Goal: Task Accomplishment & Management: Use online tool/utility

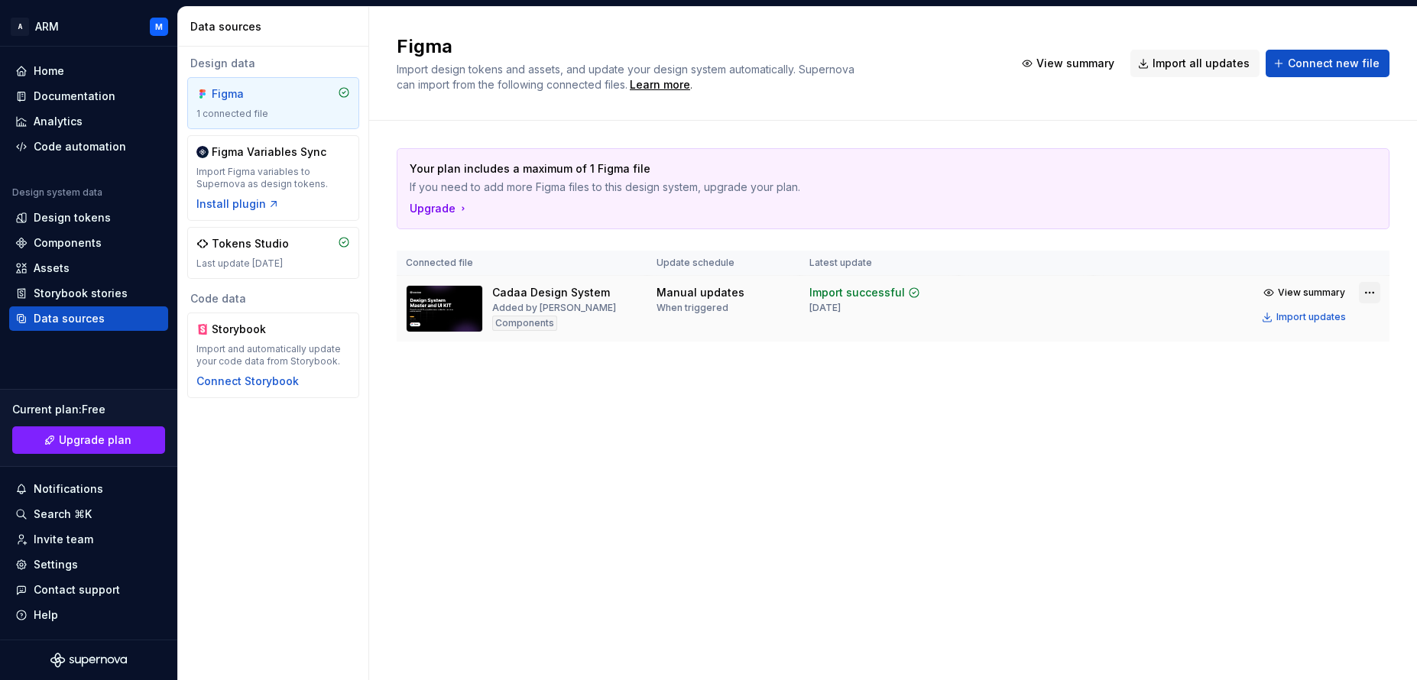
click at [1366, 289] on html "A ARM M Home Documentation Analytics Code automation Design system data Design …" at bounding box center [708, 340] width 1417 height 680
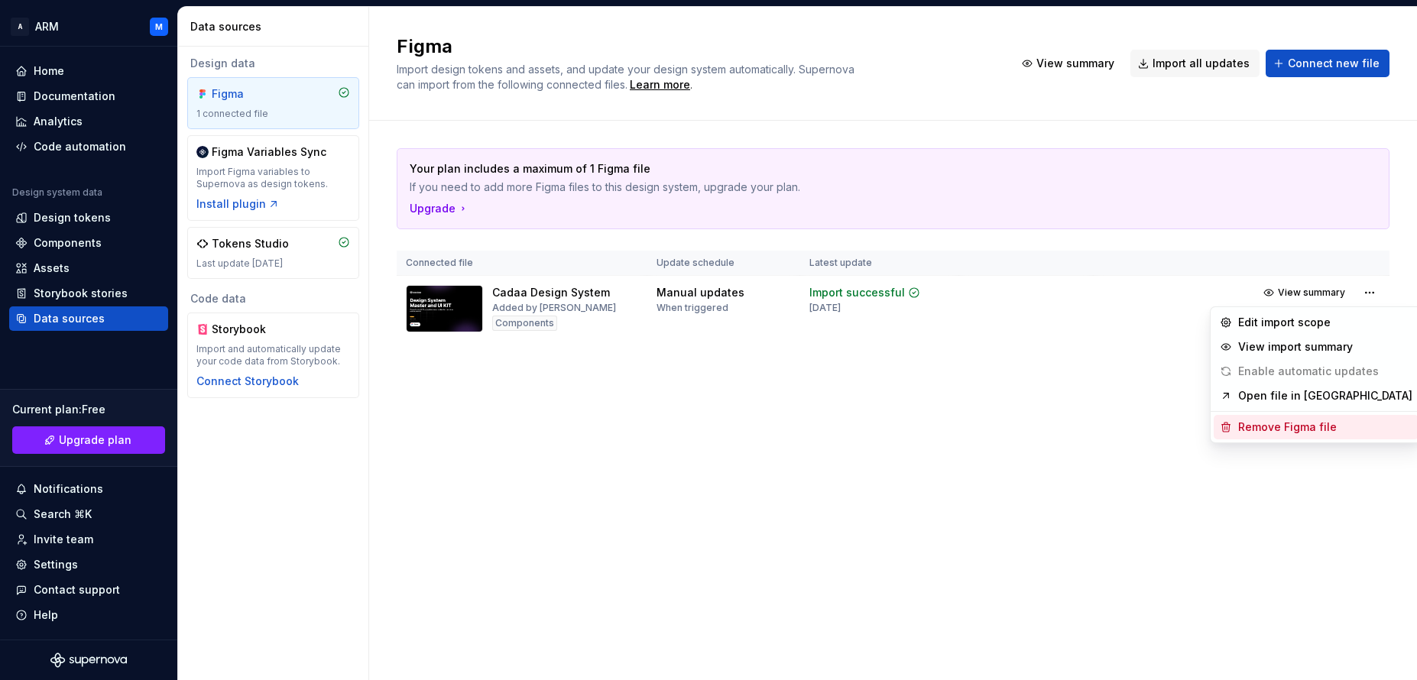
click at [1291, 427] on div "Remove Figma file" at bounding box center [1325, 427] width 174 height 15
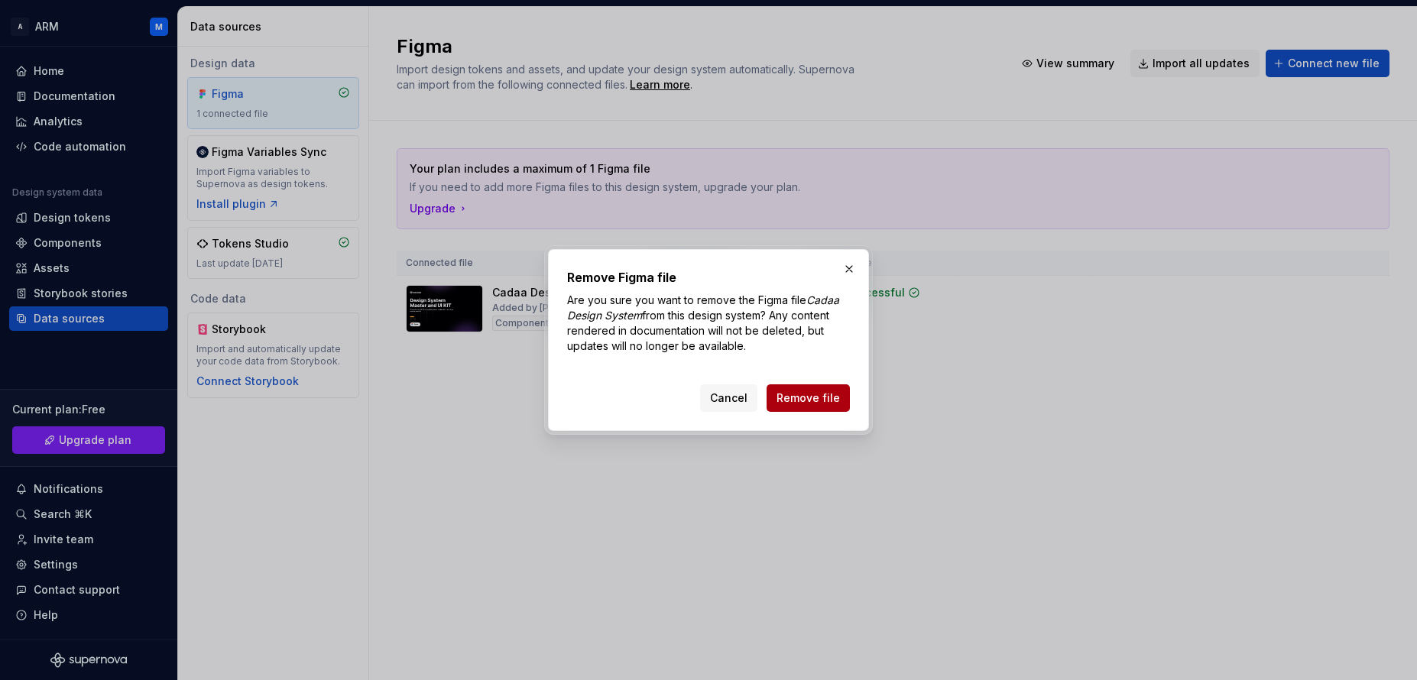
click at [830, 390] on span "Remove file" at bounding box center [807, 397] width 63 height 15
click at [824, 403] on div "Cancel Remove file" at bounding box center [775, 398] width 150 height 28
click at [812, 395] on div "Cancel Remove file" at bounding box center [775, 398] width 150 height 28
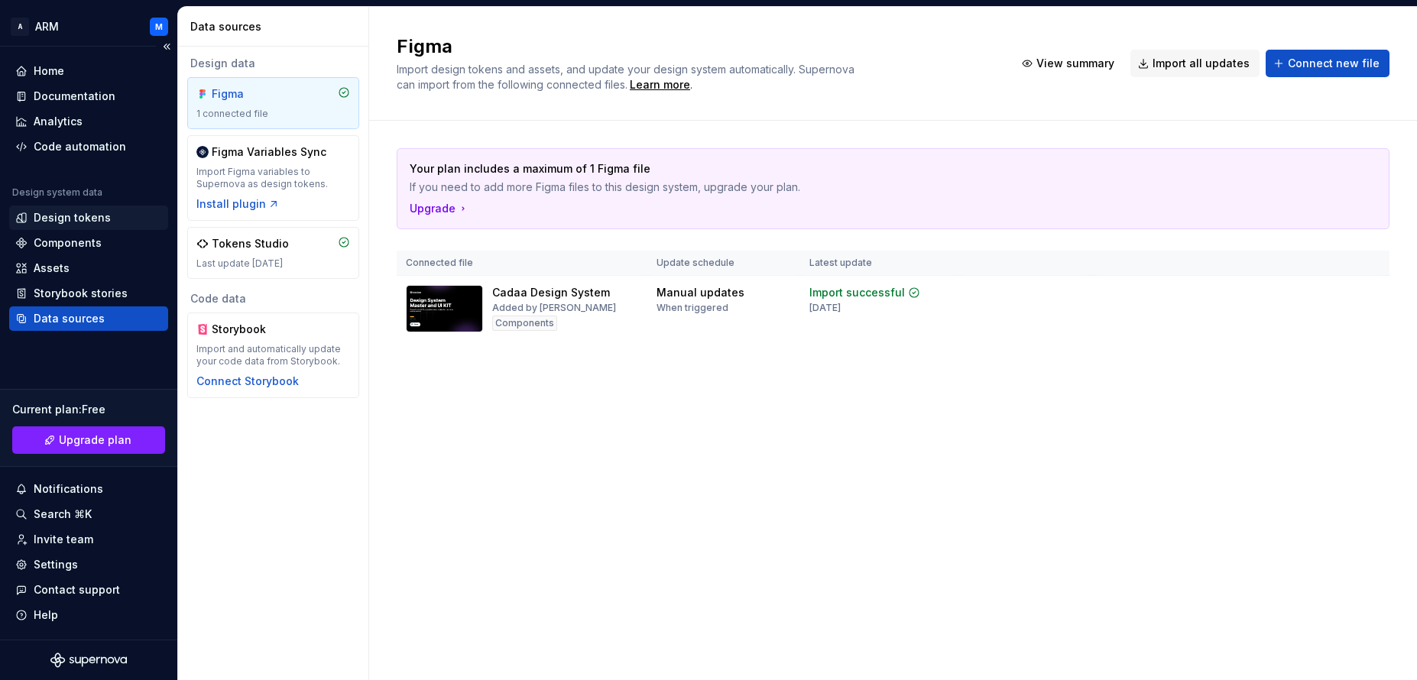
click at [79, 210] on div "Design tokens" at bounding box center [72, 217] width 77 height 15
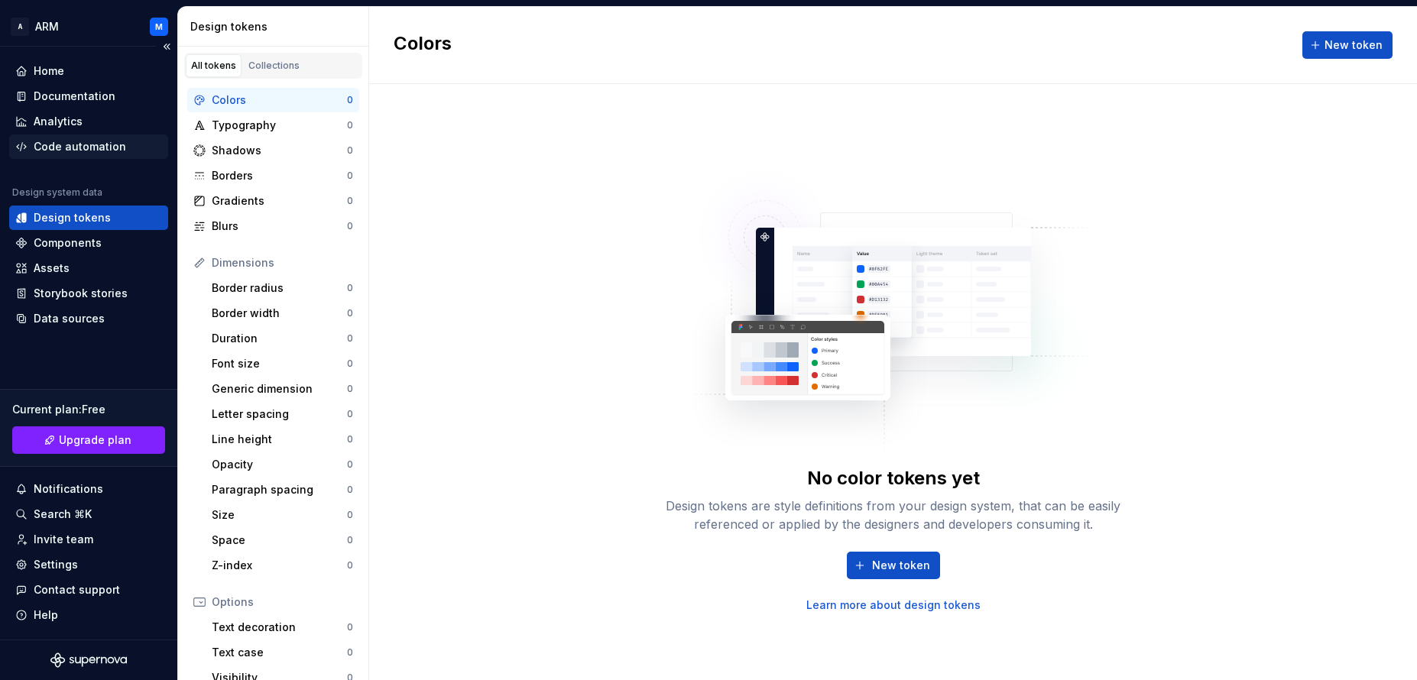
click at [85, 145] on div "Code automation" at bounding box center [80, 146] width 92 height 15
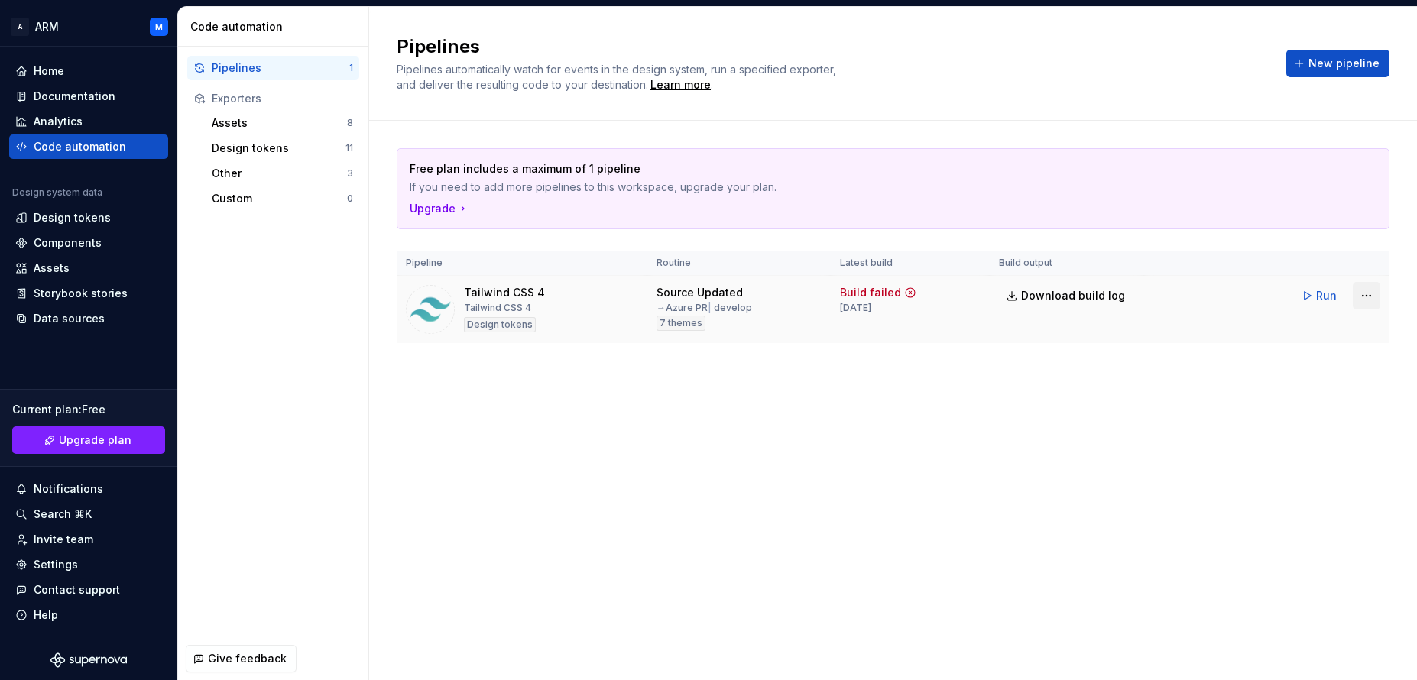
click at [1368, 297] on html "A ARM M Home Documentation Analytics Code automation Design system data Design …" at bounding box center [708, 340] width 1417 height 680
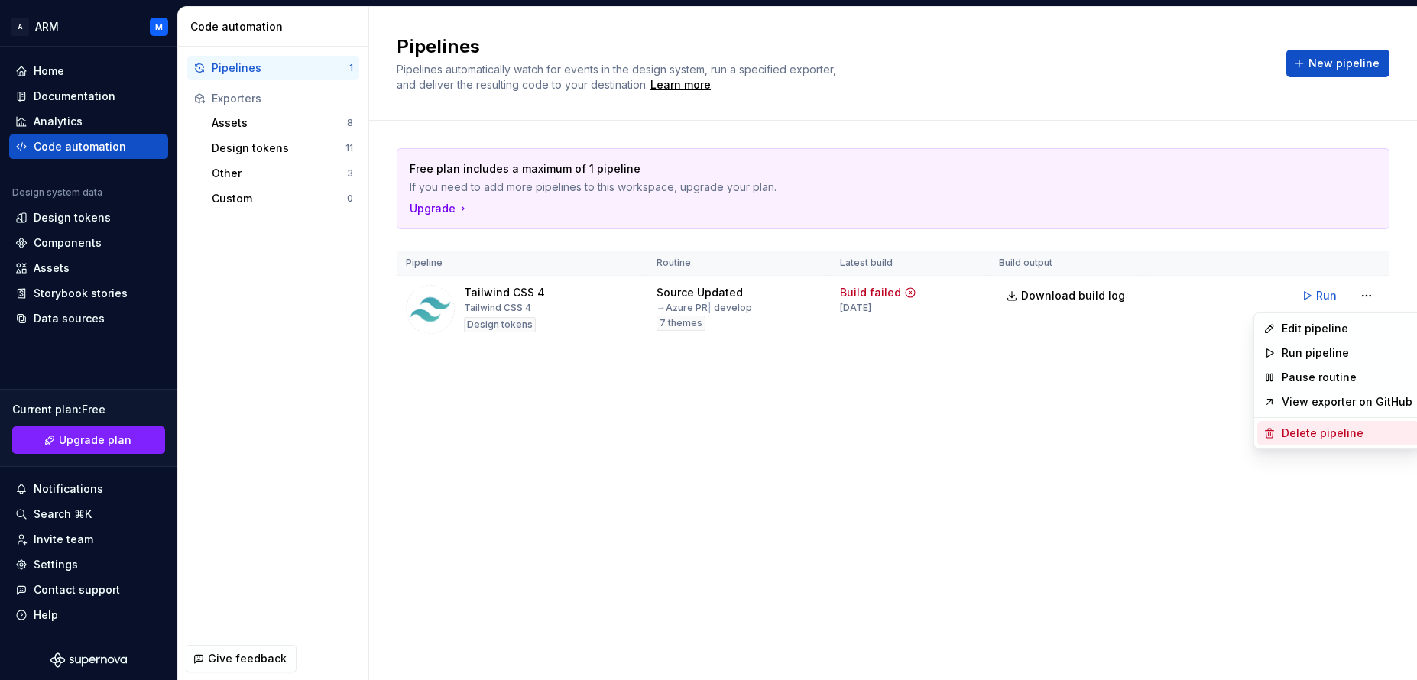
click at [1308, 437] on div "Delete pipeline" at bounding box center [1346, 433] width 131 height 15
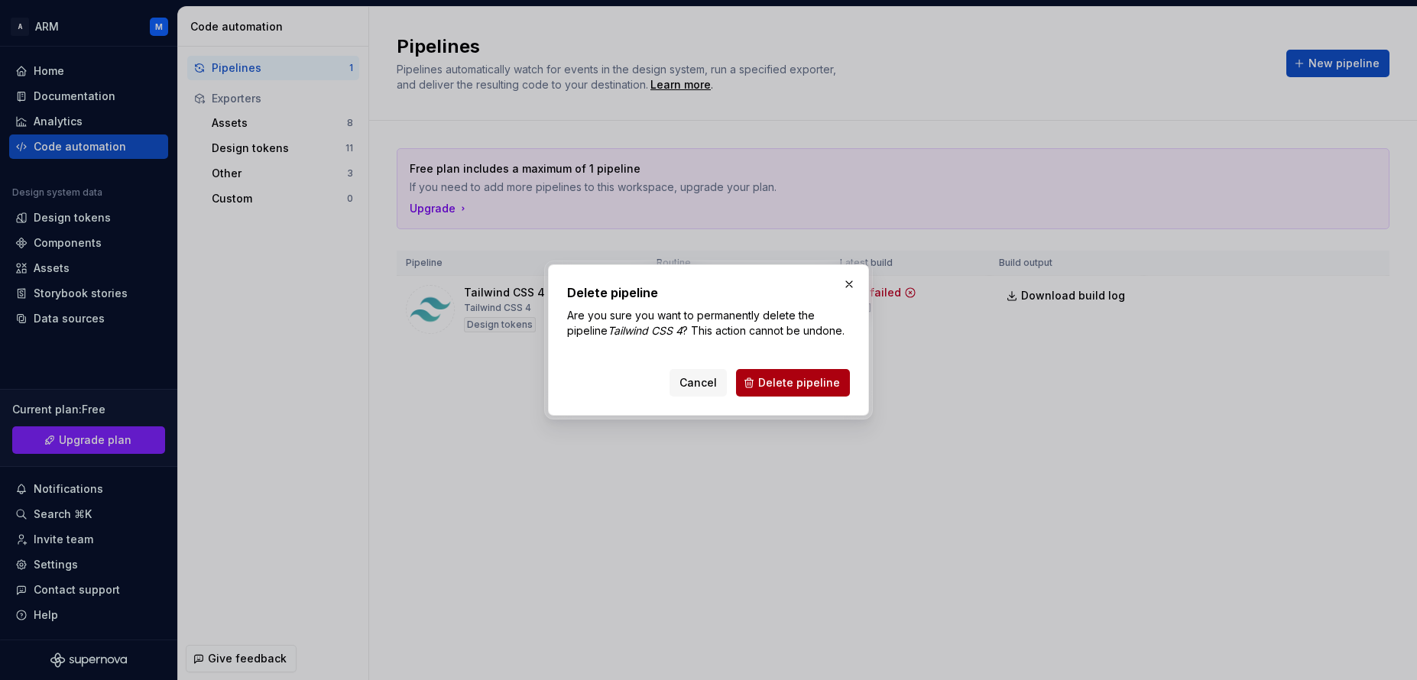
click at [792, 385] on span "Delete pipeline" at bounding box center [799, 382] width 82 height 15
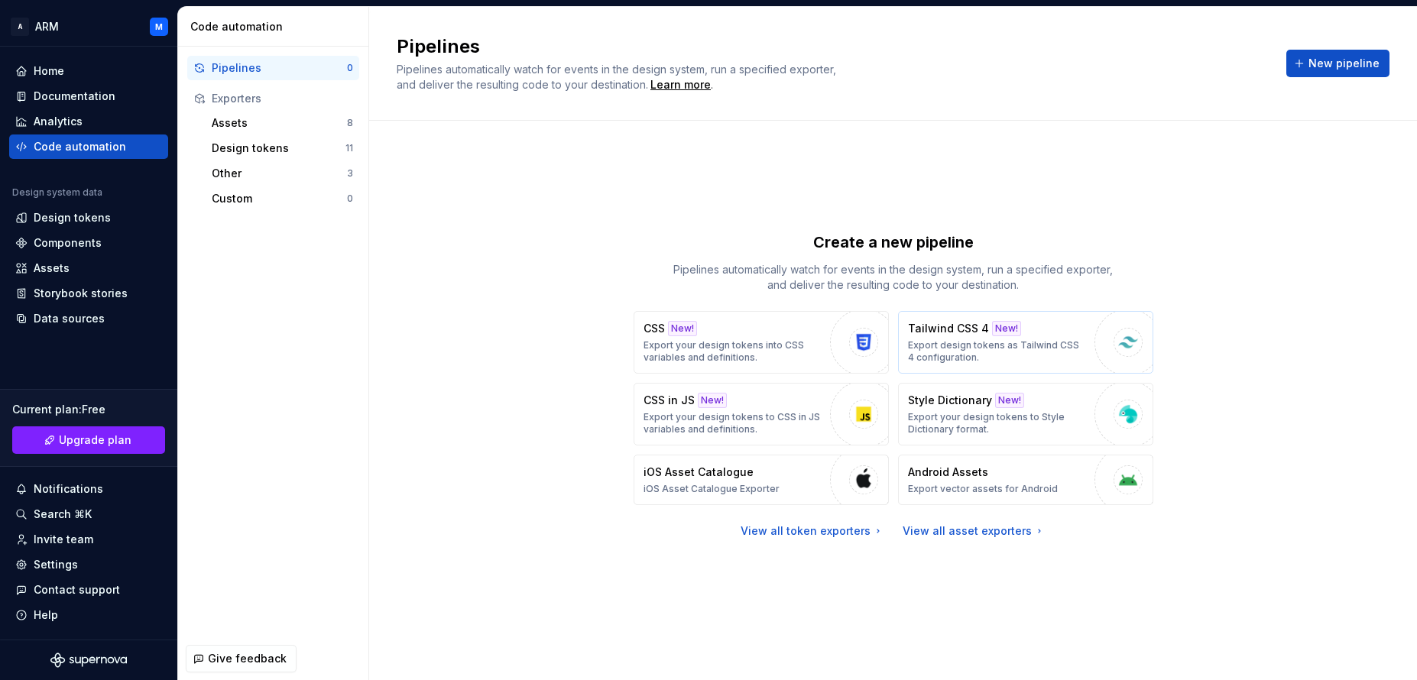
click at [958, 333] on p "Tailwind CSS 4" at bounding box center [948, 328] width 81 height 15
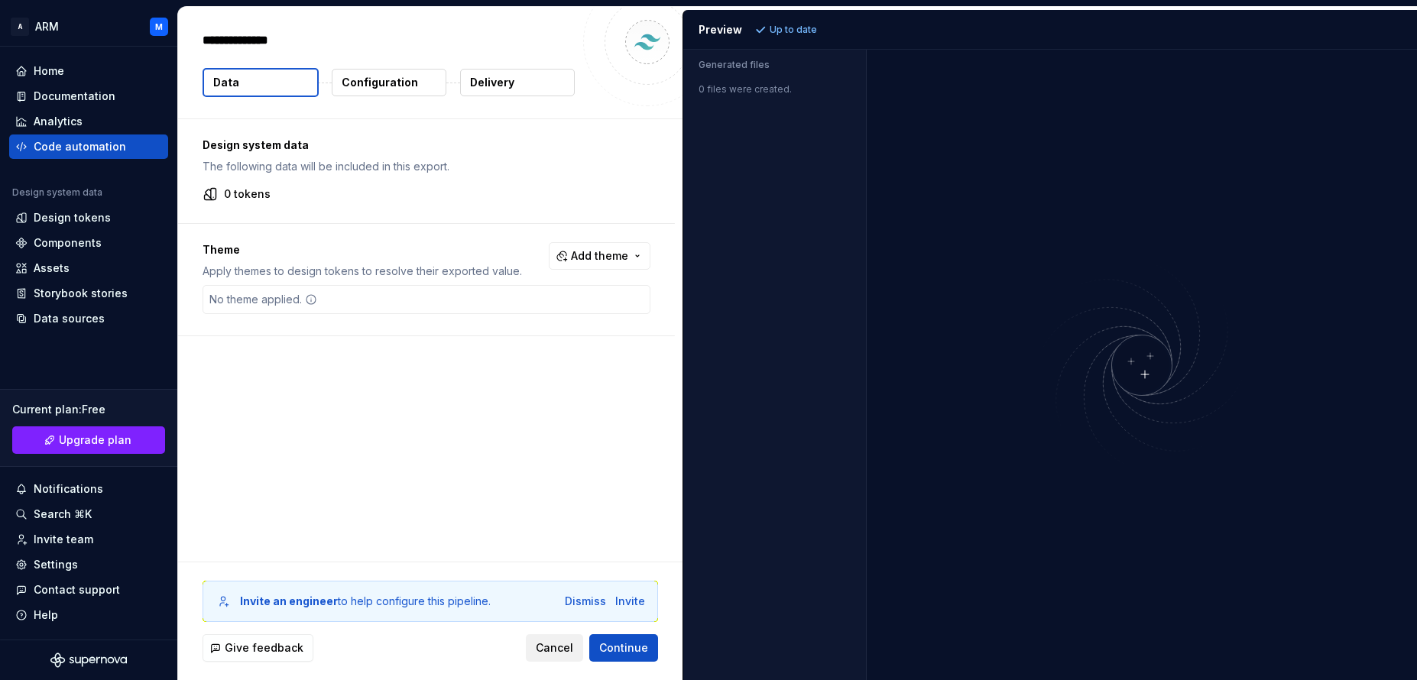
click at [542, 640] on button "Cancel" at bounding box center [554, 648] width 57 height 28
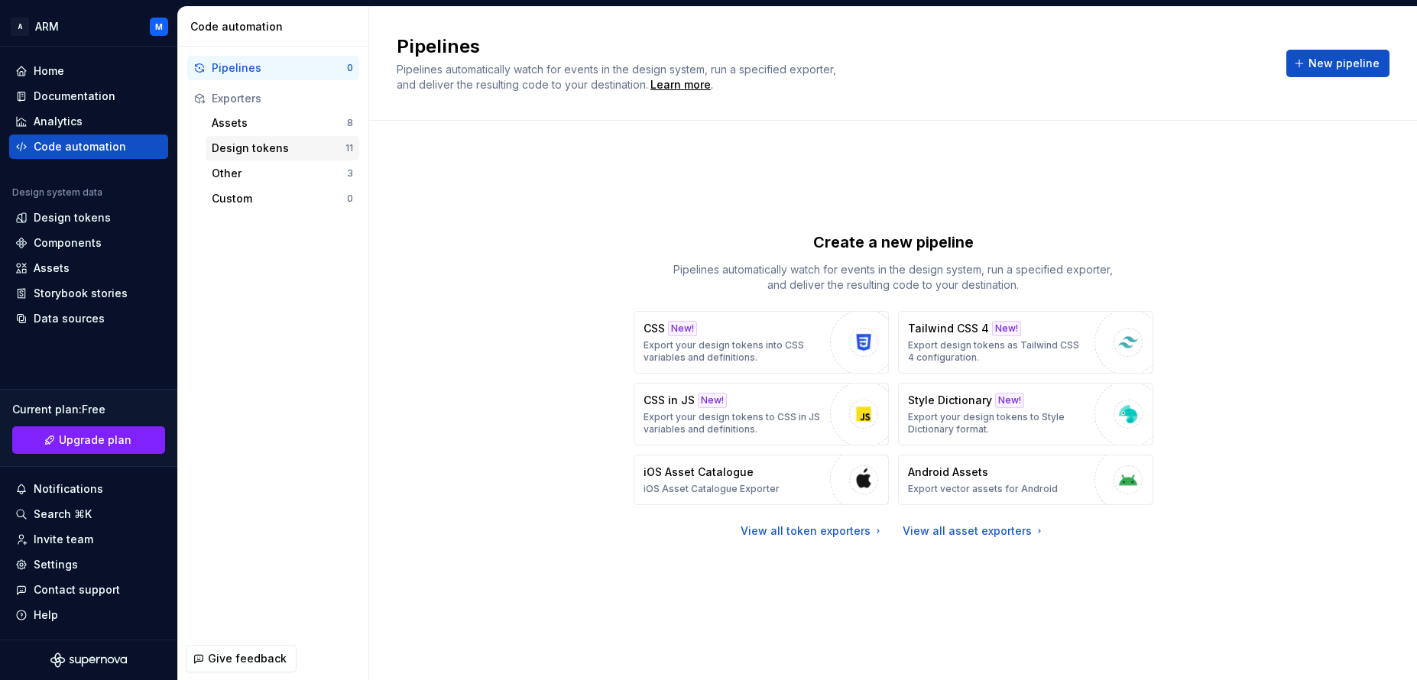
click at [244, 151] on div "Design tokens" at bounding box center [279, 148] width 134 height 15
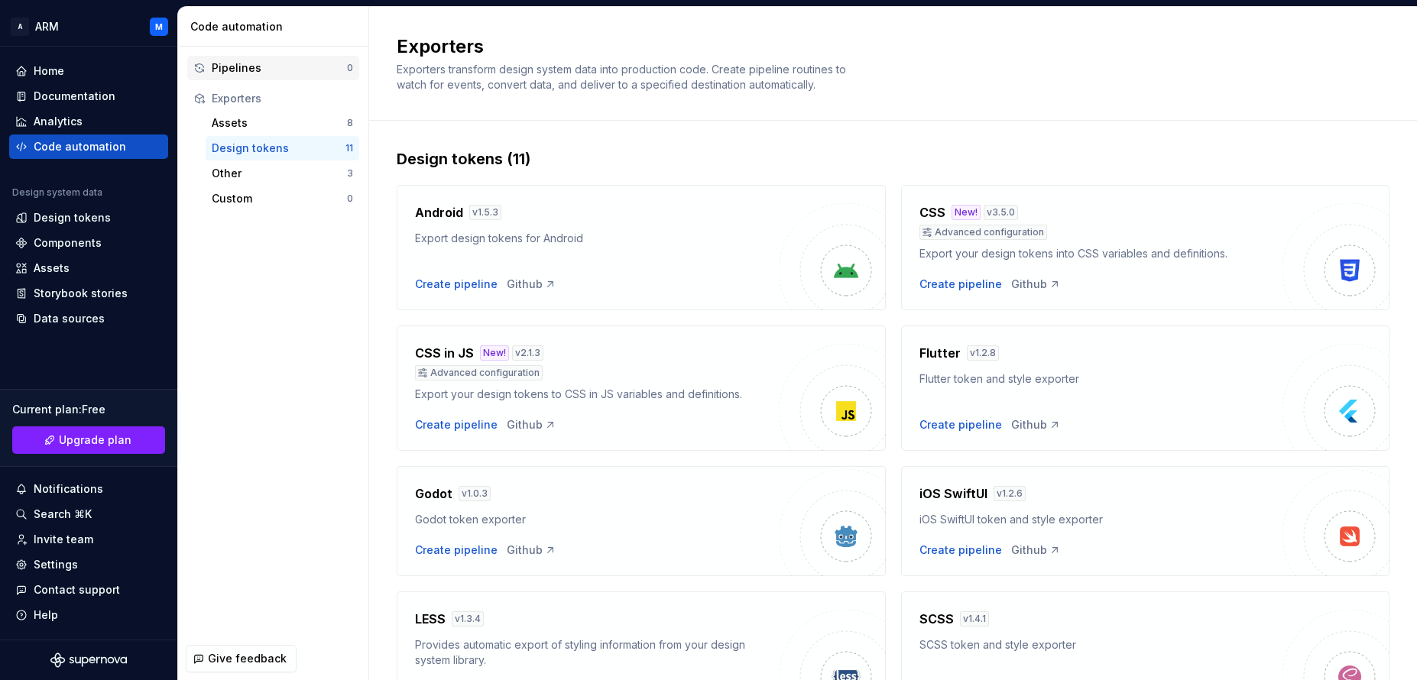
click at [252, 66] on div "Pipelines" at bounding box center [279, 67] width 135 height 15
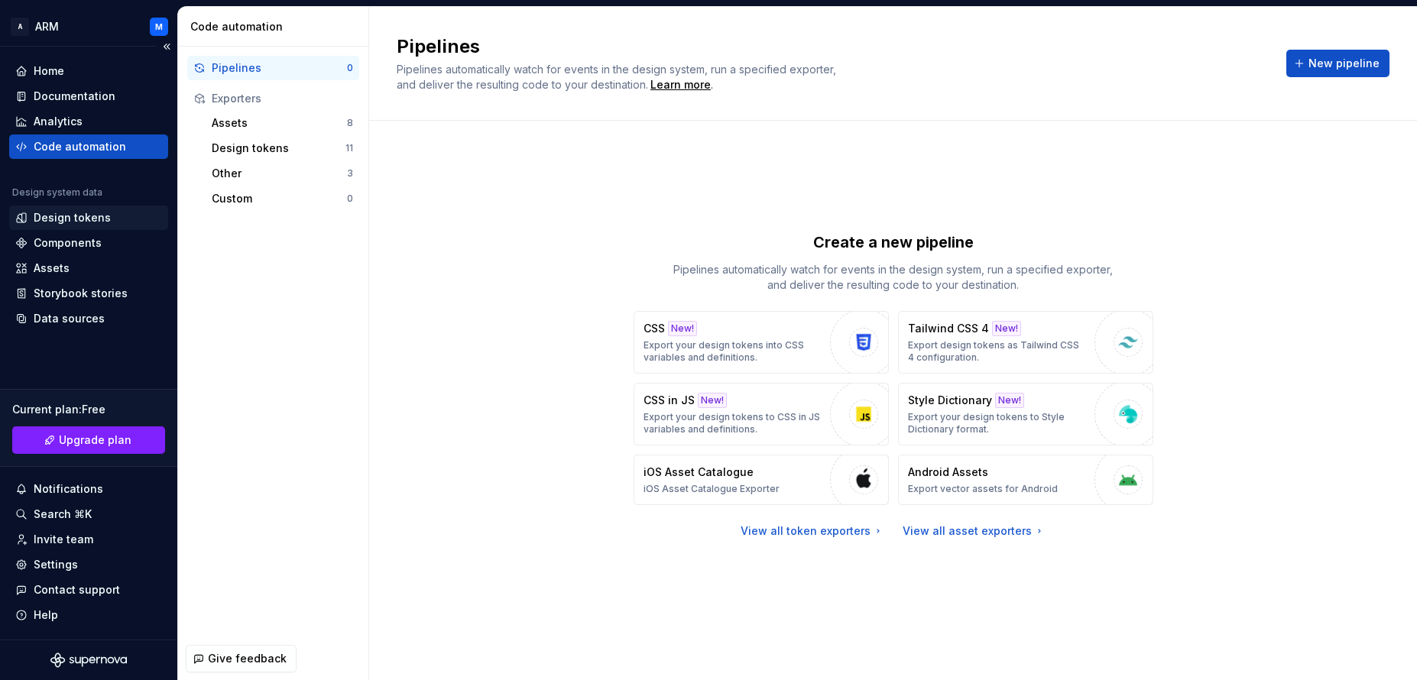
click at [73, 219] on div "Design tokens" at bounding box center [72, 217] width 77 height 15
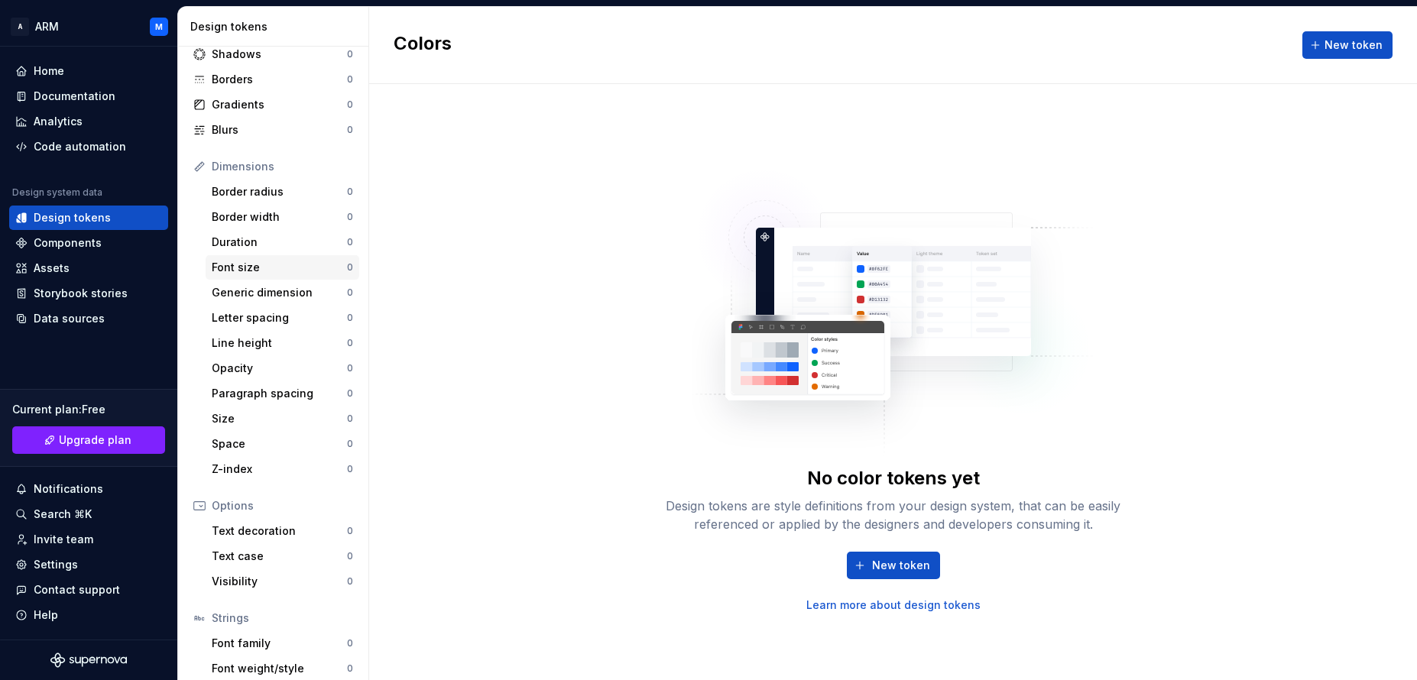
scroll to position [157, 0]
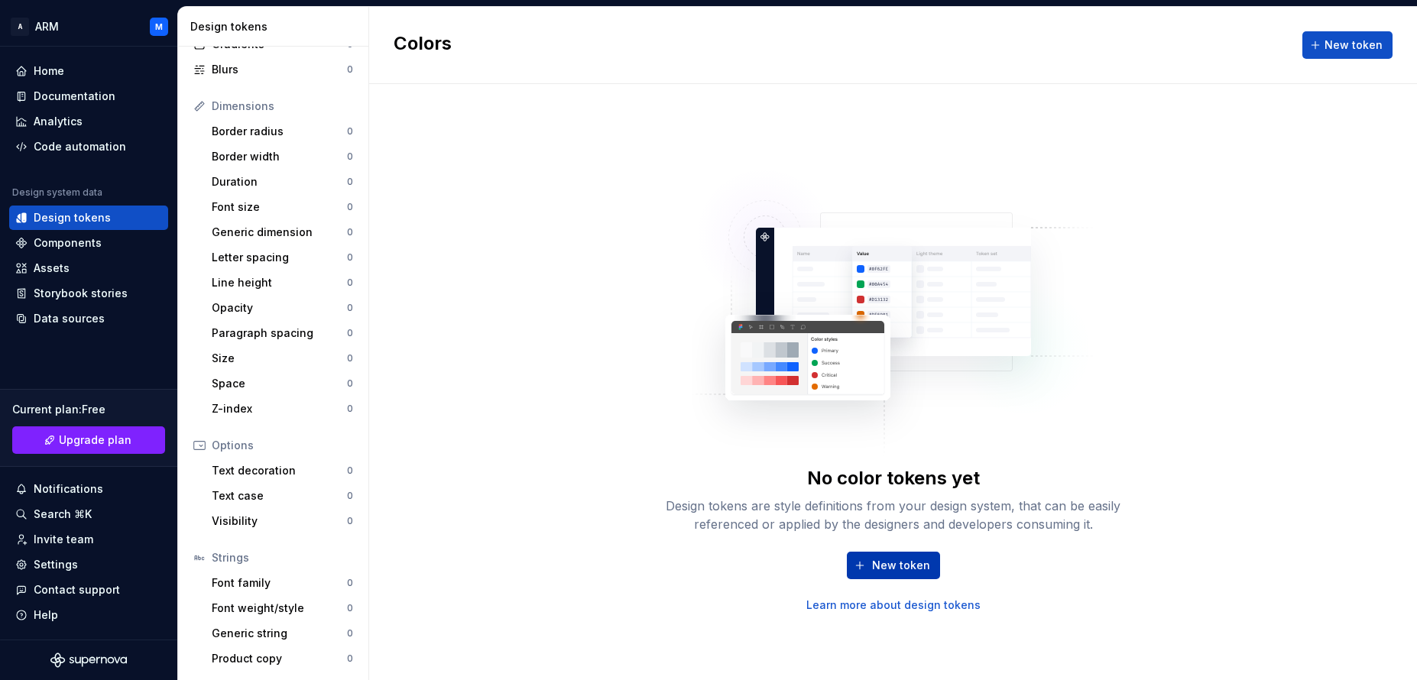
click at [900, 562] on span "New token" at bounding box center [901, 565] width 58 height 15
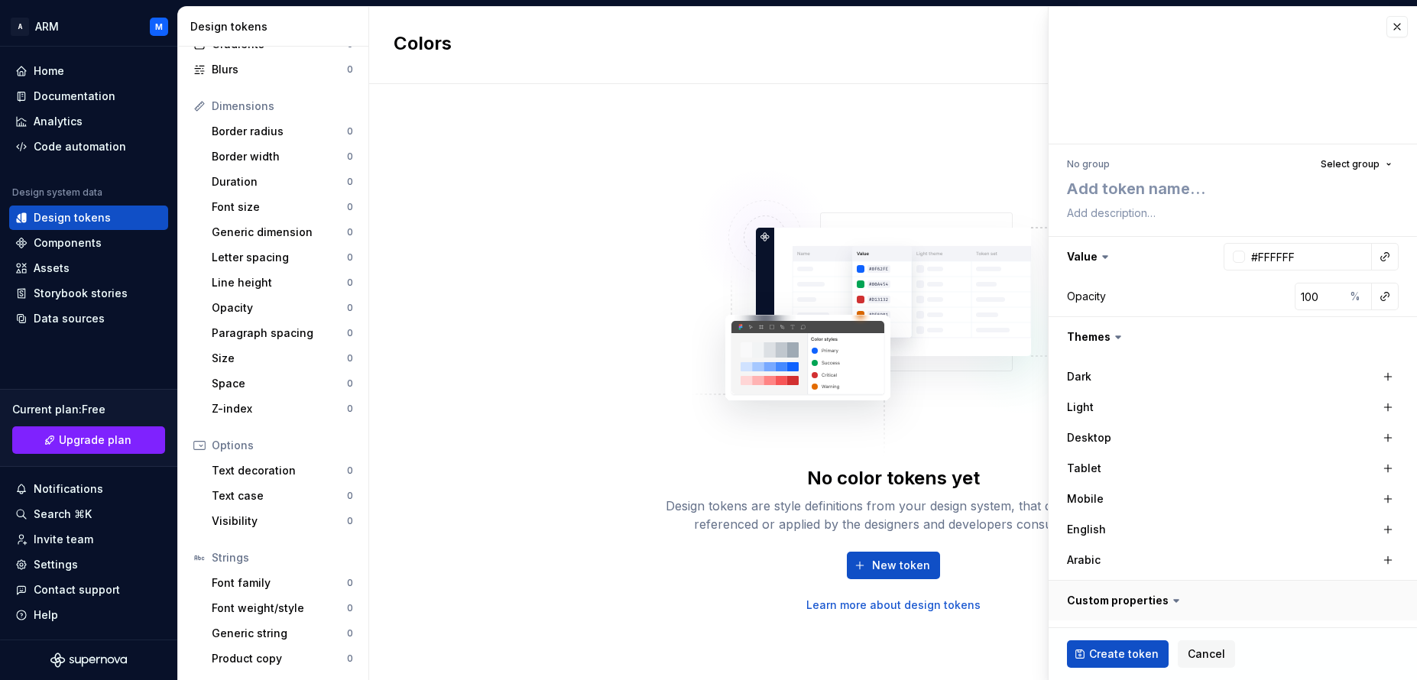
scroll to position [116, 0]
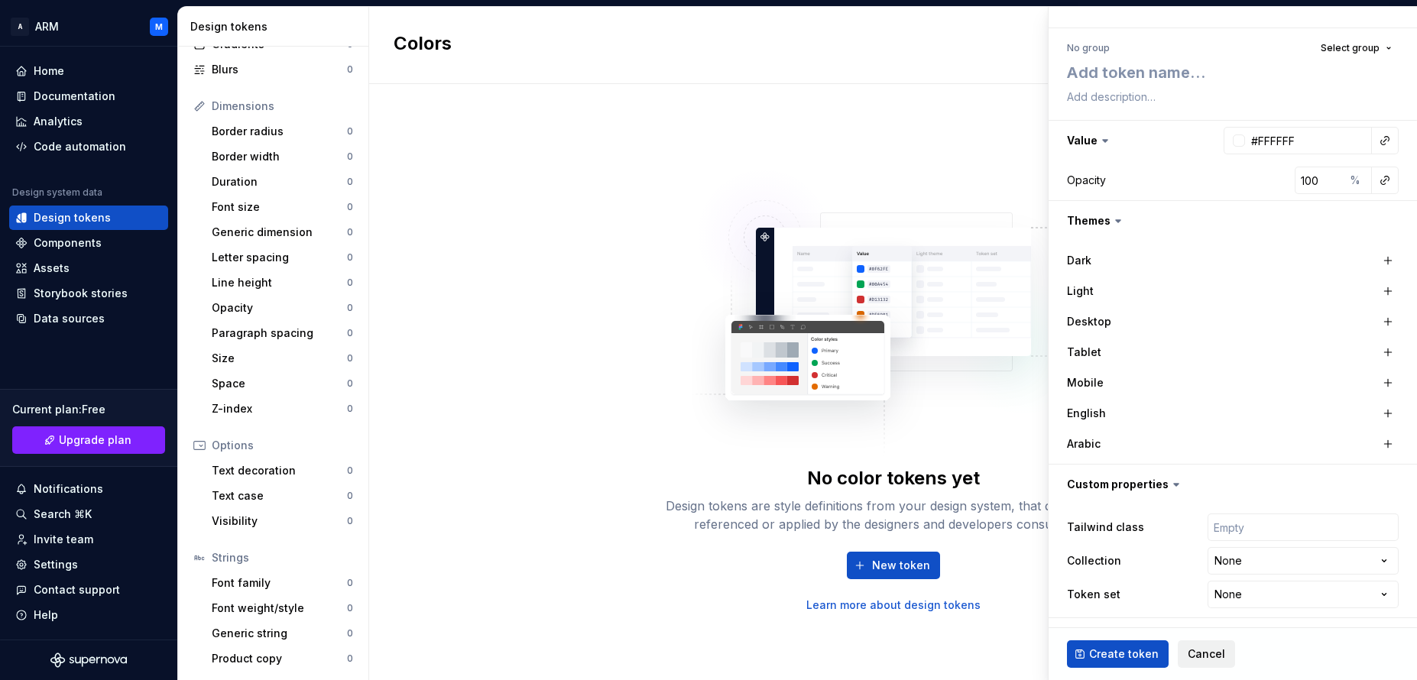
click at [1216, 660] on span "Cancel" at bounding box center [1205, 653] width 37 height 15
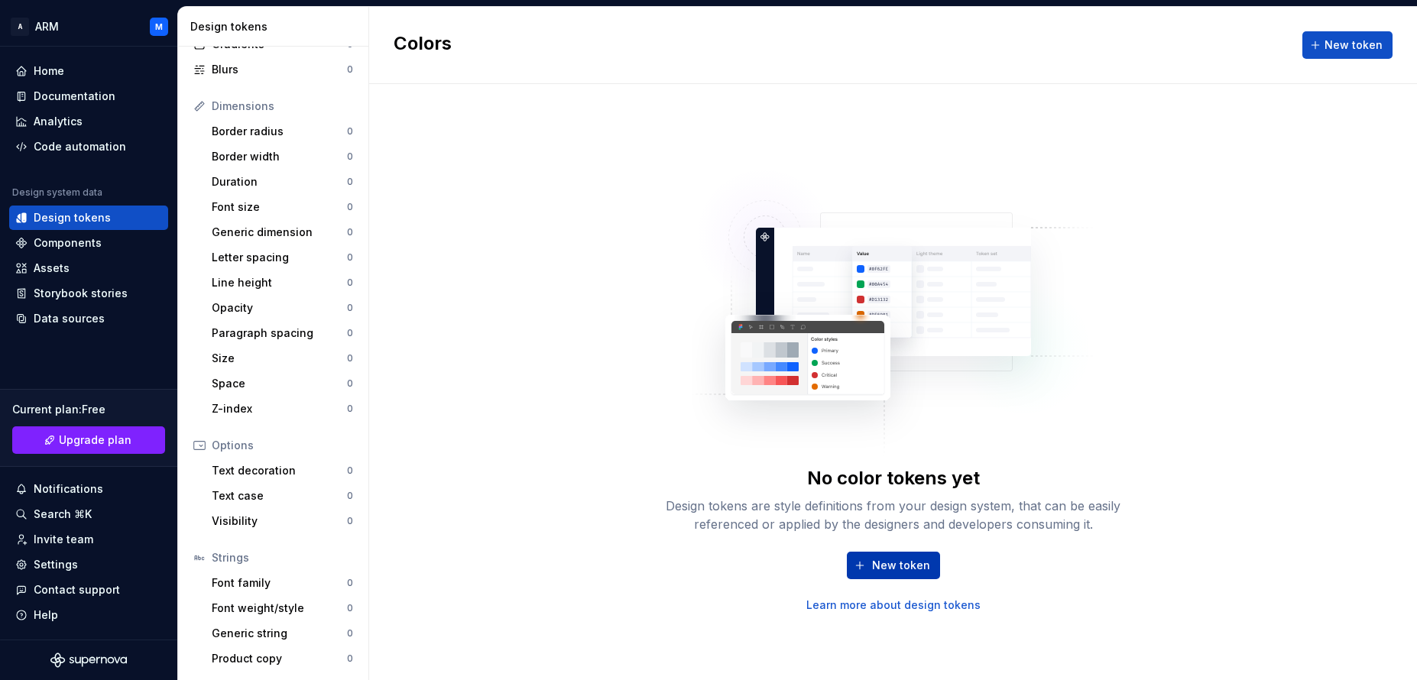
click at [902, 556] on button "New token" at bounding box center [893, 566] width 93 height 28
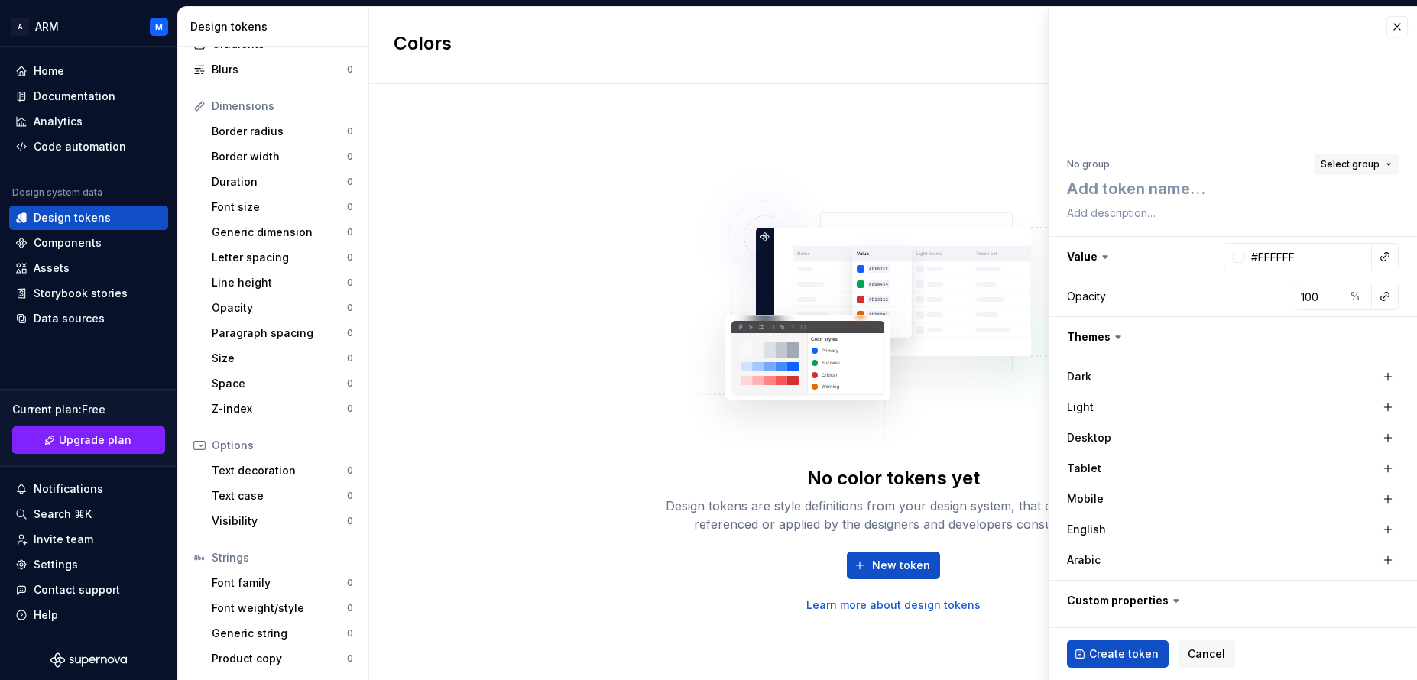
click at [1374, 163] on button "Select group" at bounding box center [1356, 164] width 85 height 21
type textarea "*"
click at [1374, 163] on button "Select group" at bounding box center [1356, 164] width 85 height 21
click at [805, 170] on img at bounding box center [893, 304] width 402 height 306
click at [1386, 21] on button "button" at bounding box center [1396, 26] width 21 height 21
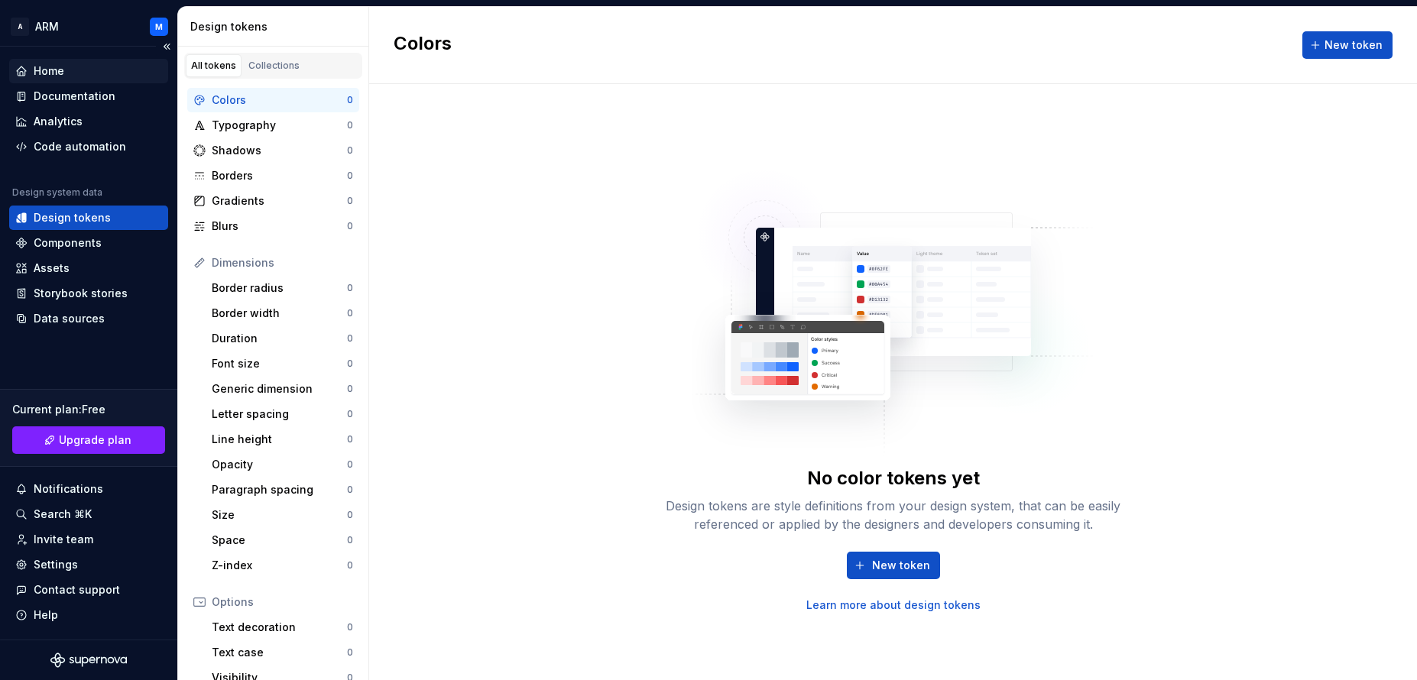
click at [72, 73] on div "Home" at bounding box center [88, 70] width 147 height 15
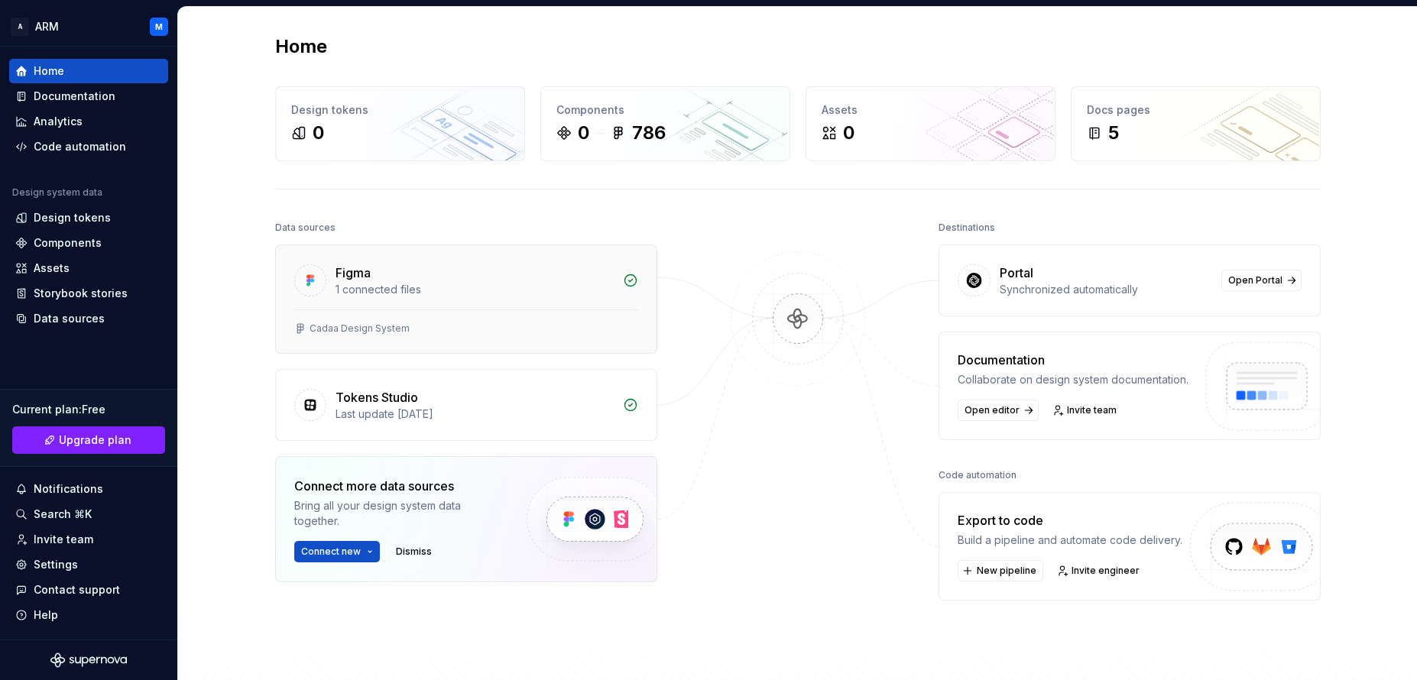
click at [373, 277] on div "Figma" at bounding box center [474, 273] width 278 height 18
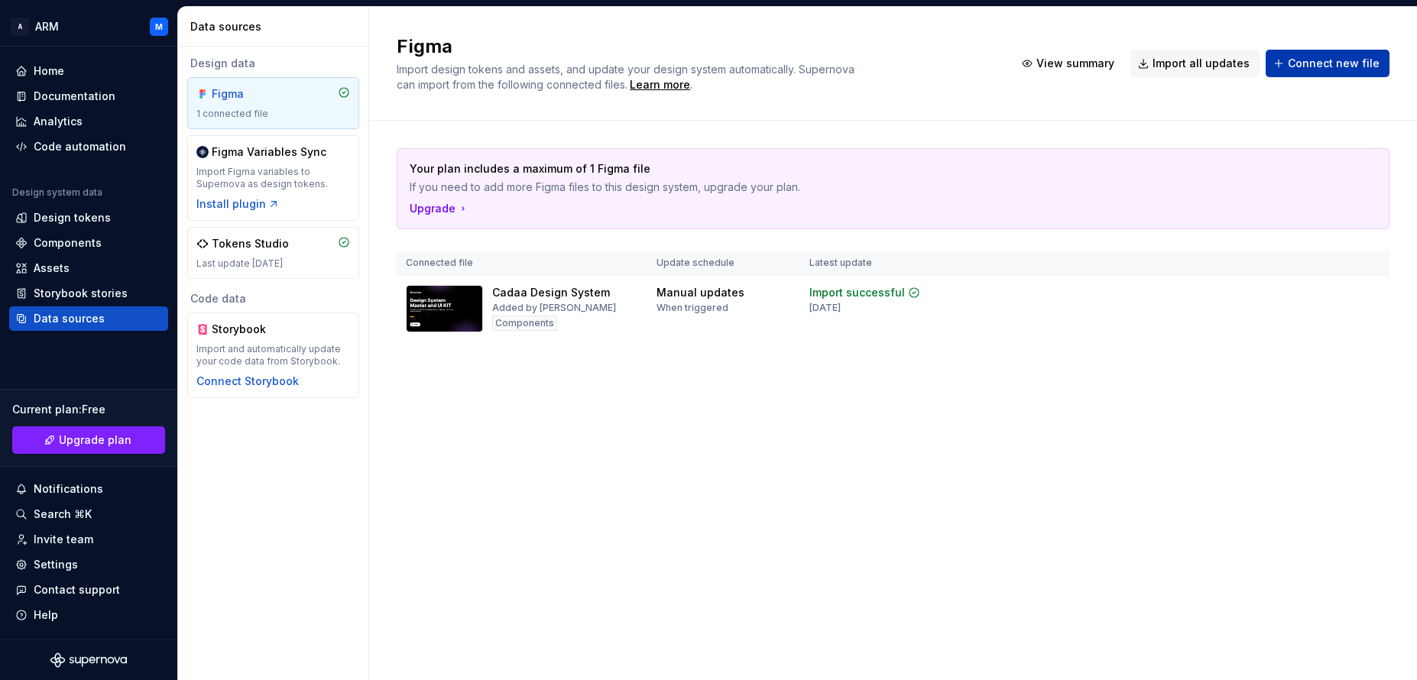
click at [1340, 61] on span "Connect new file" at bounding box center [1334, 63] width 92 height 15
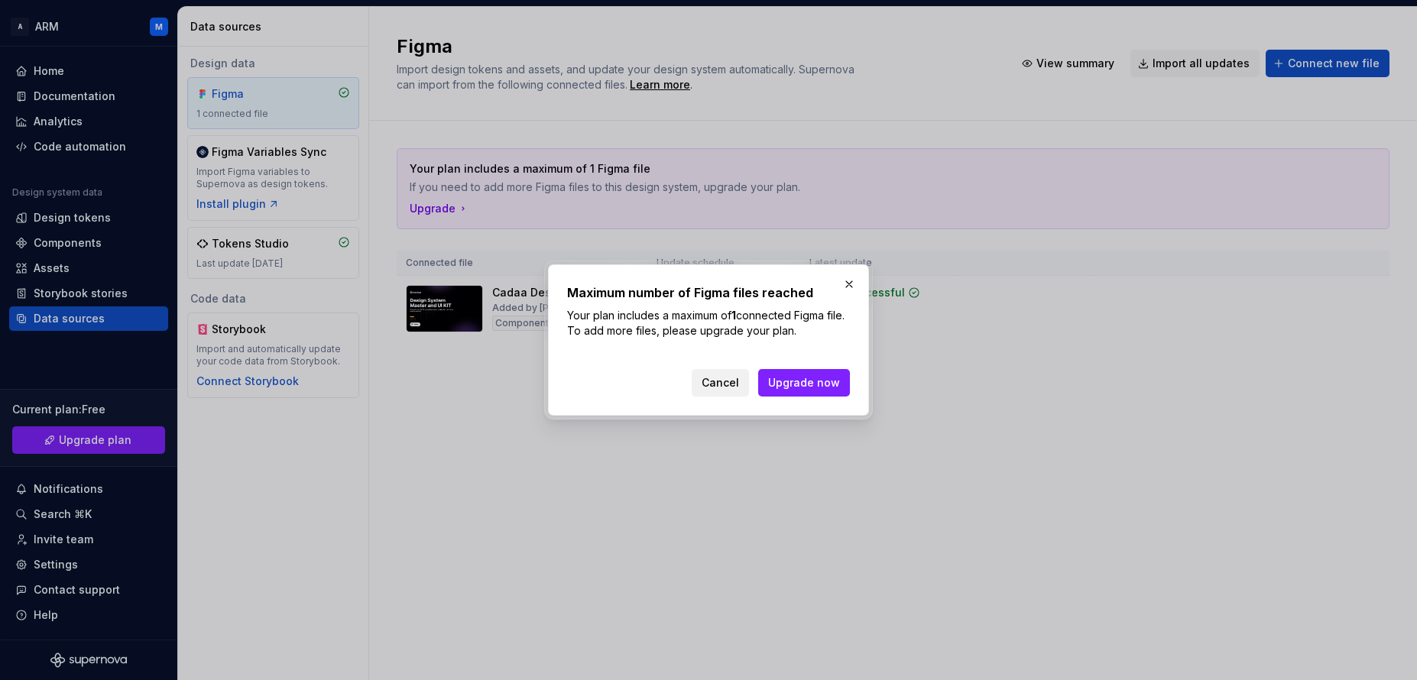
click at [730, 385] on span "Cancel" at bounding box center [719, 382] width 37 height 15
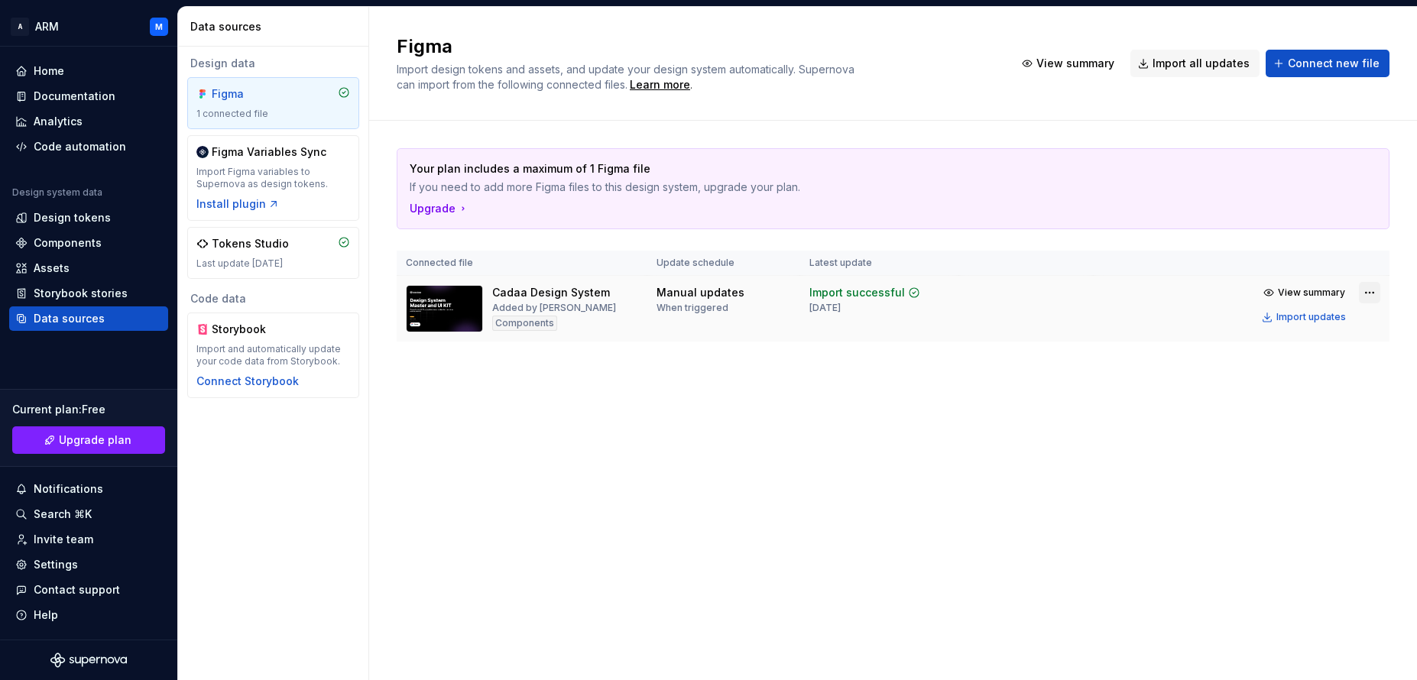
click at [1368, 293] on html "A ARM M Home Documentation Analytics Code automation Design system data Design …" at bounding box center [708, 340] width 1417 height 680
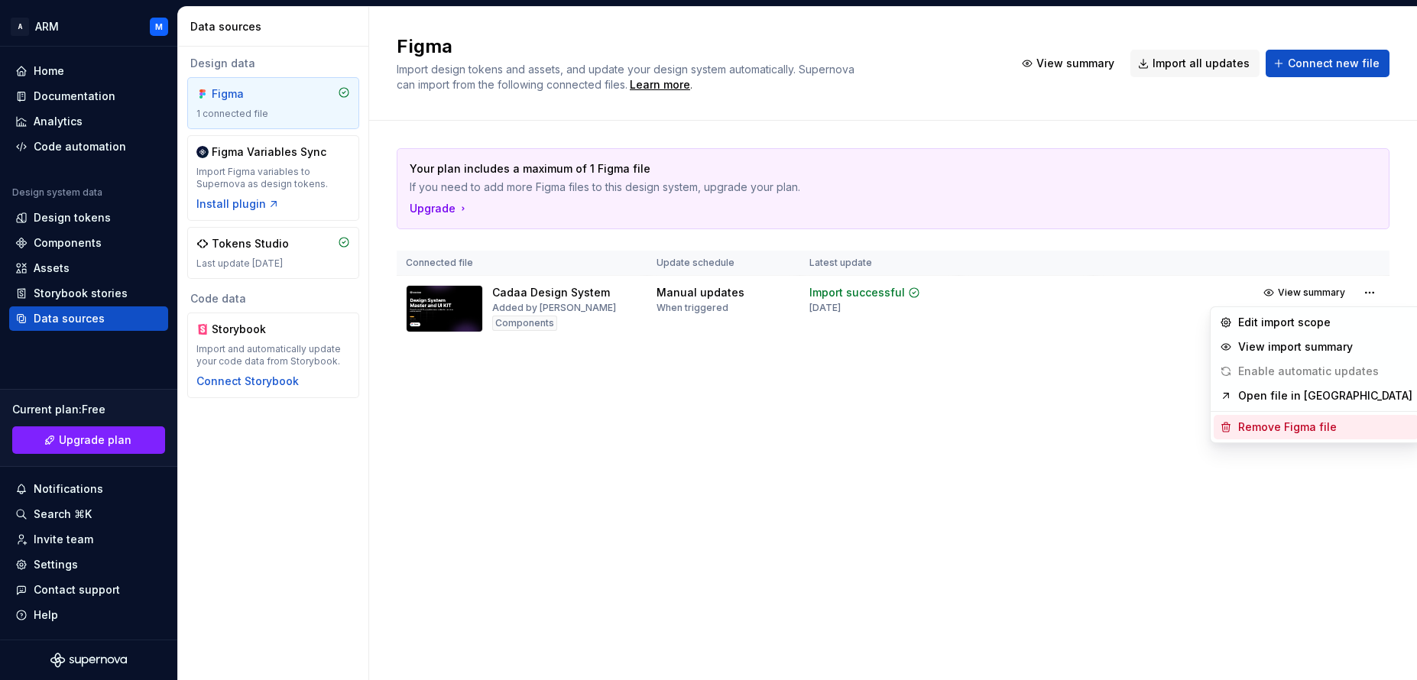
click at [1278, 429] on div "Remove Figma file" at bounding box center [1325, 427] width 174 height 15
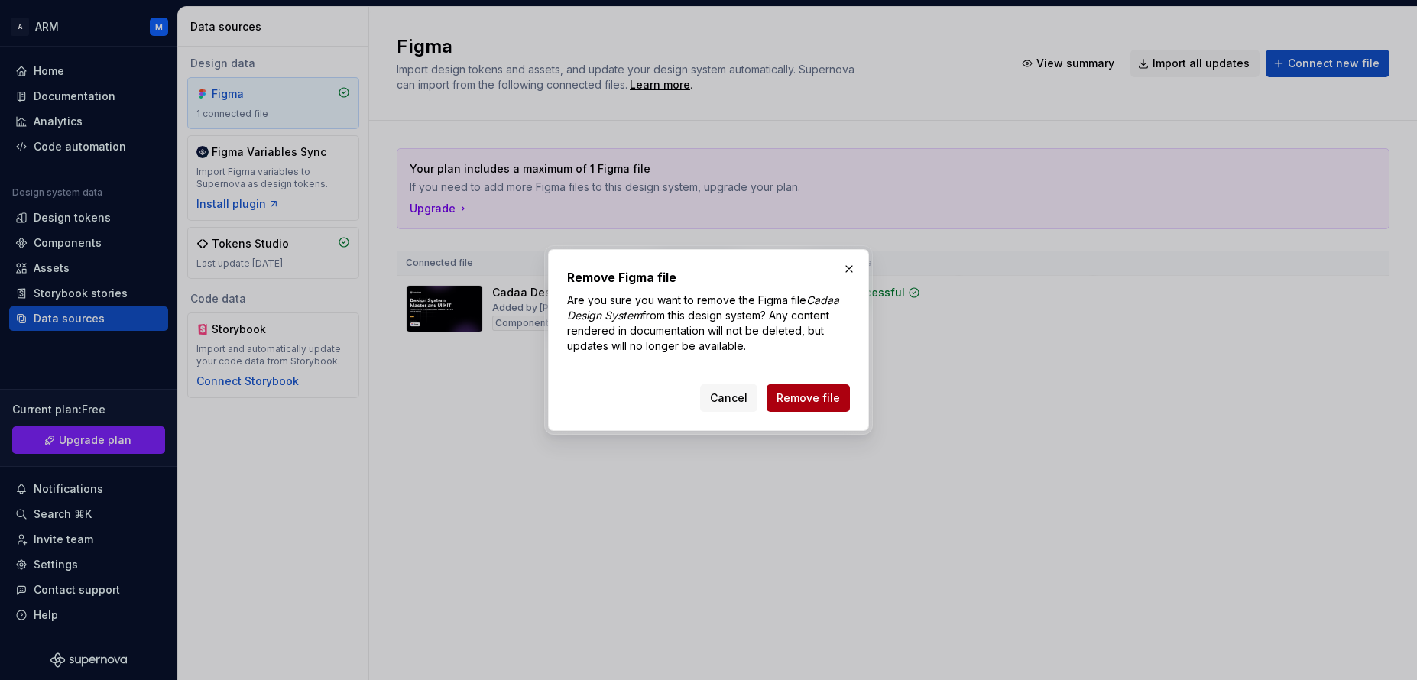
click at [821, 399] on span "Remove file" at bounding box center [807, 397] width 63 height 15
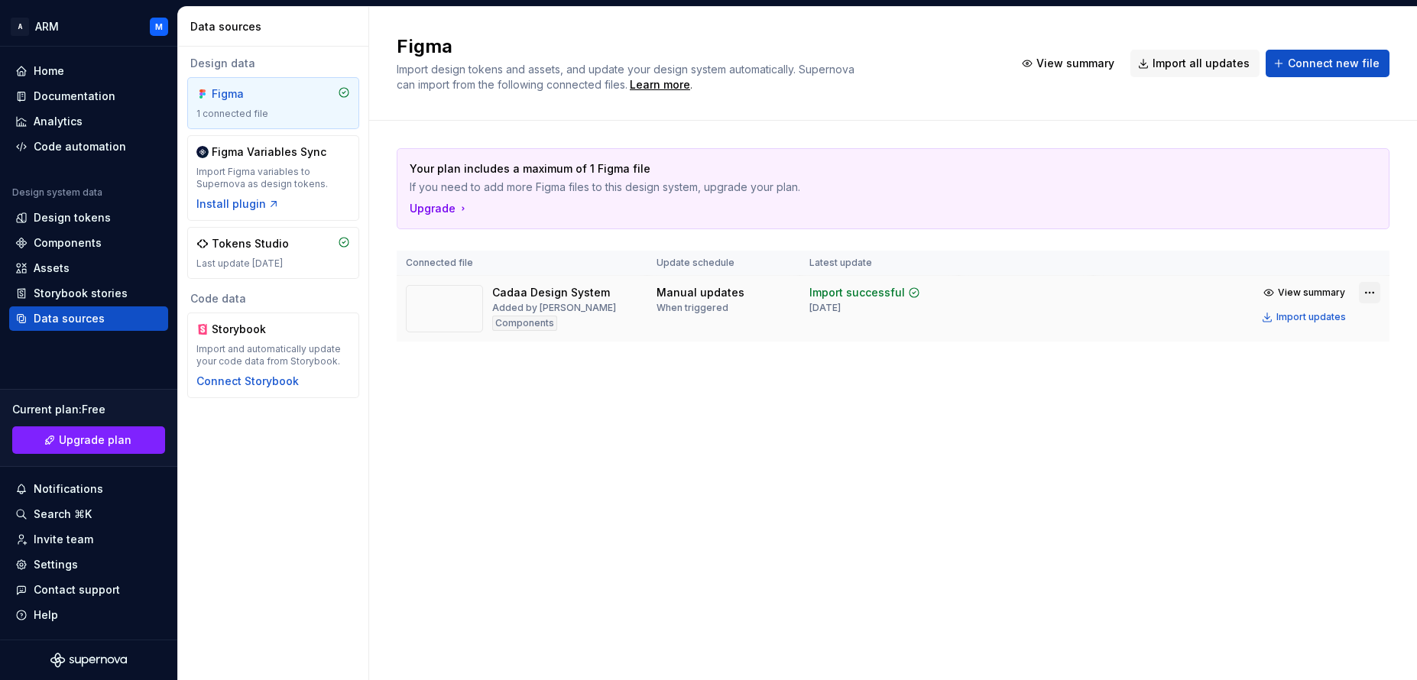
click at [1370, 293] on html "A ARM M Home Documentation Analytics Code automation Design system data Design …" at bounding box center [708, 340] width 1417 height 680
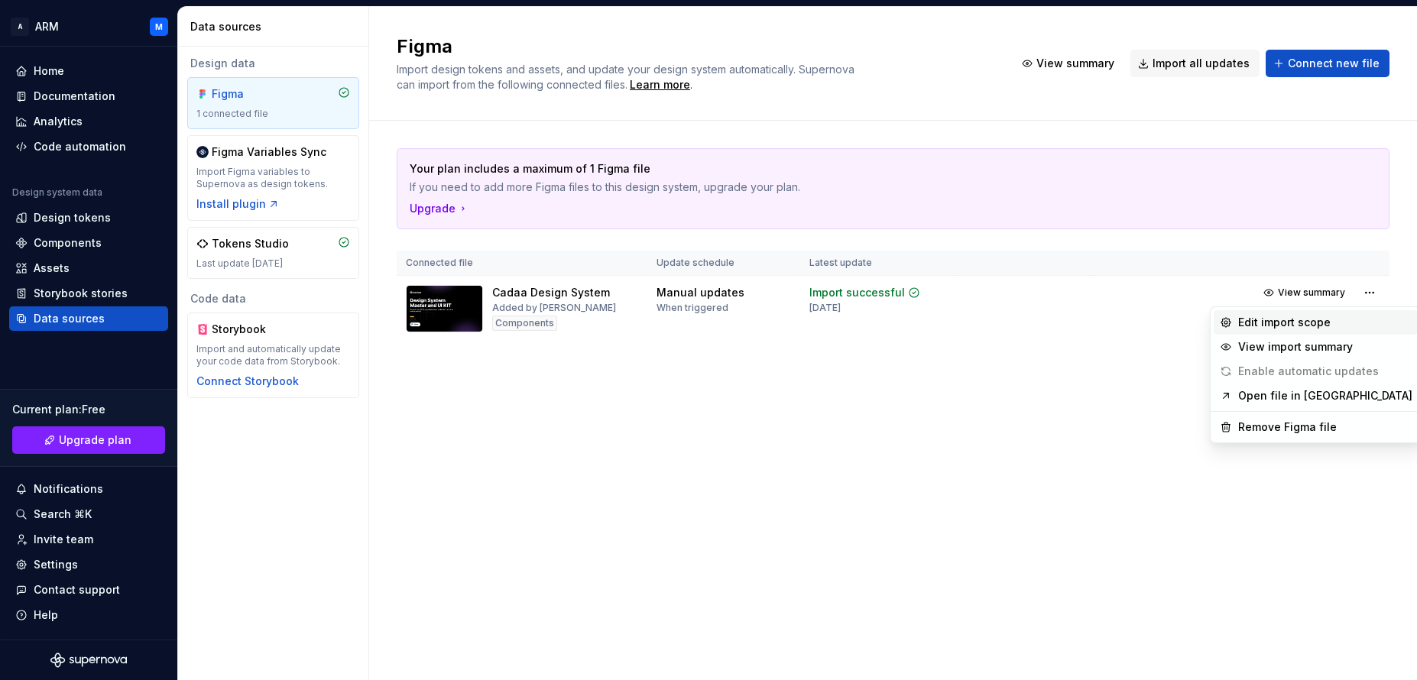
click at [1271, 316] on div "Edit import scope" at bounding box center [1325, 322] width 174 height 15
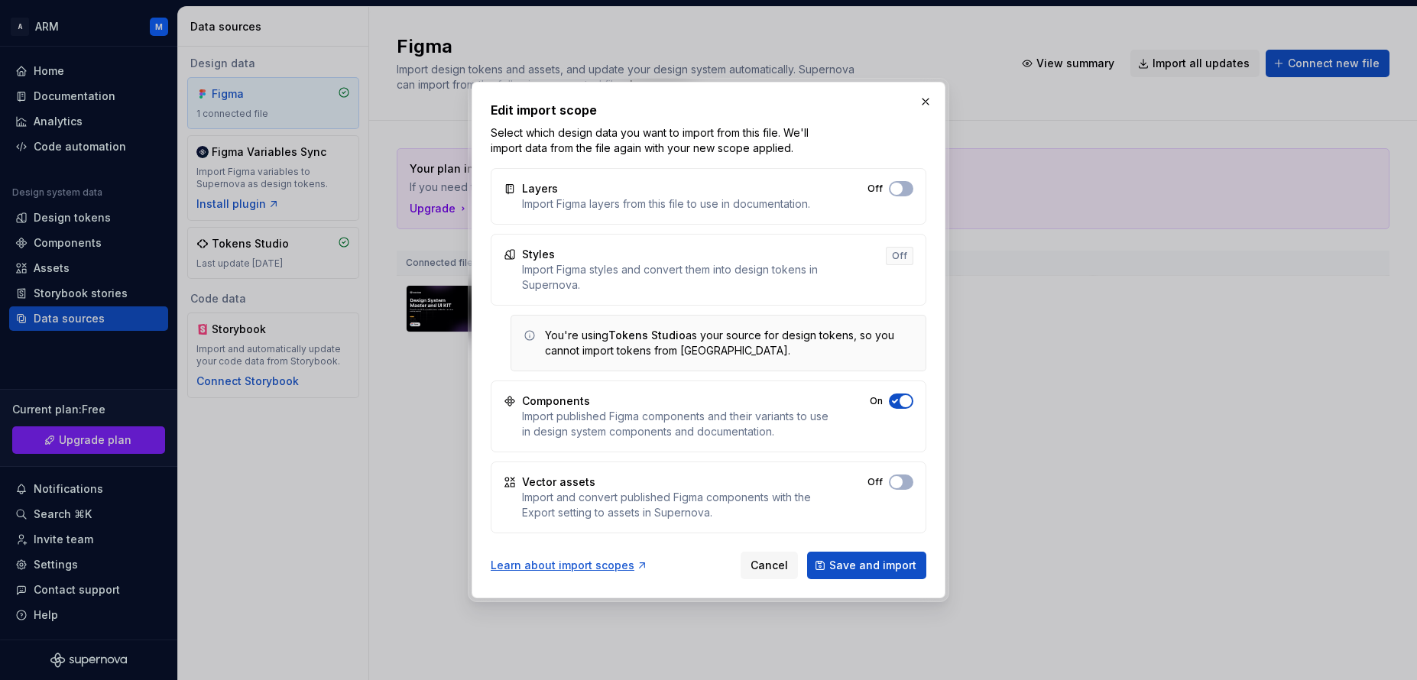
click at [900, 257] on div "Off" at bounding box center [900, 256] width 28 height 18
click at [778, 562] on span "Cancel" at bounding box center [768, 565] width 37 height 15
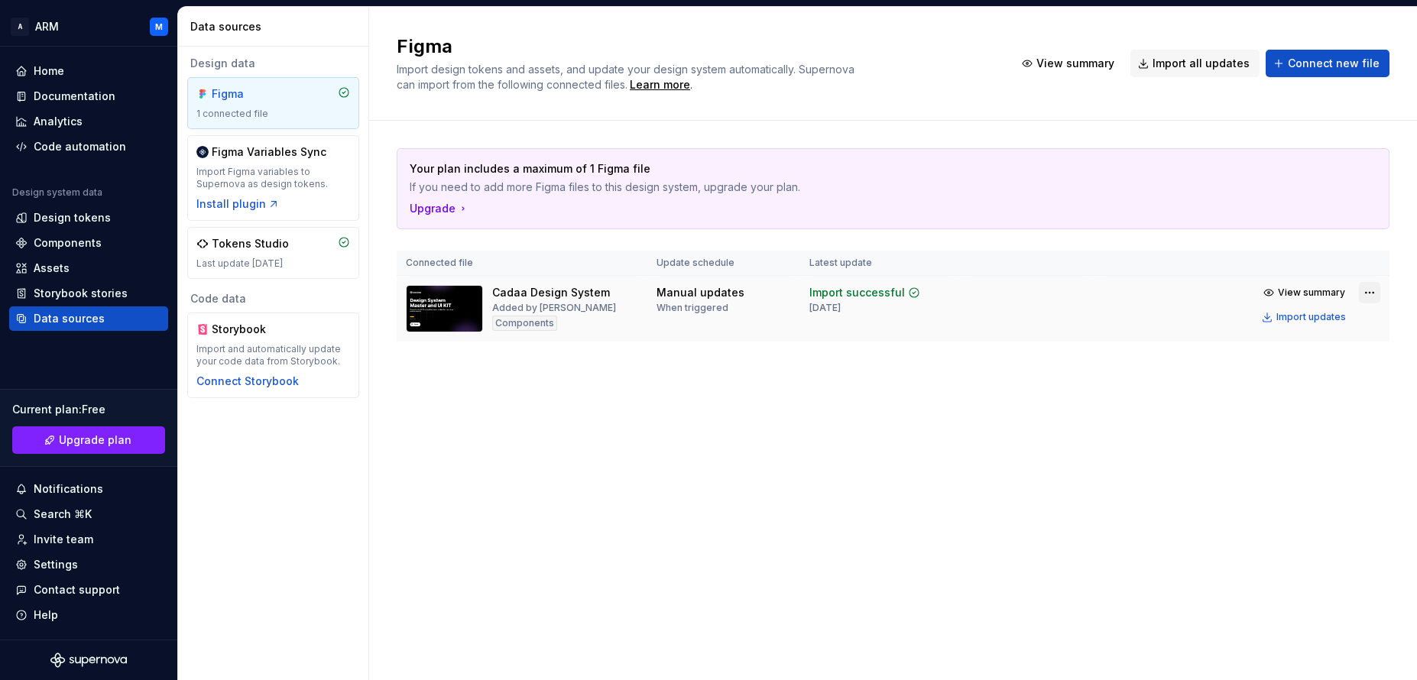
click at [1370, 296] on html "A ARM M Home Documentation Analytics Code automation Design system data Design …" at bounding box center [708, 340] width 1417 height 680
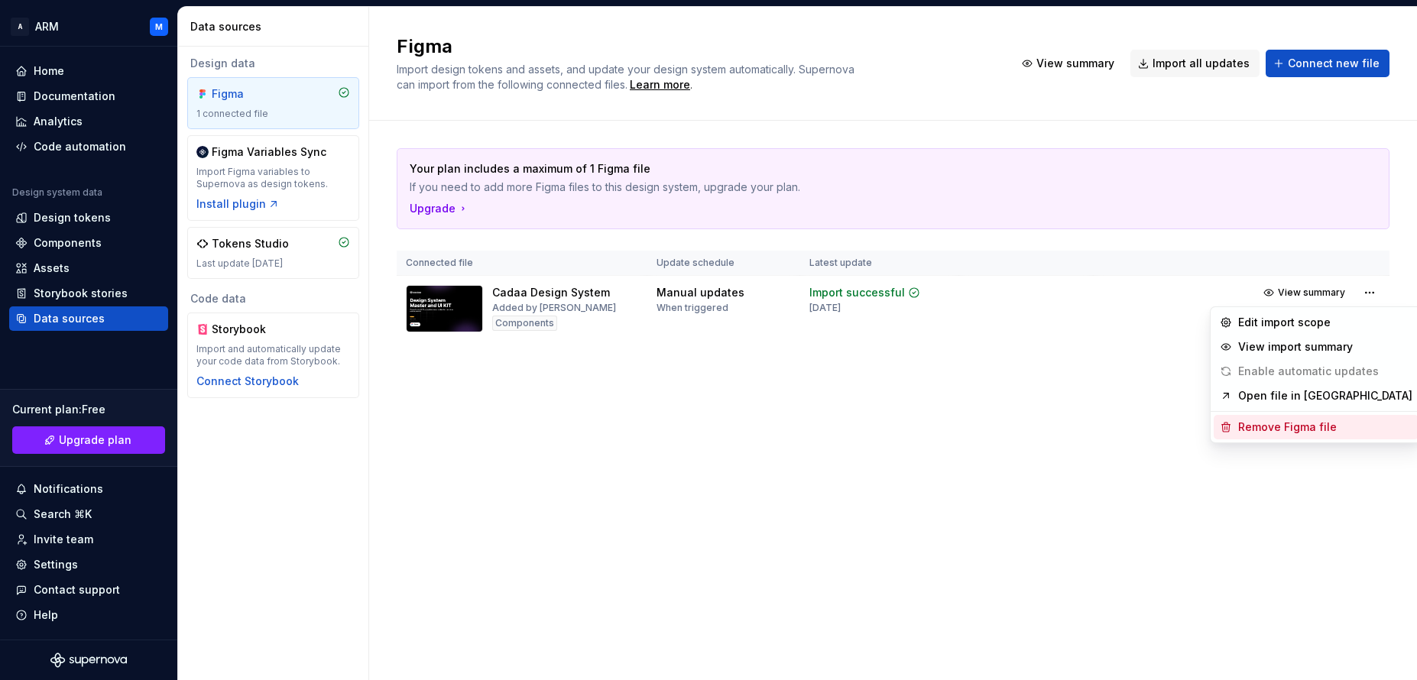
click at [1292, 432] on div "Remove Figma file" at bounding box center [1325, 427] width 174 height 15
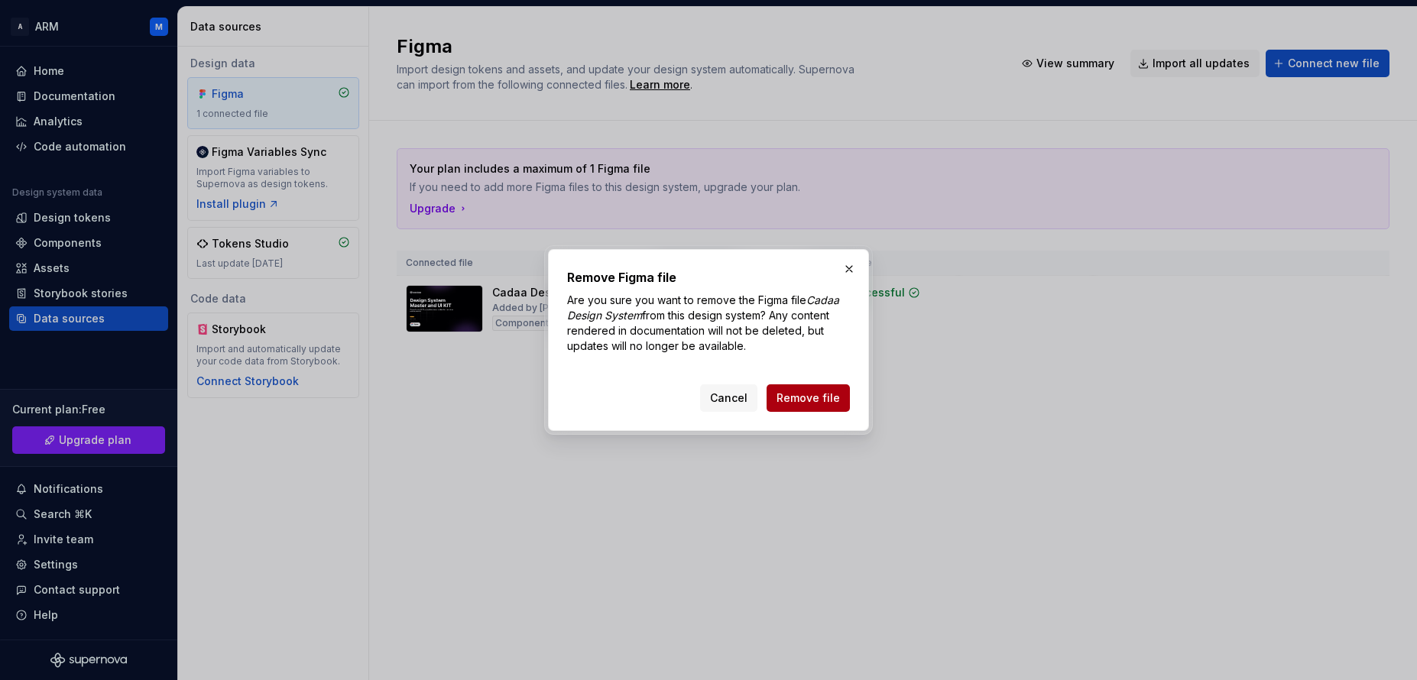
click at [811, 400] on span "Remove file" at bounding box center [807, 397] width 63 height 15
drag, startPoint x: 699, startPoint y: 260, endPoint x: 743, endPoint y: 271, distance: 45.8
click at [743, 271] on div "Remove Figma file Are you sure you want to remove the Figma file Cadaa Design S…" at bounding box center [708, 340] width 321 height 182
click at [695, 260] on div "Remove Figma file Are you sure you want to remove the Figma file Cadaa Design S…" at bounding box center [708, 340] width 321 height 182
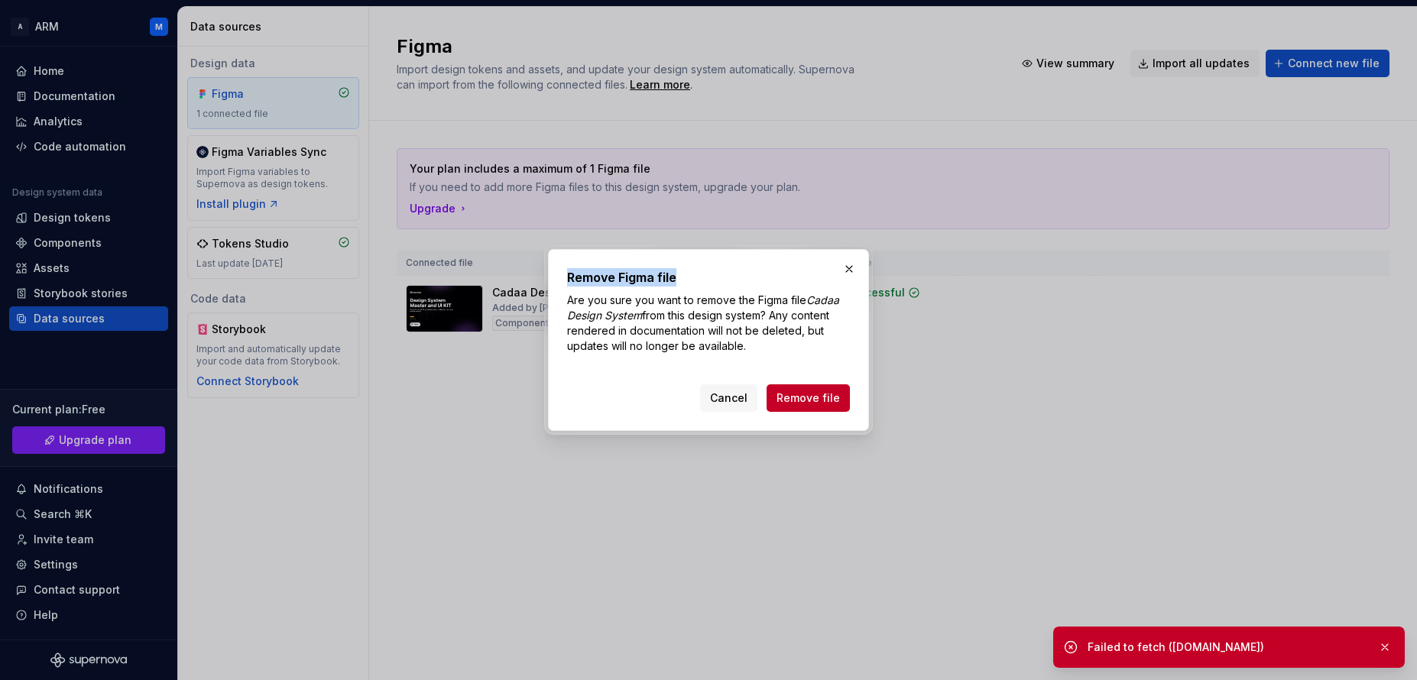
drag, startPoint x: 566, startPoint y: 275, endPoint x: 683, endPoint y: 286, distance: 117.4
click at [683, 286] on div "Remove Figma file Are you sure you want to remove the Figma file Cadaa Design S…" at bounding box center [708, 340] width 321 height 182
click at [685, 286] on h2 "Remove Figma file" at bounding box center [708, 277] width 283 height 18
click at [847, 271] on button "button" at bounding box center [848, 268] width 21 height 21
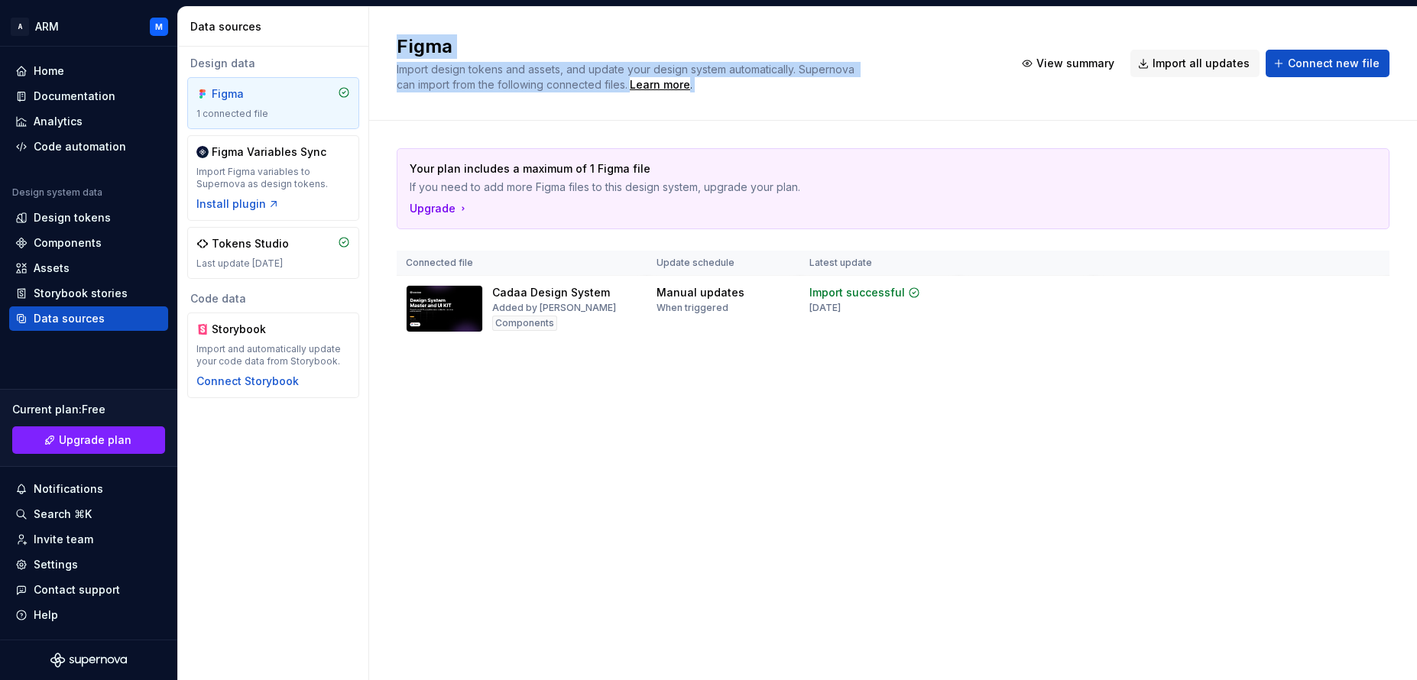
drag, startPoint x: 397, startPoint y: 43, endPoint x: 976, endPoint y: 155, distance: 590.0
click at [976, 155] on div "Figma Import design tokens and assets, and update your design system automatica…" at bounding box center [893, 343] width 1048 height 673
click at [543, 56] on h2 "Figma" at bounding box center [696, 46] width 599 height 24
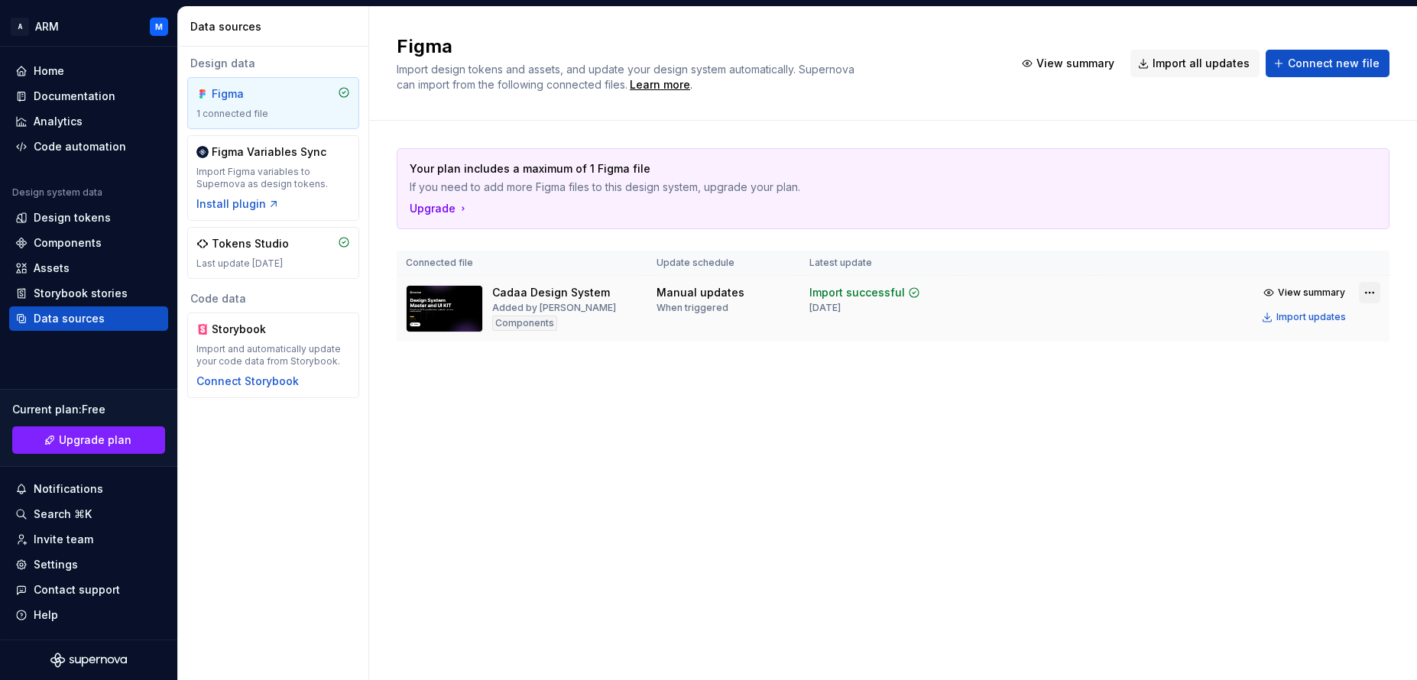
click at [1364, 293] on html "A ARM M Home Documentation Analytics Code automation Design system data Design …" at bounding box center [708, 340] width 1417 height 680
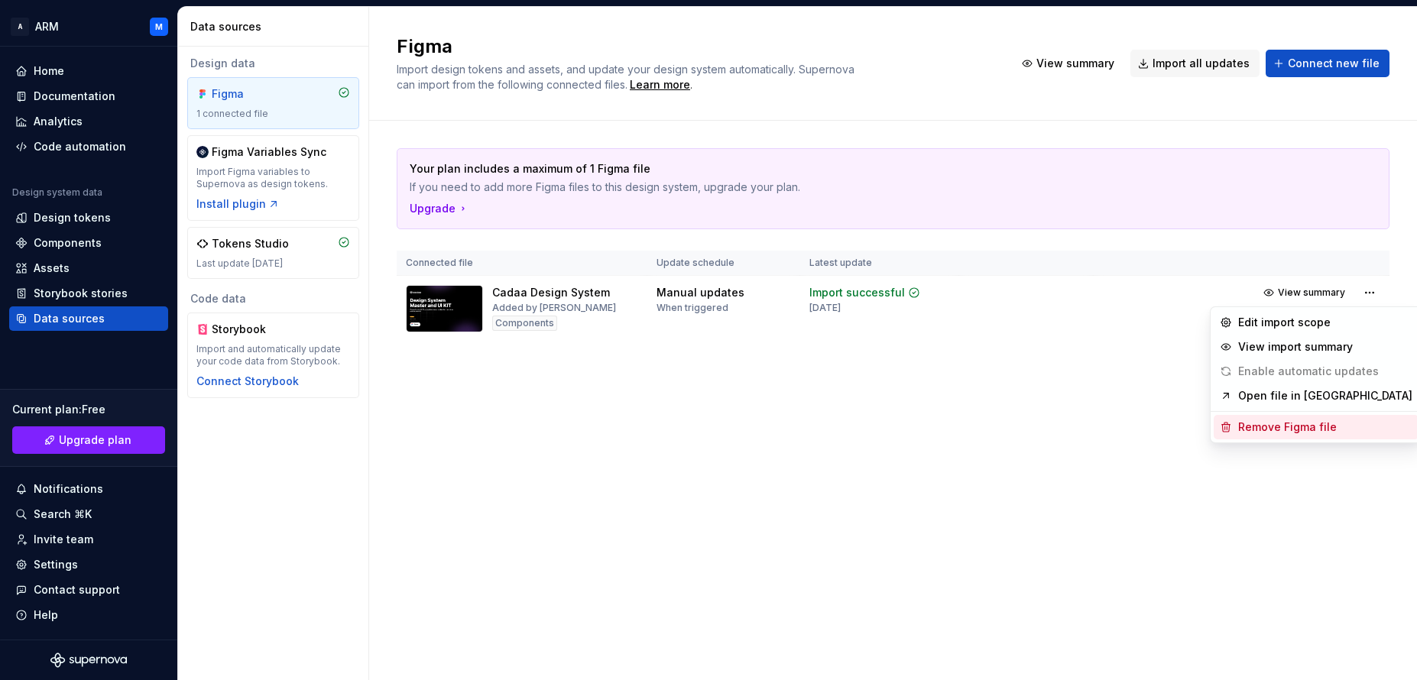
click at [1283, 433] on div "Remove Figma file" at bounding box center [1325, 427] width 174 height 15
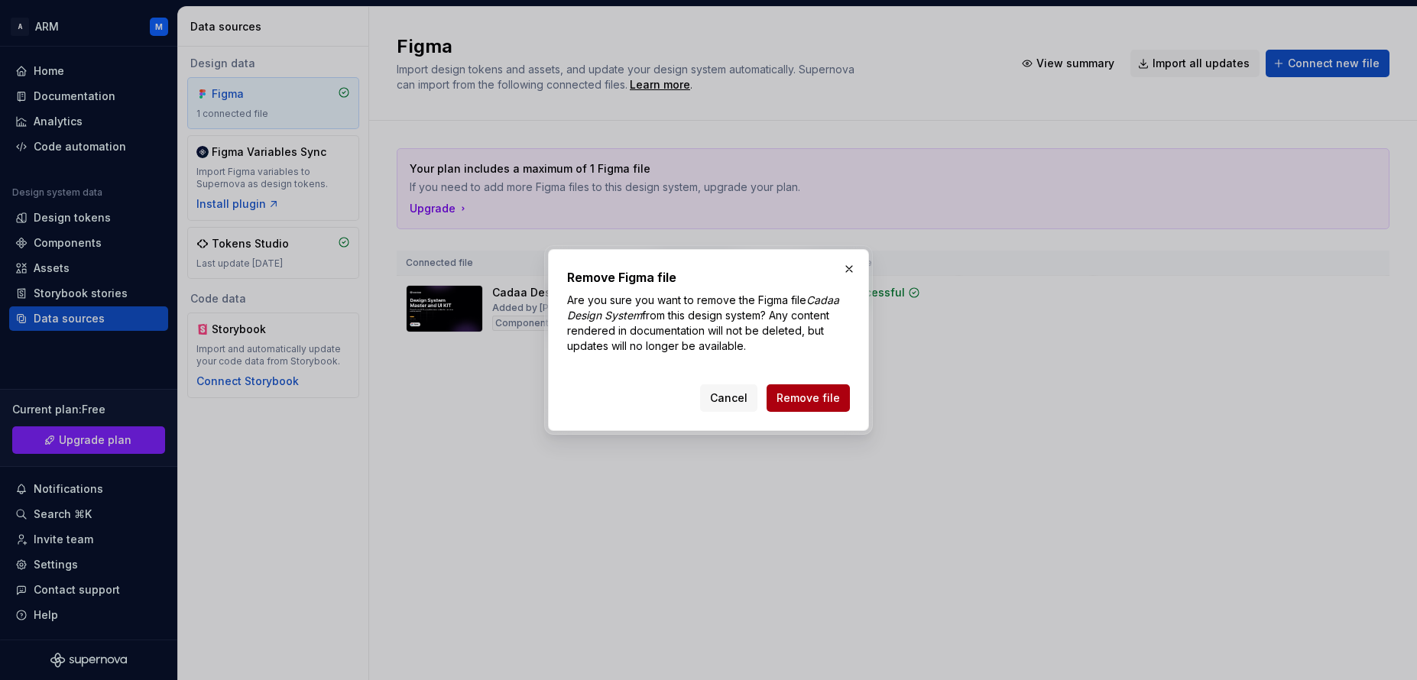
click at [799, 400] on span "Remove file" at bounding box center [807, 397] width 63 height 15
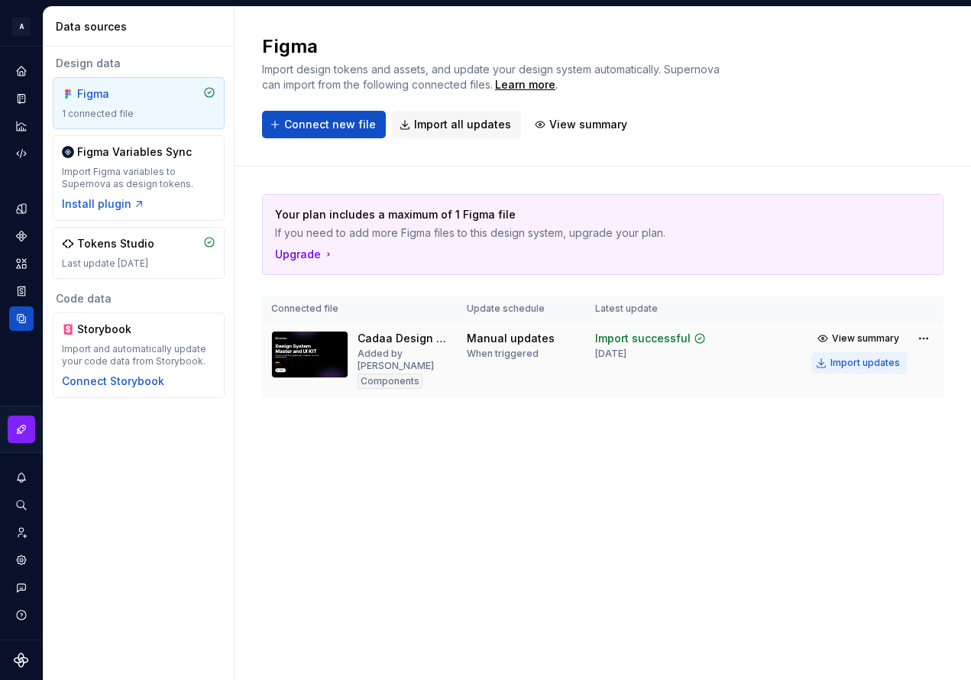
click at [856, 368] on div "Import updates" at bounding box center [866, 363] width 70 height 12
click at [875, 336] on span "View summary" at bounding box center [865, 338] width 67 height 12
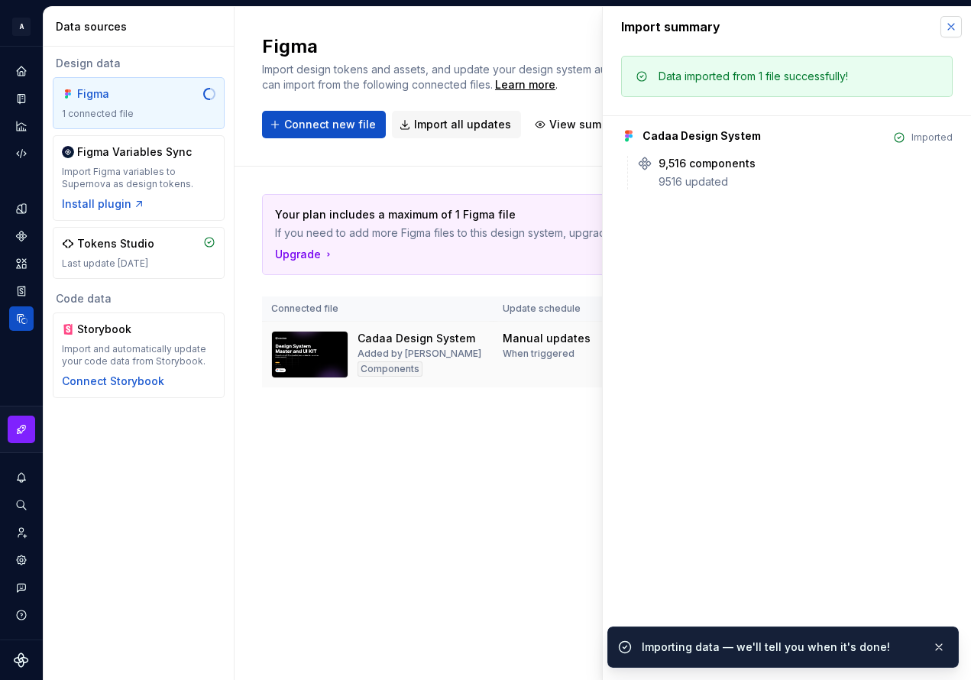
click at [952, 29] on button "button" at bounding box center [951, 26] width 21 height 21
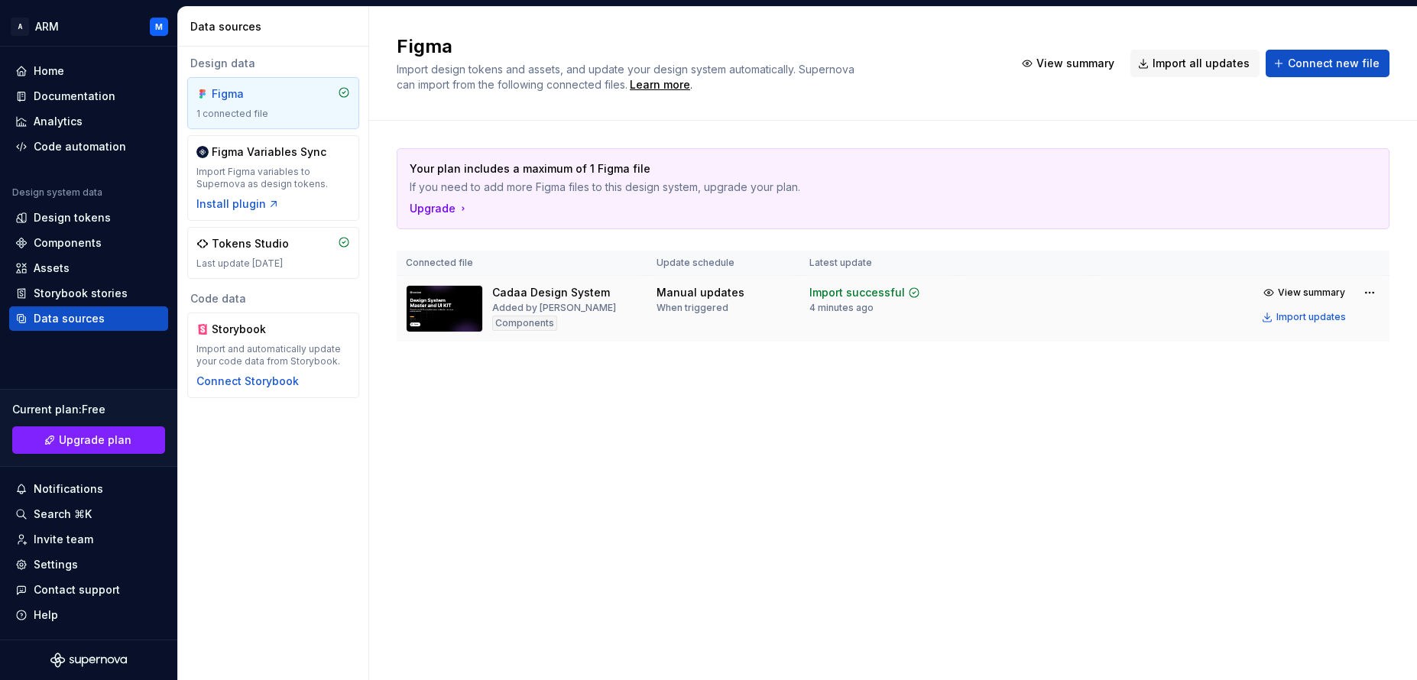
click at [893, 423] on div "Figma Import design tokens and assets, and update your design system automatica…" at bounding box center [893, 343] width 1048 height 673
click at [70, 154] on div "Code automation" at bounding box center [80, 146] width 92 height 15
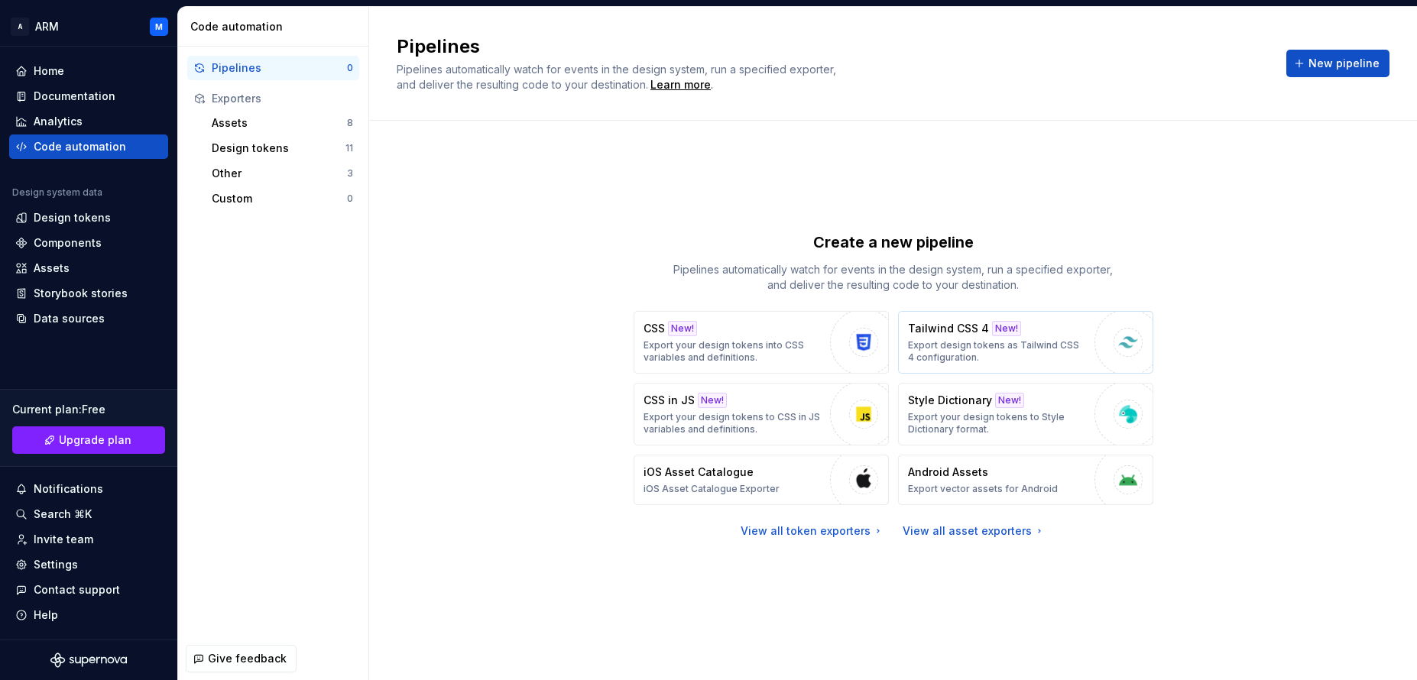
click at [944, 339] on p "Export design tokens as Tailwind CSS 4 configuration." at bounding box center [997, 351] width 179 height 24
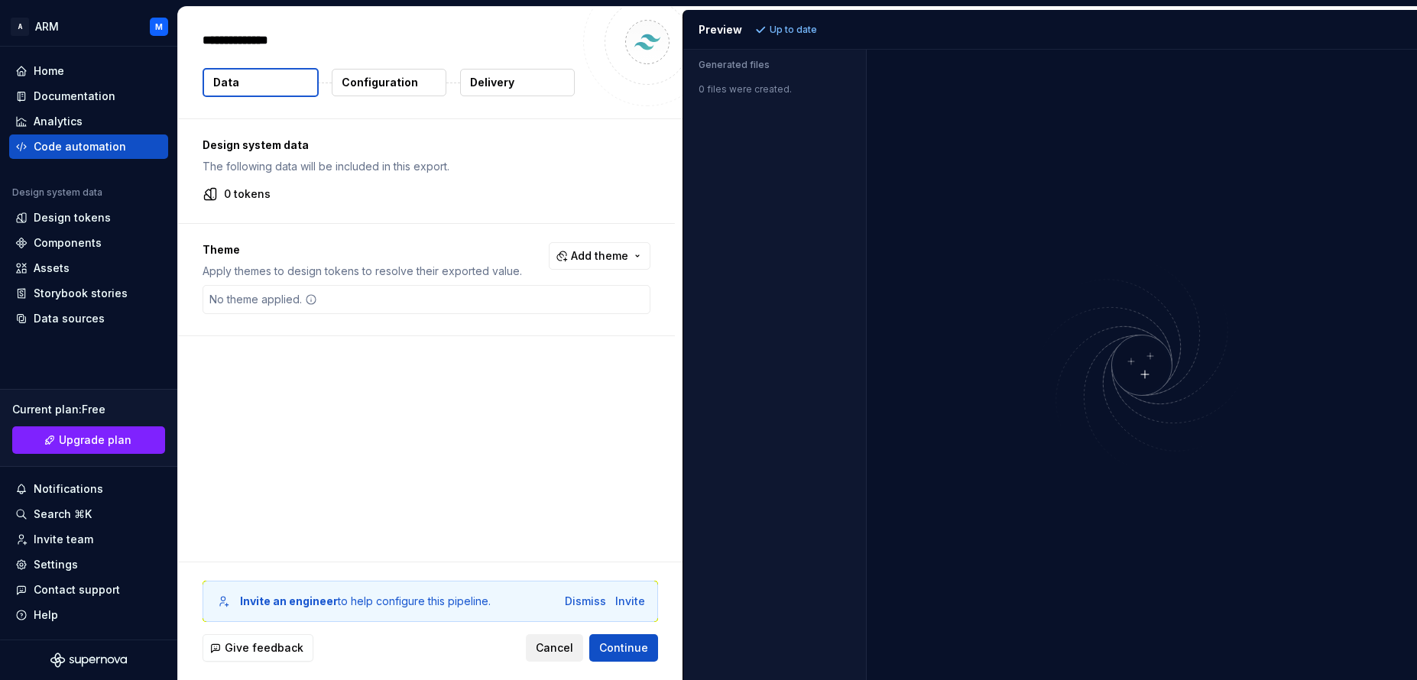
click at [552, 645] on span "Cancel" at bounding box center [554, 647] width 37 height 15
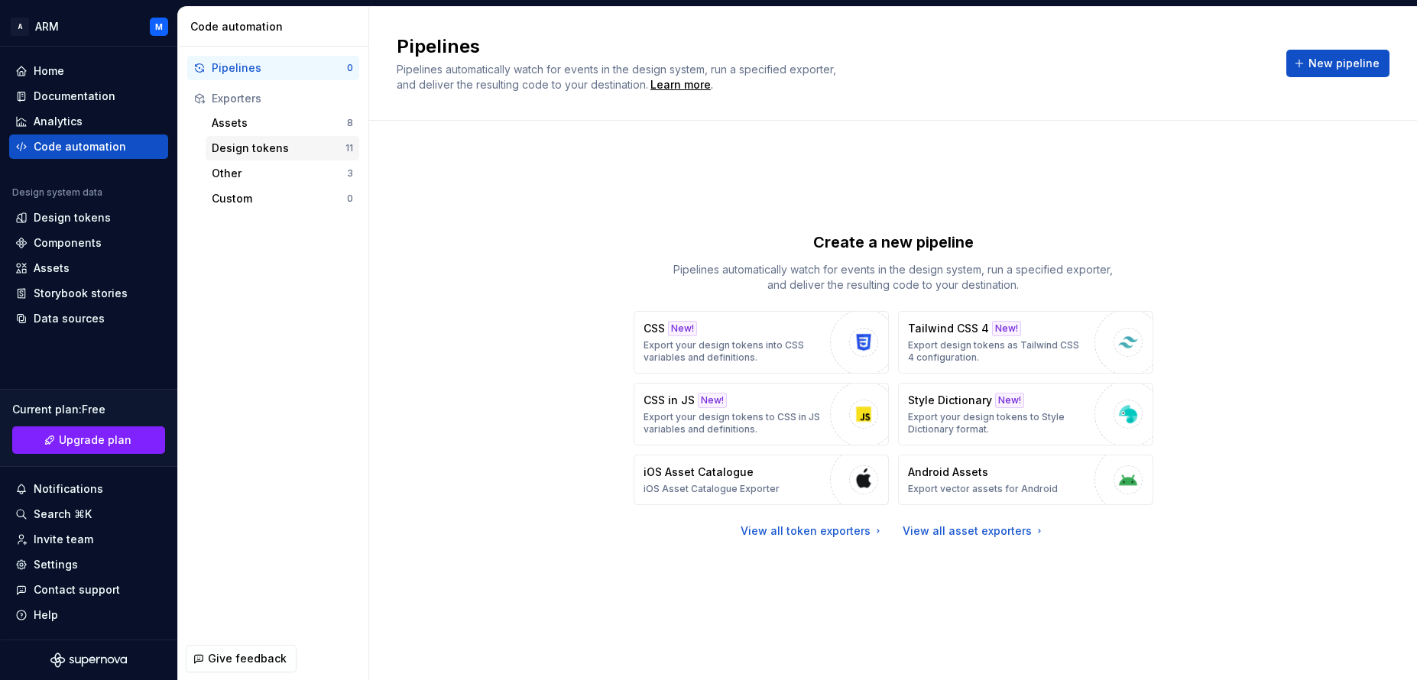
click at [241, 149] on div "Design tokens" at bounding box center [279, 148] width 134 height 15
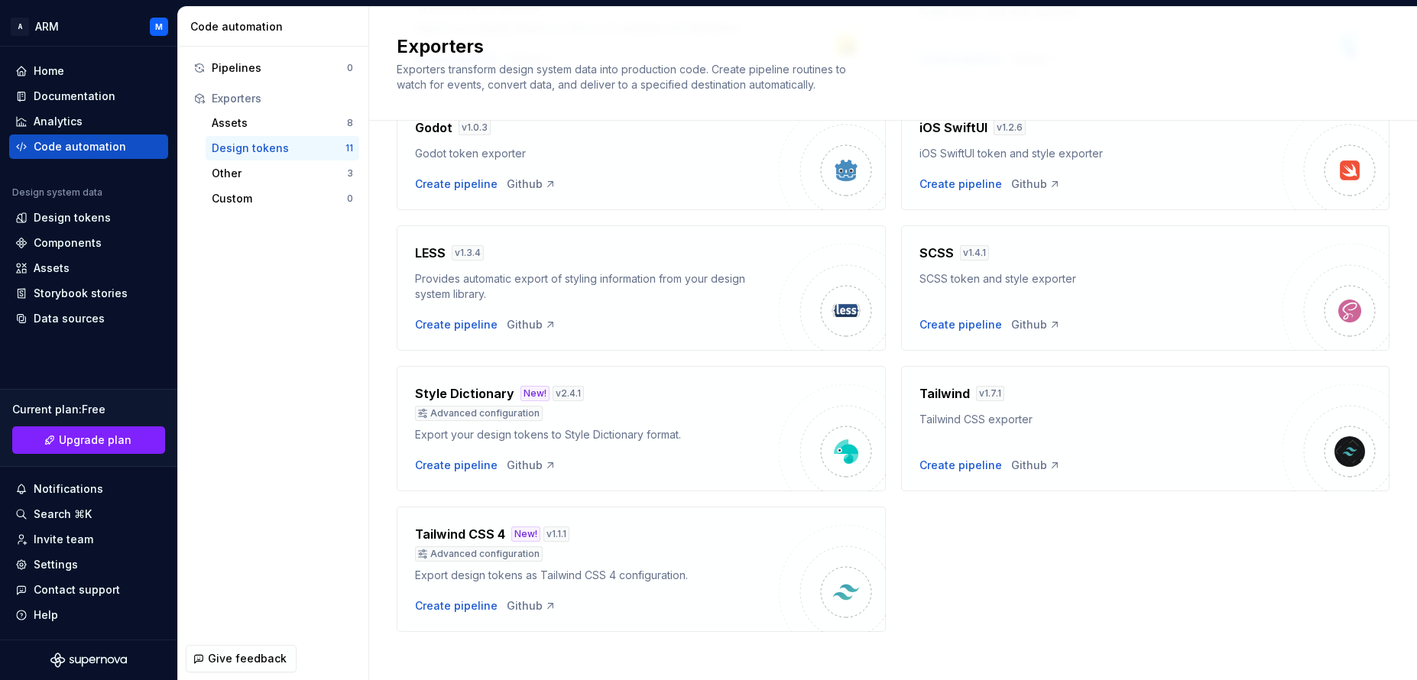
scroll to position [376, 0]
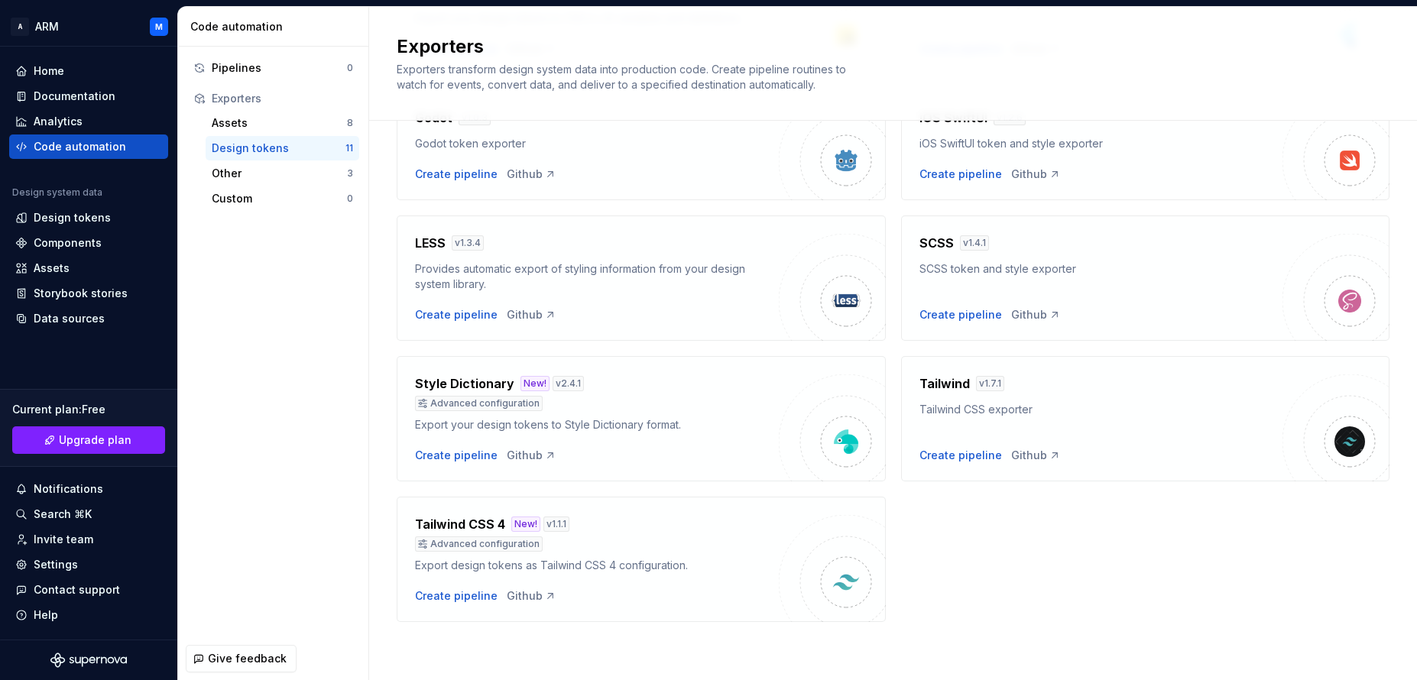
click at [611, 552] on div "Tailwind CSS 4 New! v 1.1.1 Advanced configuration Export design tokens as Tail…" at bounding box center [597, 544] width 364 height 58
click at [448, 591] on div "Create pipeline" at bounding box center [456, 595] width 83 height 15
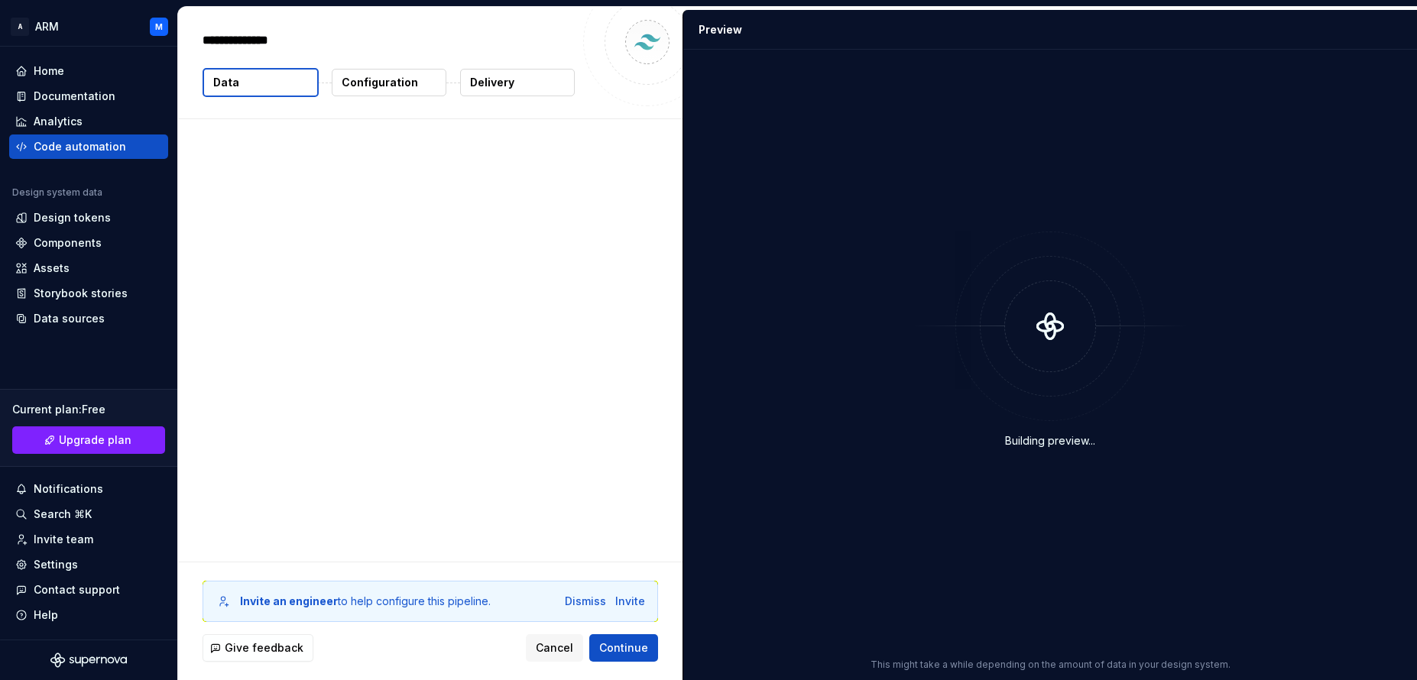
type textarea "*"
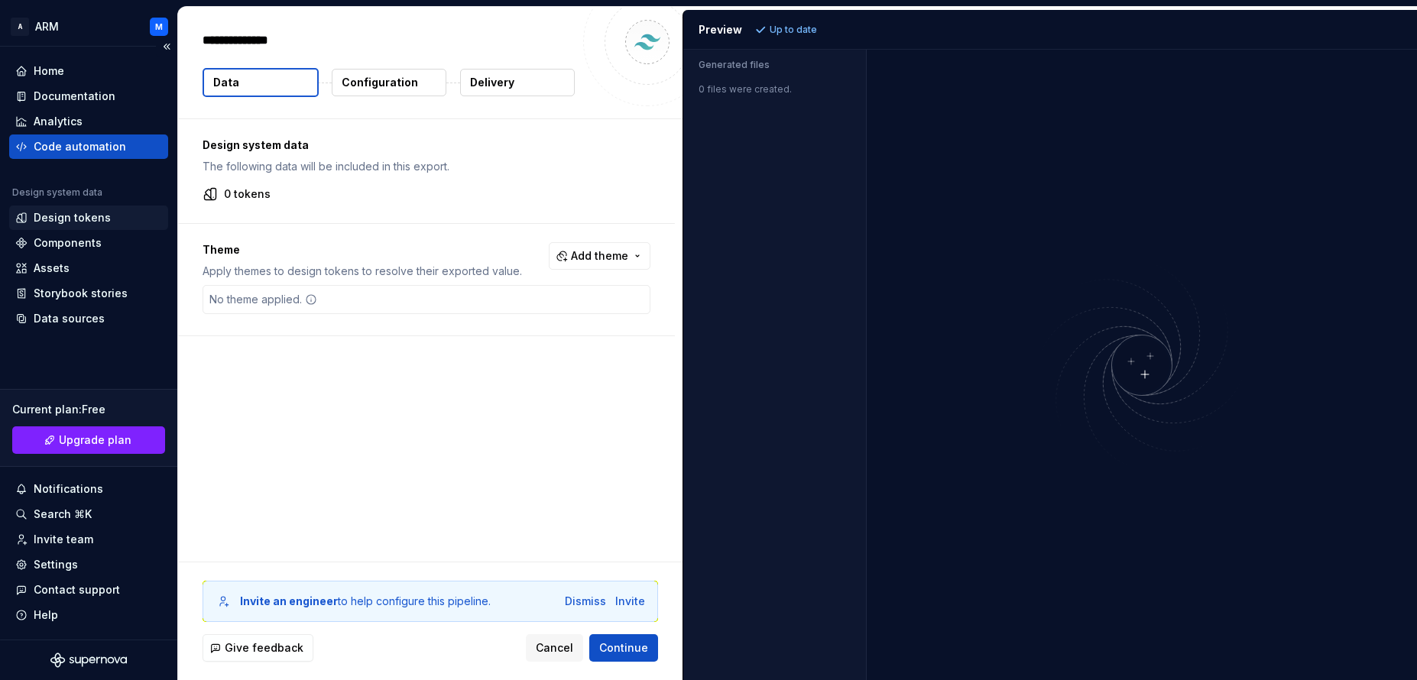
click at [83, 220] on div "Design tokens" at bounding box center [72, 217] width 77 height 15
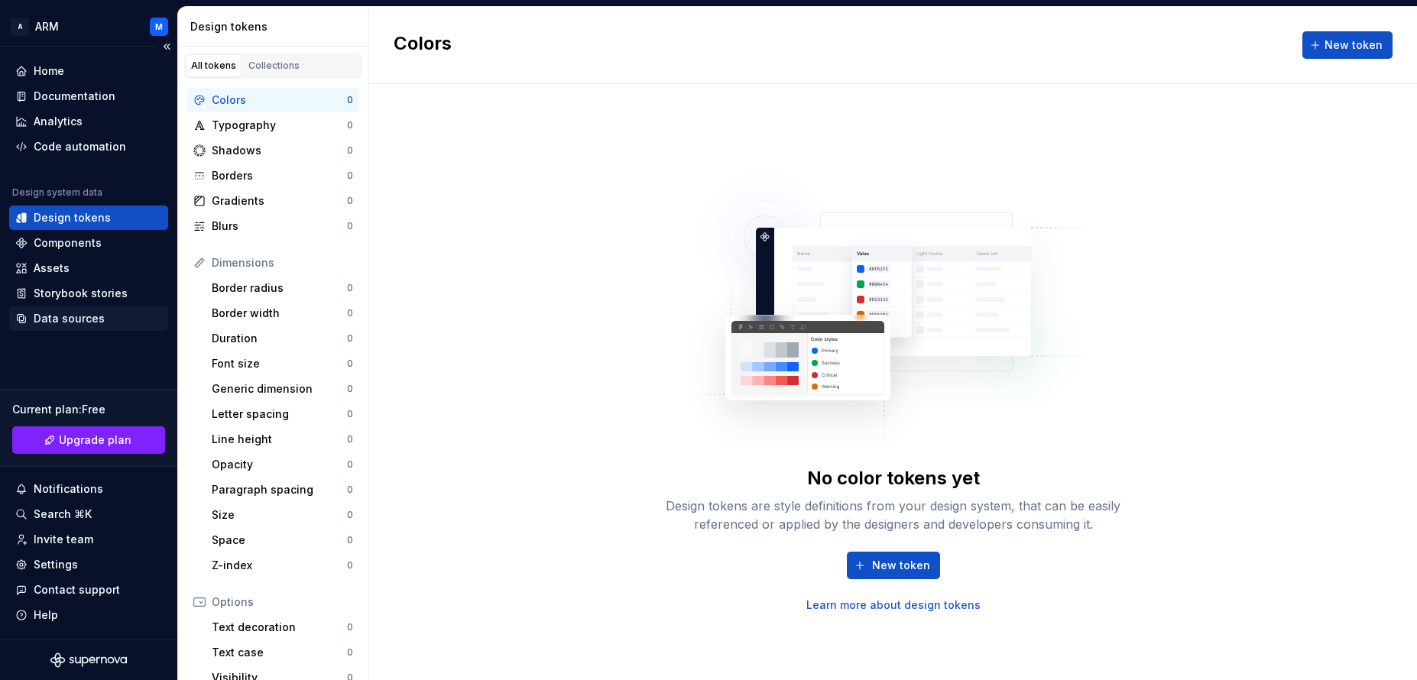
click at [82, 322] on div "Data sources" at bounding box center [69, 318] width 71 height 15
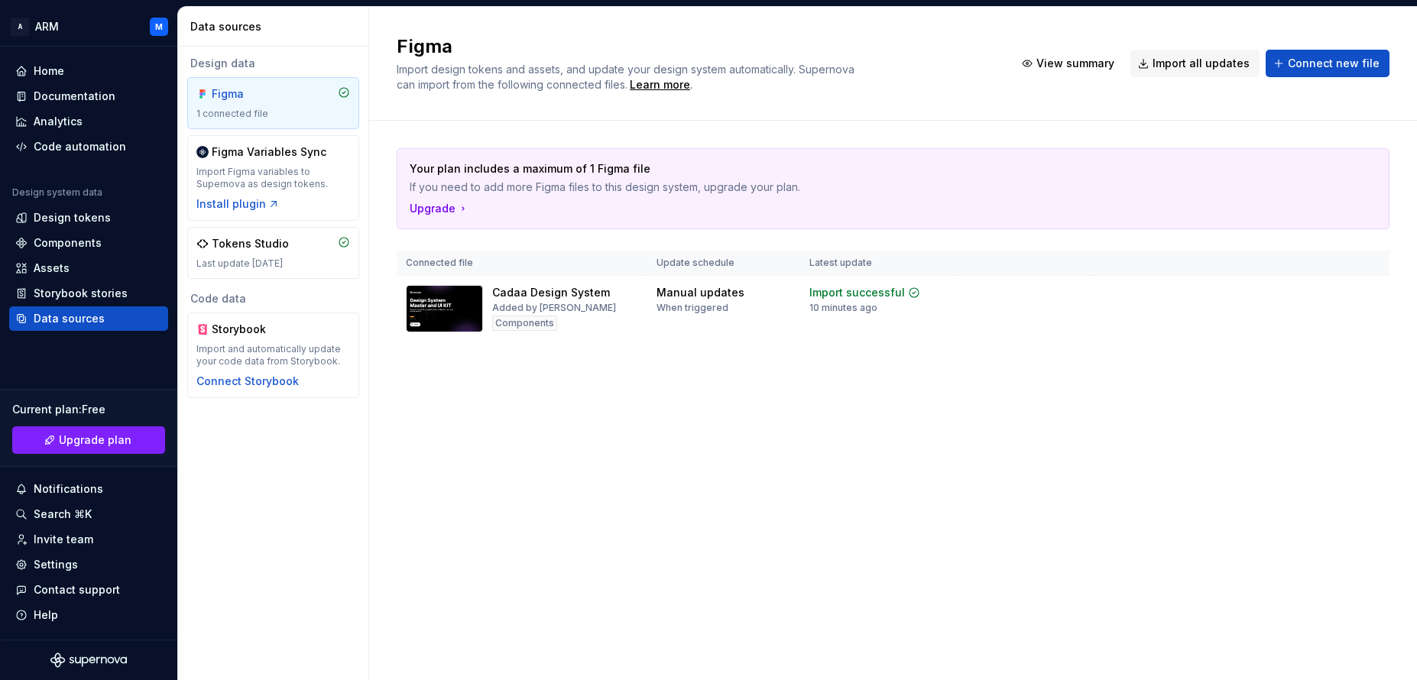
click at [343, 92] on icon at bounding box center [344, 92] width 12 height 12
click at [970, 290] on html "A ARM M Home Documentation Analytics Code automation Design system data Design …" at bounding box center [708, 340] width 1417 height 680
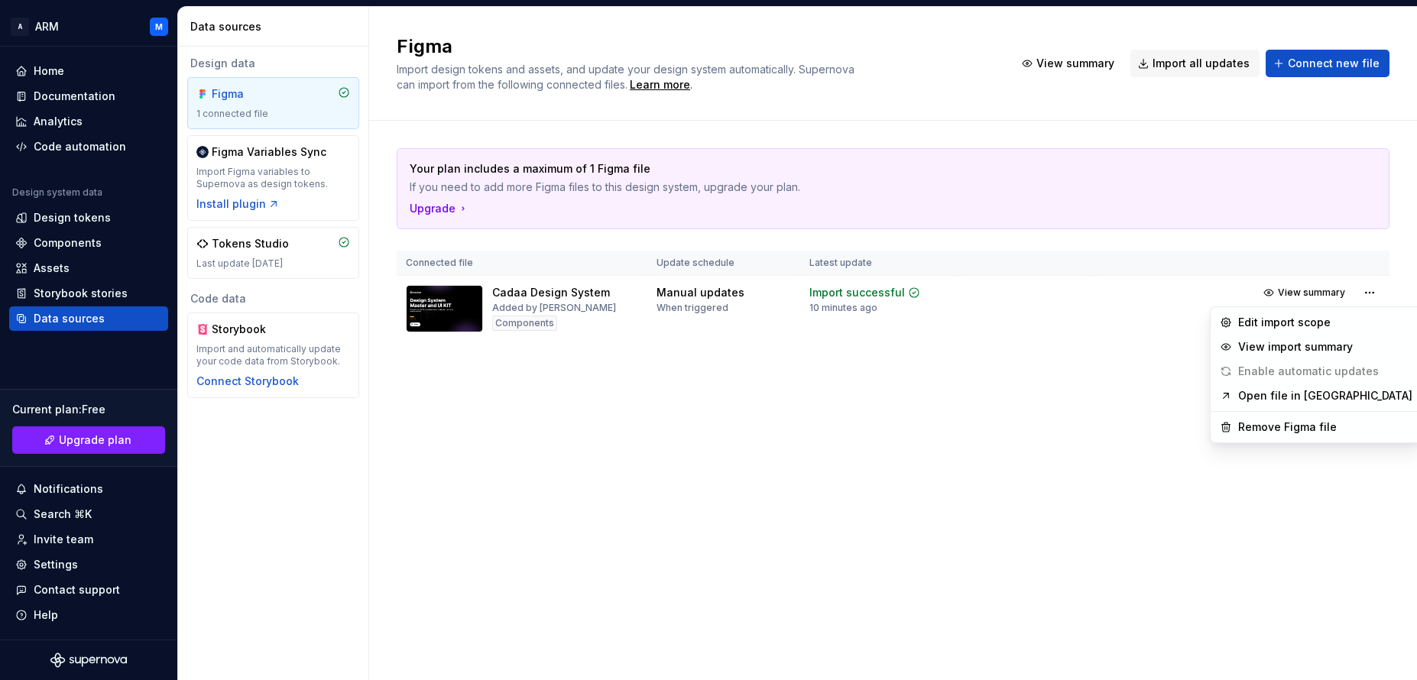
click at [970, 363] on html "A ARM M Home Documentation Analytics Code automation Design system data Design …" at bounding box center [708, 340] width 1417 height 680
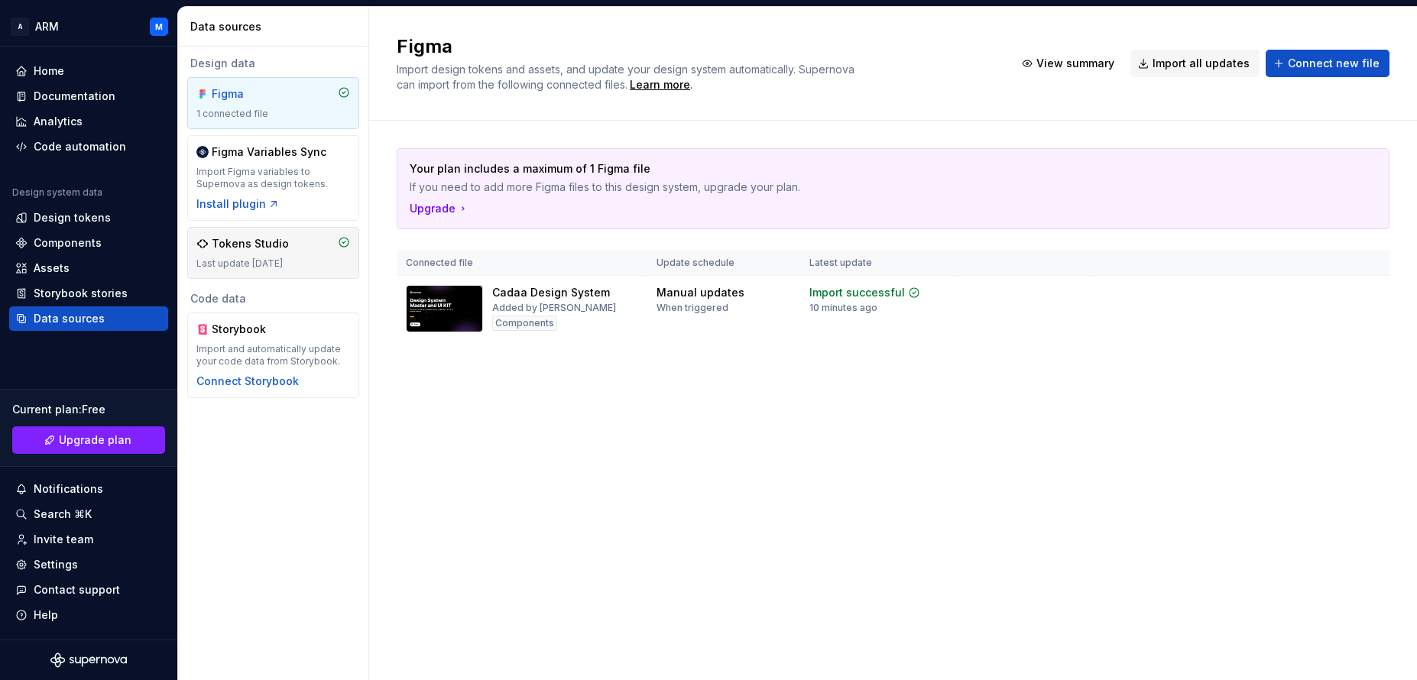
click at [257, 255] on div "Tokens Studio Last update 4 days ago" at bounding box center [273, 253] width 154 height 34
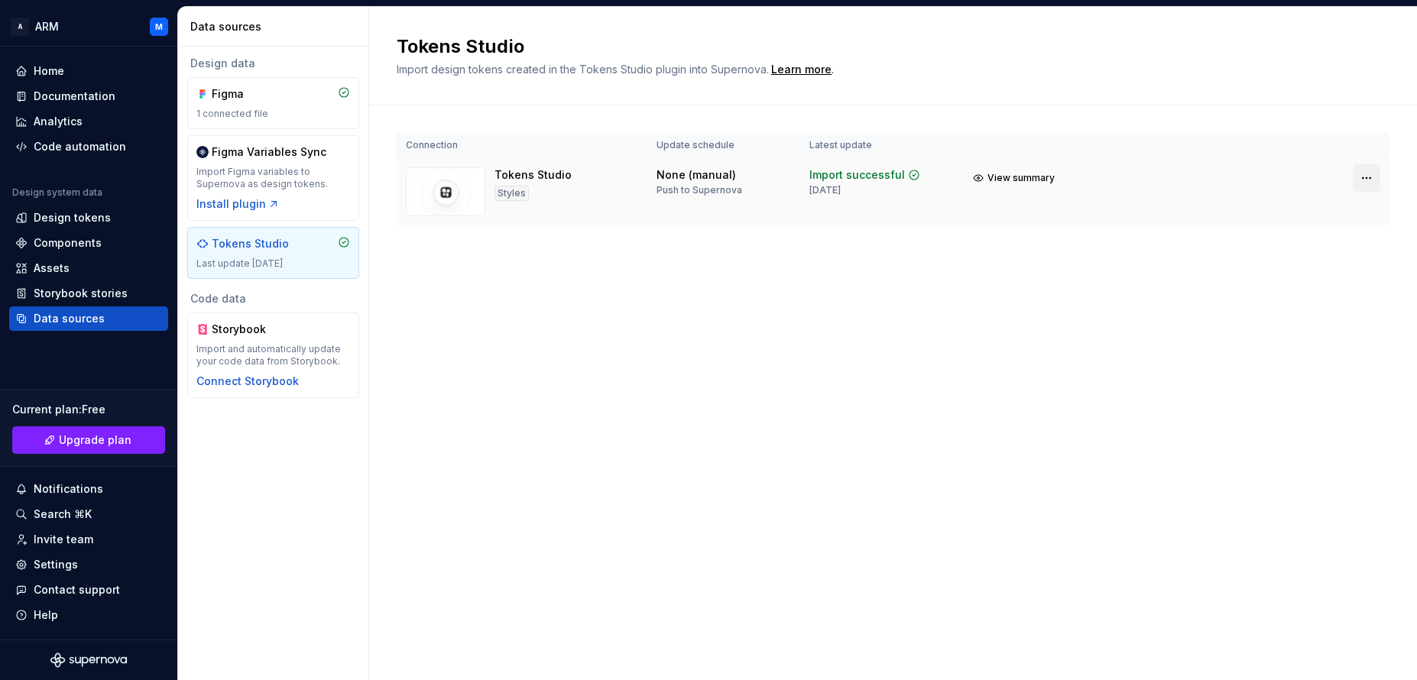
click at [970, 177] on html "A ARM M Home Documentation Analytics Code automation Design system data Design …" at bounding box center [708, 340] width 1417 height 680
click at [970, 245] on div "Disconnect integration" at bounding box center [1352, 242] width 122 height 15
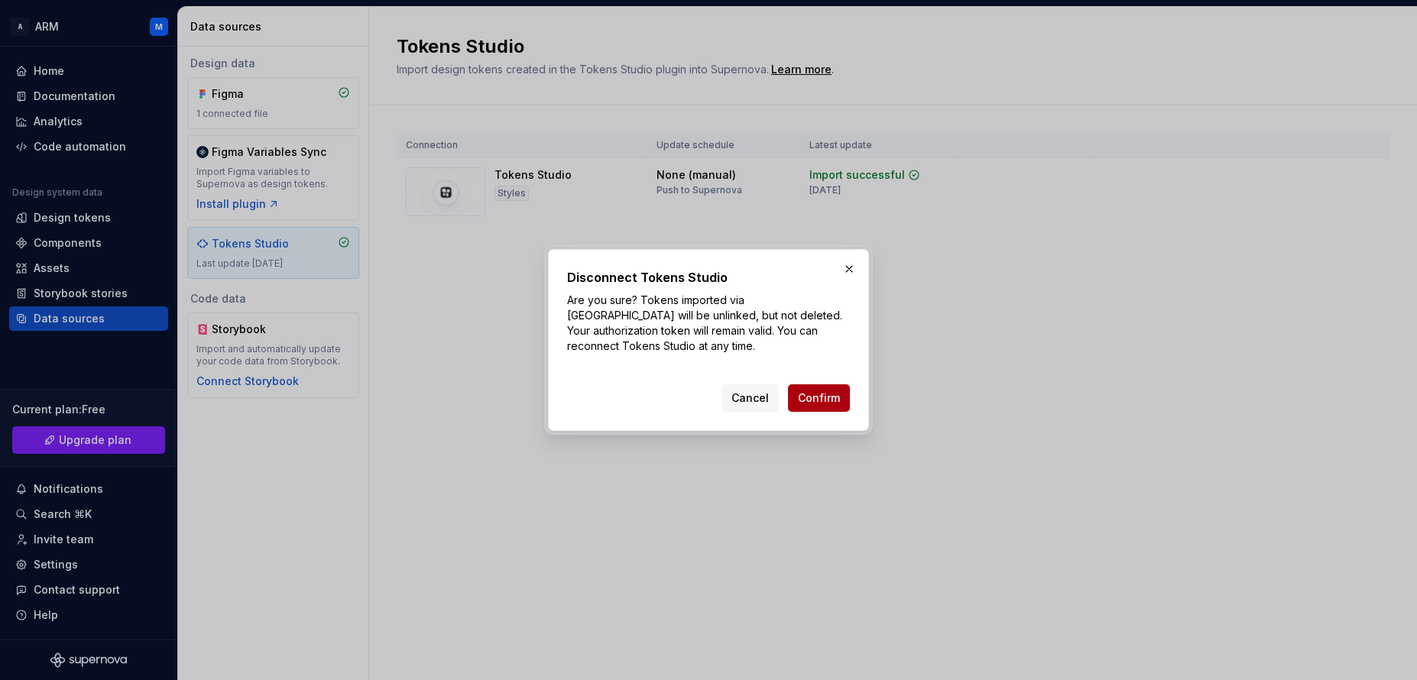
click at [818, 403] on span "Confirm" at bounding box center [819, 397] width 42 height 15
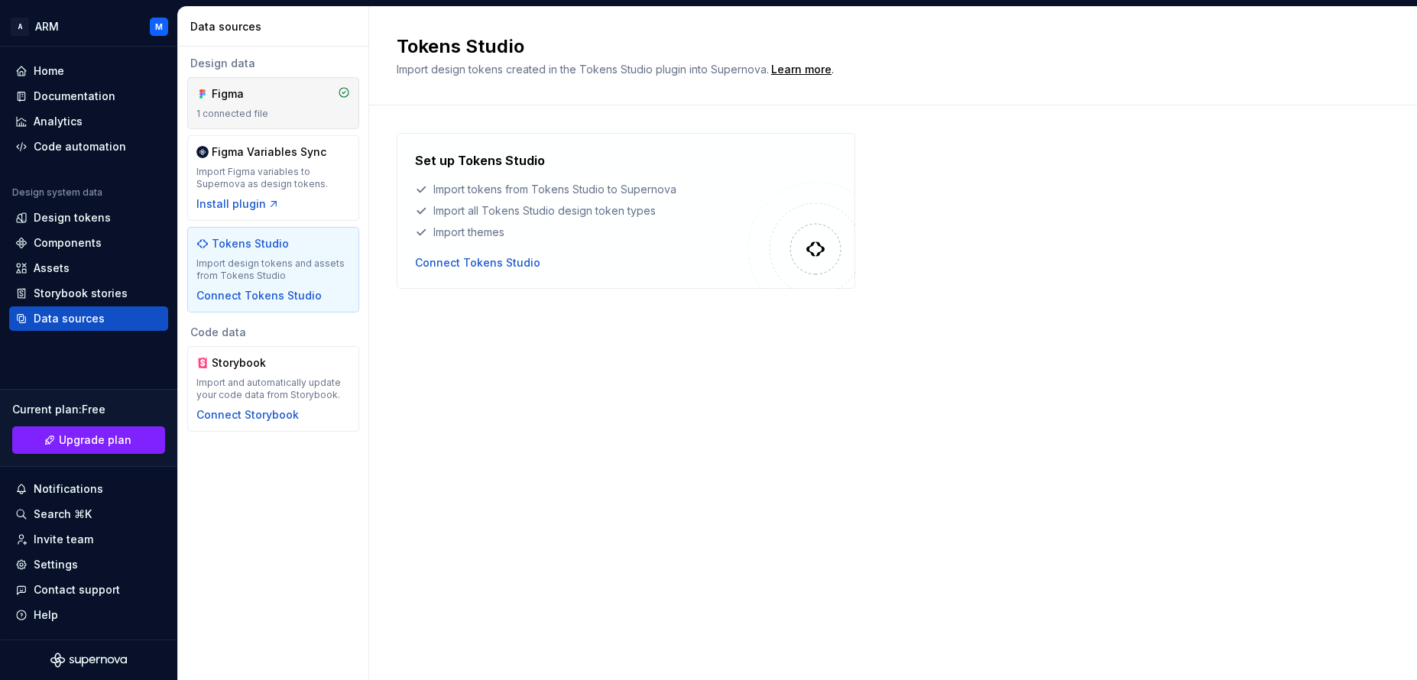
click at [256, 108] on div "1 connected file" at bounding box center [273, 114] width 154 height 12
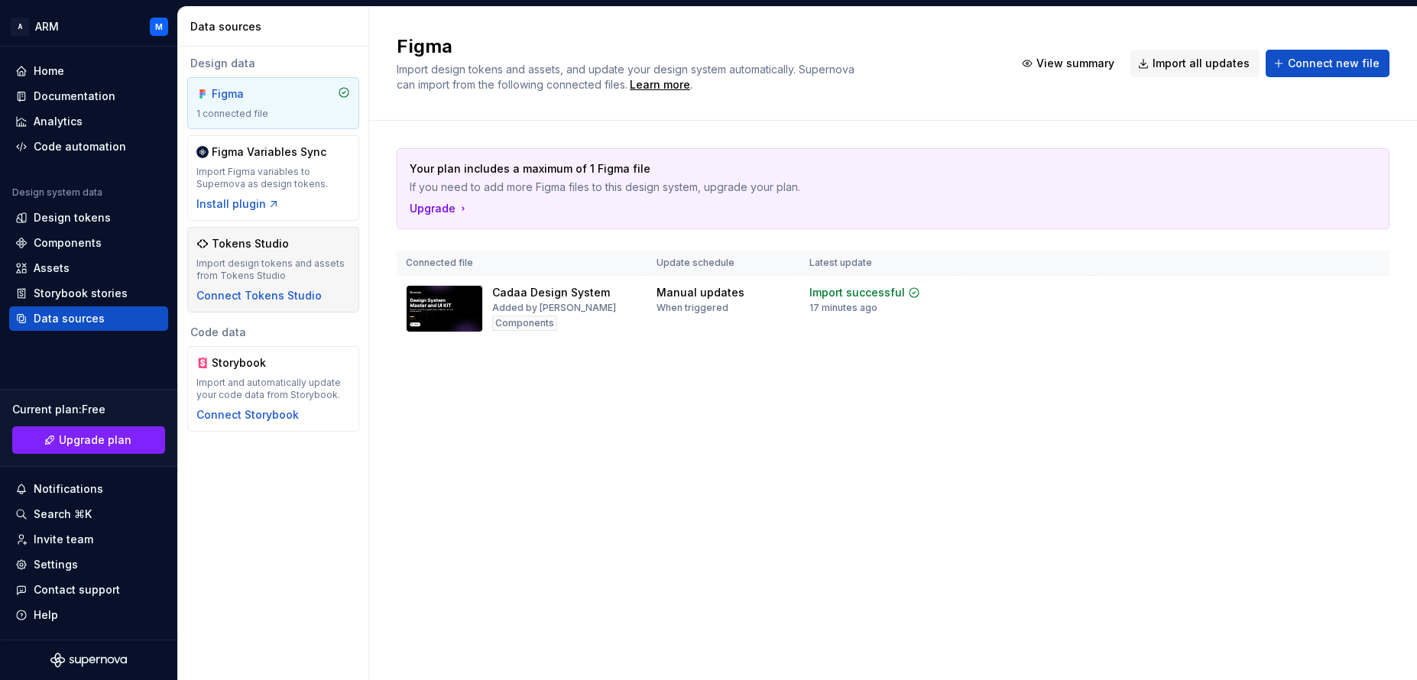
click at [269, 258] on div "Import design tokens and assets from Tokens Studio" at bounding box center [273, 270] width 154 height 24
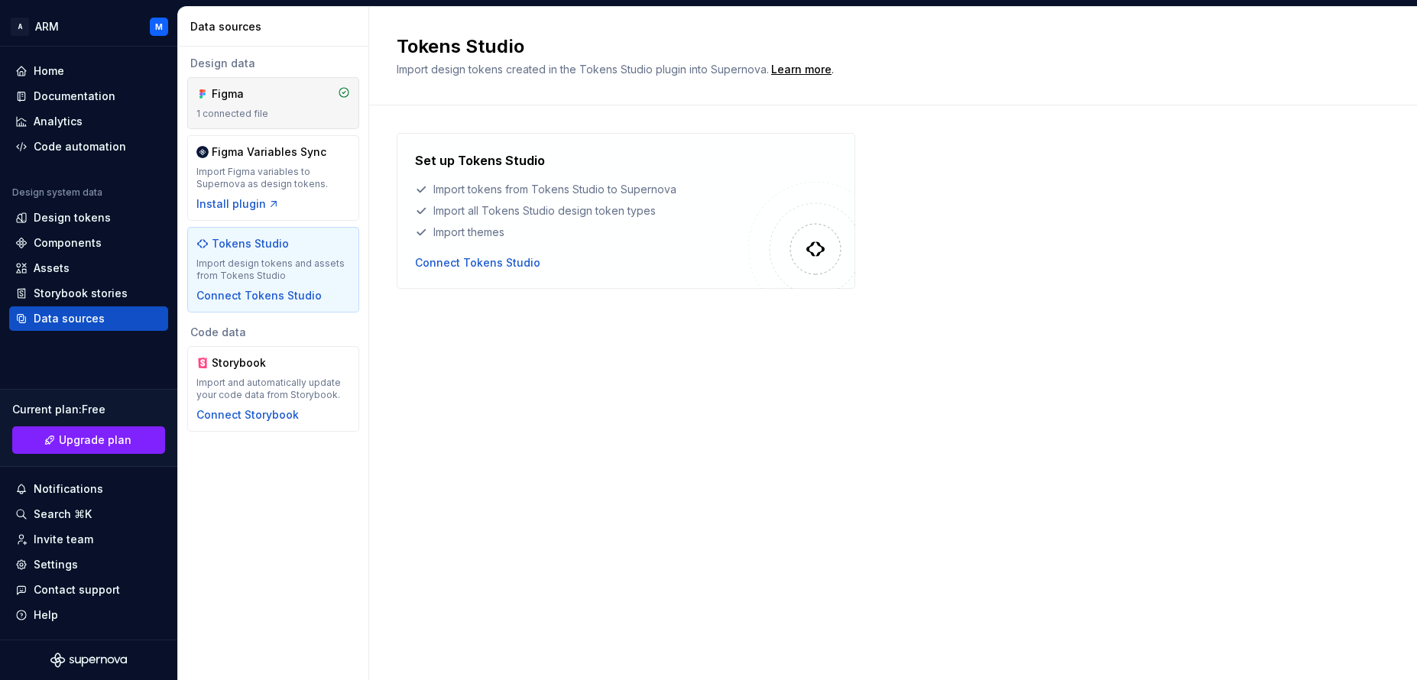
click at [269, 105] on div "Figma 1 connected file" at bounding box center [273, 103] width 154 height 34
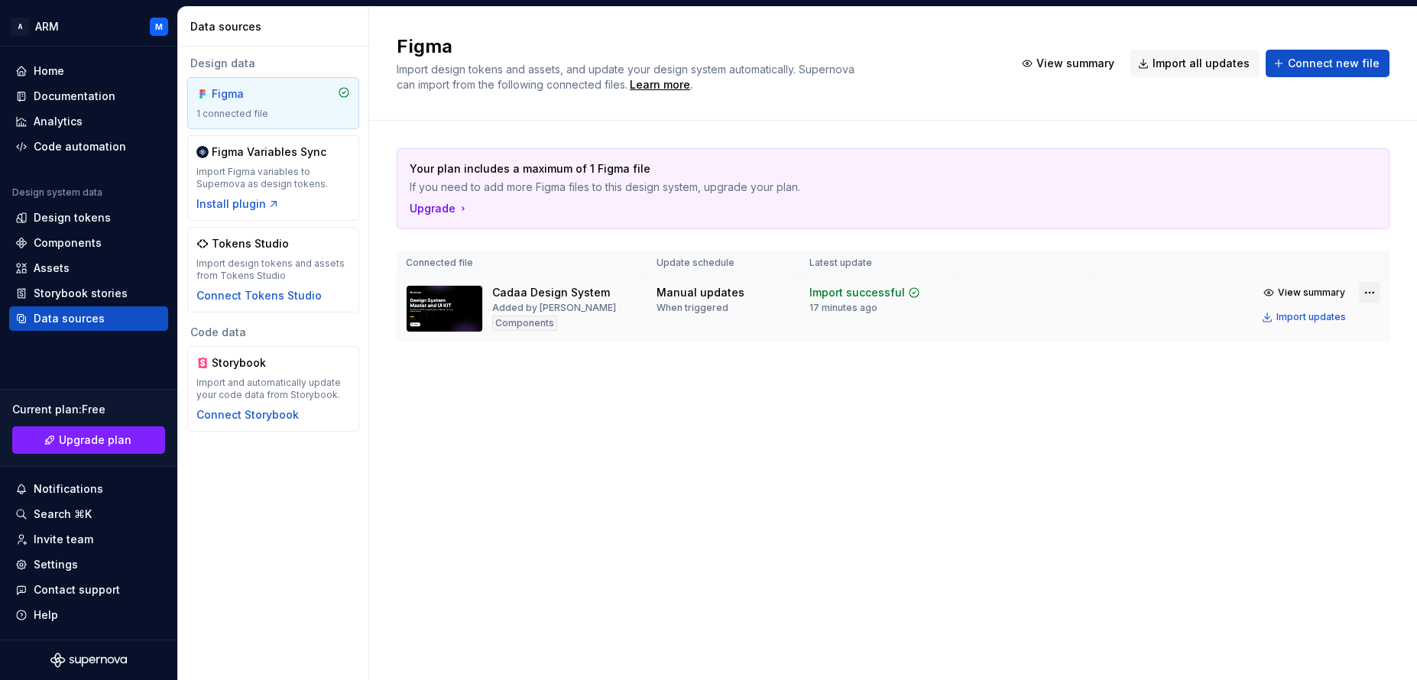
click at [1374, 294] on html "A ARM M Home Documentation Analytics Code automation Design system data Design …" at bounding box center [708, 340] width 1417 height 680
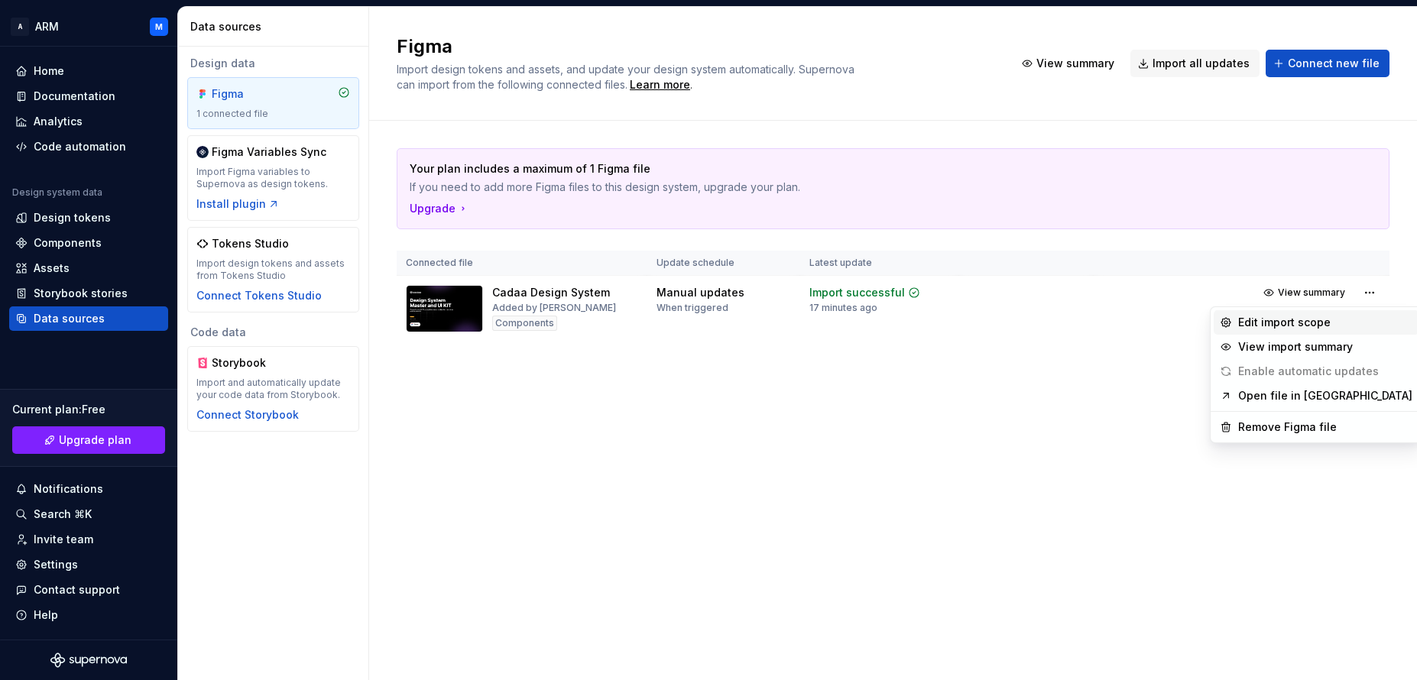
click at [1277, 325] on div "Edit import scope" at bounding box center [1325, 322] width 174 height 15
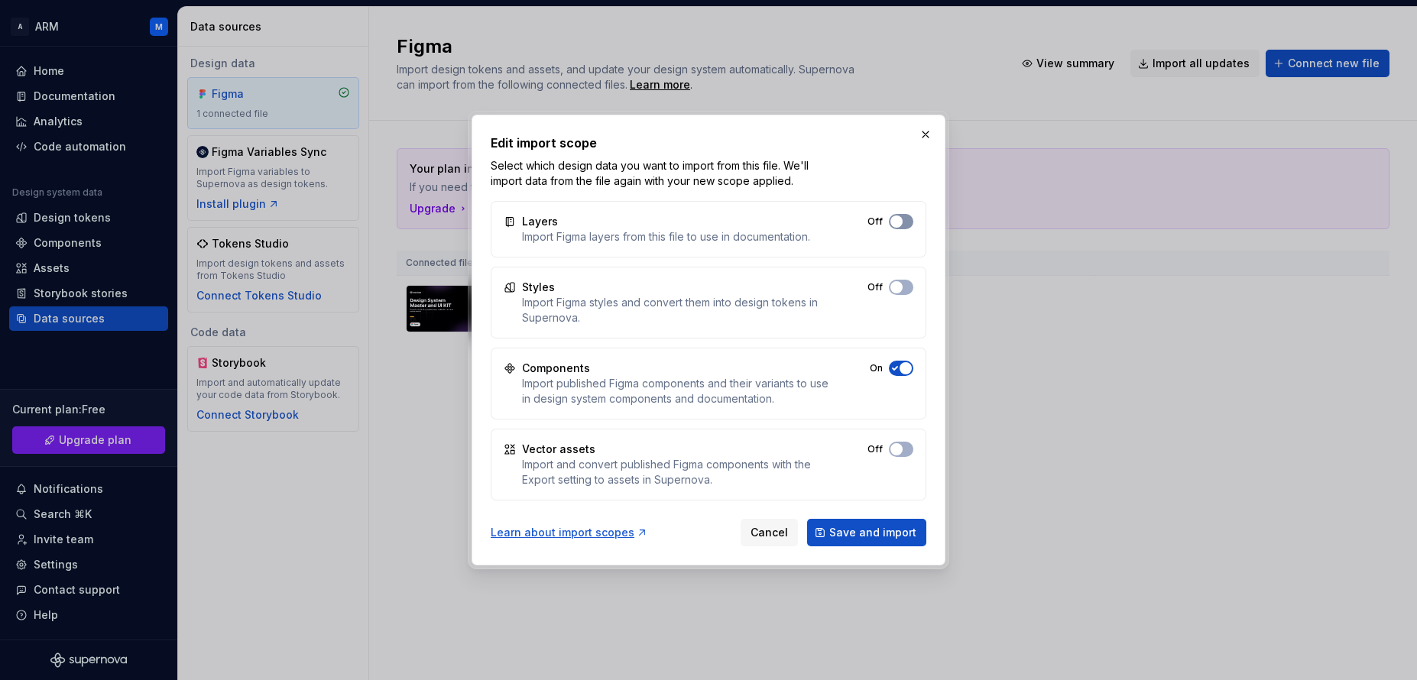
click at [905, 225] on button "Off" at bounding box center [901, 221] width 24 height 15
click at [899, 281] on span "button" at bounding box center [896, 287] width 12 height 12
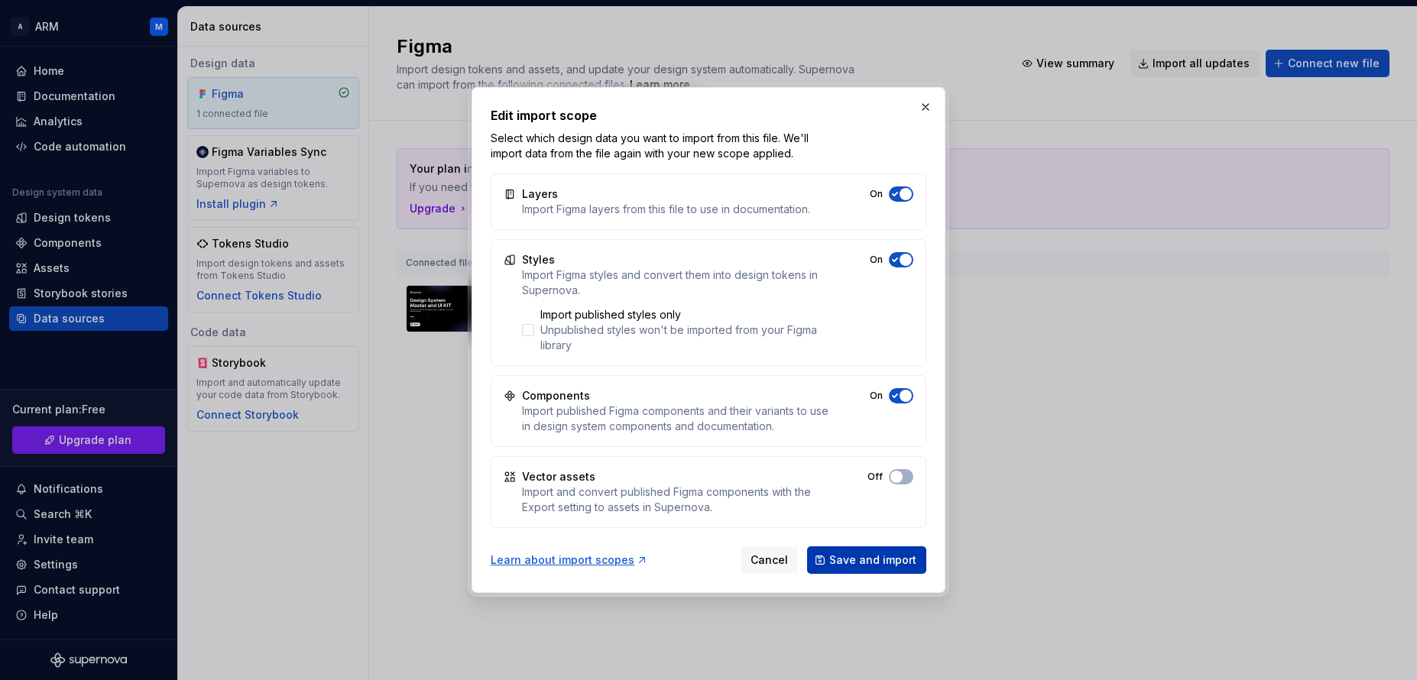
click at [895, 565] on span "Save and import" at bounding box center [872, 559] width 87 height 15
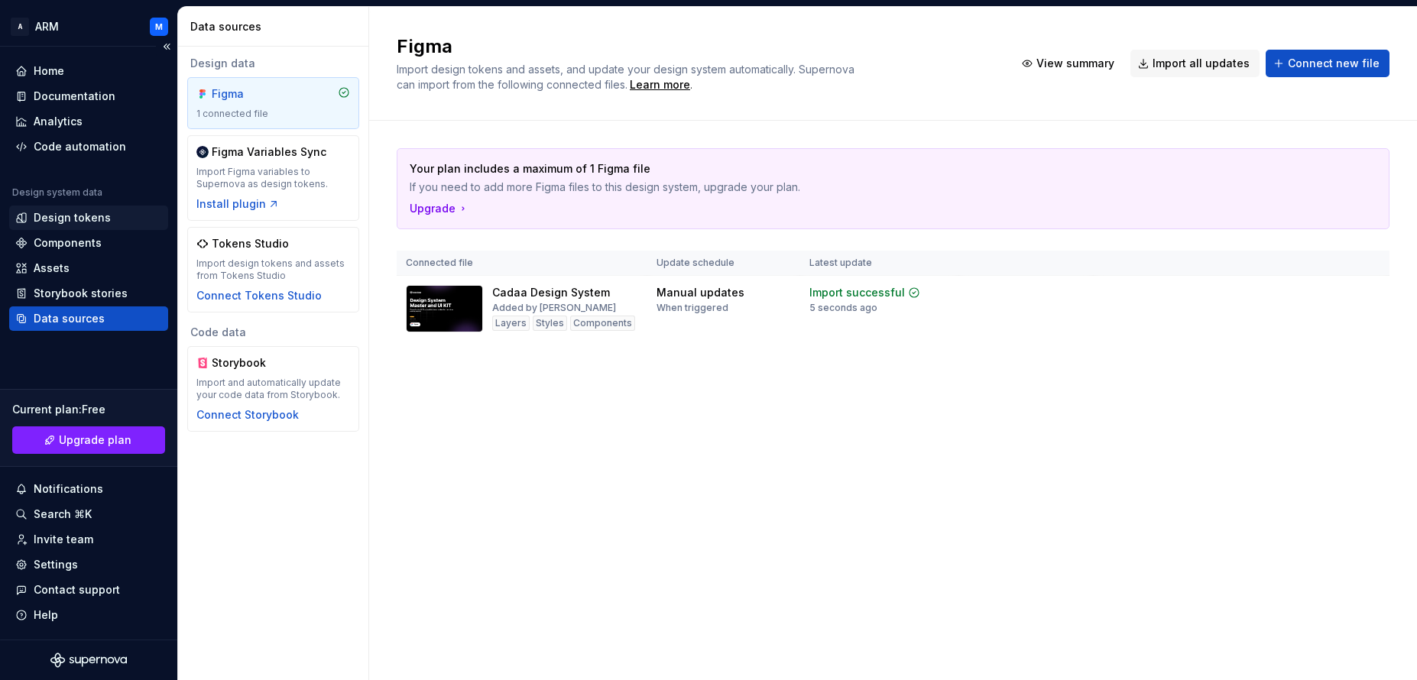
click at [66, 218] on div "Design tokens" at bounding box center [72, 217] width 77 height 15
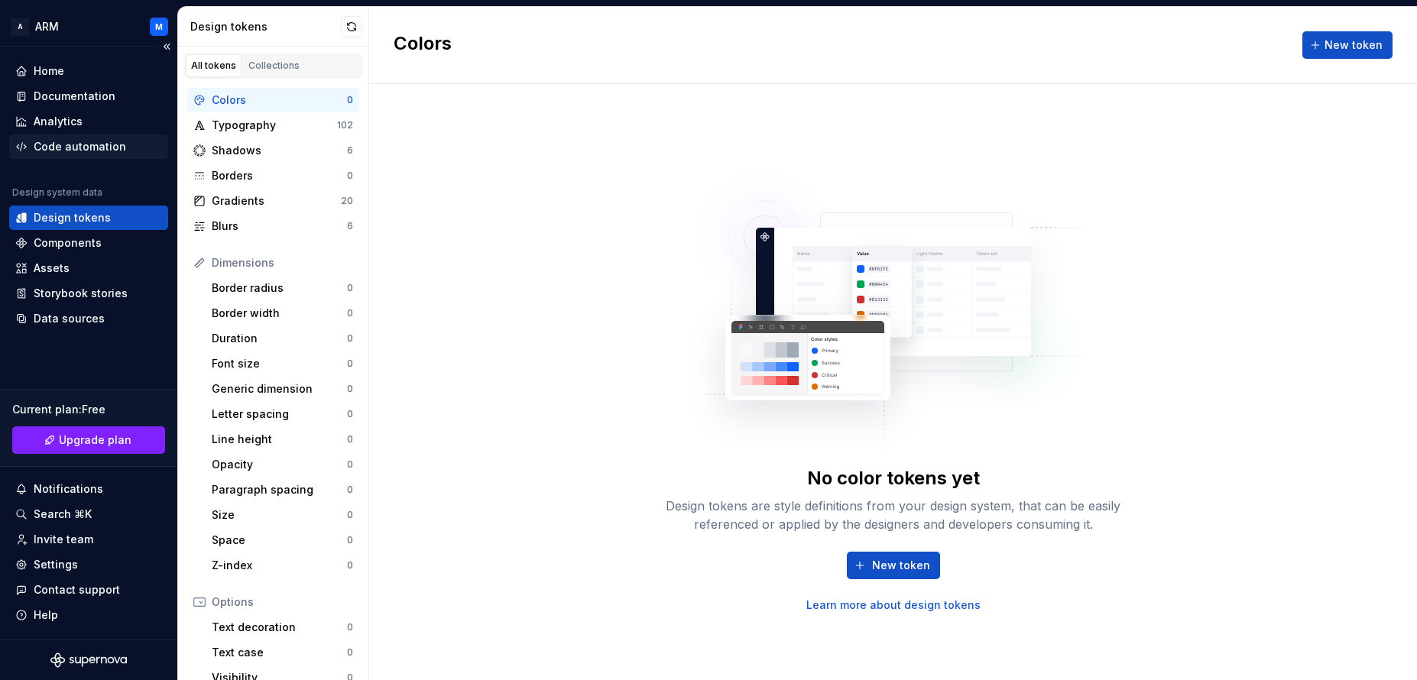
click at [61, 147] on div "Code automation" at bounding box center [80, 146] width 92 height 15
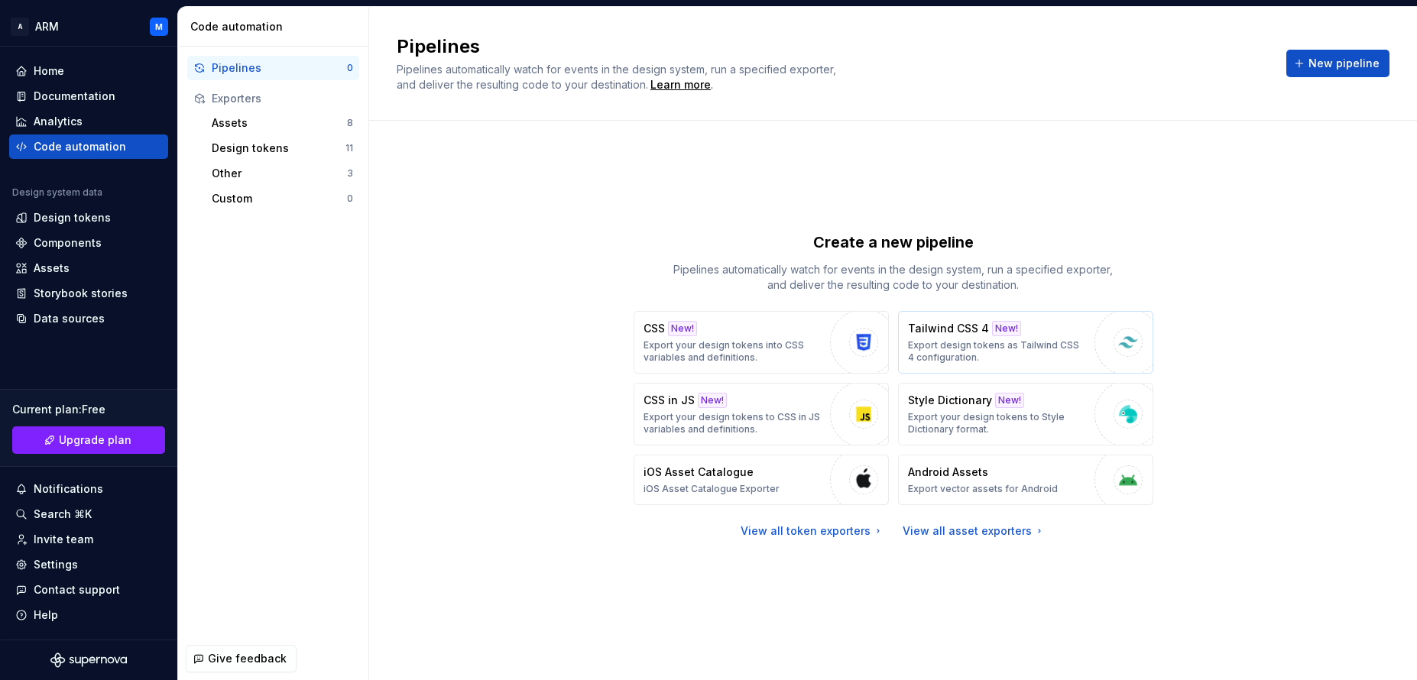
click at [986, 347] on p "Export design tokens as Tailwind CSS 4 configuration." at bounding box center [997, 351] width 179 height 24
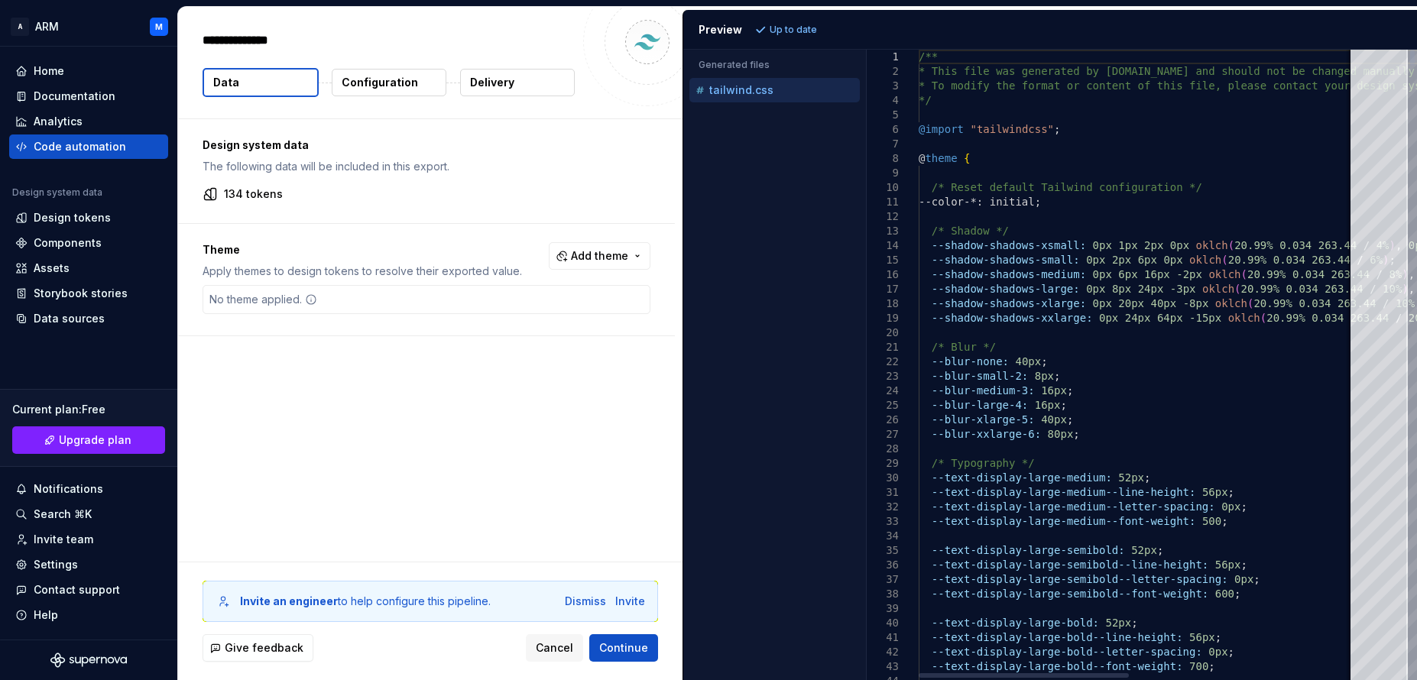
type textarea "*"
click at [1373, 50] on div at bounding box center [1378, 83] width 57 height 66
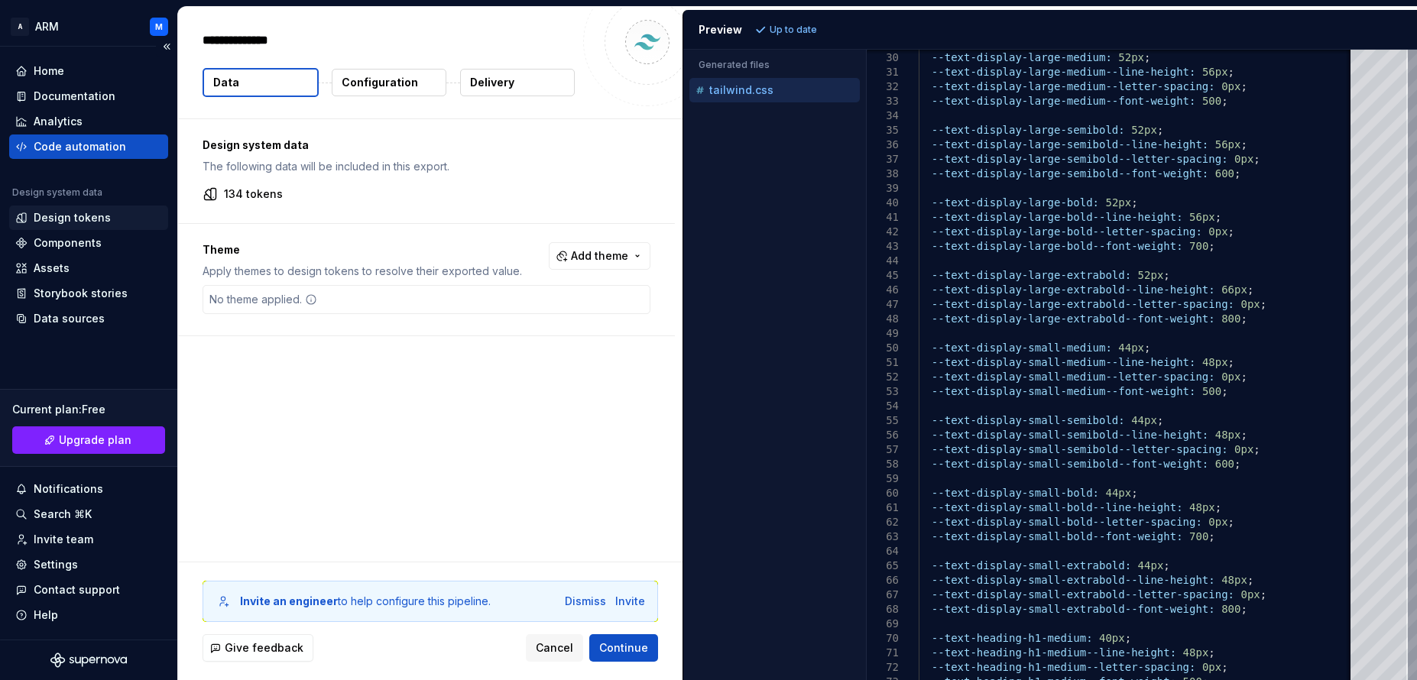
click at [70, 220] on div "Design tokens" at bounding box center [72, 217] width 77 height 15
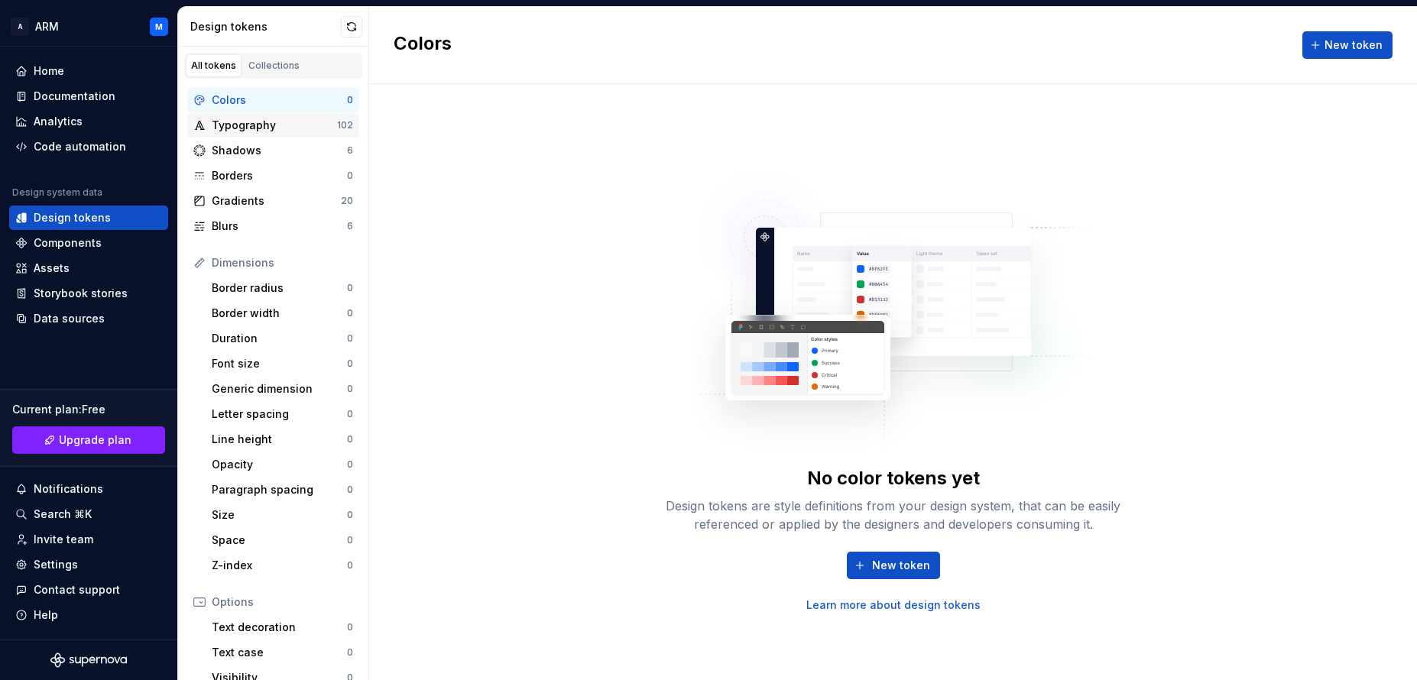
click at [243, 125] on div "Typography" at bounding box center [274, 125] width 125 height 15
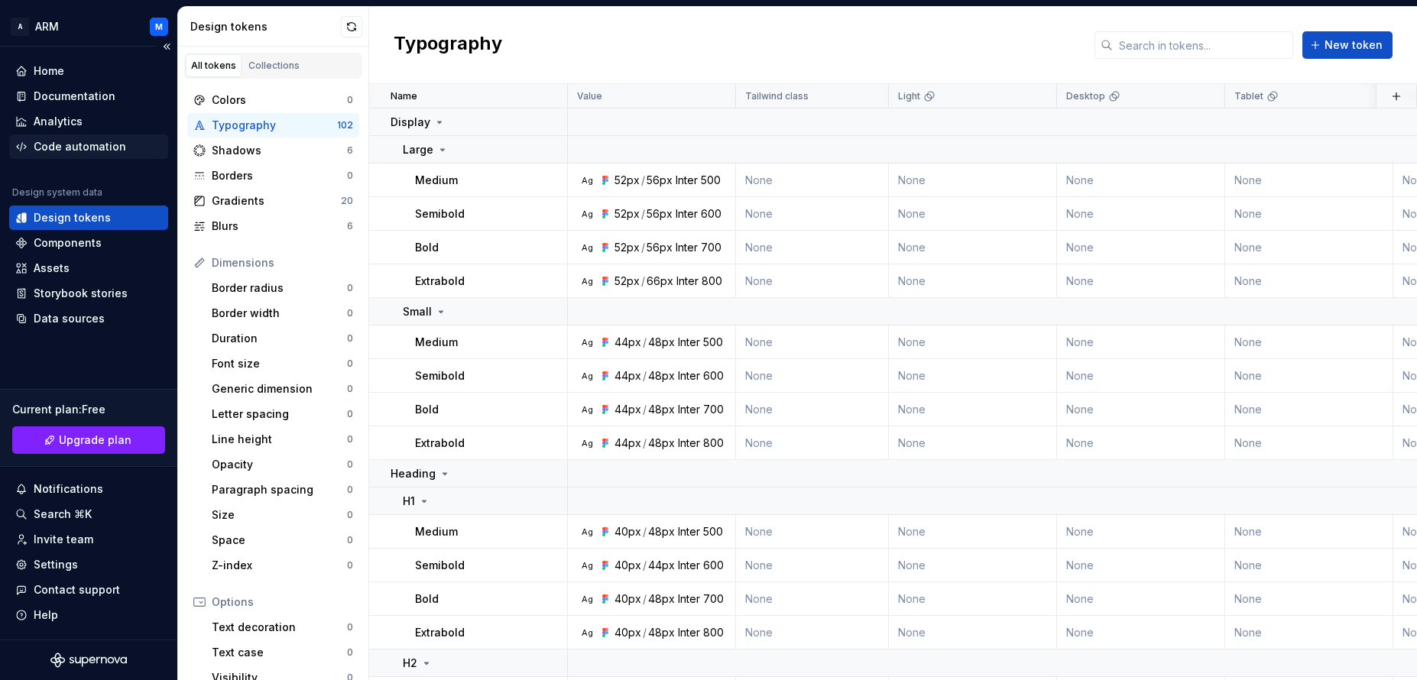
click at [76, 144] on div "Code automation" at bounding box center [80, 146] width 92 height 15
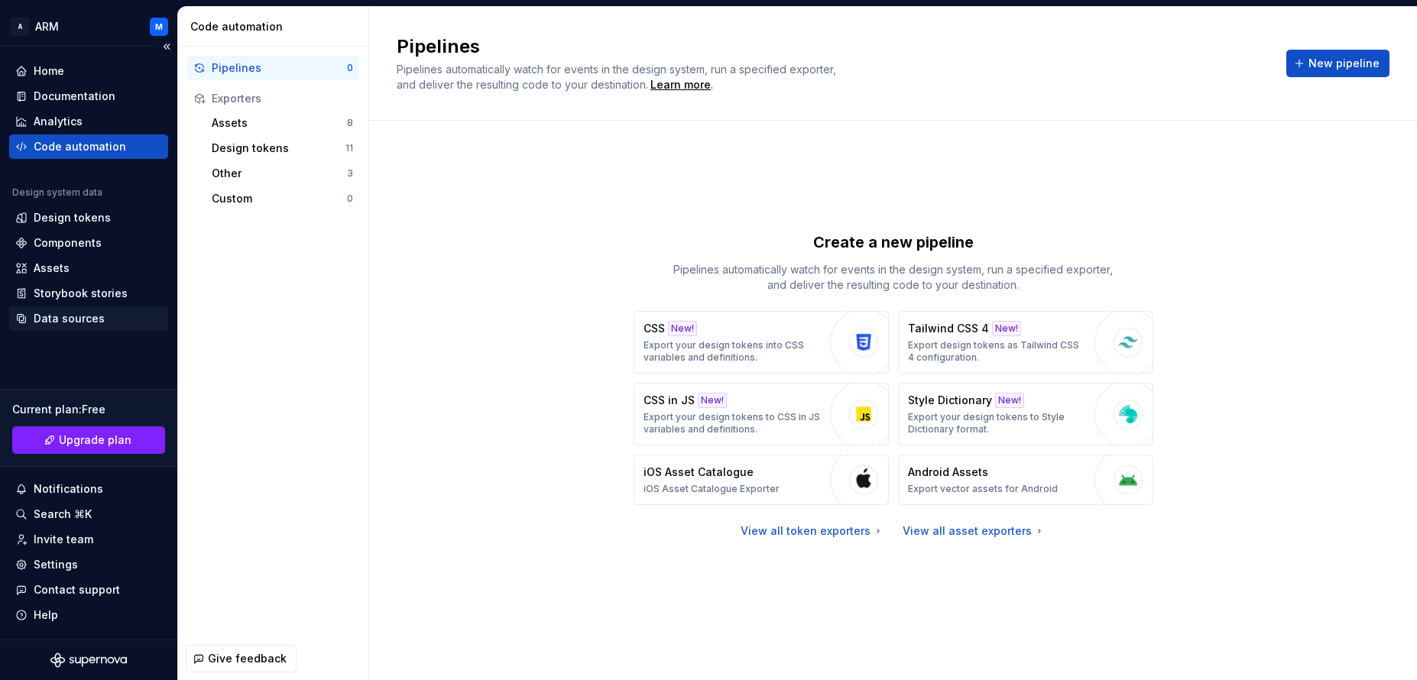
click at [73, 329] on div "Data sources" at bounding box center [88, 318] width 159 height 24
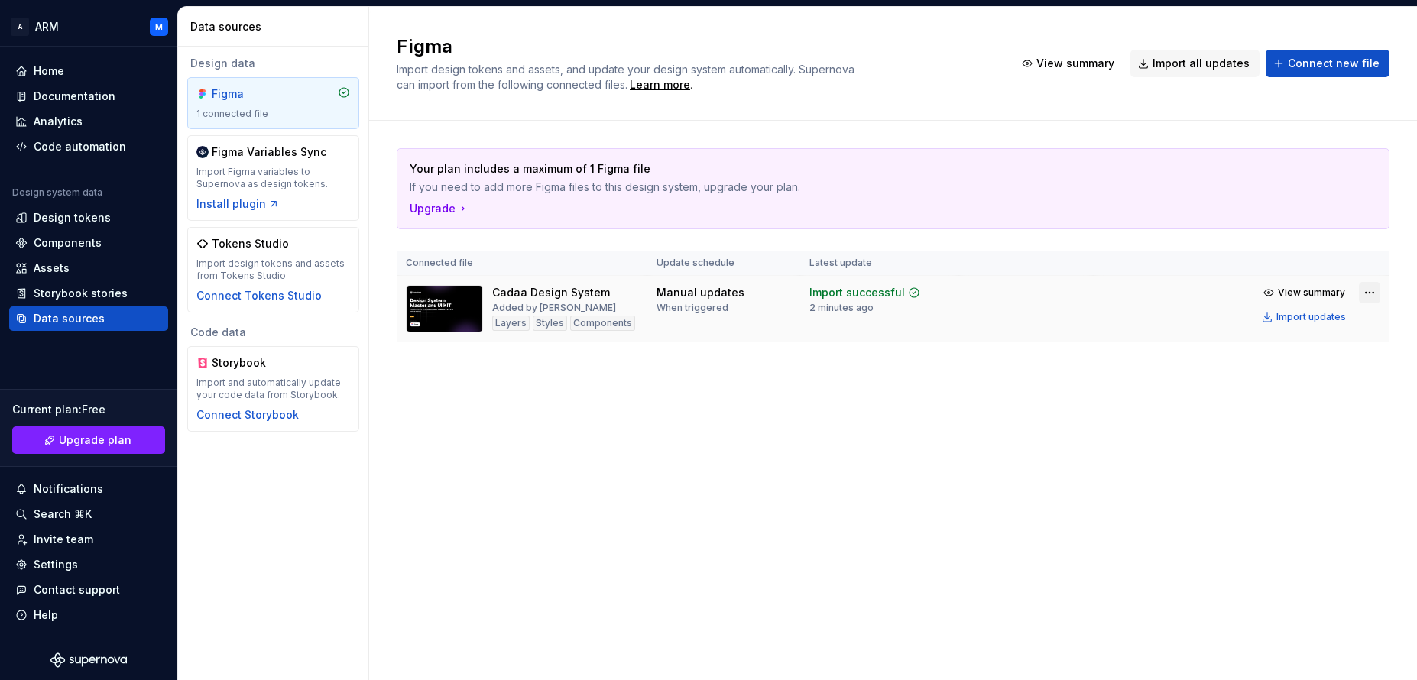
click at [1363, 290] on html "A ARM M Home Documentation Analytics Code automation Design system data Design …" at bounding box center [708, 340] width 1417 height 680
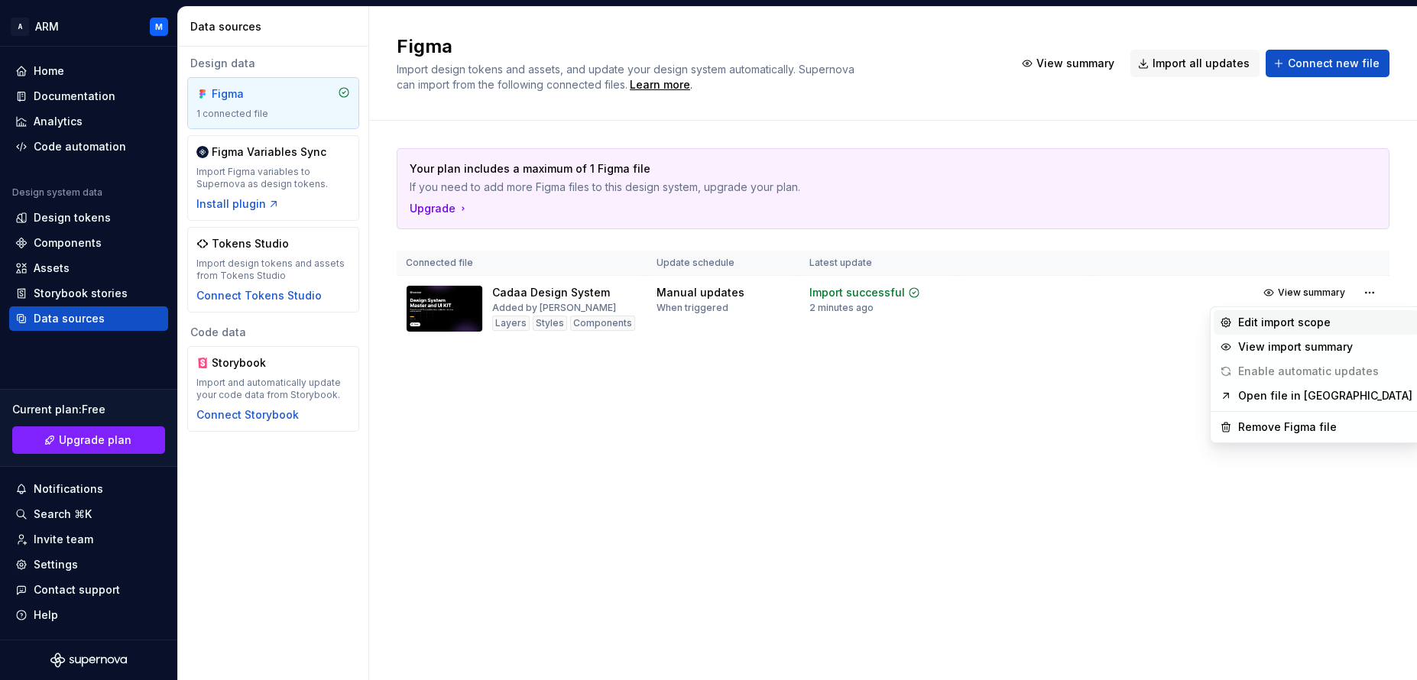
click at [1289, 322] on div "Edit import scope" at bounding box center [1325, 322] width 174 height 15
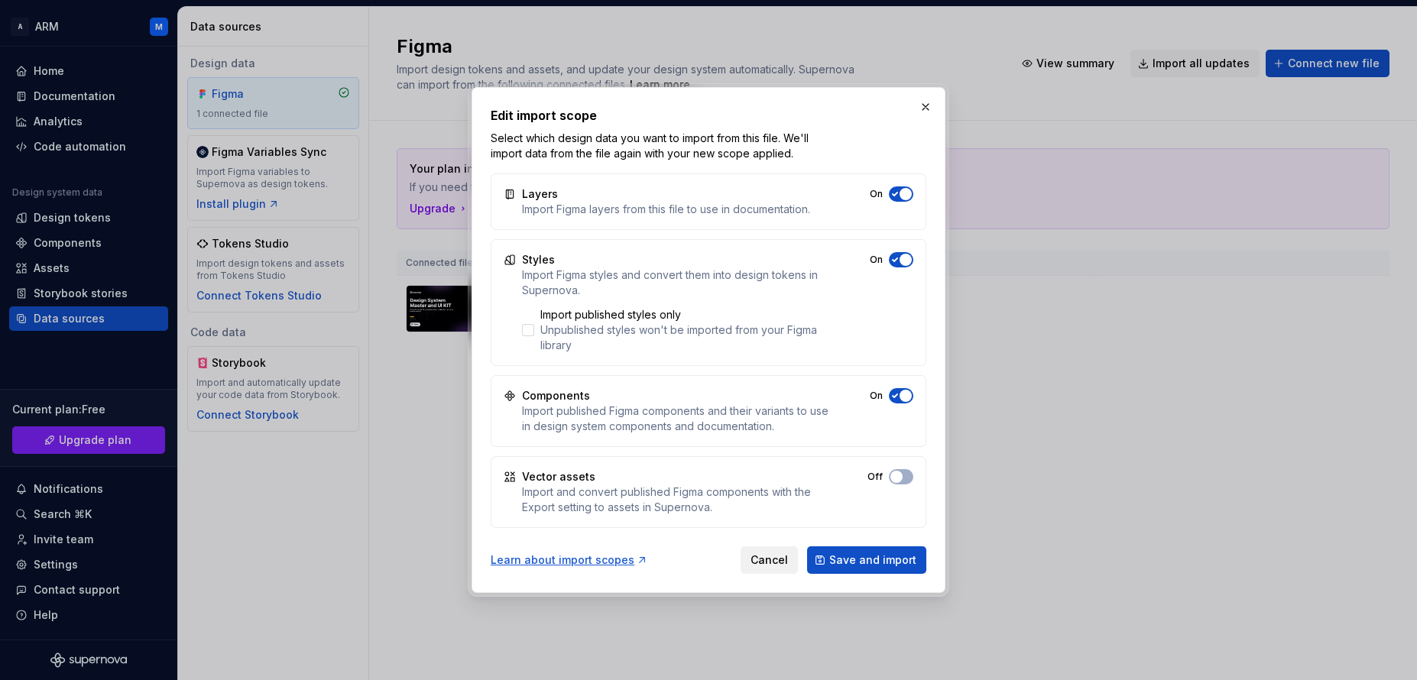
click at [777, 562] on span "Cancel" at bounding box center [768, 559] width 37 height 15
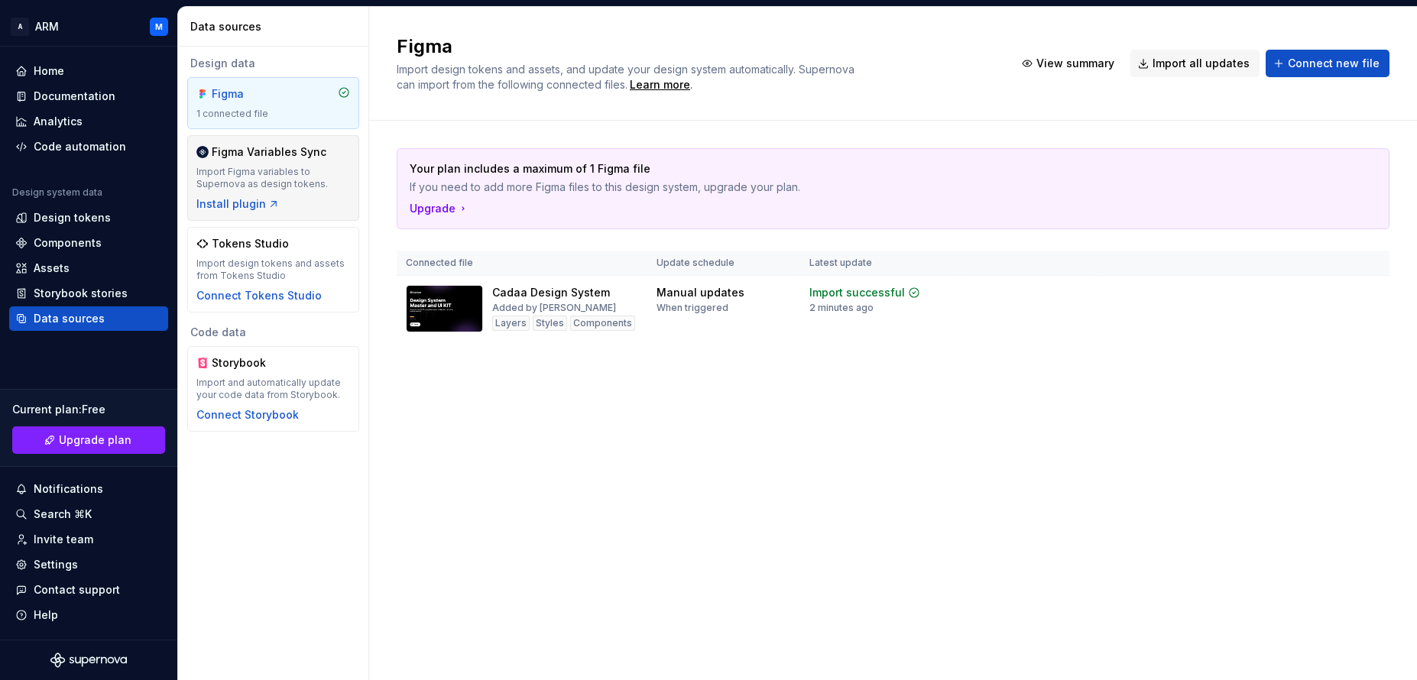
click at [274, 153] on div "Figma Variables Sync" at bounding box center [269, 151] width 115 height 15
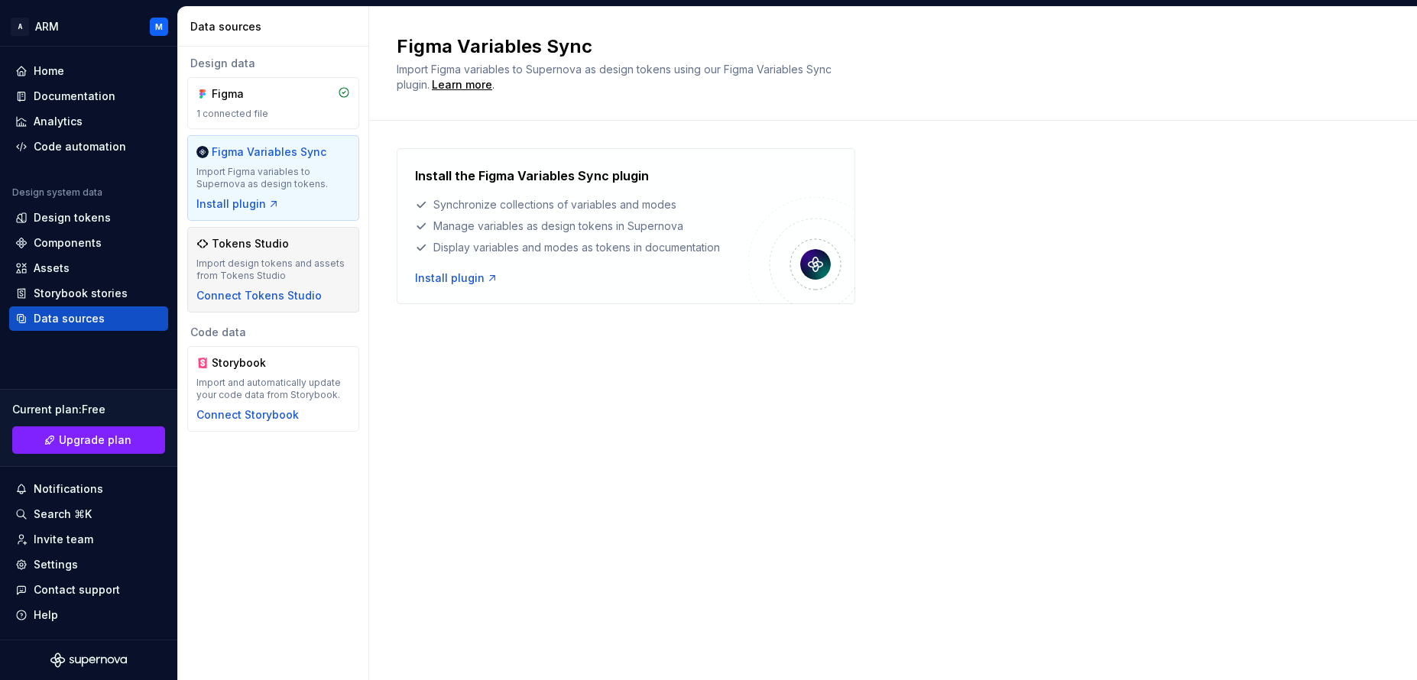
click at [287, 245] on div "Tokens Studio" at bounding box center [273, 243] width 154 height 15
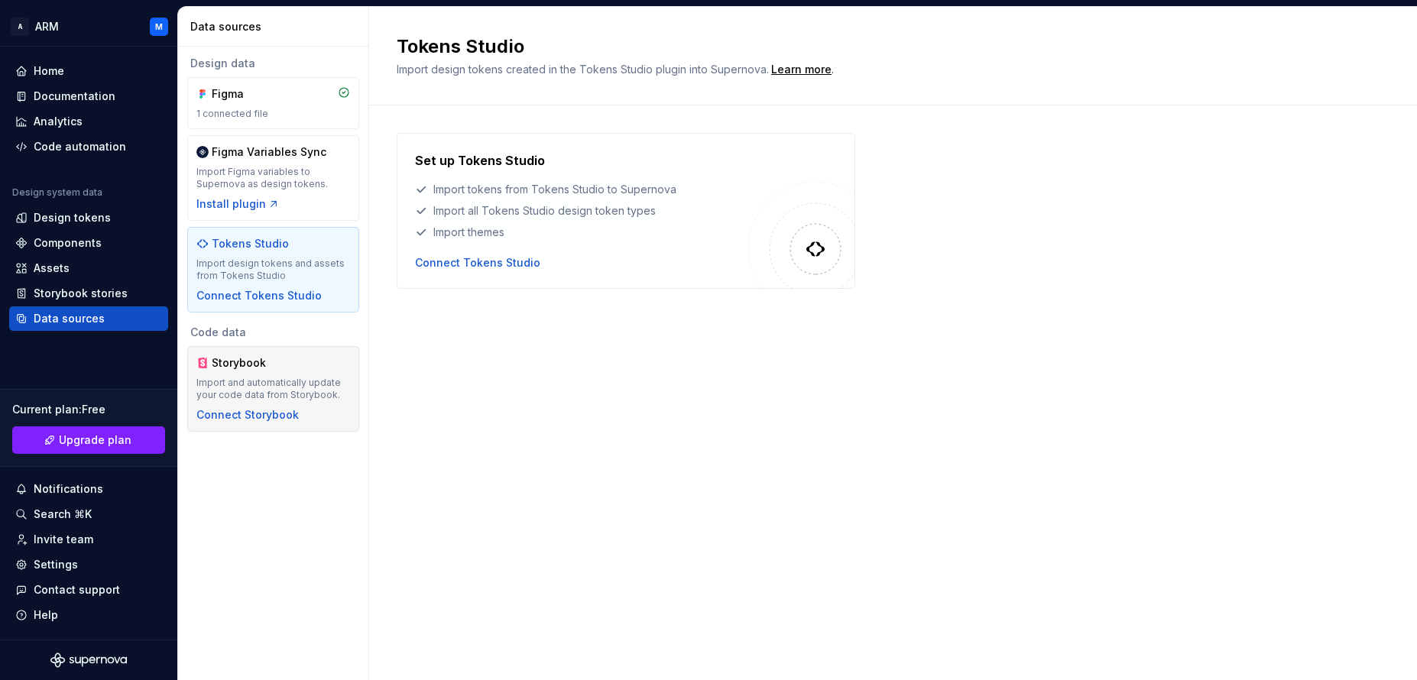
click at [267, 376] on div "Storybook Import and automatically update your code data from Storybook. Connec…" at bounding box center [273, 388] width 154 height 67
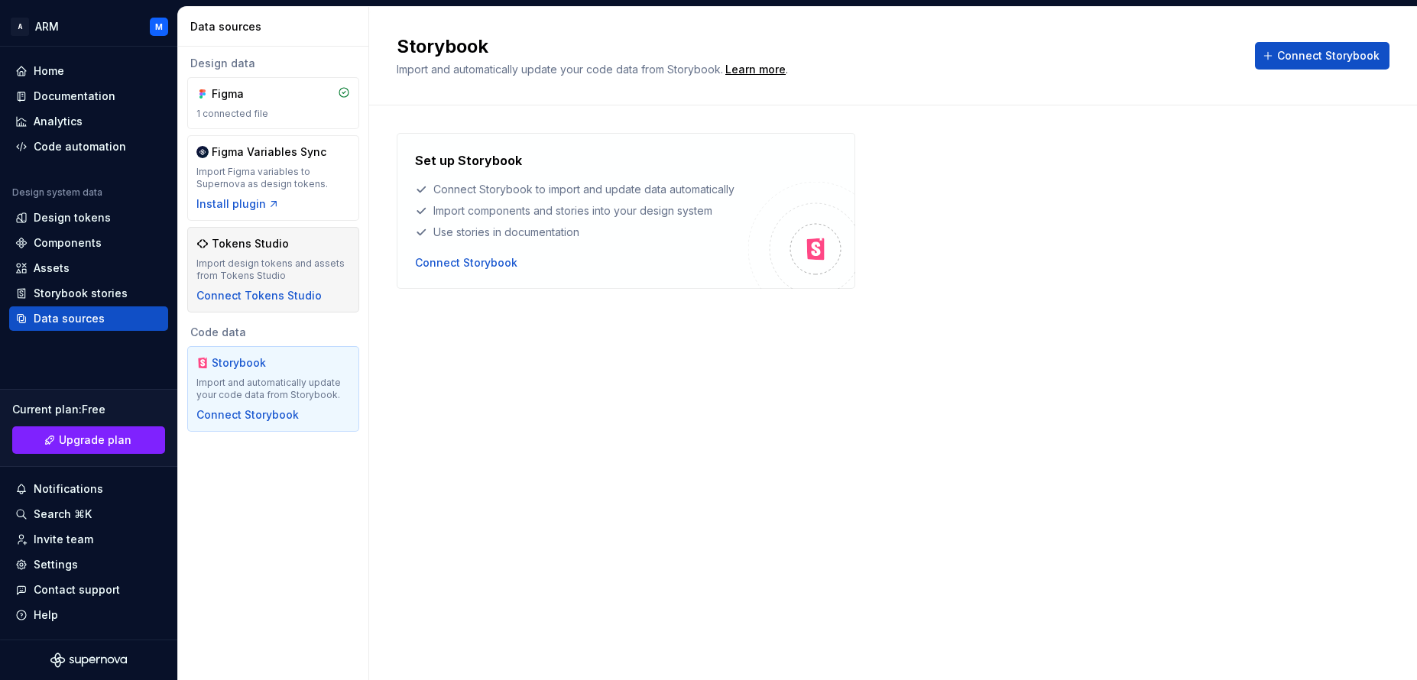
click at [300, 248] on div "Tokens Studio" at bounding box center [273, 243] width 154 height 15
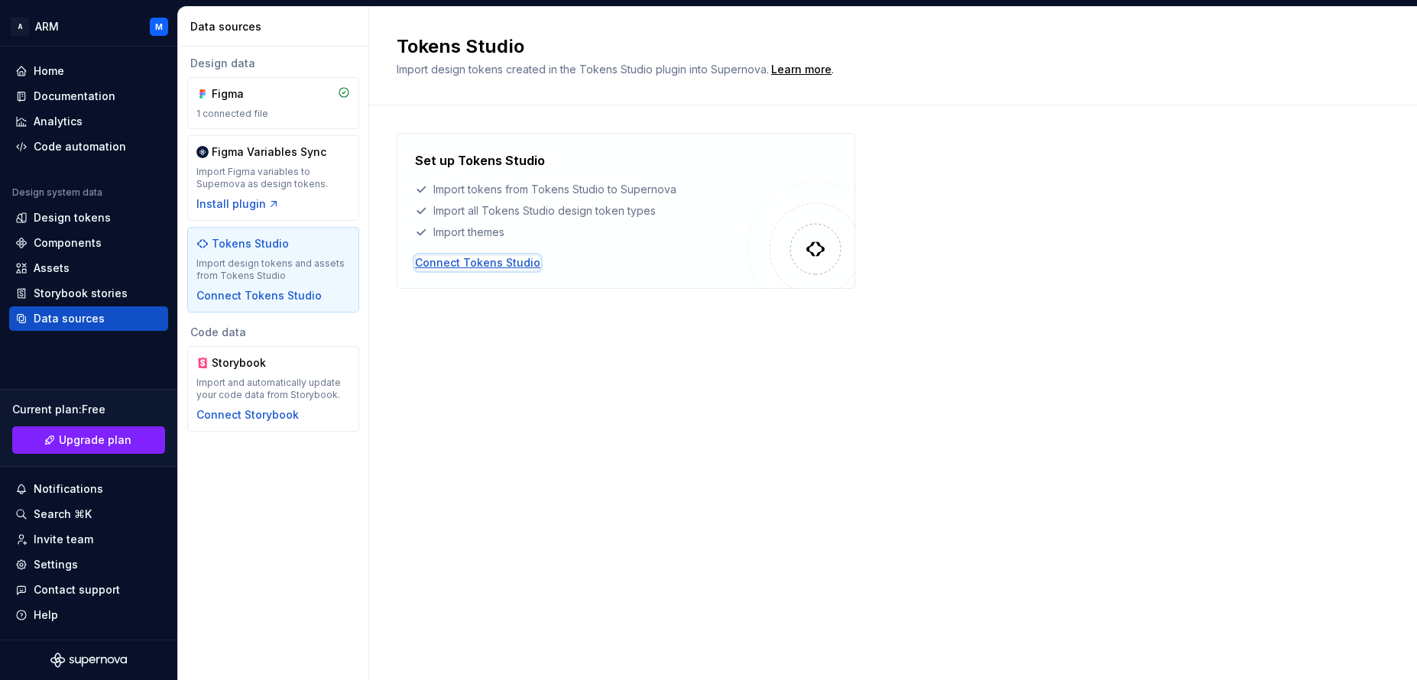
click at [471, 264] on div "Connect Tokens Studio" at bounding box center [477, 262] width 125 height 15
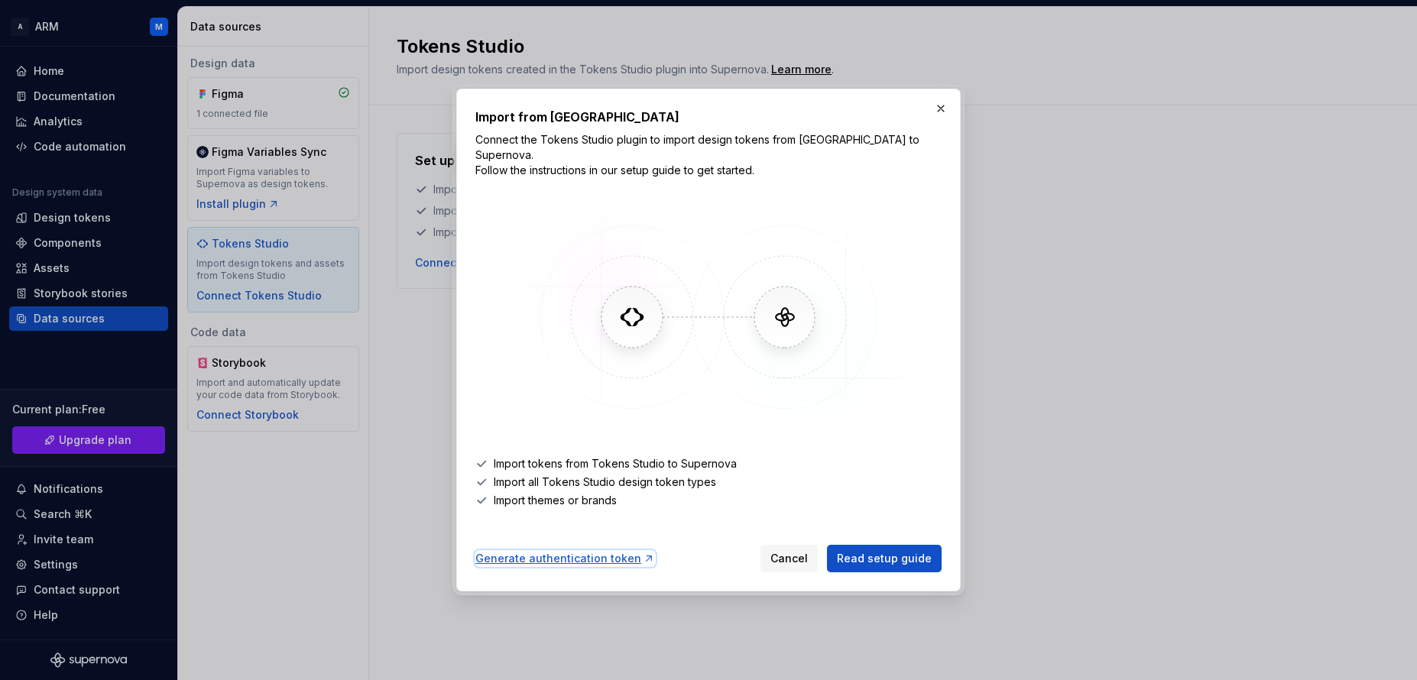
click at [551, 551] on div "Generate authentication token" at bounding box center [565, 558] width 180 height 15
click at [937, 116] on button "button" at bounding box center [940, 108] width 21 height 21
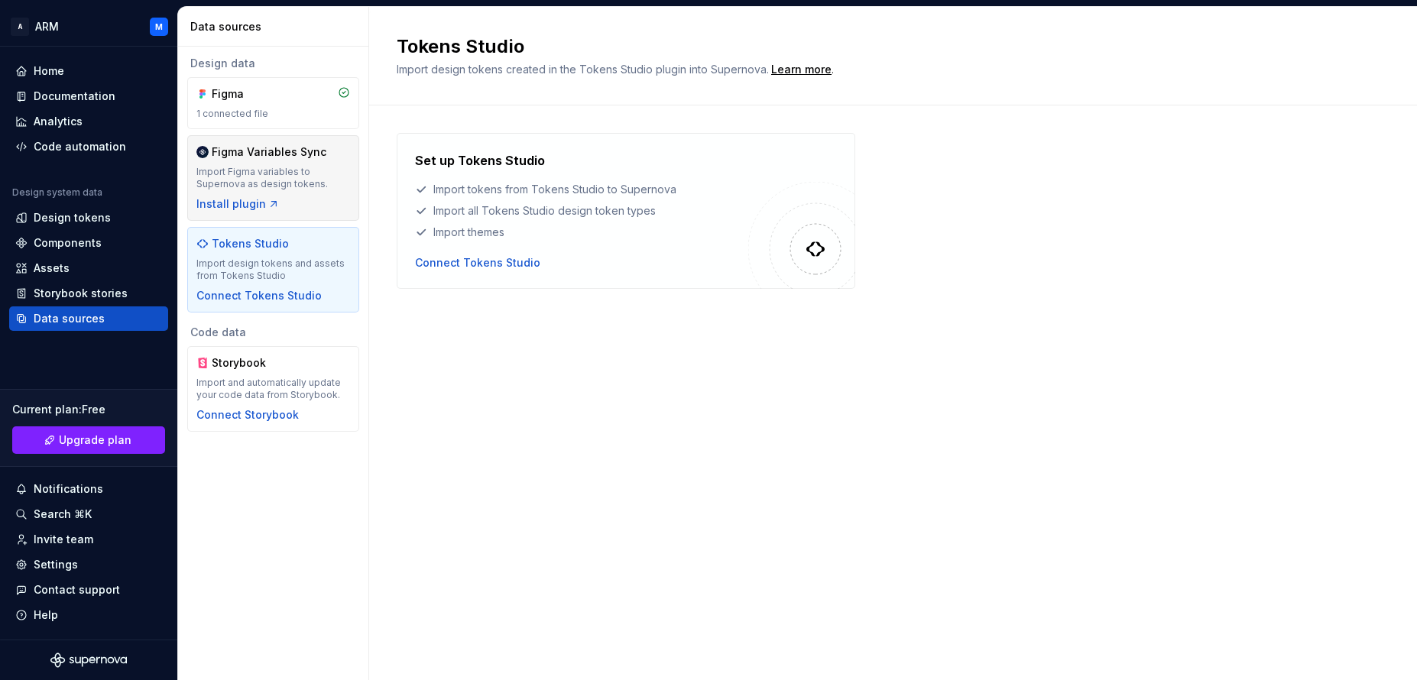
click at [242, 160] on div "Figma Variables Sync Import Figma variables to Supernova as design tokens. Inst…" at bounding box center [273, 177] width 154 height 67
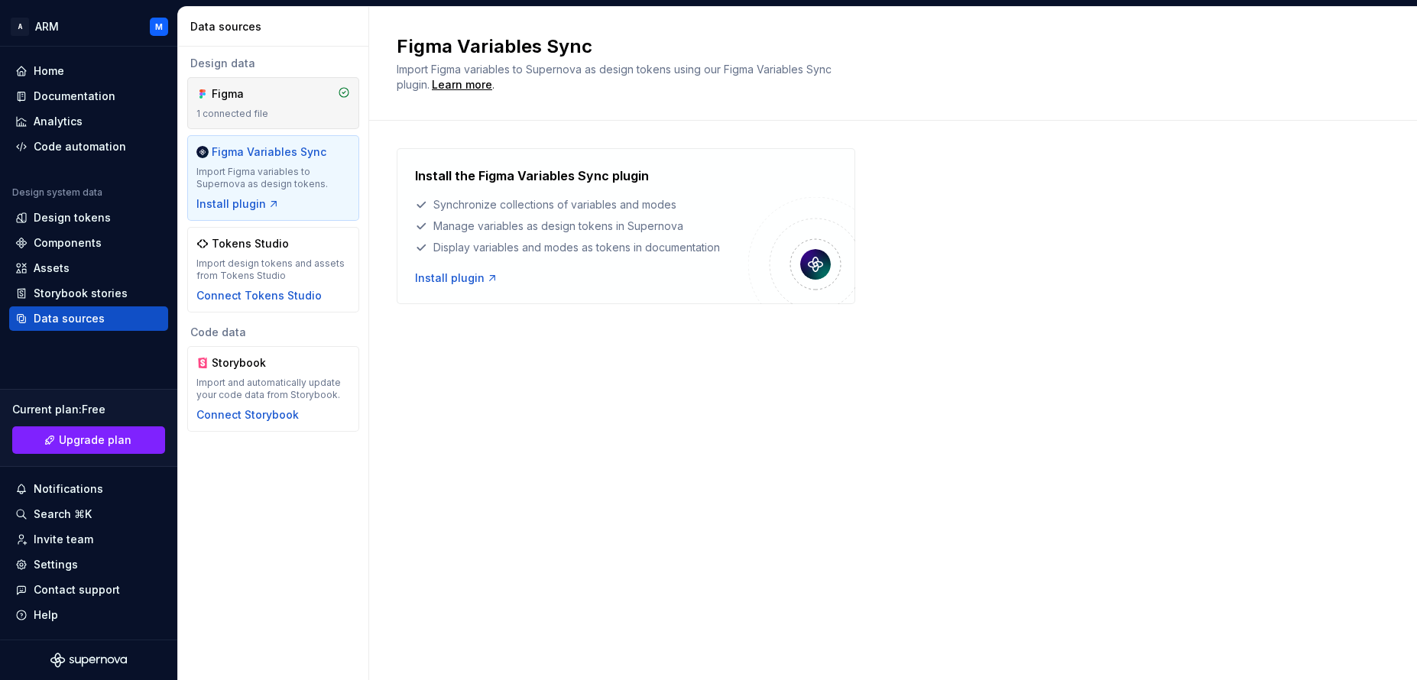
click at [267, 98] on div "Figma" at bounding box center [248, 93] width 73 height 15
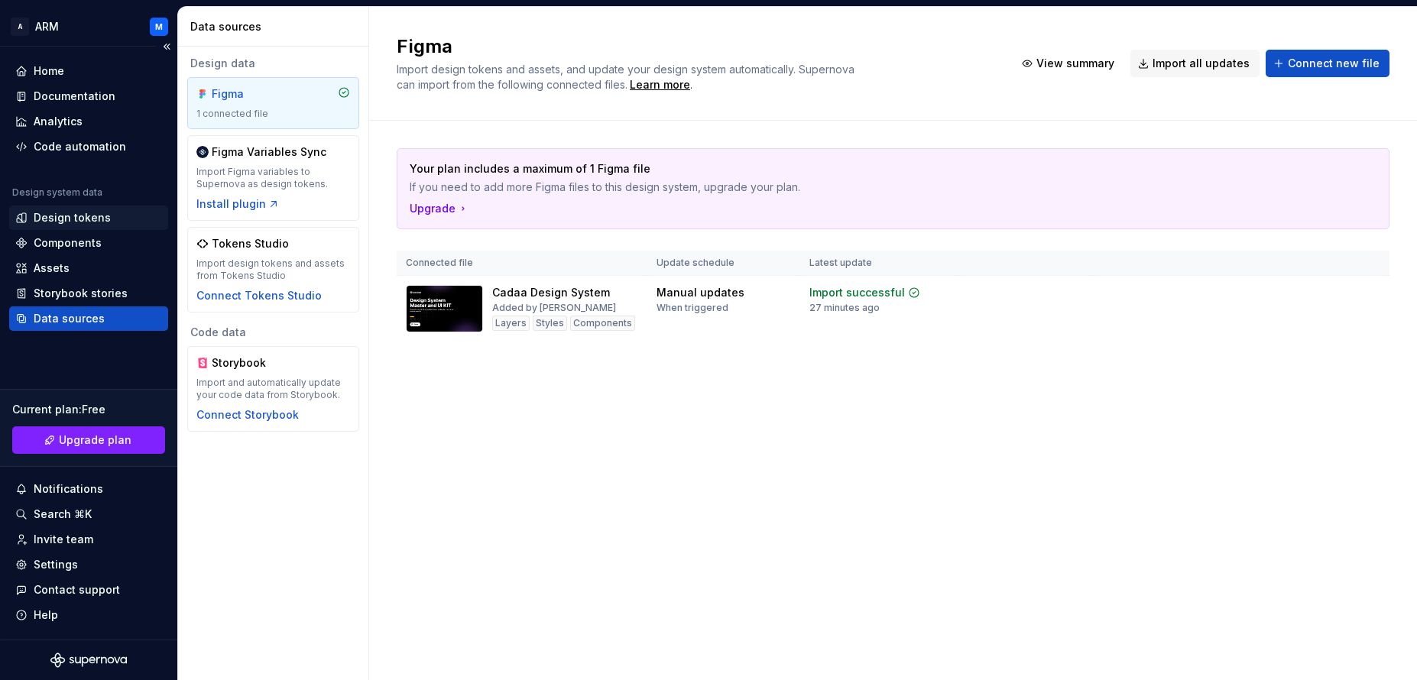
click at [74, 218] on div "Design tokens" at bounding box center [72, 217] width 77 height 15
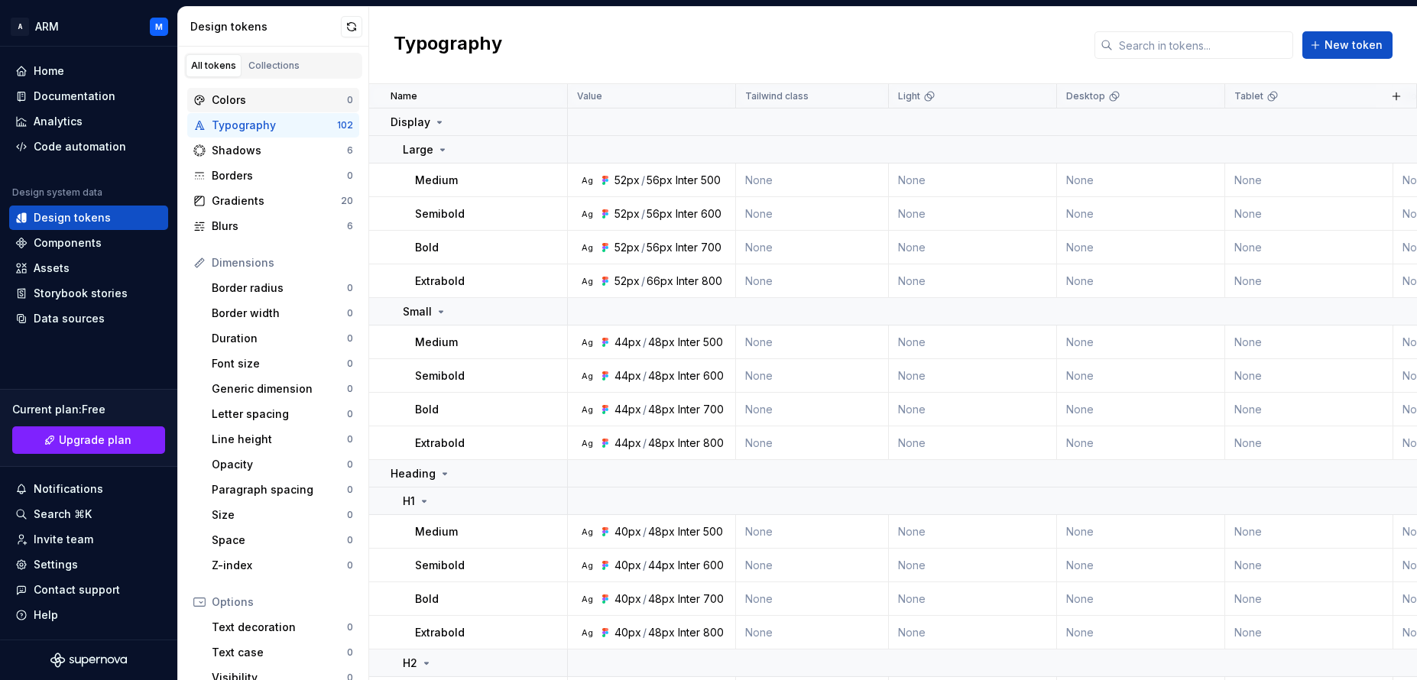
click at [240, 100] on div "Colors" at bounding box center [279, 99] width 135 height 15
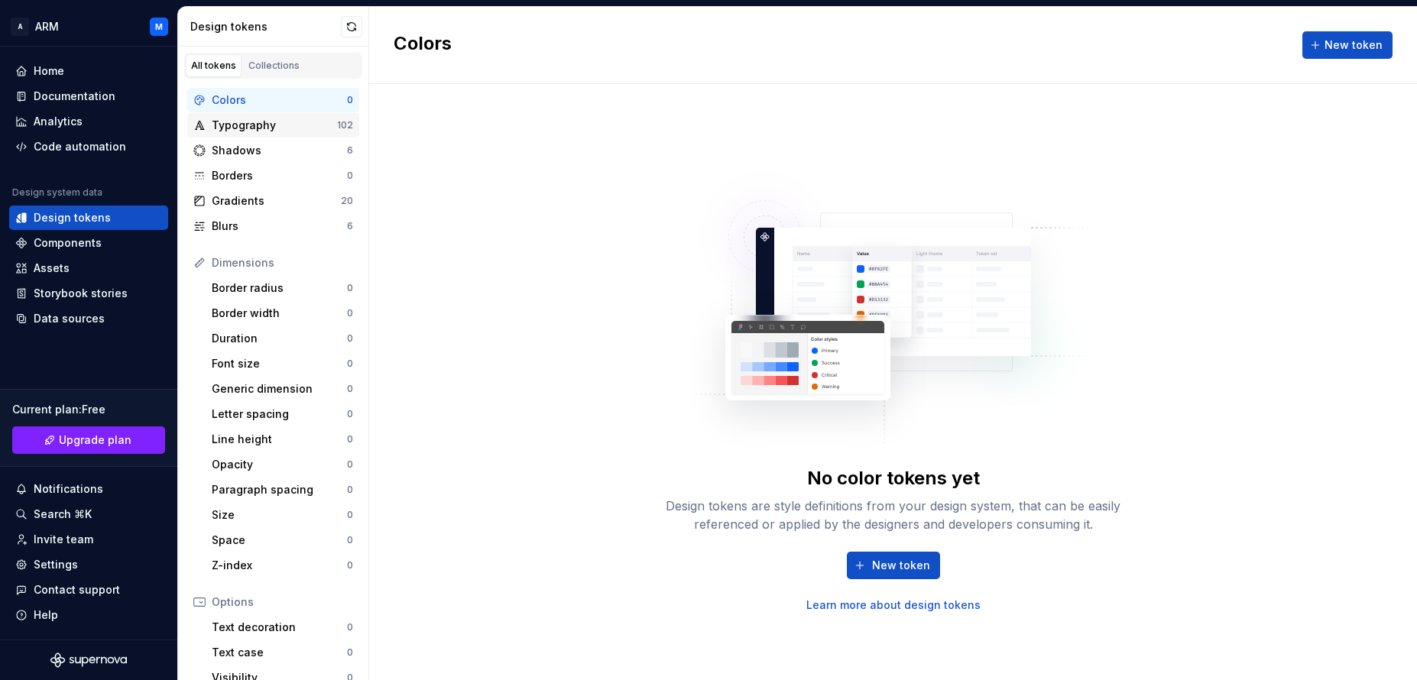
click at [271, 130] on div "Typography" at bounding box center [274, 125] width 125 height 15
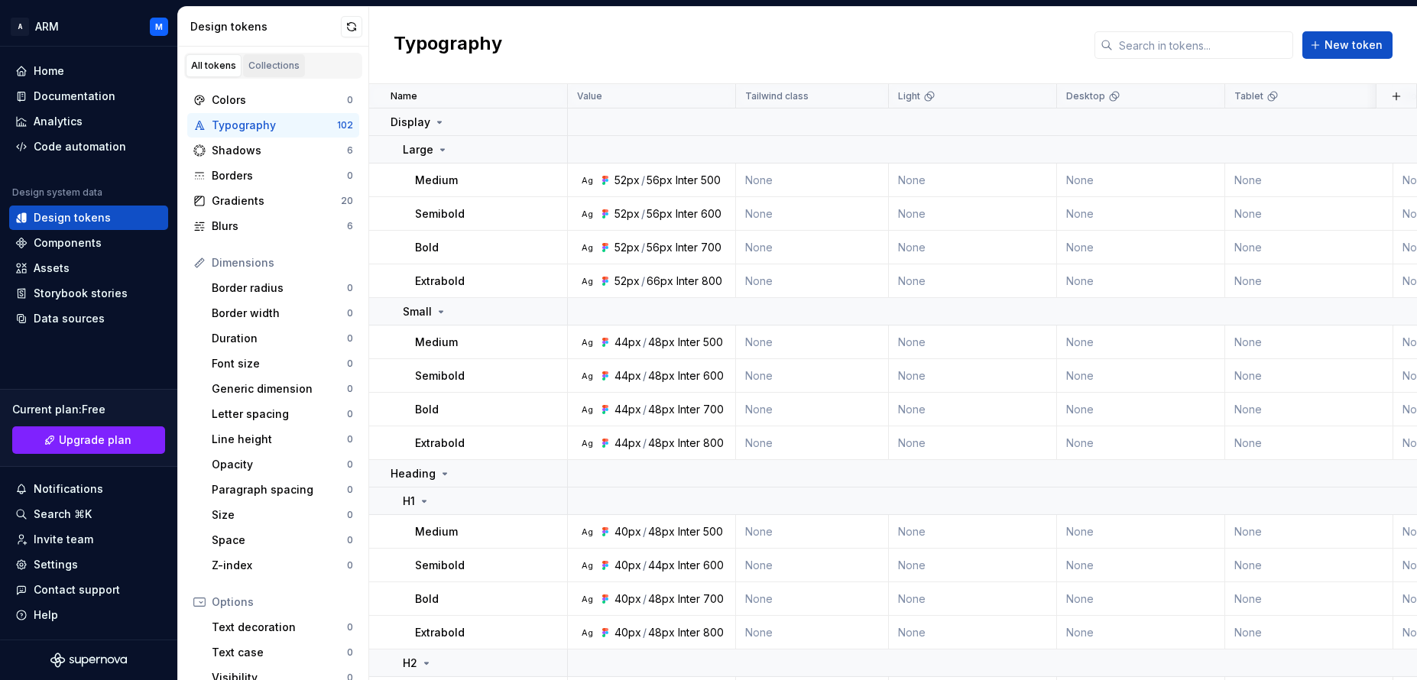
click at [261, 64] on div "Collections" at bounding box center [273, 66] width 51 height 12
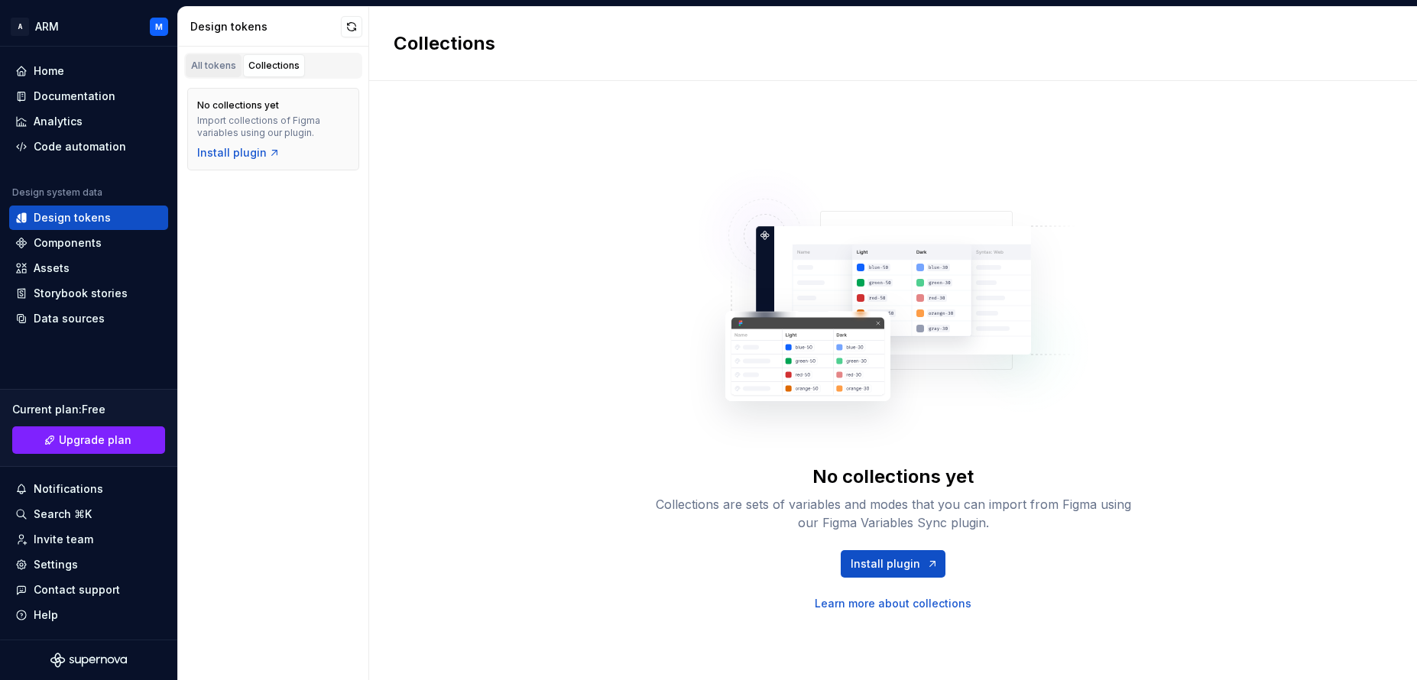
click at [211, 66] on div "All tokens" at bounding box center [213, 66] width 45 height 12
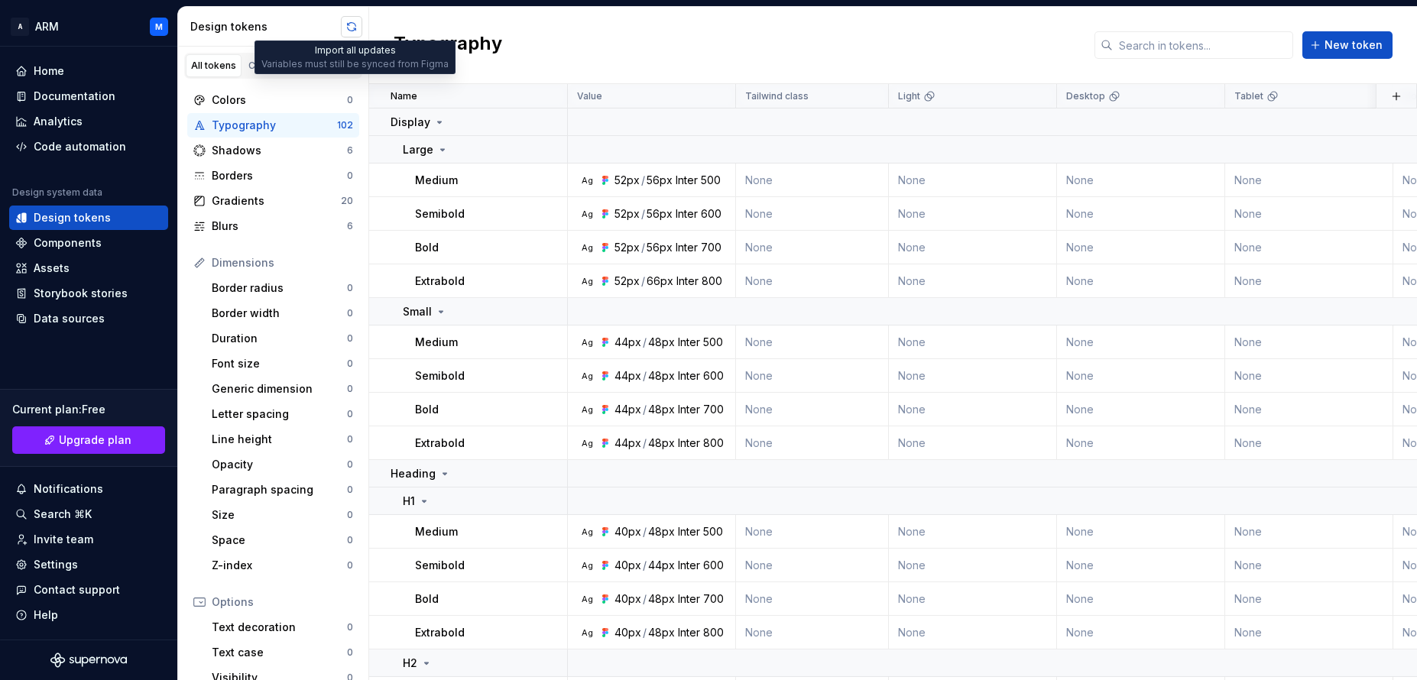
click at [353, 26] on button "button" at bounding box center [351, 26] width 21 height 21
click at [270, 63] on div "Collections" at bounding box center [273, 66] width 51 height 12
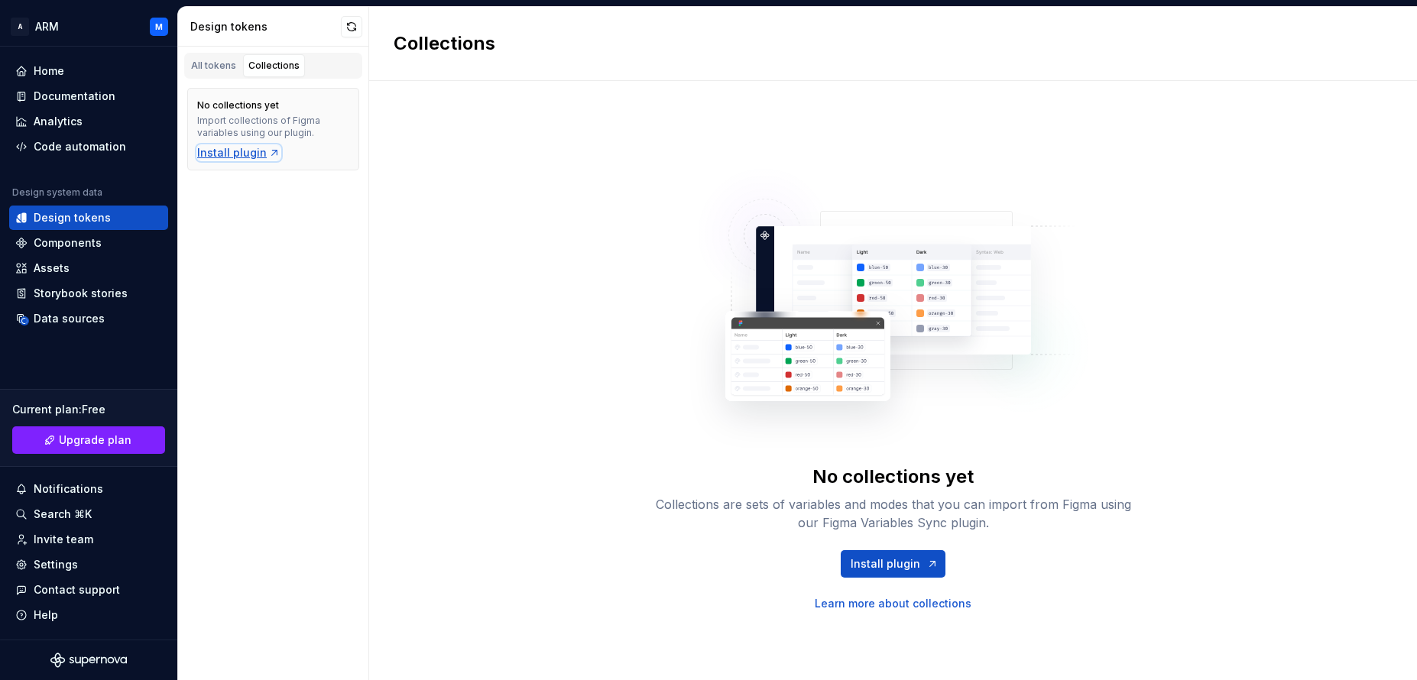
click at [232, 153] on div "Install plugin" at bounding box center [238, 152] width 83 height 15
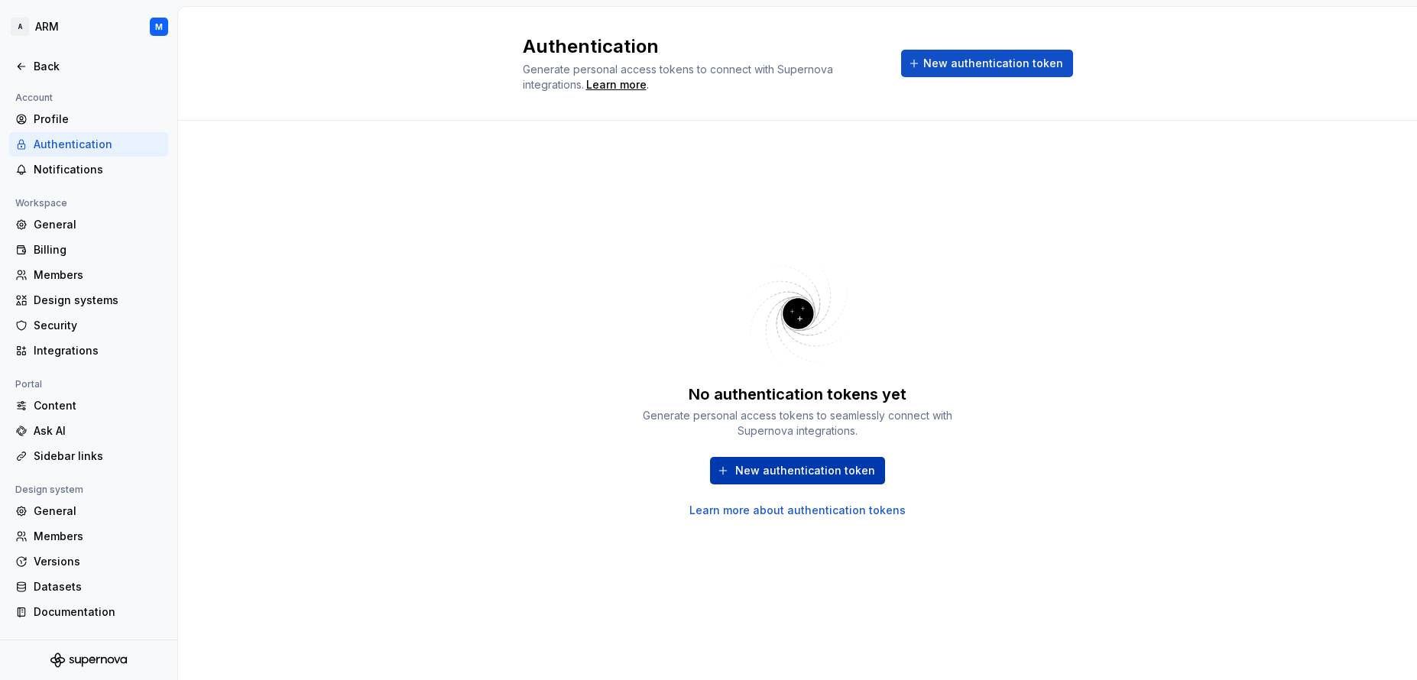
click at [781, 473] on span "New authentication token" at bounding box center [805, 470] width 140 height 15
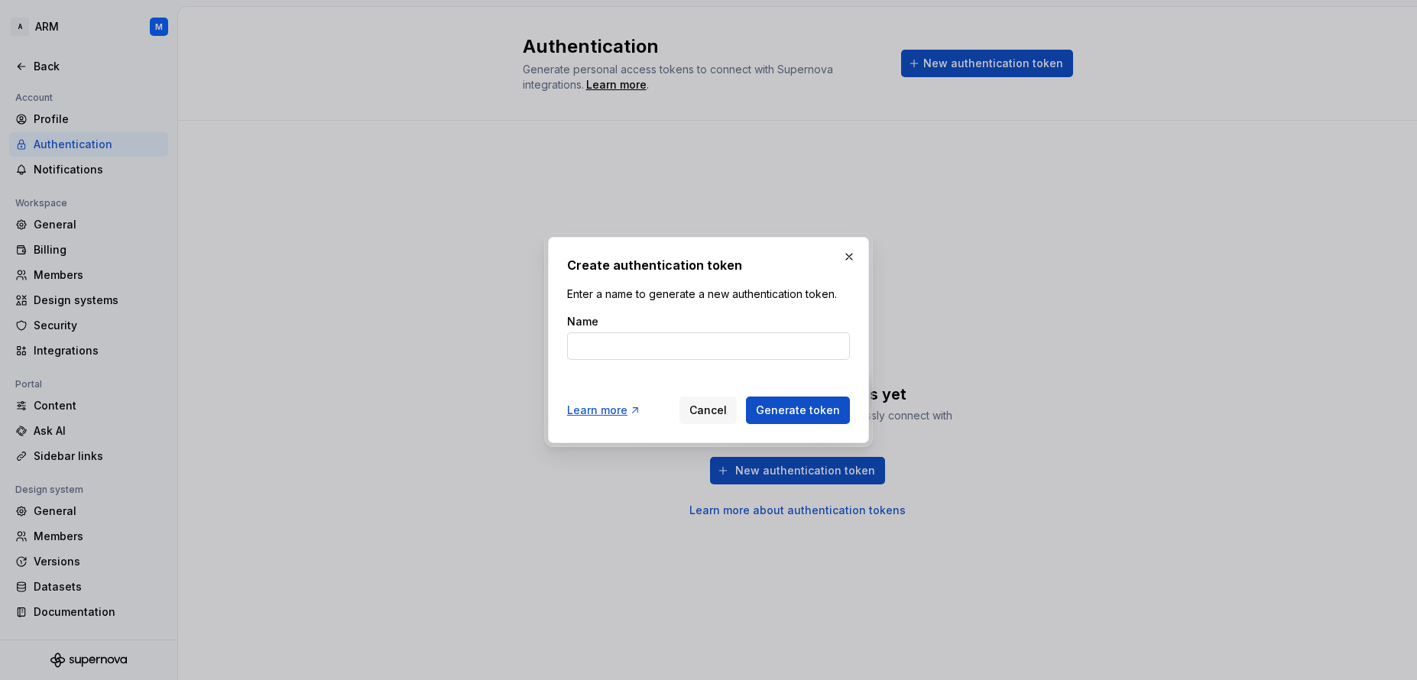
click at [668, 348] on input "Name" at bounding box center [708, 346] width 283 height 28
type input "t"
type input "cadaa"
click at [815, 411] on span "Generate token" at bounding box center [798, 410] width 84 height 15
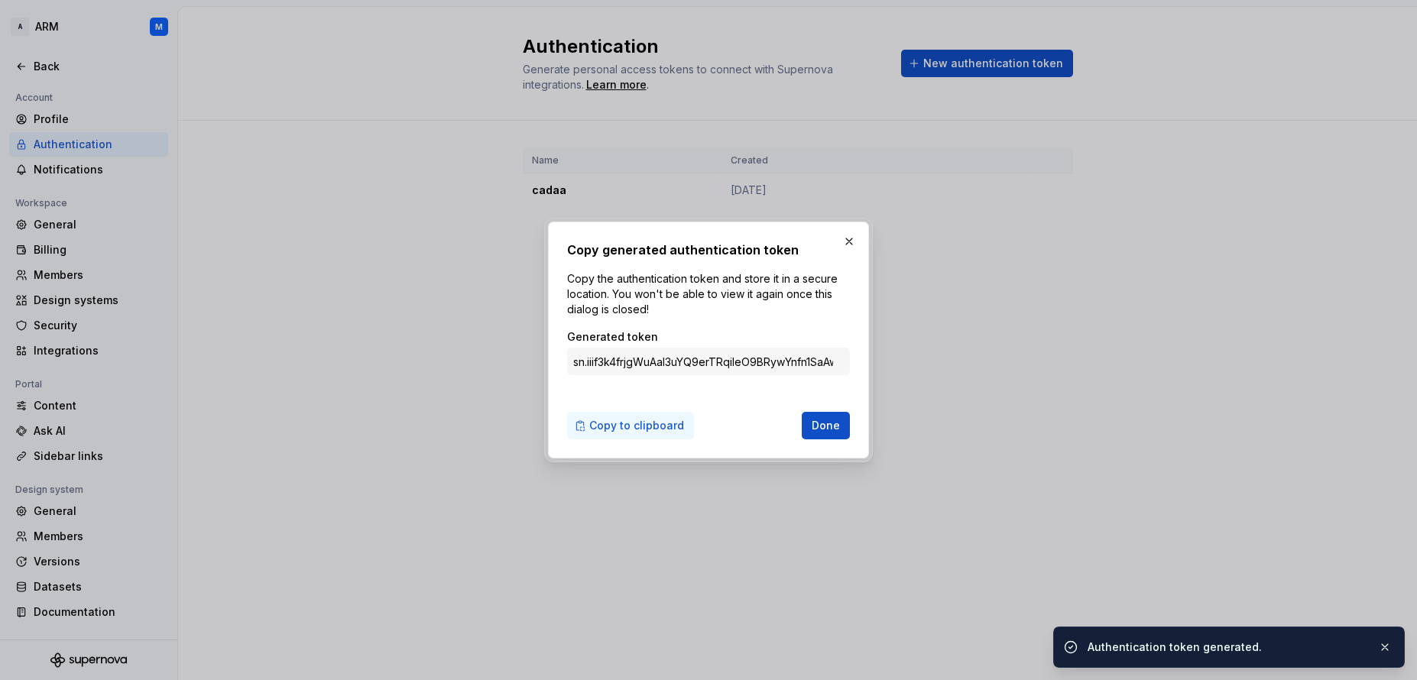
click at [624, 426] on span "Copy to clipboard" at bounding box center [636, 425] width 95 height 15
click at [826, 424] on span "Done" at bounding box center [825, 425] width 28 height 15
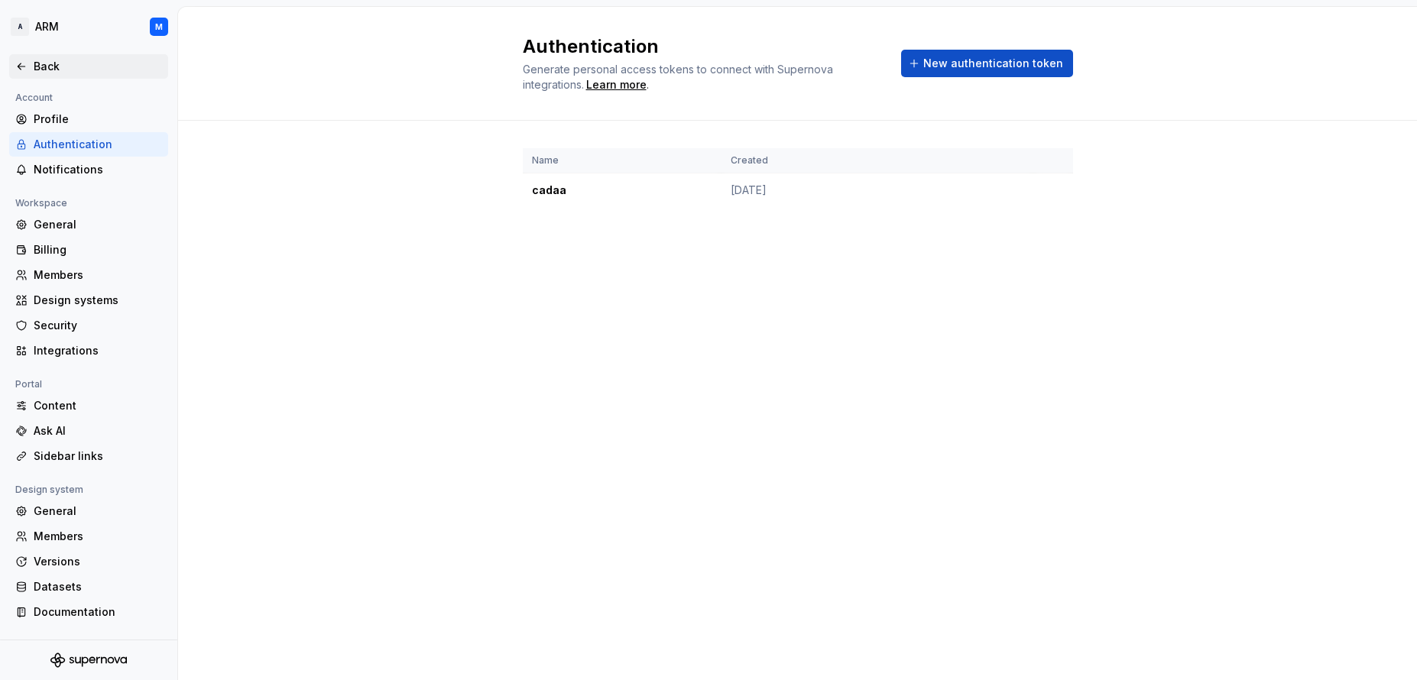
click at [34, 62] on div "Back" at bounding box center [98, 66] width 128 height 15
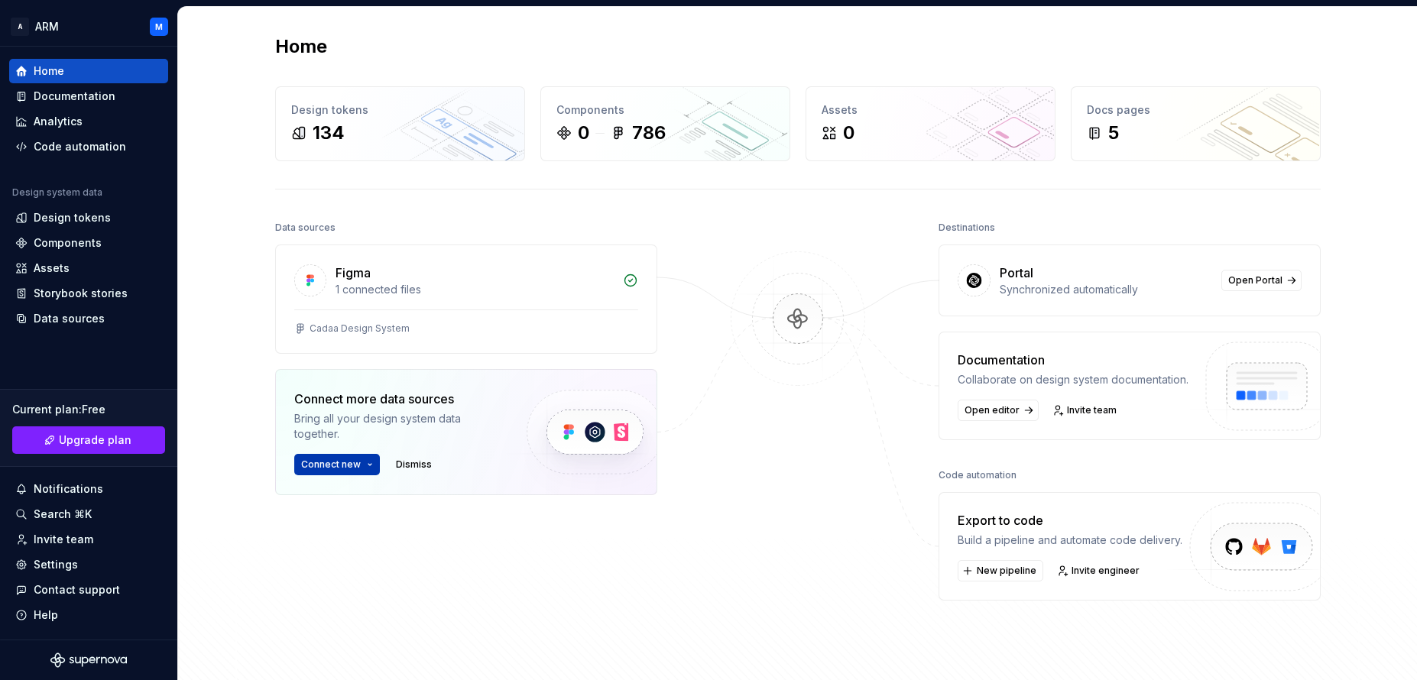
click at [345, 465] on span "Connect new" at bounding box center [331, 464] width 60 height 12
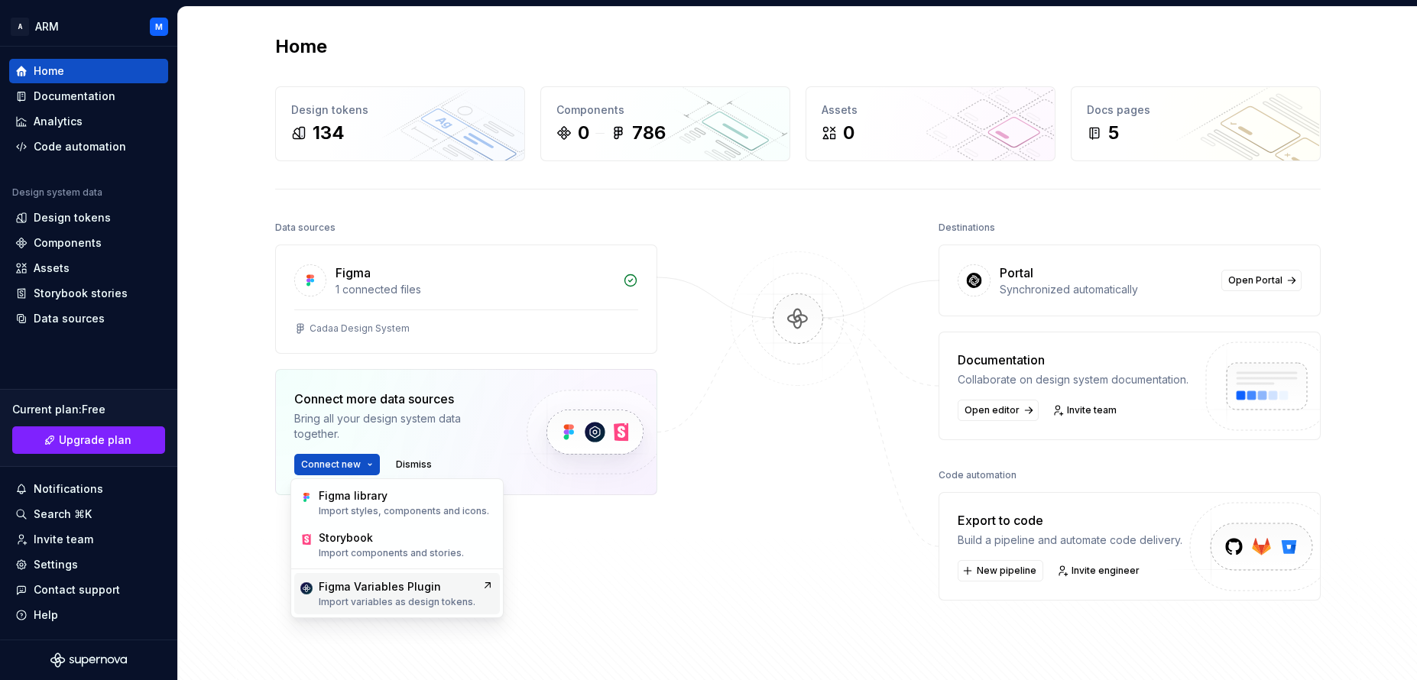
click at [371, 596] on p "Import variables as design tokens." at bounding box center [397, 602] width 157 height 12
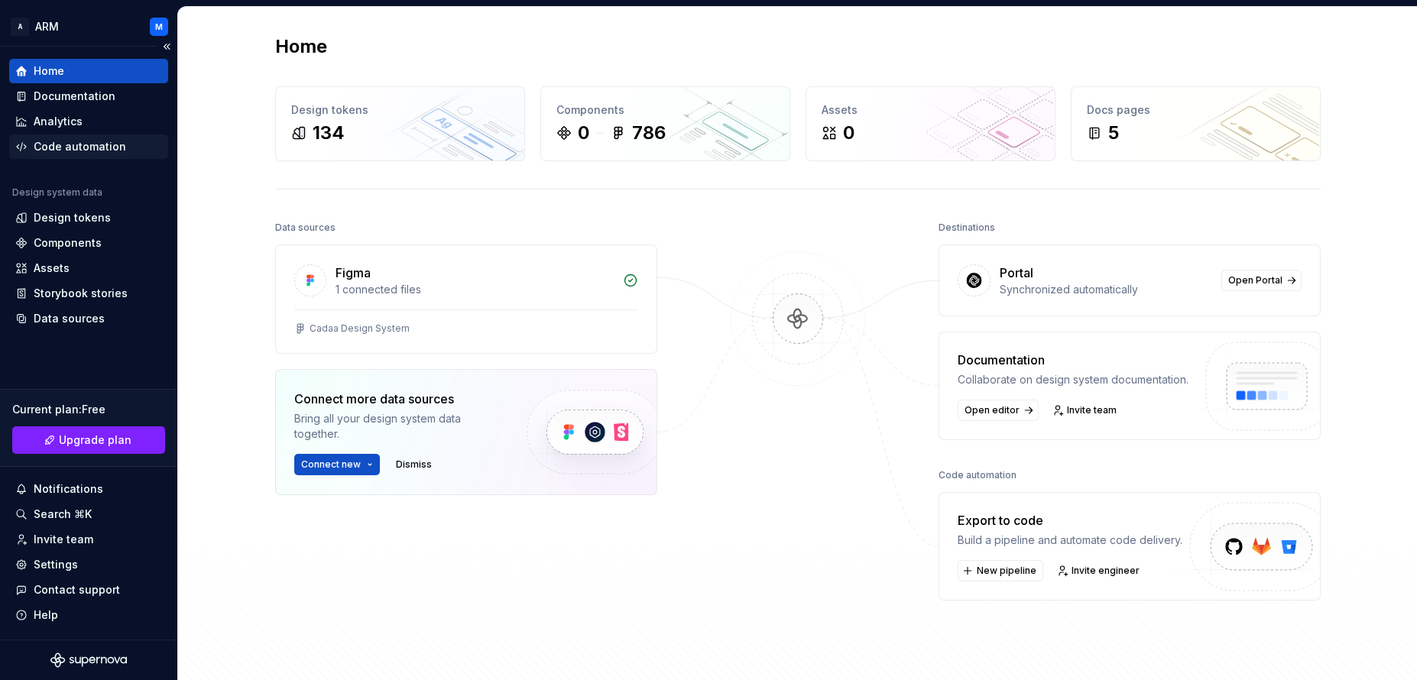
click at [75, 151] on div "Code automation" at bounding box center [80, 146] width 92 height 15
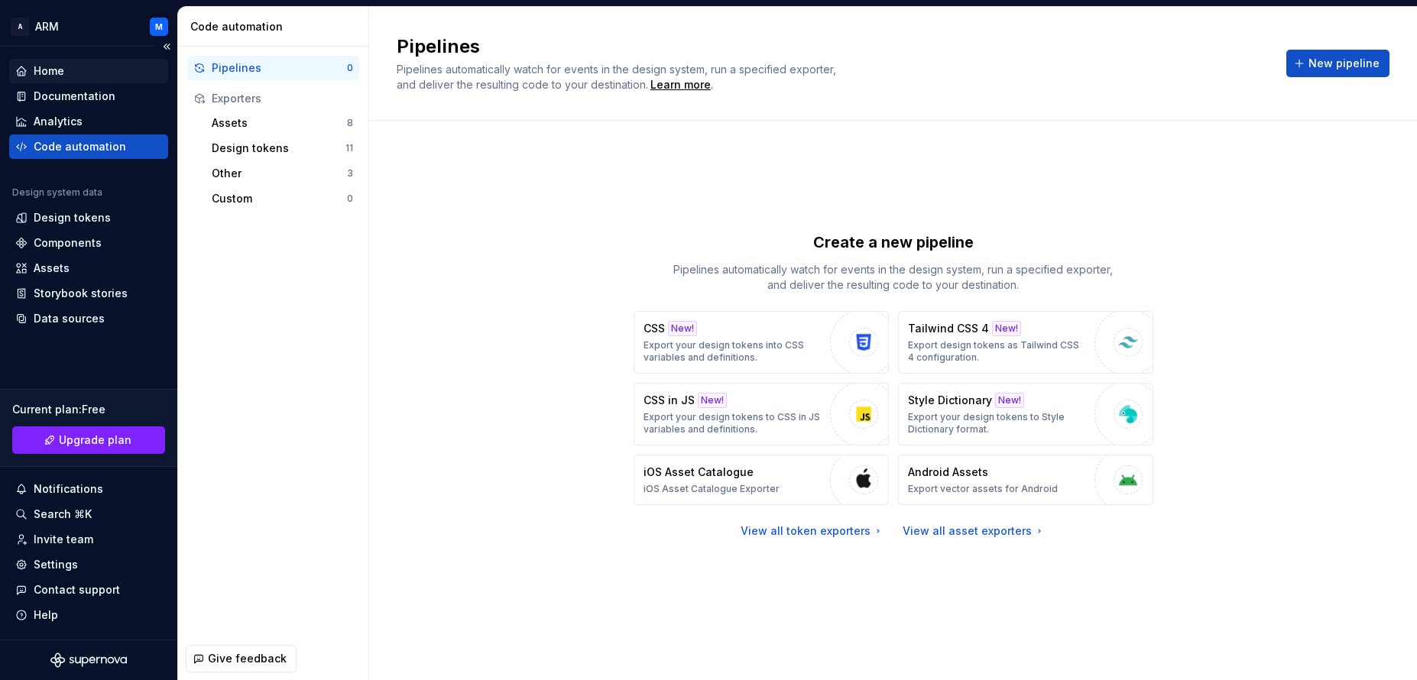
click at [60, 76] on div "Home" at bounding box center [49, 70] width 31 height 15
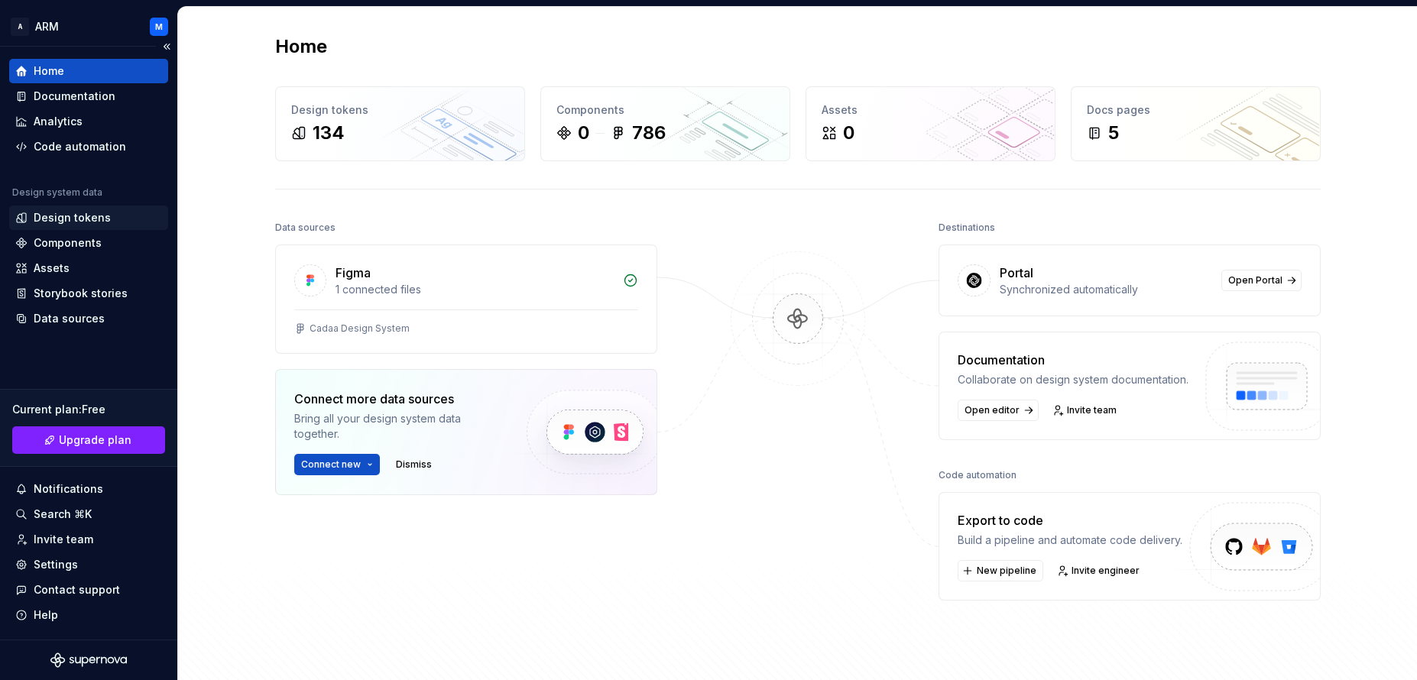
click at [70, 222] on div "Design tokens" at bounding box center [72, 217] width 77 height 15
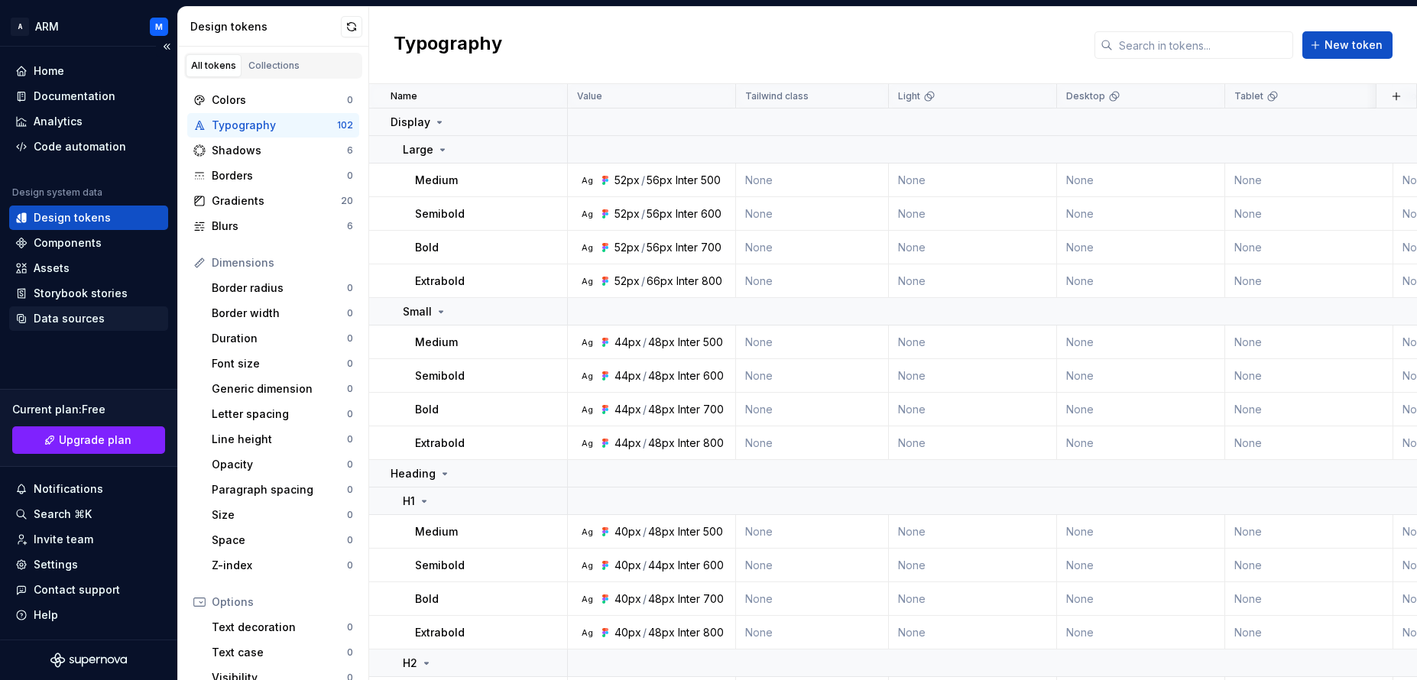
click at [55, 325] on div "Data sources" at bounding box center [69, 318] width 71 height 15
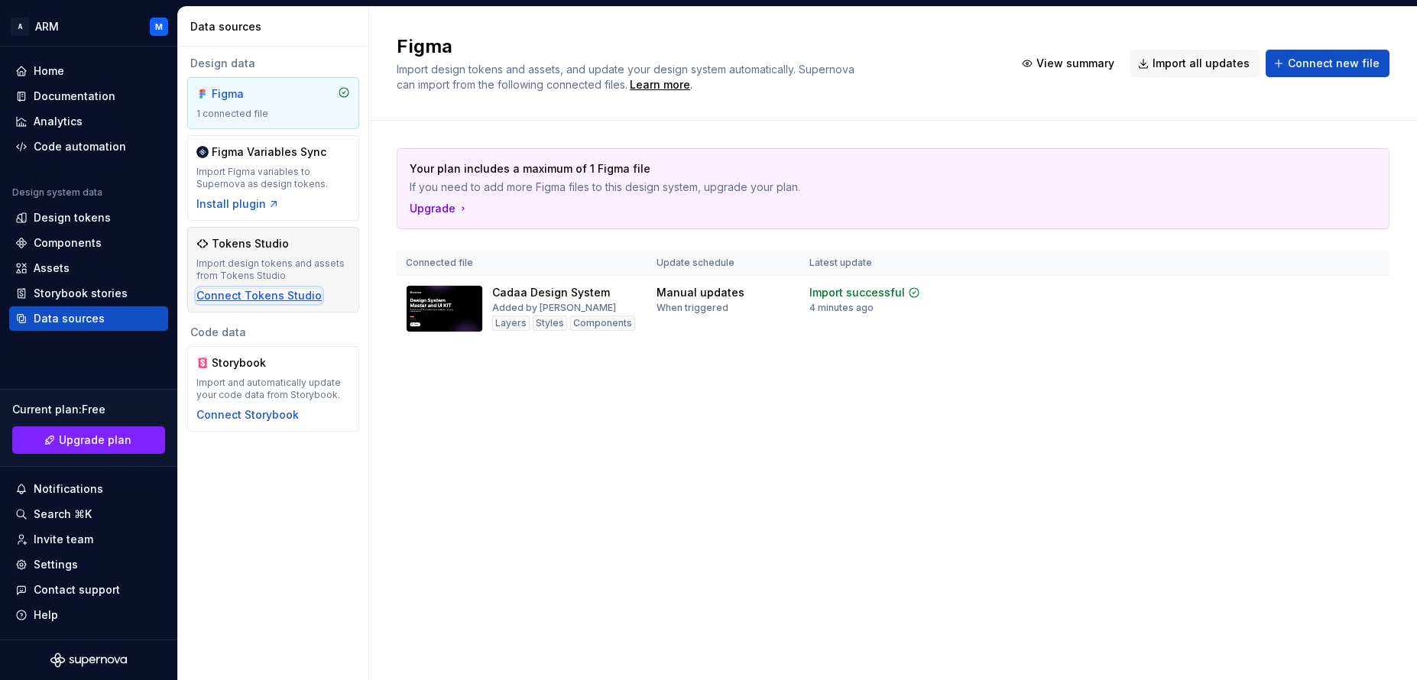
click at [245, 293] on div "Connect Tokens Studio" at bounding box center [258, 295] width 125 height 15
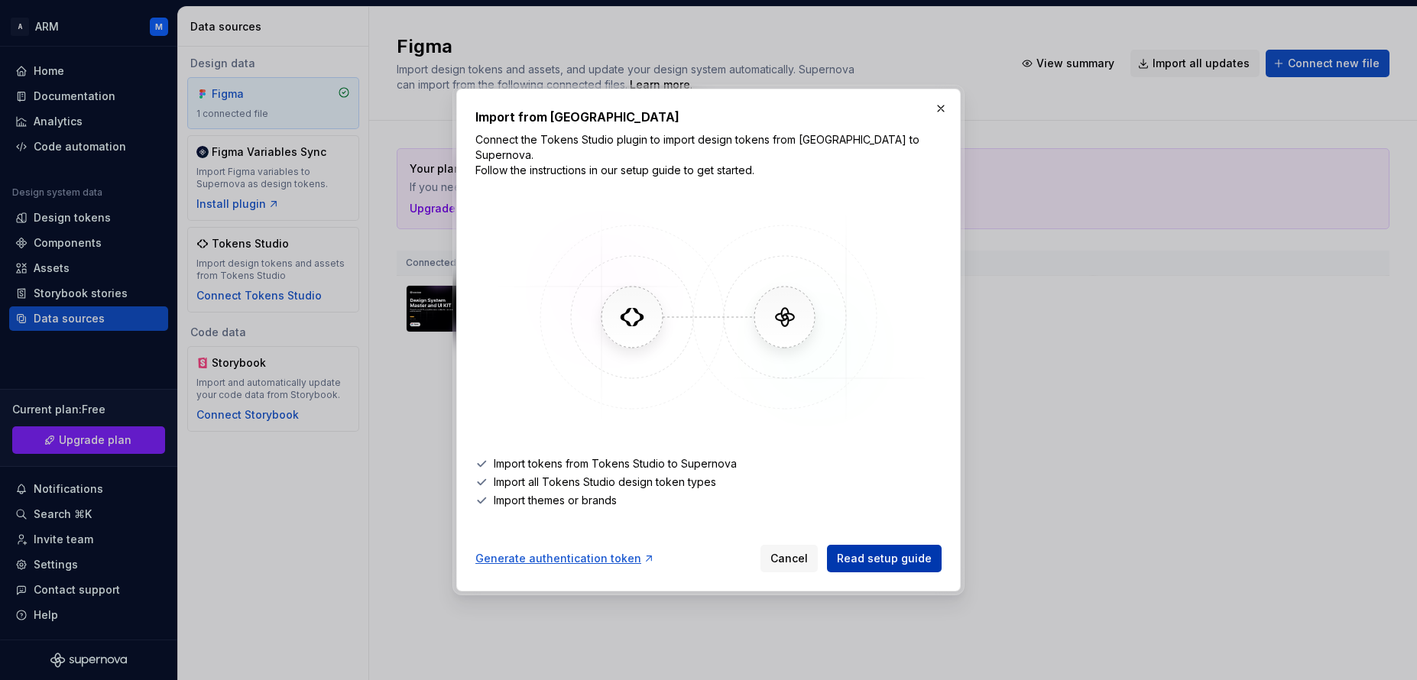
click at [900, 557] on span "Read setup guide" at bounding box center [884, 558] width 95 height 15
click at [939, 118] on button "button" at bounding box center [940, 108] width 21 height 21
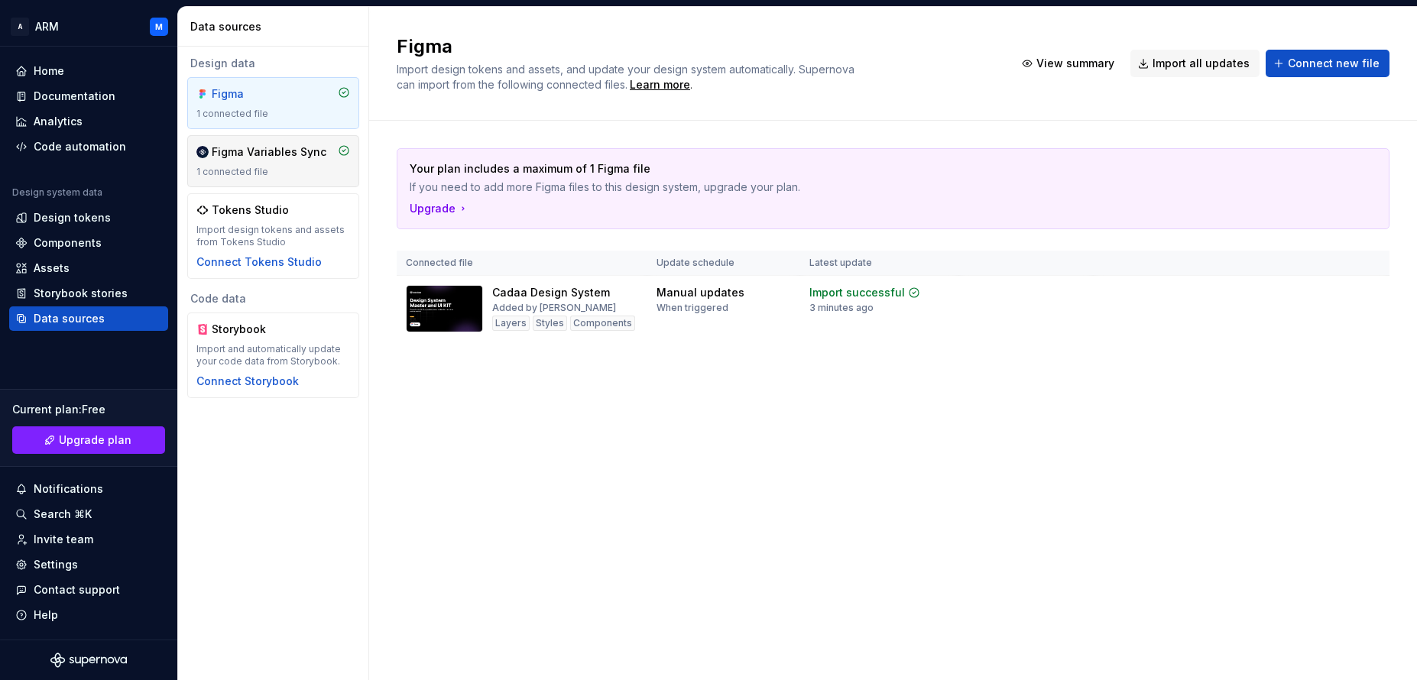
click at [259, 164] on div "Figma Variables Sync 1 connected file" at bounding box center [273, 161] width 154 height 34
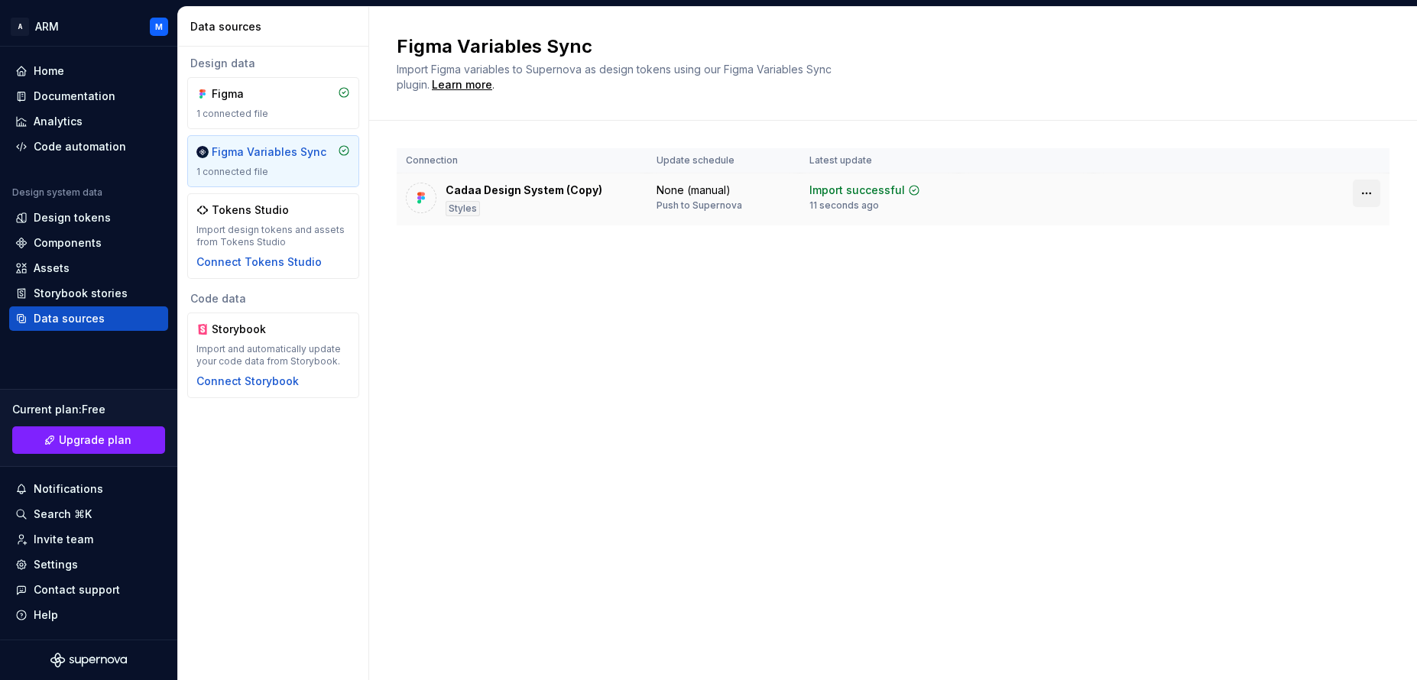
click at [1360, 192] on html "A ARM M Home Documentation Analytics Code automation Design system data Design …" at bounding box center [708, 340] width 1417 height 680
click at [781, 372] on html "A ARM M Home Documentation Analytics Code automation Design system data Design …" at bounding box center [708, 340] width 1417 height 680
click at [60, 218] on div "Design tokens" at bounding box center [72, 217] width 77 height 15
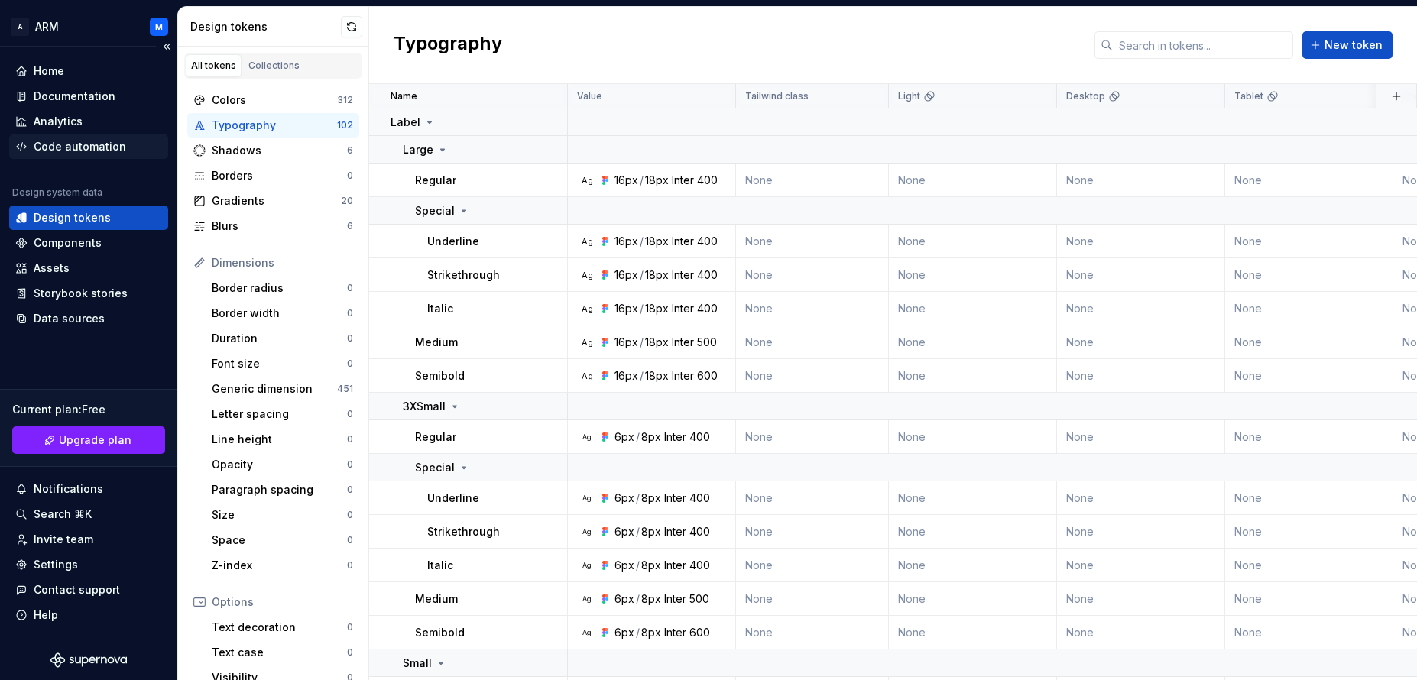
click at [73, 143] on div "Code automation" at bounding box center [80, 146] width 92 height 15
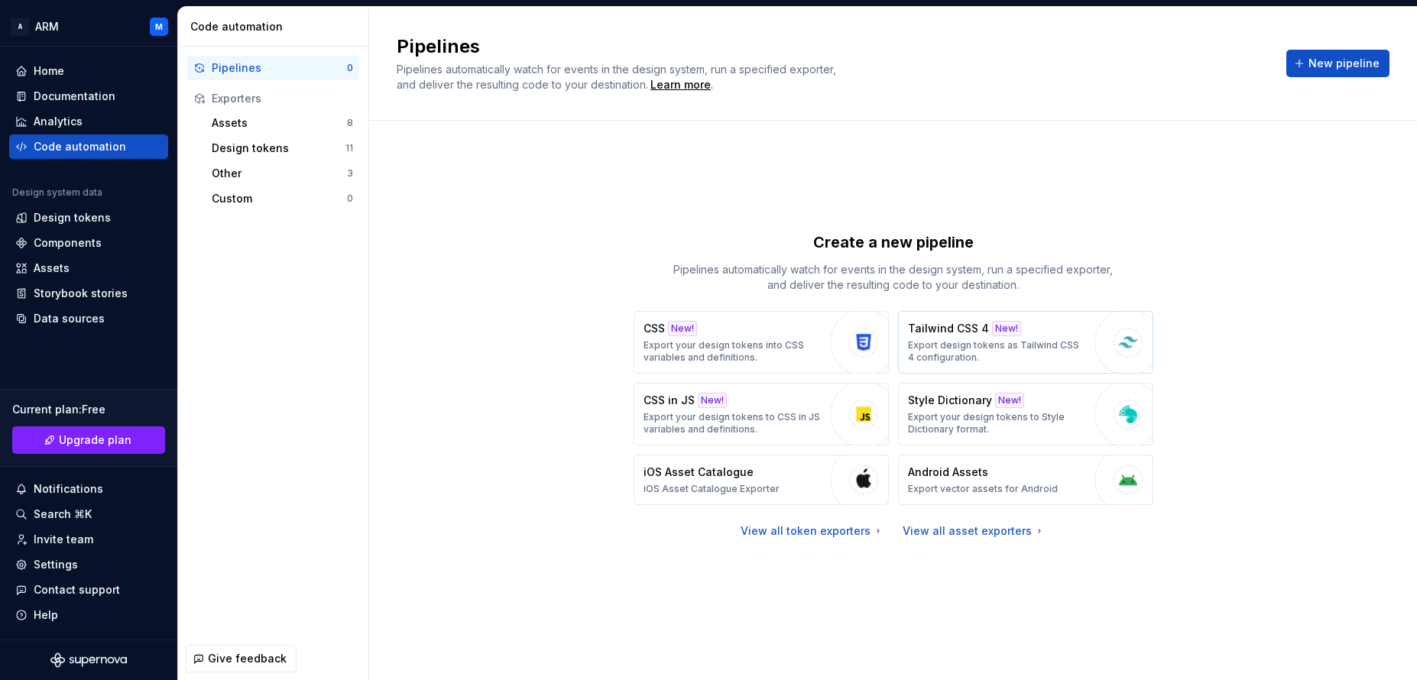
click at [969, 349] on p "Export design tokens as Tailwind CSS 4 configuration." at bounding box center [997, 351] width 179 height 24
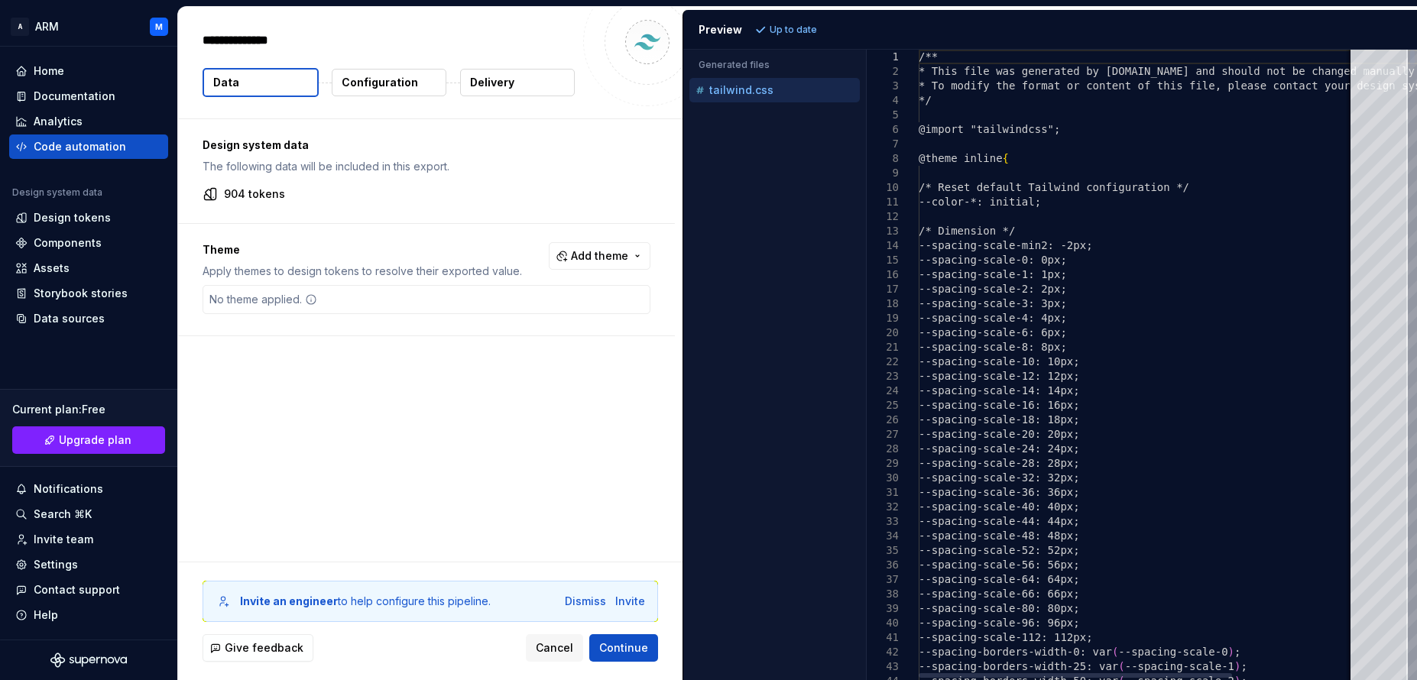
type textarea "*"
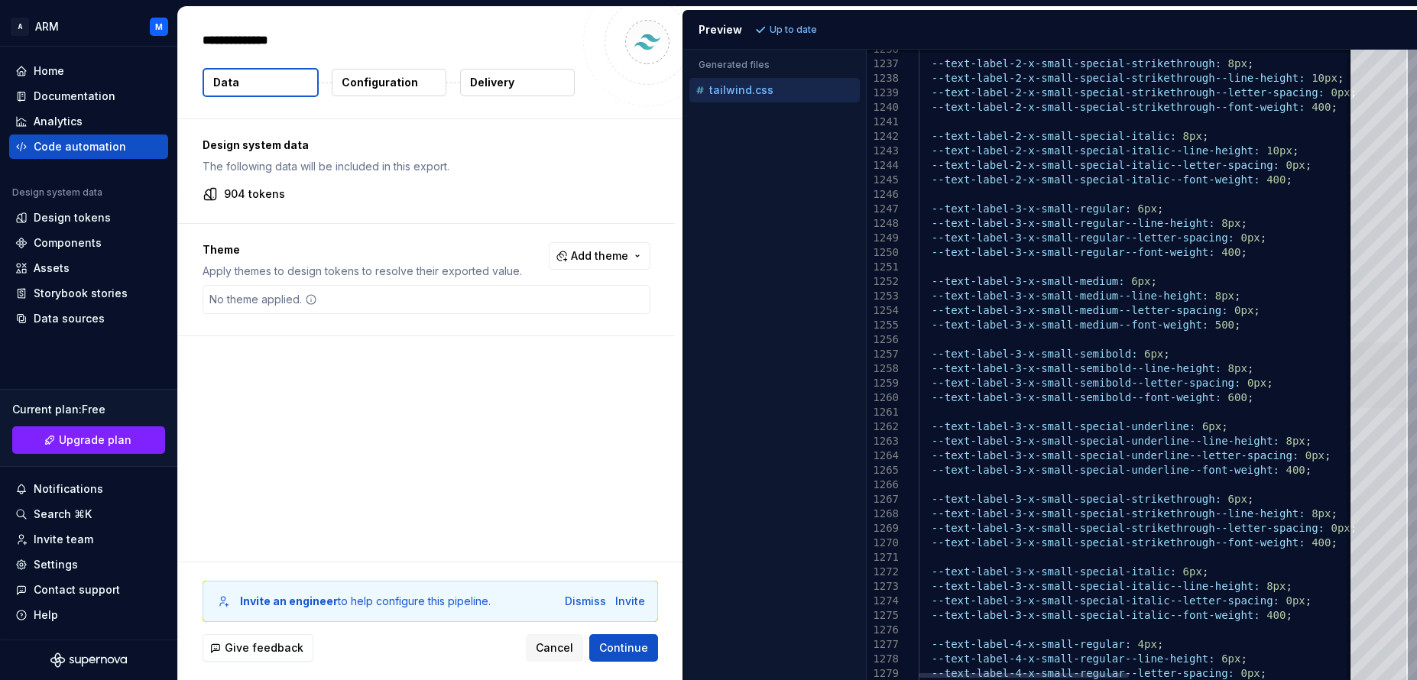
click at [1408, 377] on div at bounding box center [1378, 375] width 57 height 66
click at [634, 255] on button "Add theme" at bounding box center [600, 256] width 102 height 28
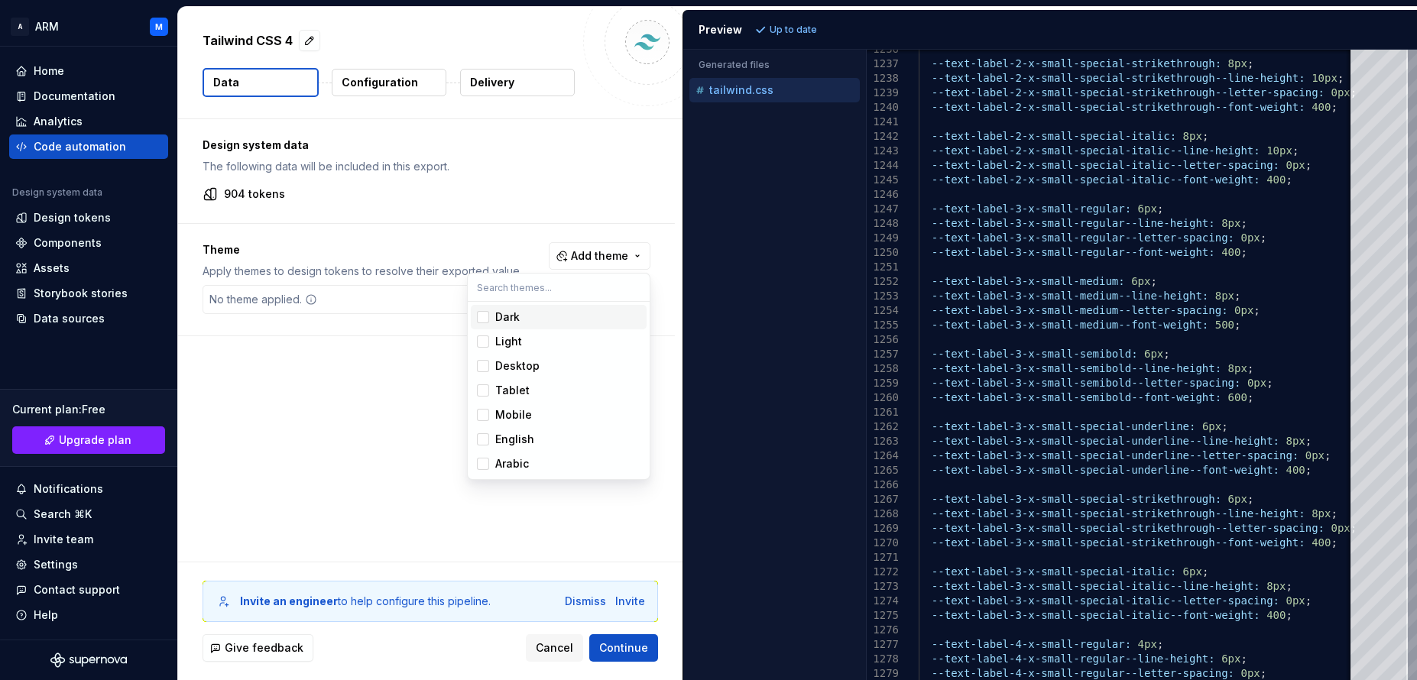
click at [480, 317] on div "Suggestions" at bounding box center [483, 317] width 12 height 12
click at [485, 346] on div "Suggestions" at bounding box center [483, 341] width 12 height 12
click at [480, 362] on div "Suggestions" at bounding box center [483, 366] width 12 height 12
click at [489, 395] on span "Tablet" at bounding box center [559, 390] width 176 height 24
click at [487, 413] on div "Suggestions" at bounding box center [483, 415] width 12 height 12
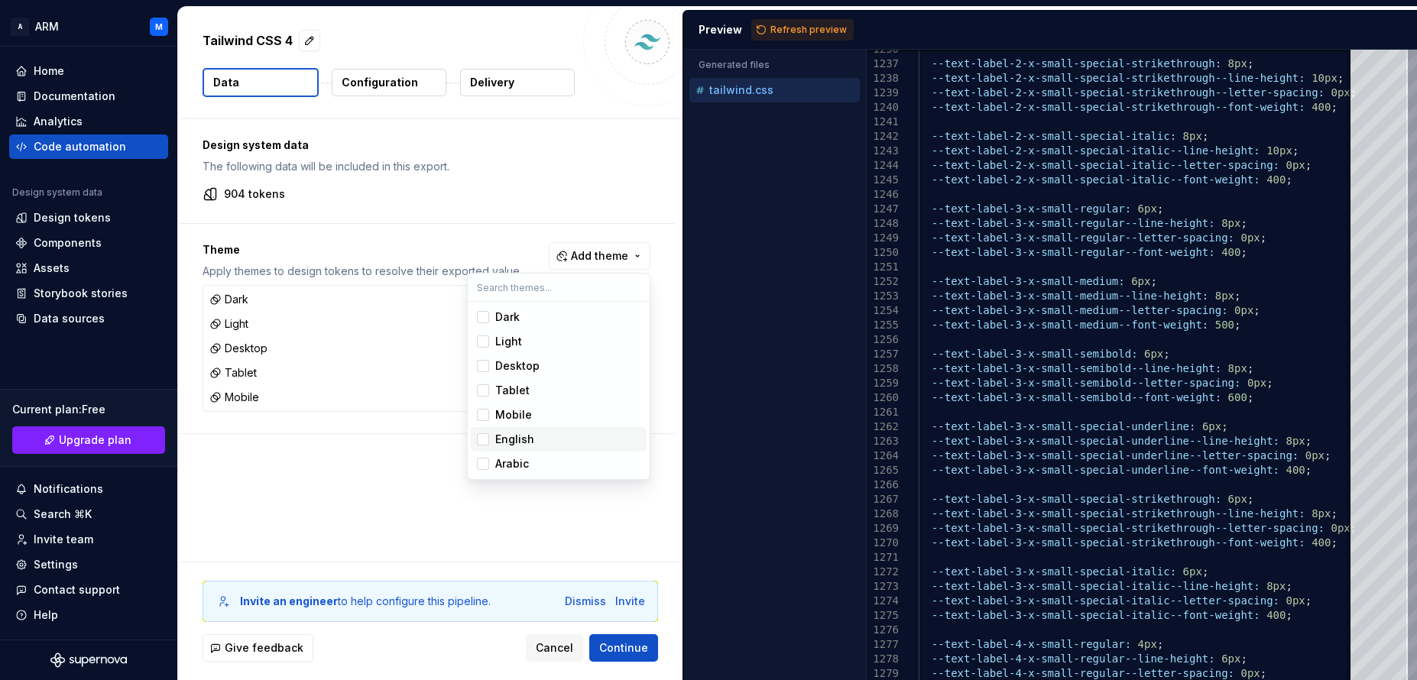
click at [484, 443] on div "Suggestions" at bounding box center [483, 439] width 12 height 12
click at [483, 464] on div "Suggestions" at bounding box center [483, 464] width 12 height 12
click at [621, 657] on html "A ARM M Home Documentation Analytics Code automation Design system data Design …" at bounding box center [708, 340] width 1417 height 680
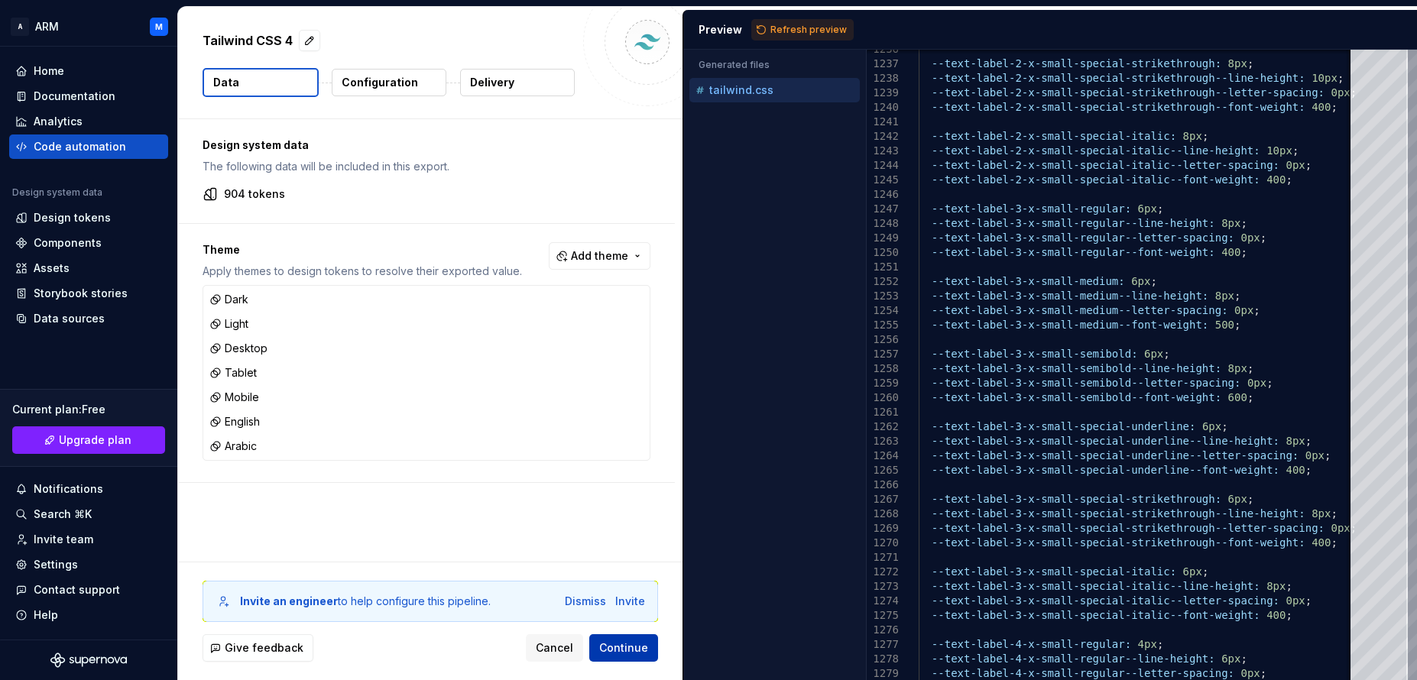
click at [633, 650] on span "Continue" at bounding box center [623, 647] width 49 height 15
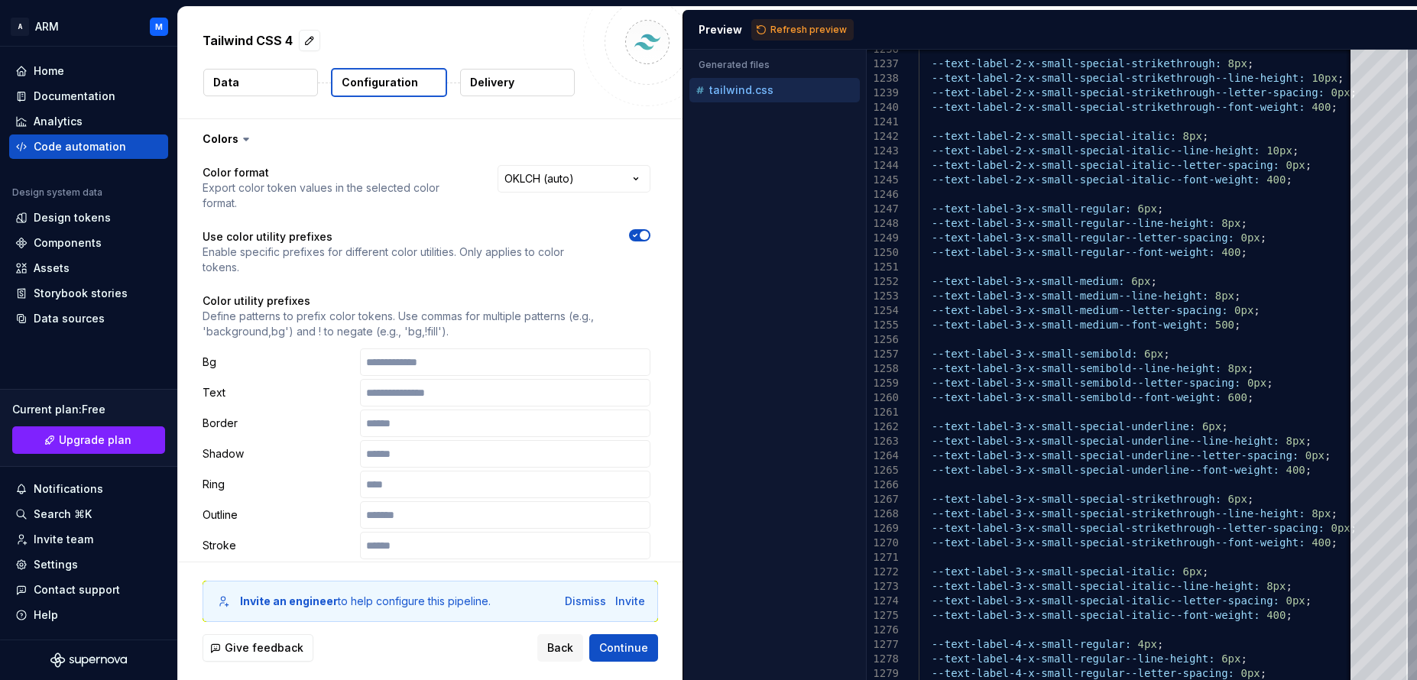
click at [634, 233] on icon "button" at bounding box center [635, 235] width 12 height 9
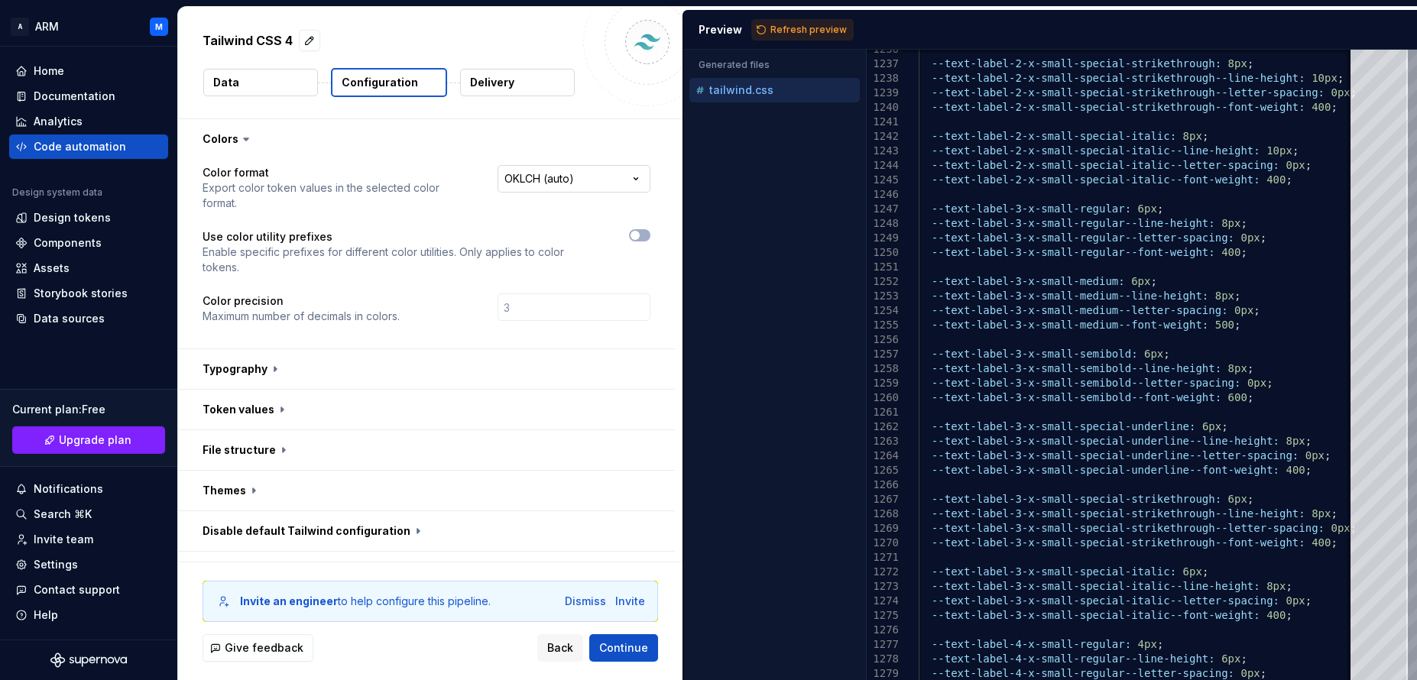
click at [588, 175] on html "**********" at bounding box center [708, 340] width 1417 height 680
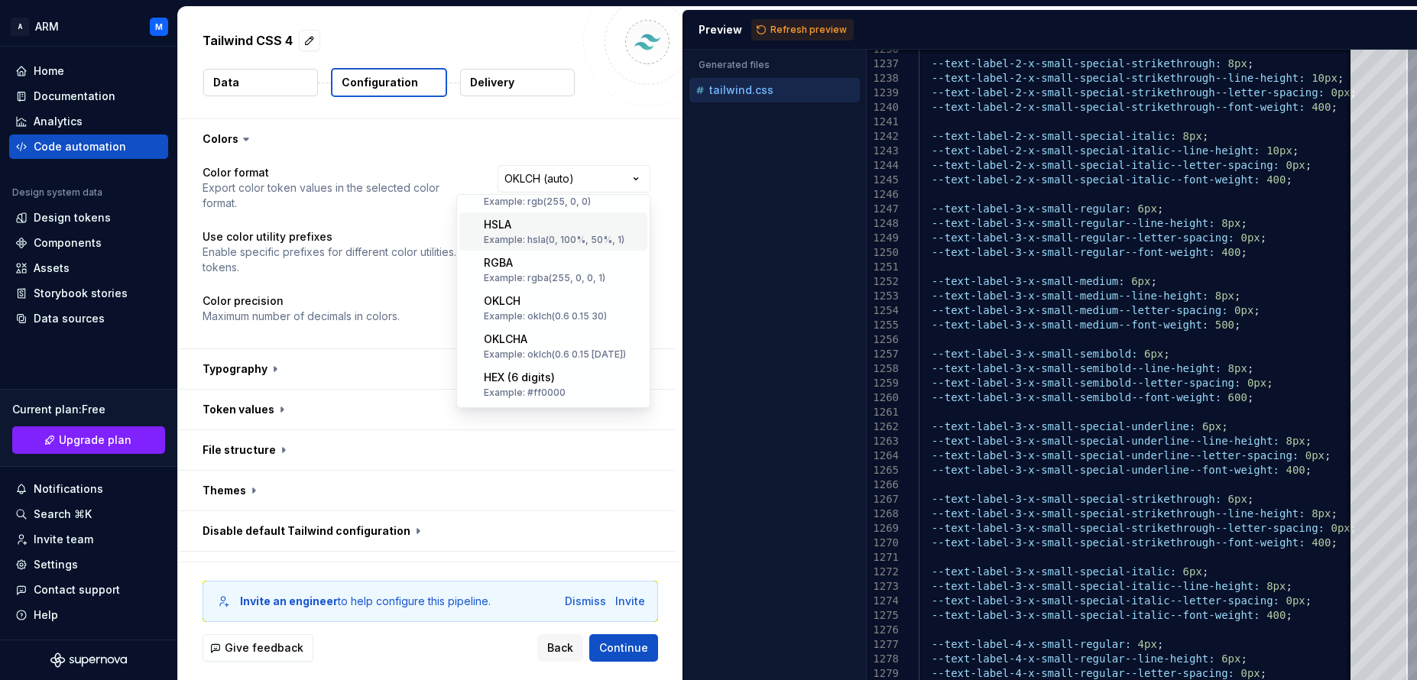
scroll to position [92, 0]
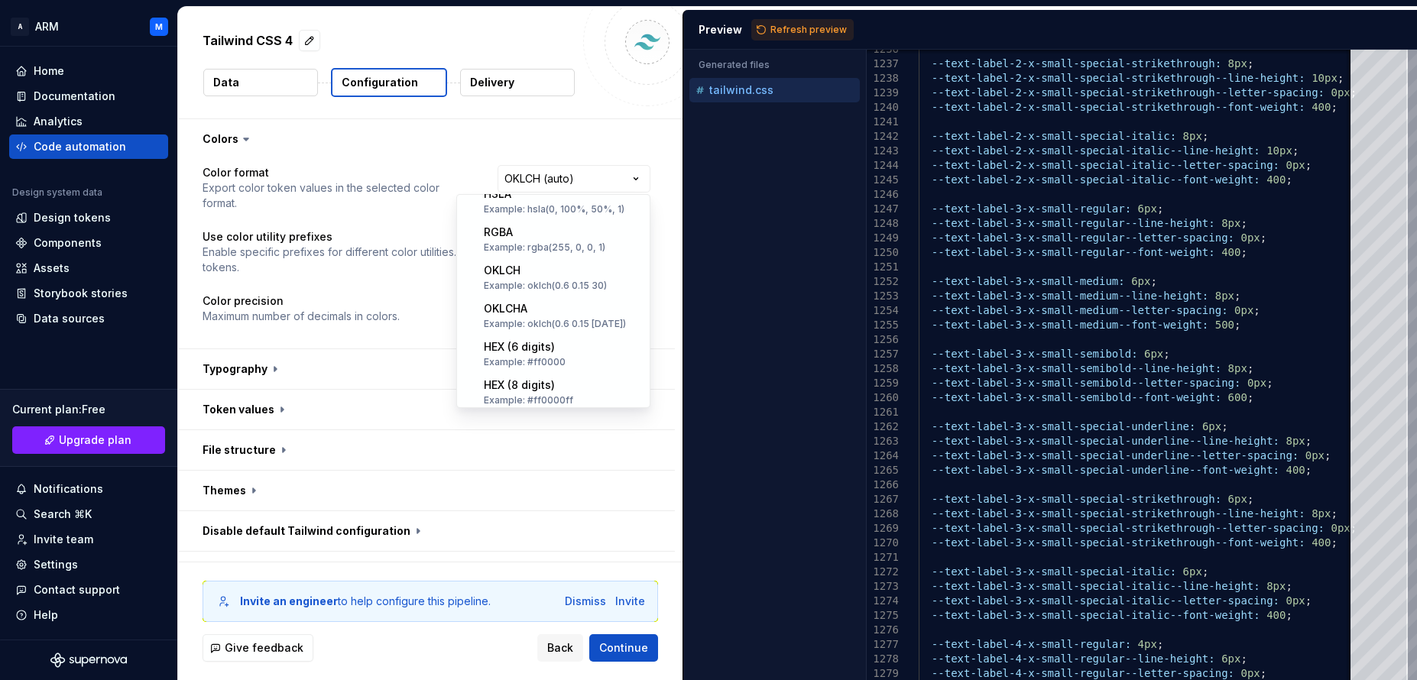
select select "********"
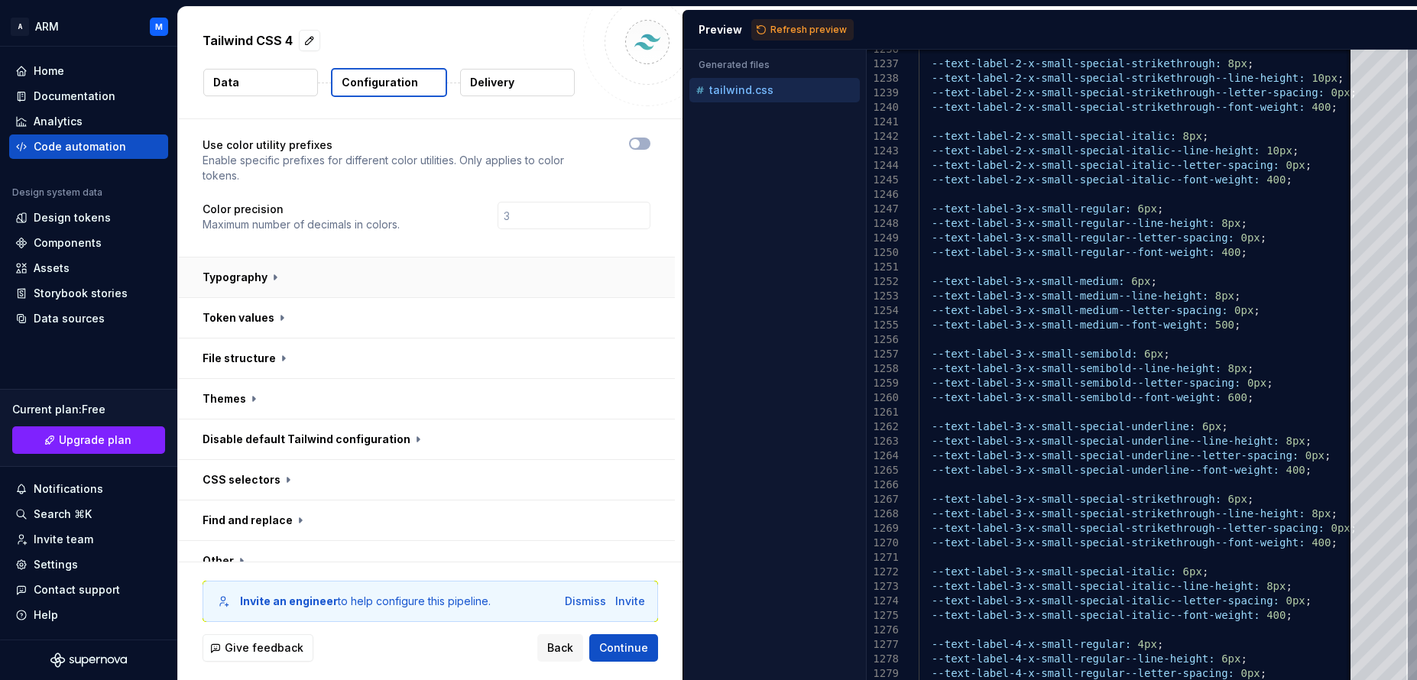
click at [269, 278] on button "button" at bounding box center [426, 278] width 497 height 40
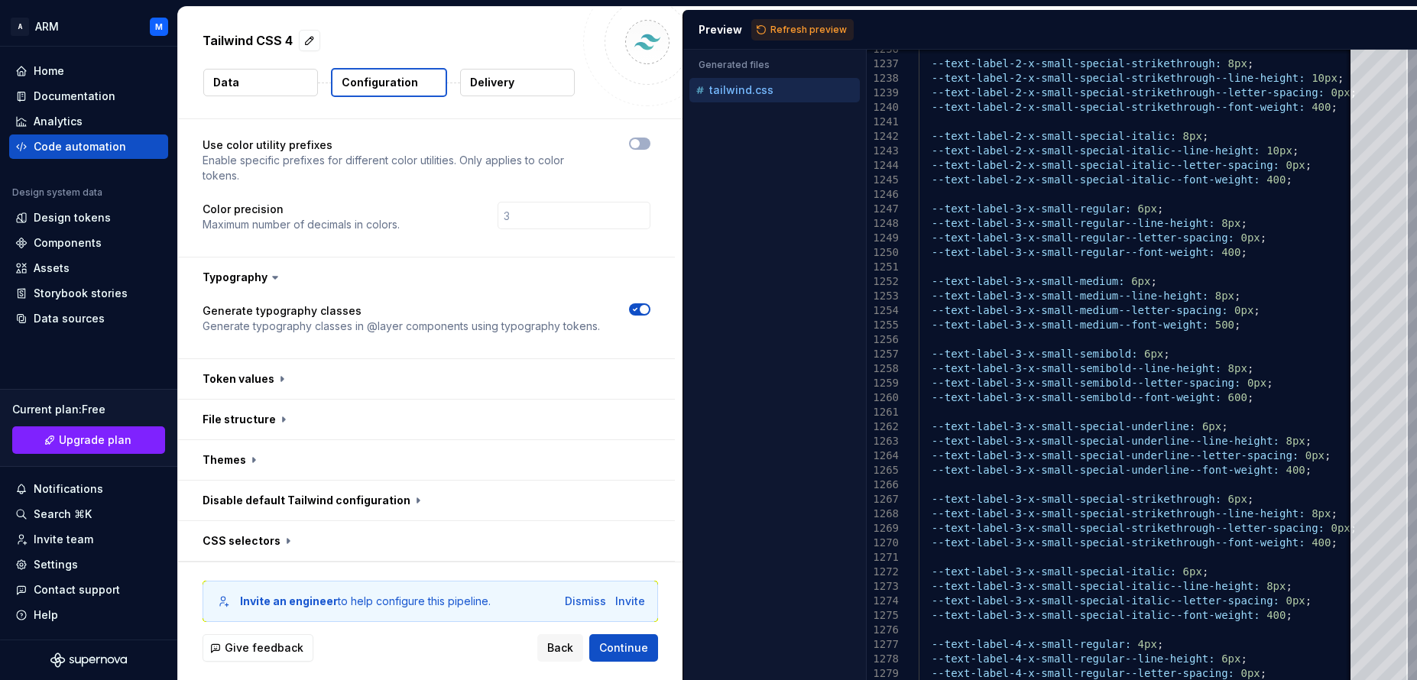
click at [637, 309] on icon "button" at bounding box center [635, 310] width 4 height 2
click at [249, 265] on button "button" at bounding box center [426, 278] width 497 height 40
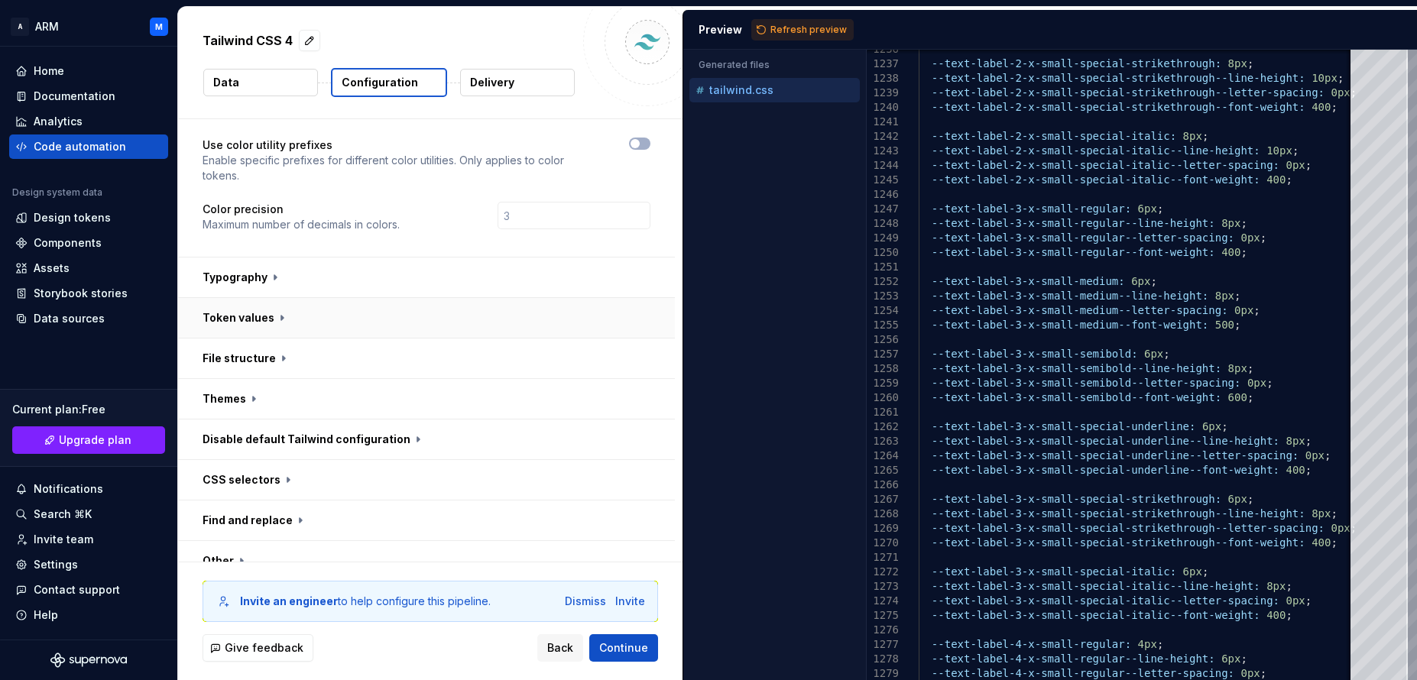
click at [248, 321] on button "button" at bounding box center [426, 318] width 497 height 40
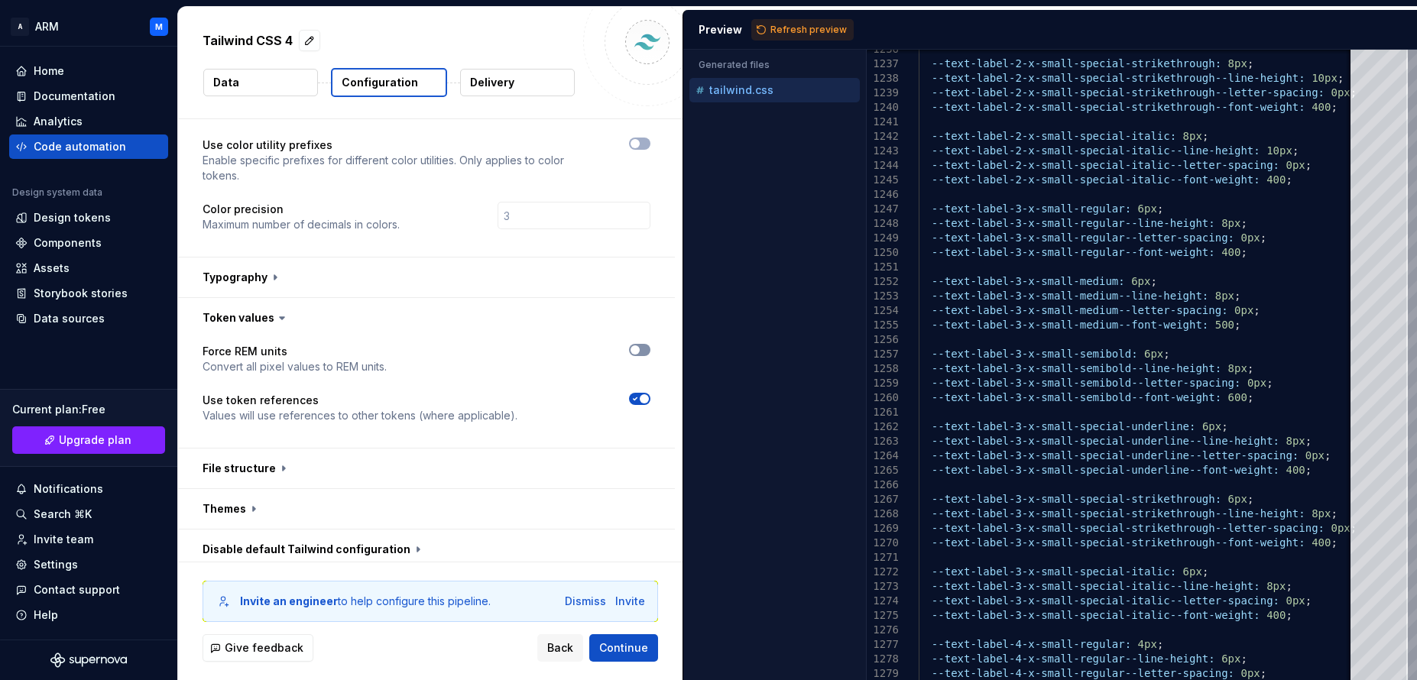
click at [631, 350] on span "button" at bounding box center [634, 349] width 9 height 9
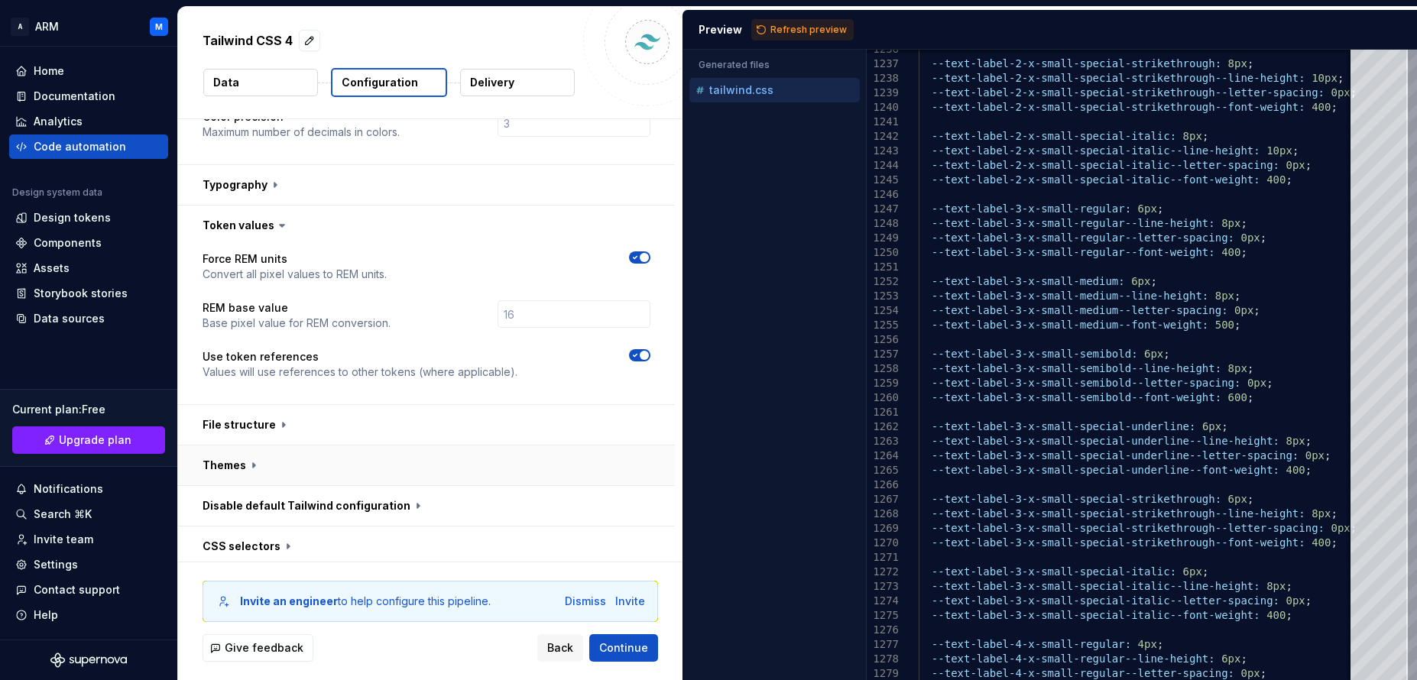
scroll to position [275, 0]
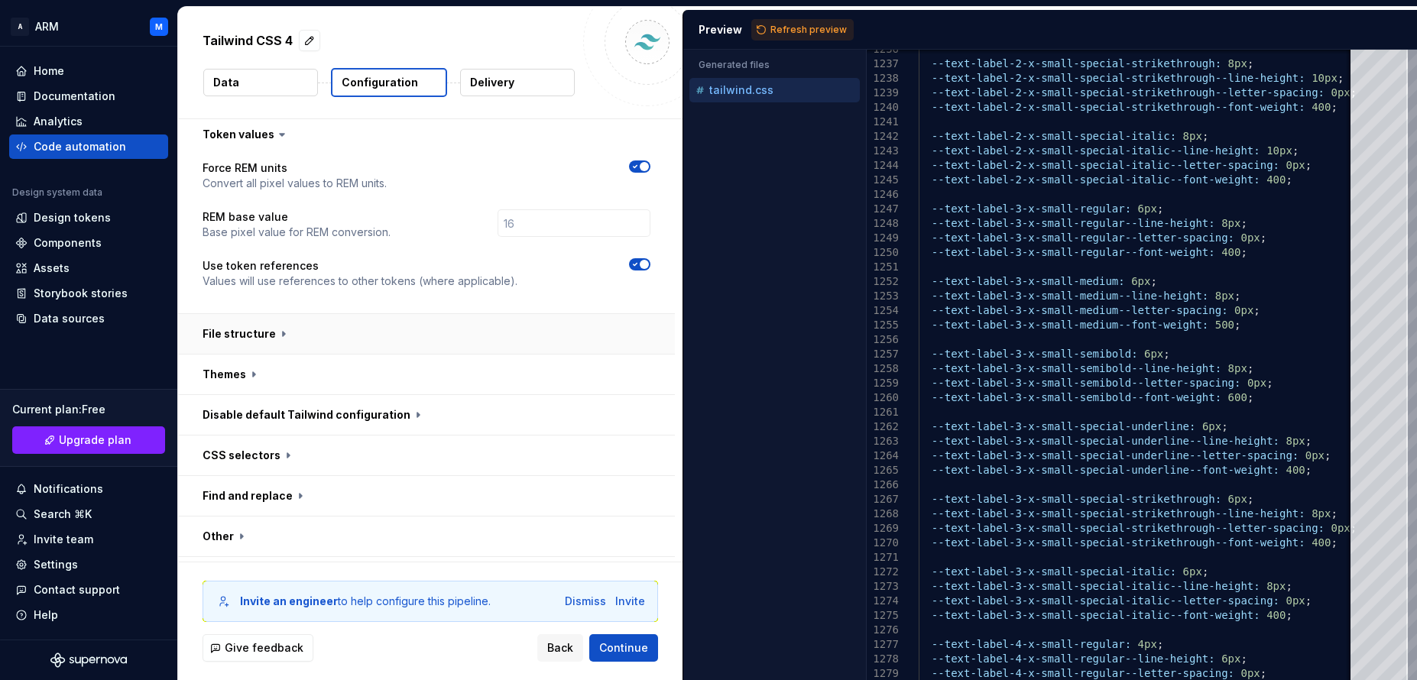
click at [267, 335] on button "button" at bounding box center [426, 334] width 497 height 40
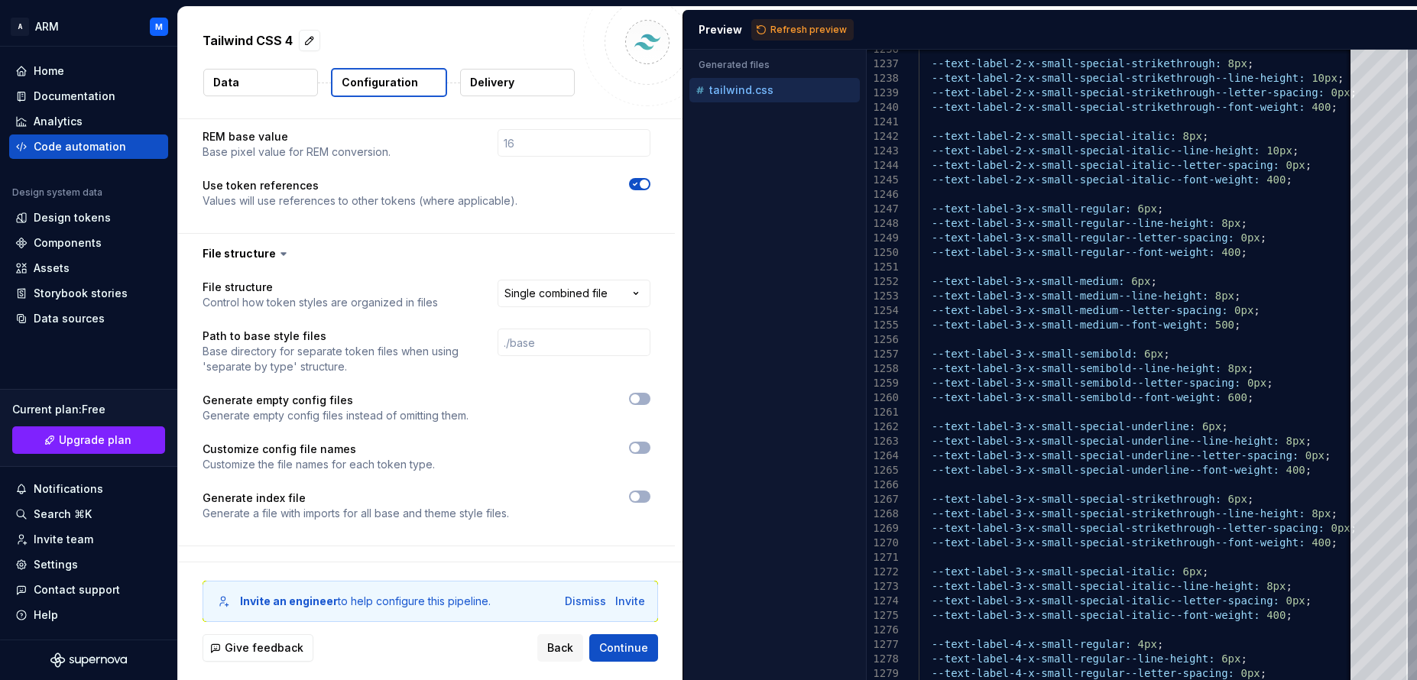
scroll to position [458, 0]
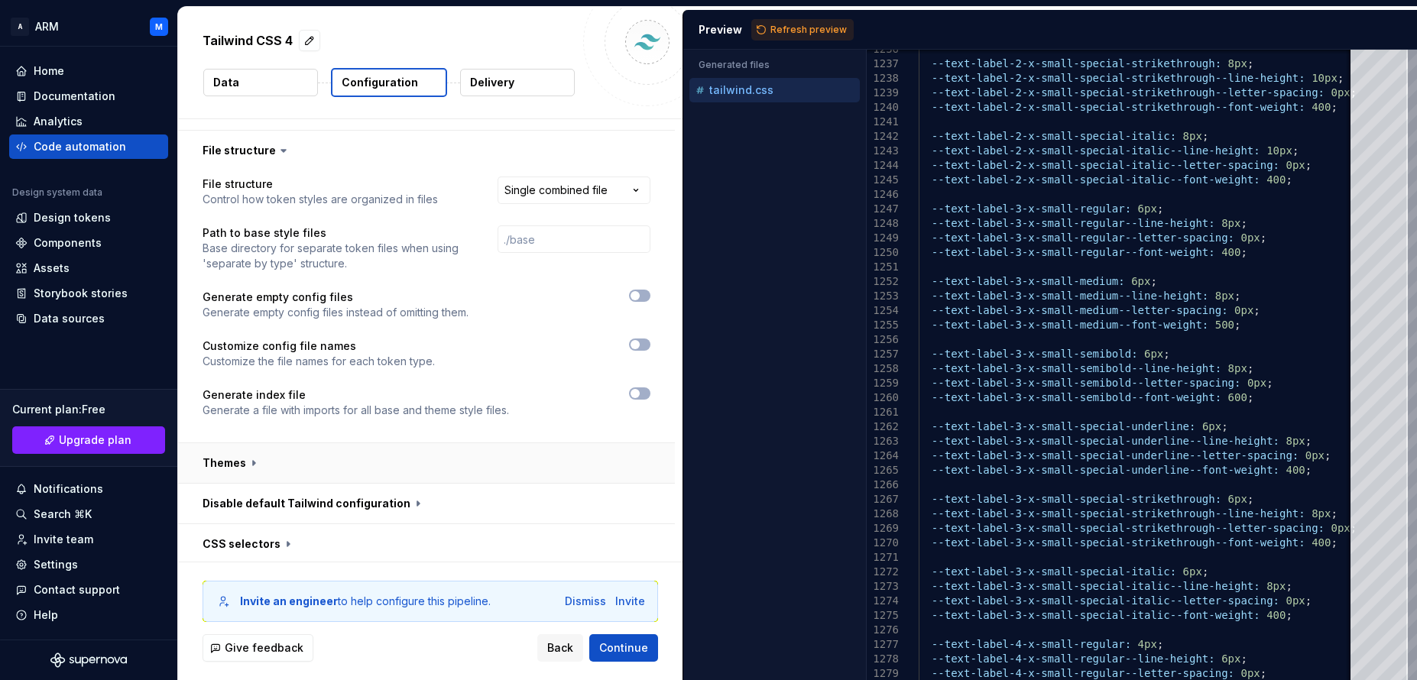
click at [242, 462] on button "button" at bounding box center [426, 463] width 497 height 40
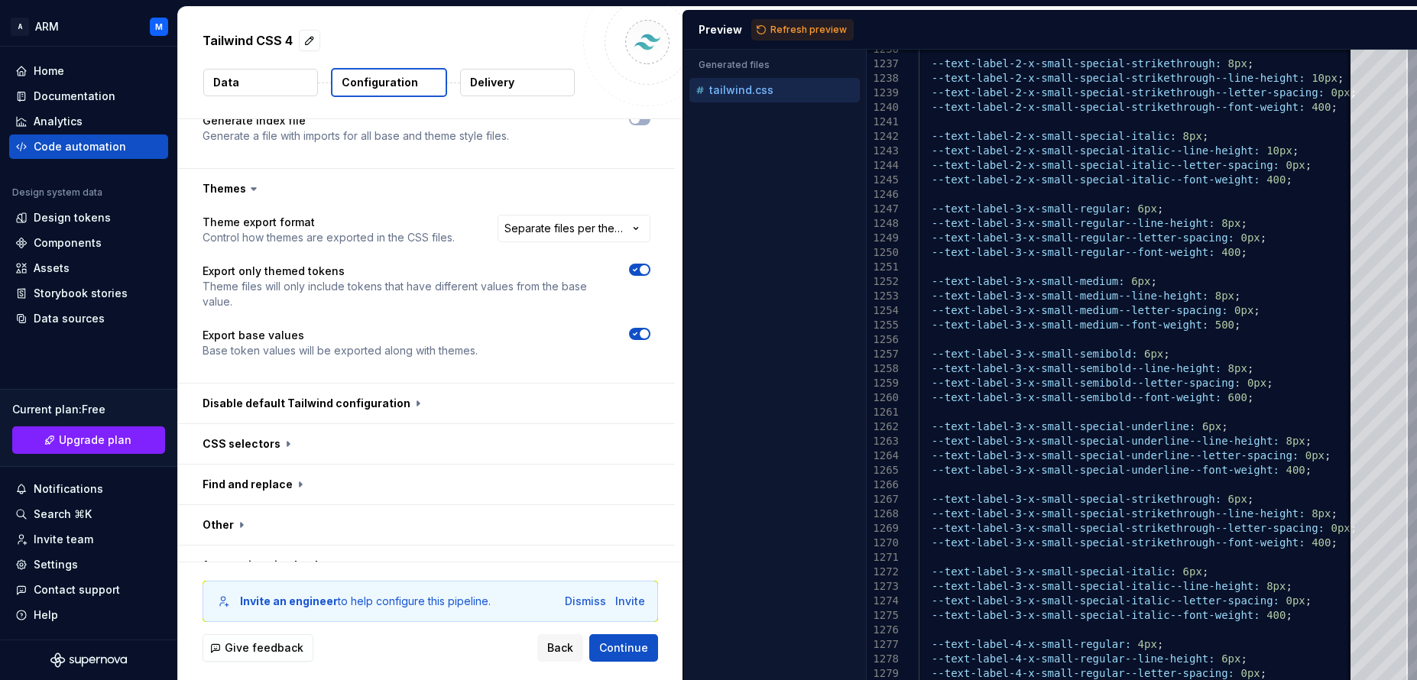
scroll to position [734, 0]
click at [592, 232] on html "**********" at bounding box center [708, 340] width 1417 height 680
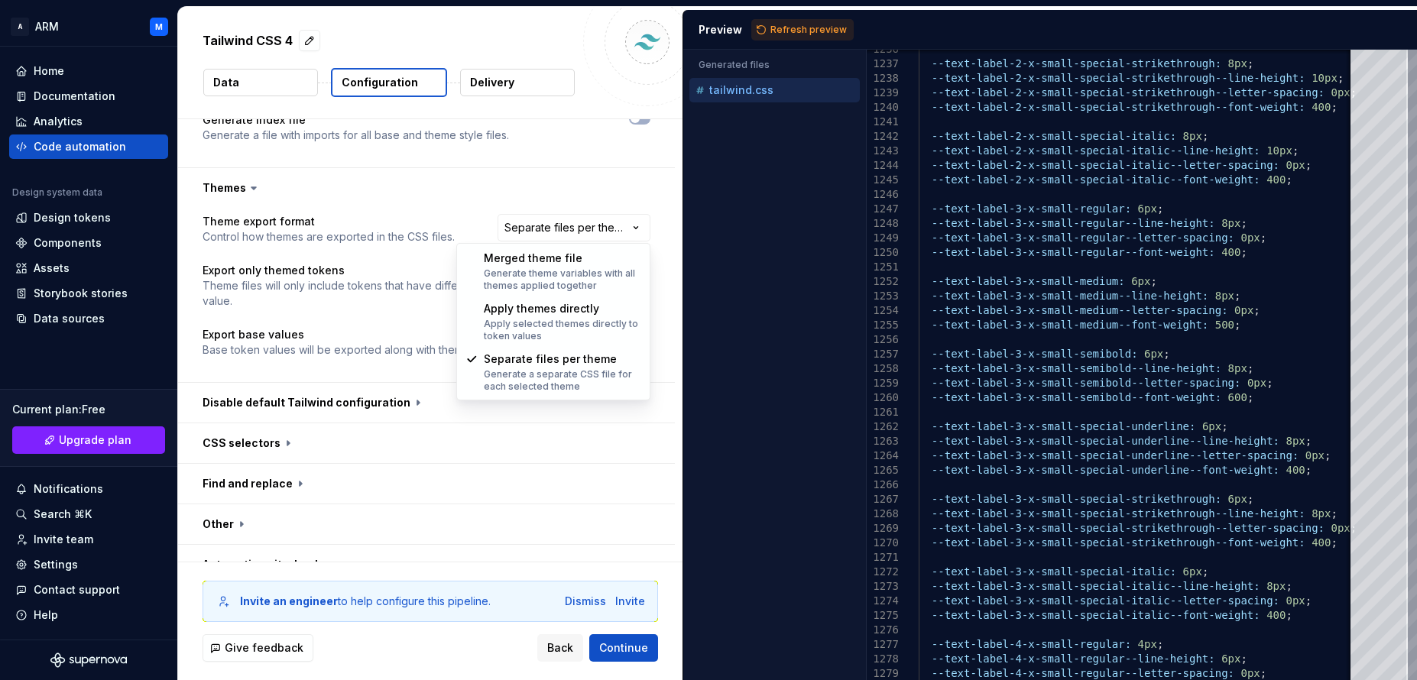
select select "**********"
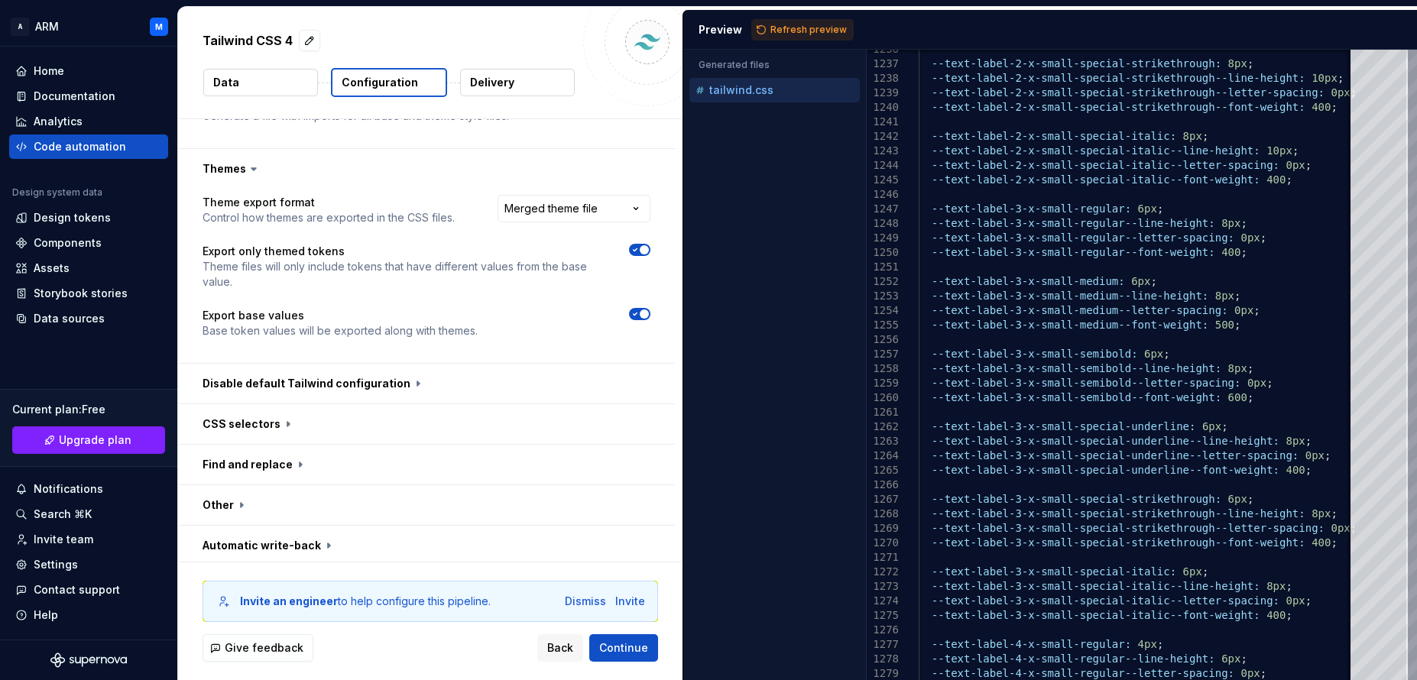
scroll to position [757, 0]
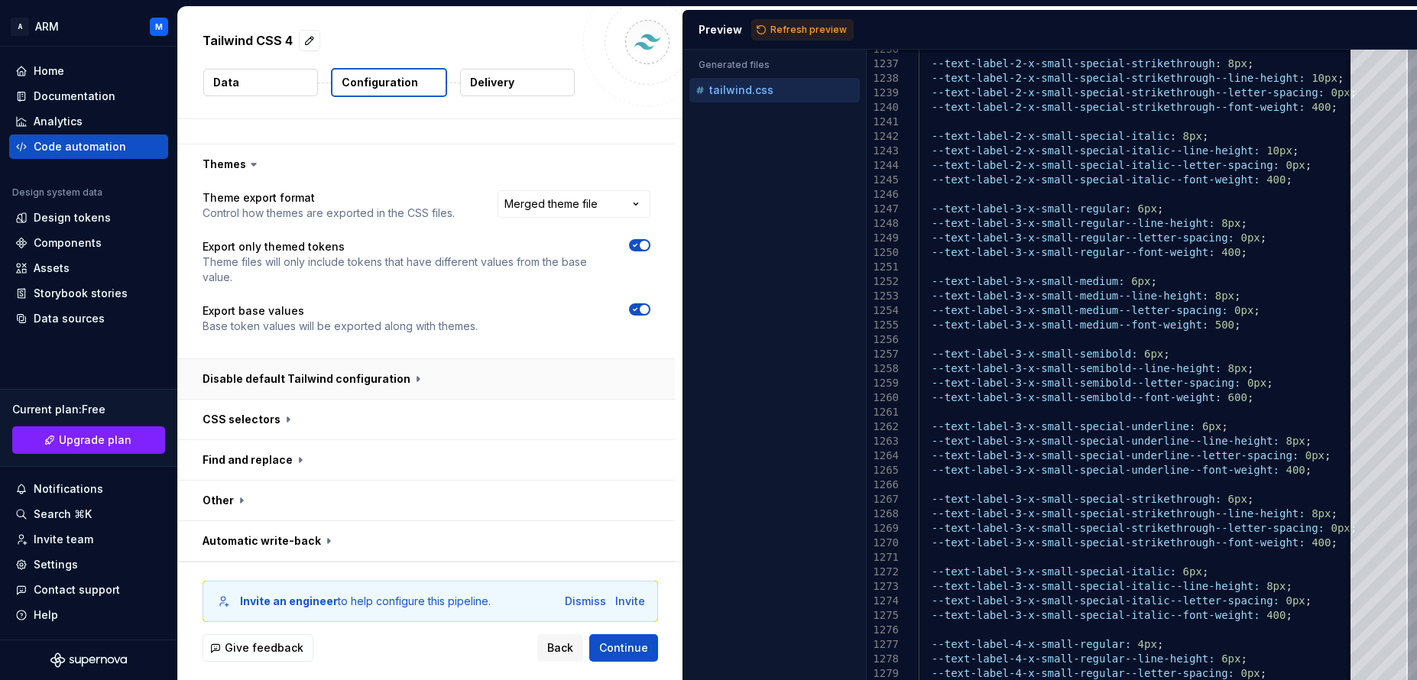
click at [333, 374] on button "button" at bounding box center [426, 379] width 497 height 40
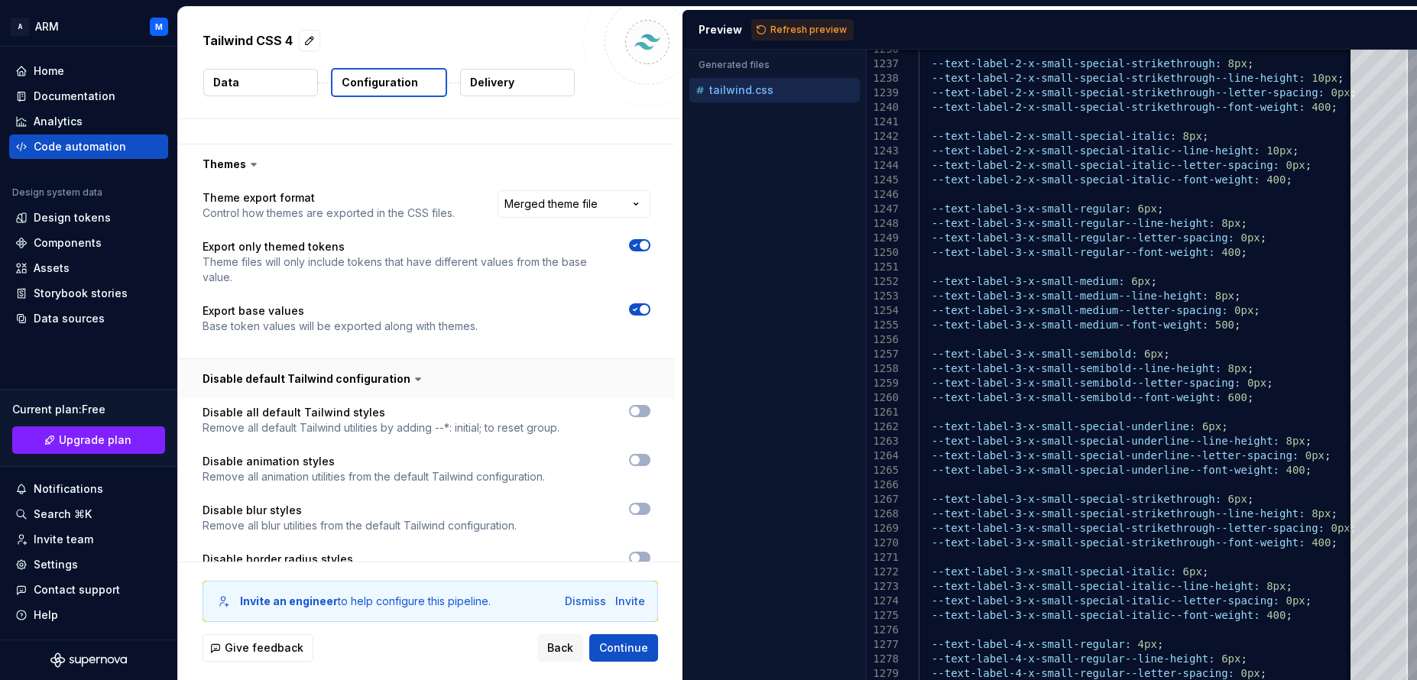
scroll to position [849, 0]
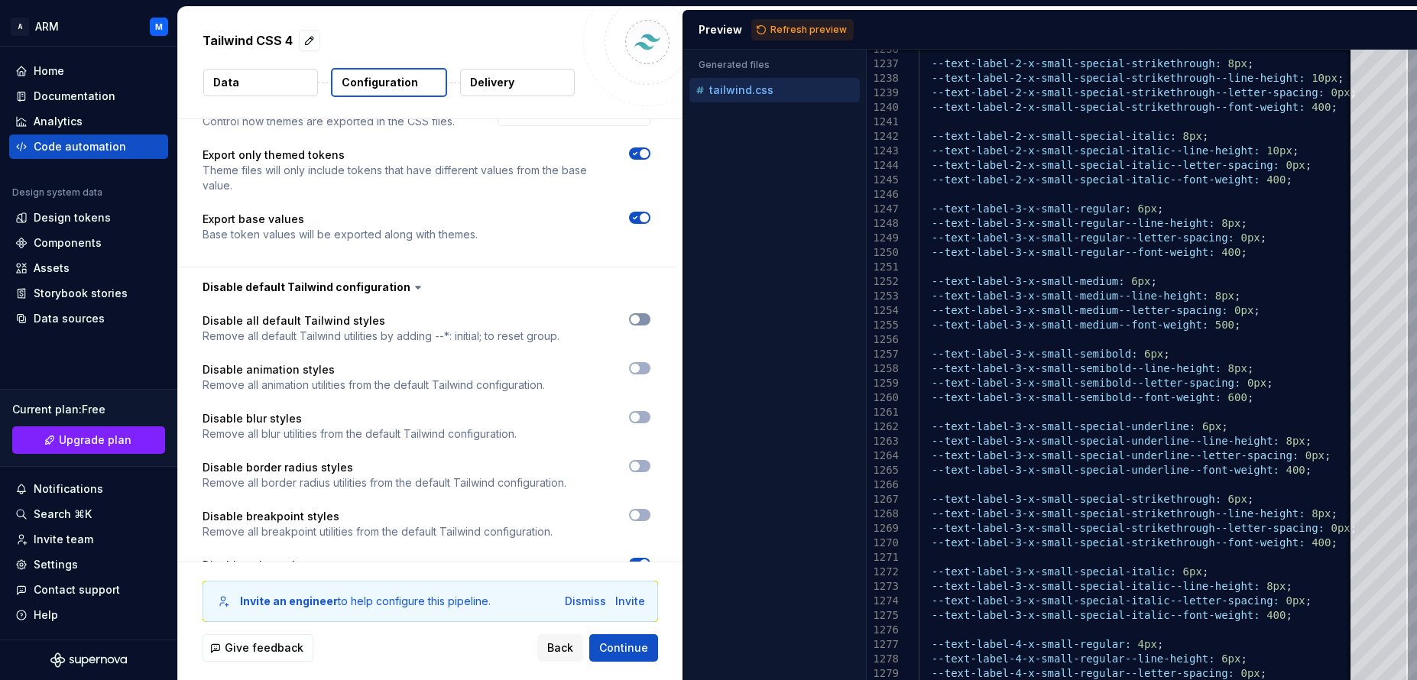
click at [638, 316] on span "button" at bounding box center [634, 319] width 9 height 9
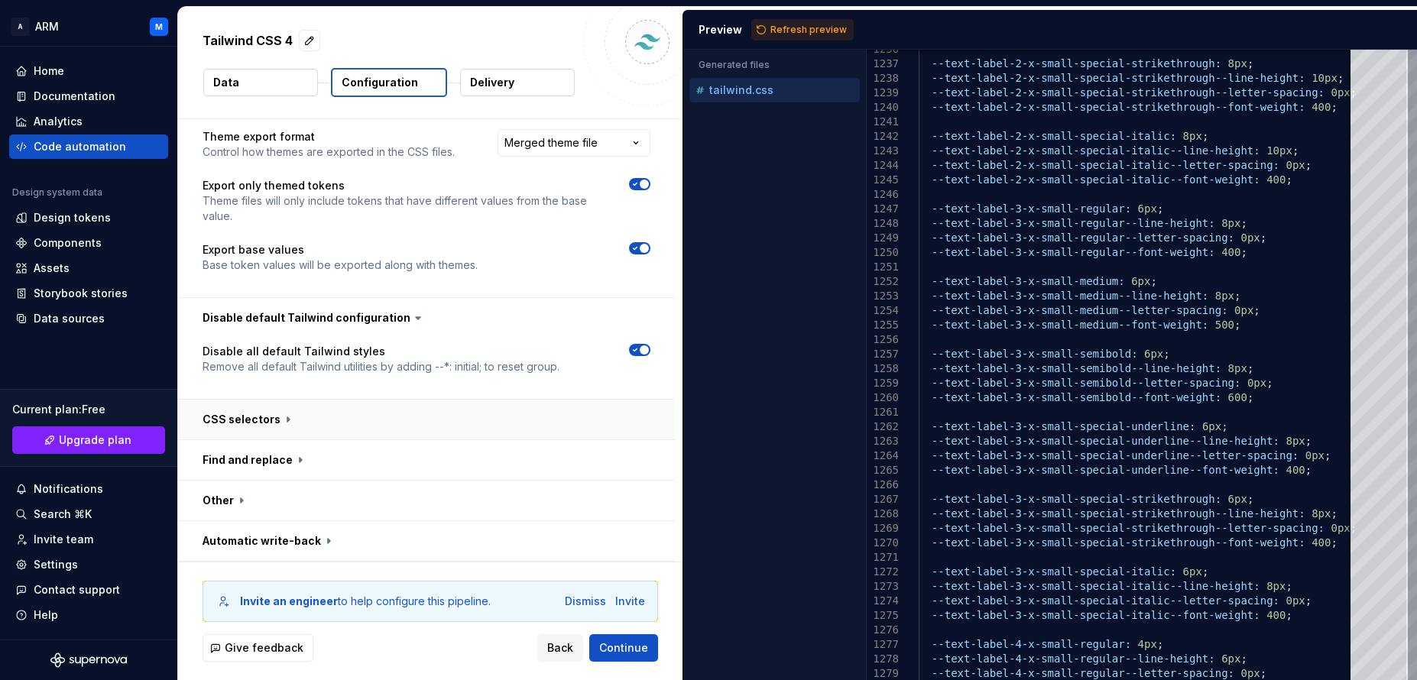
click at [272, 414] on button "button" at bounding box center [426, 420] width 497 height 40
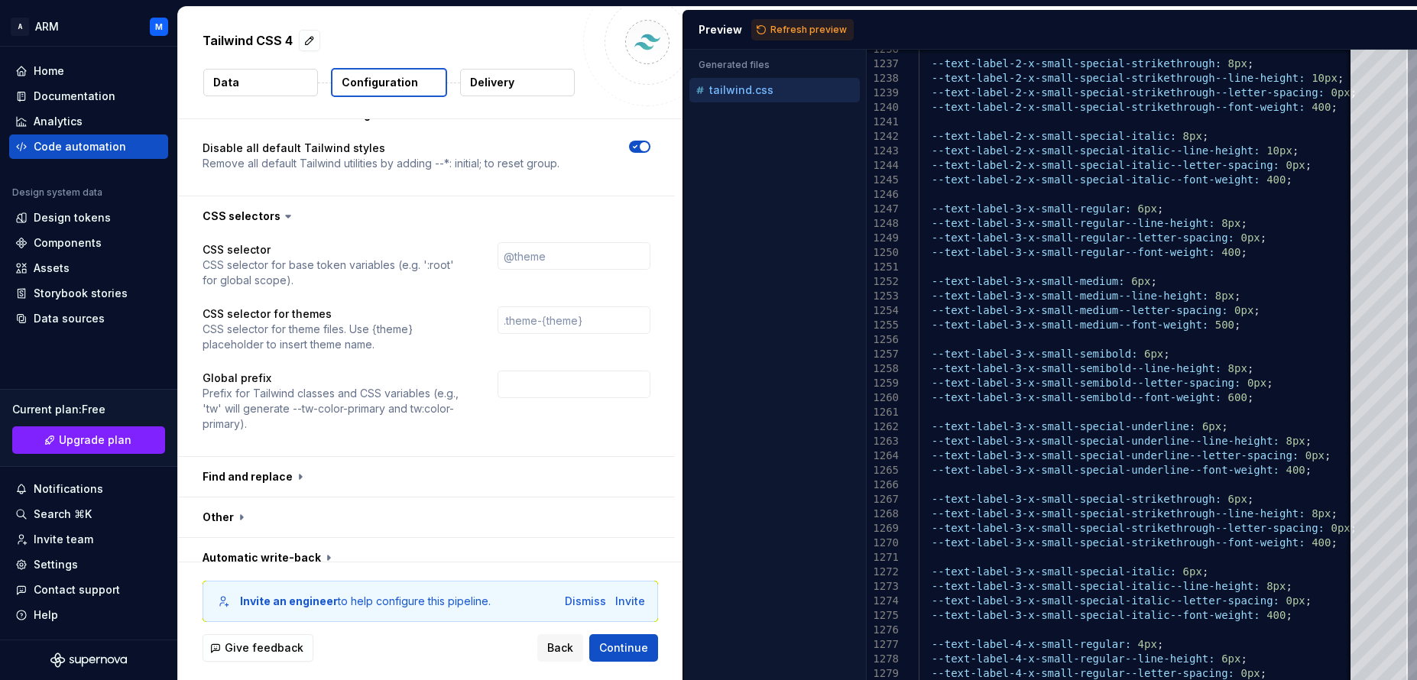
scroll to position [1038, 0]
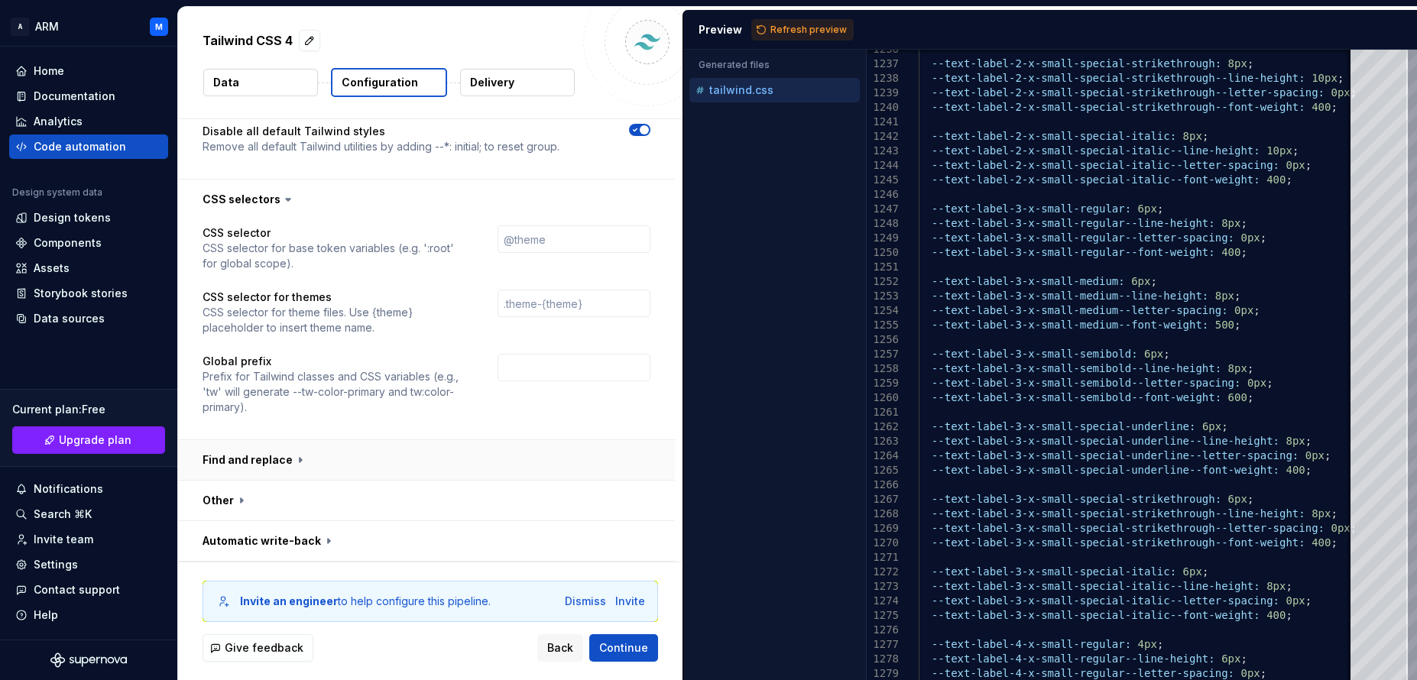
click at [295, 460] on button "button" at bounding box center [426, 460] width 497 height 40
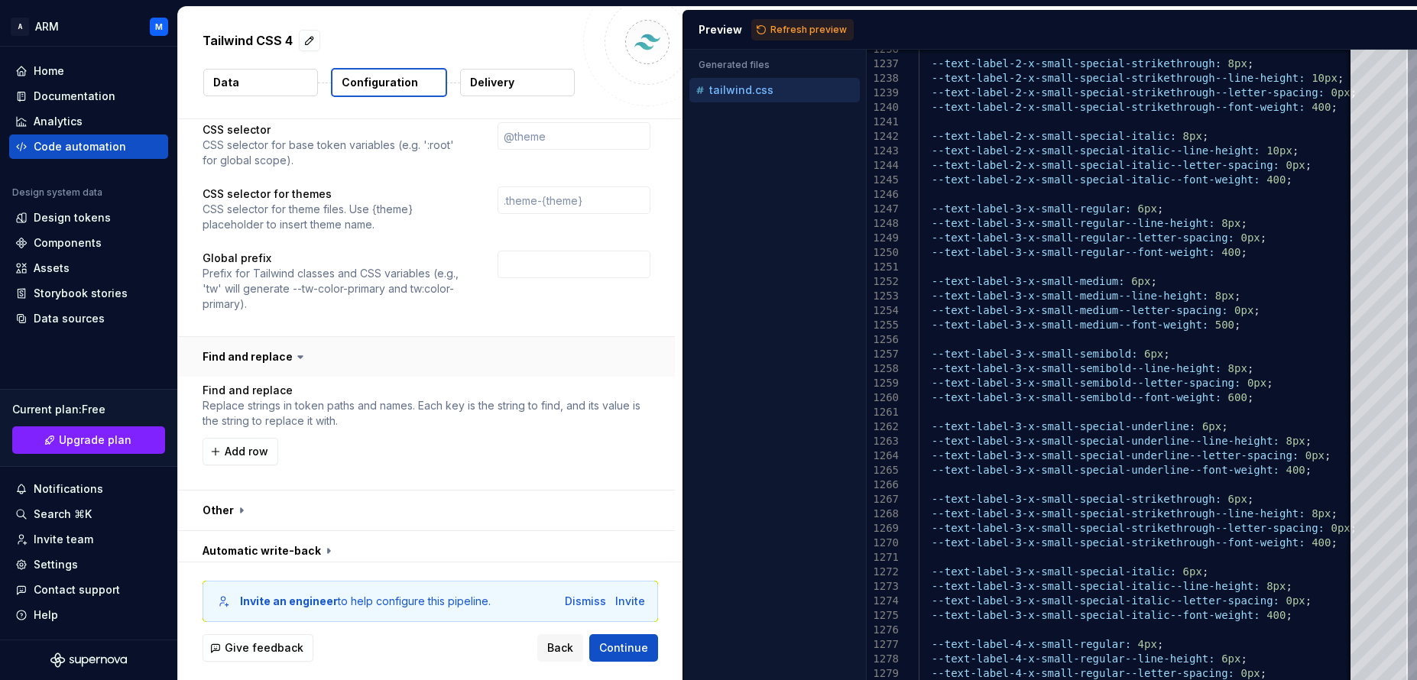
scroll to position [1152, 0]
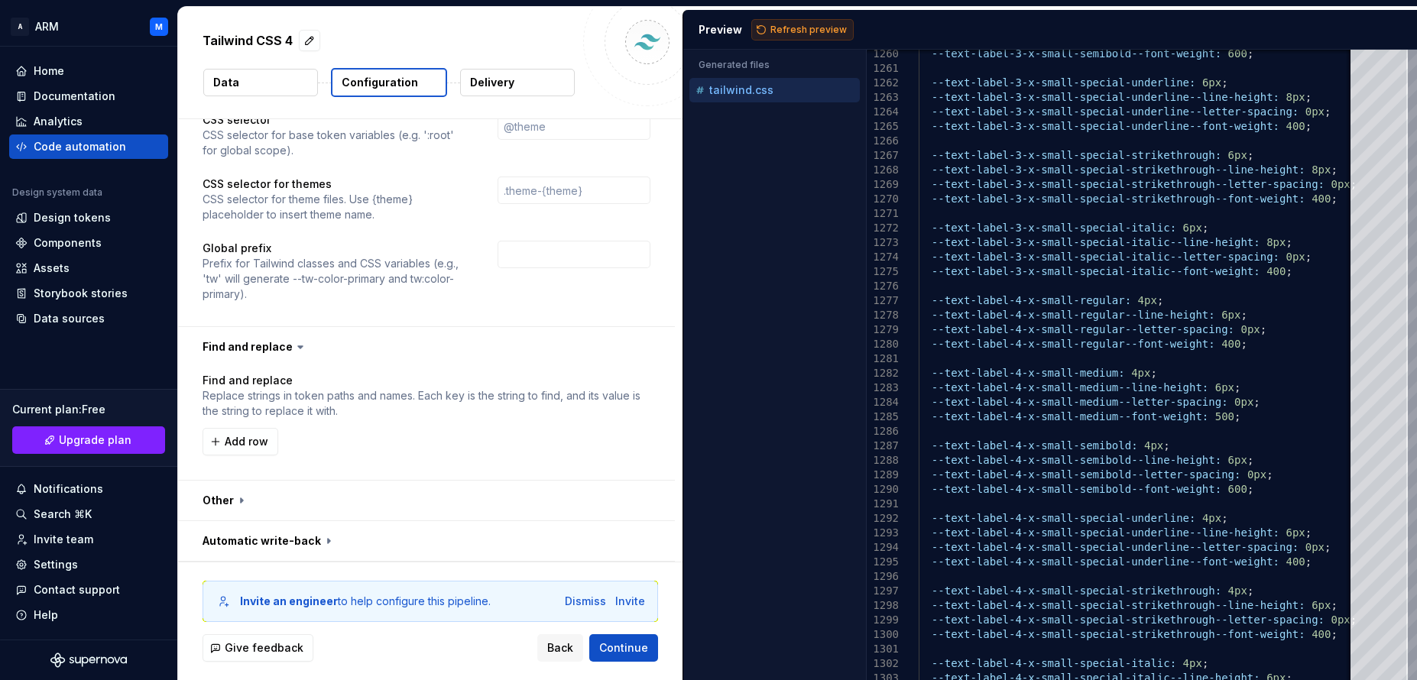
click at [811, 26] on span "Refresh preview" at bounding box center [808, 30] width 76 height 12
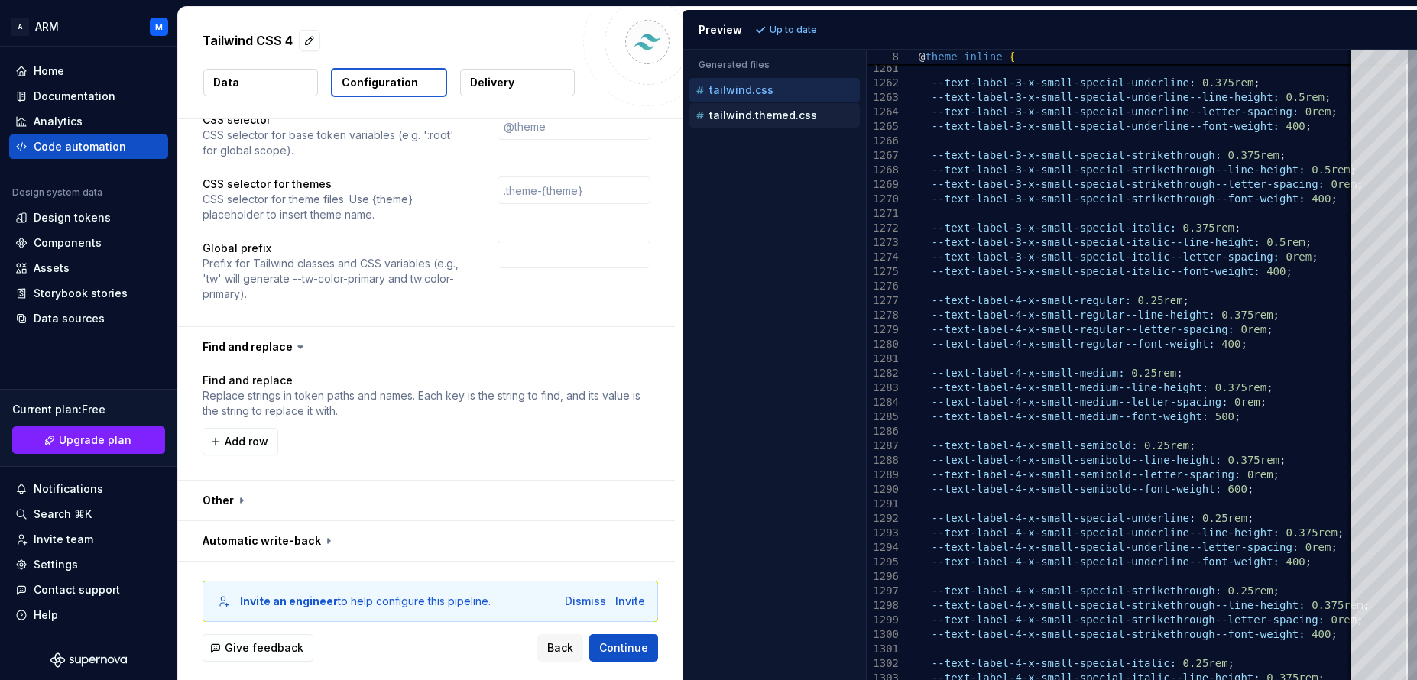
click at [750, 123] on button "tailwind.themed.css" at bounding box center [774, 115] width 170 height 17
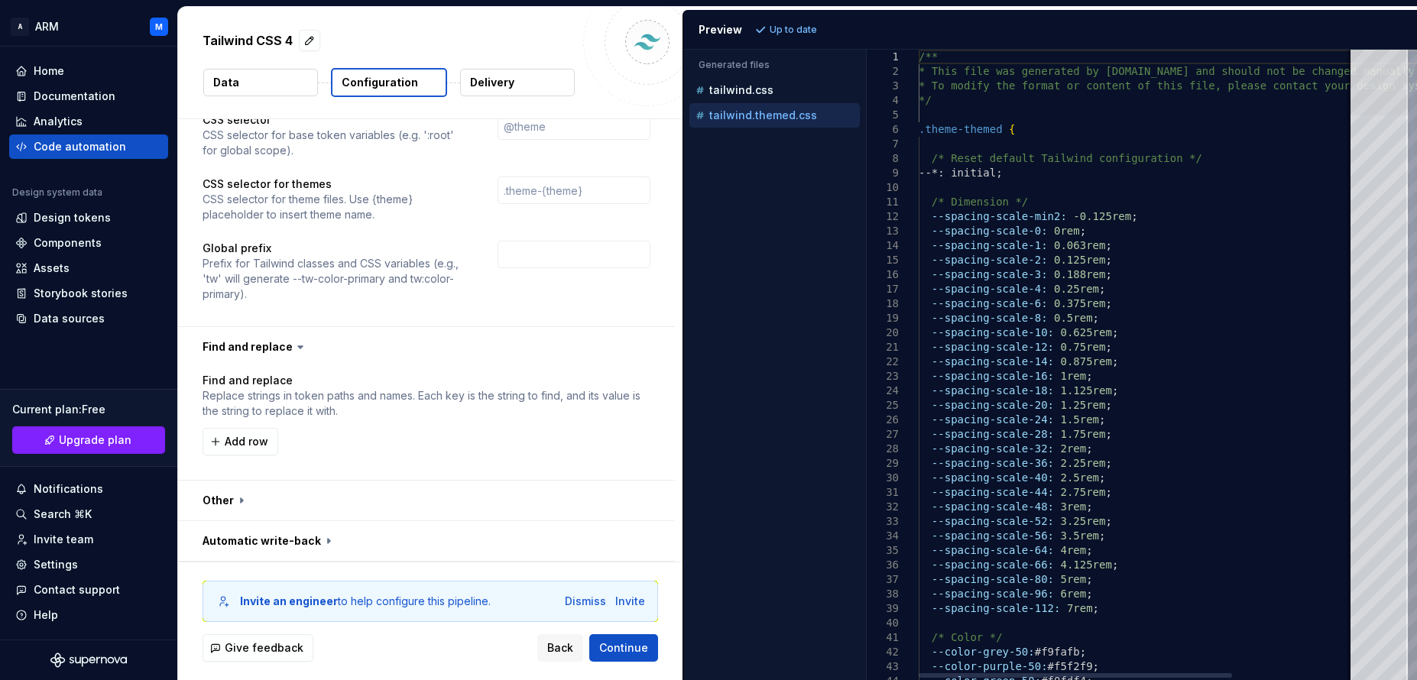
click at [1382, 85] on div at bounding box center [1378, 83] width 57 height 66
click at [750, 87] on p "tailwind.css" at bounding box center [741, 90] width 64 height 12
type textarea "**********"
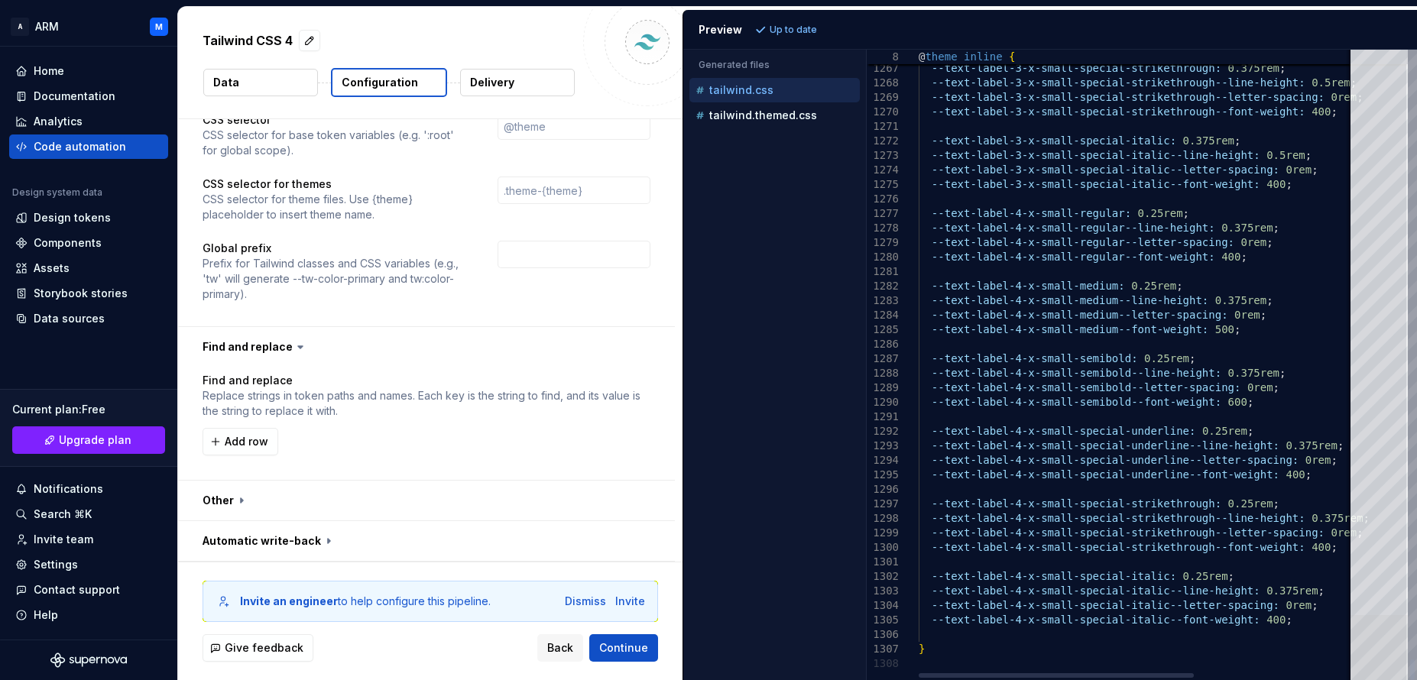
click at [1405, 666] on div at bounding box center [1378, 648] width 57 height 66
click at [228, 504] on button "button" at bounding box center [426, 501] width 497 height 40
type textarea "*"
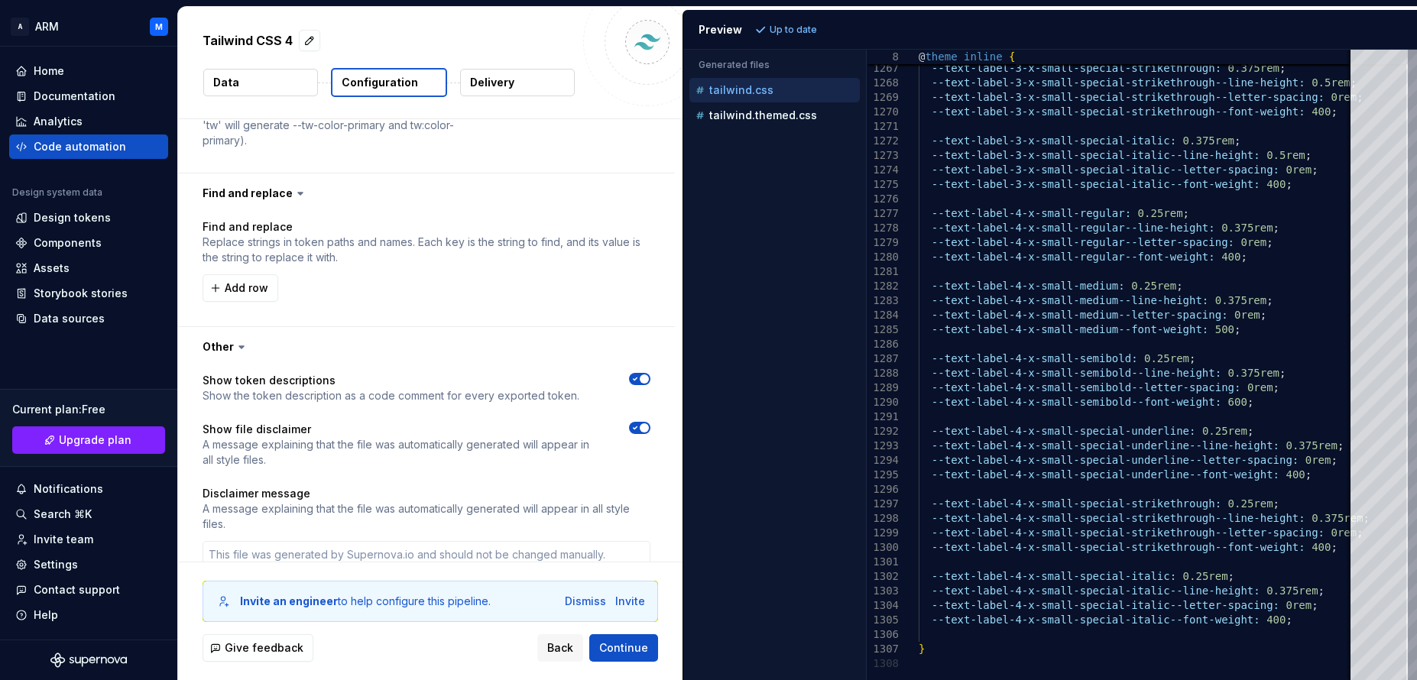
scroll to position [1506, 0]
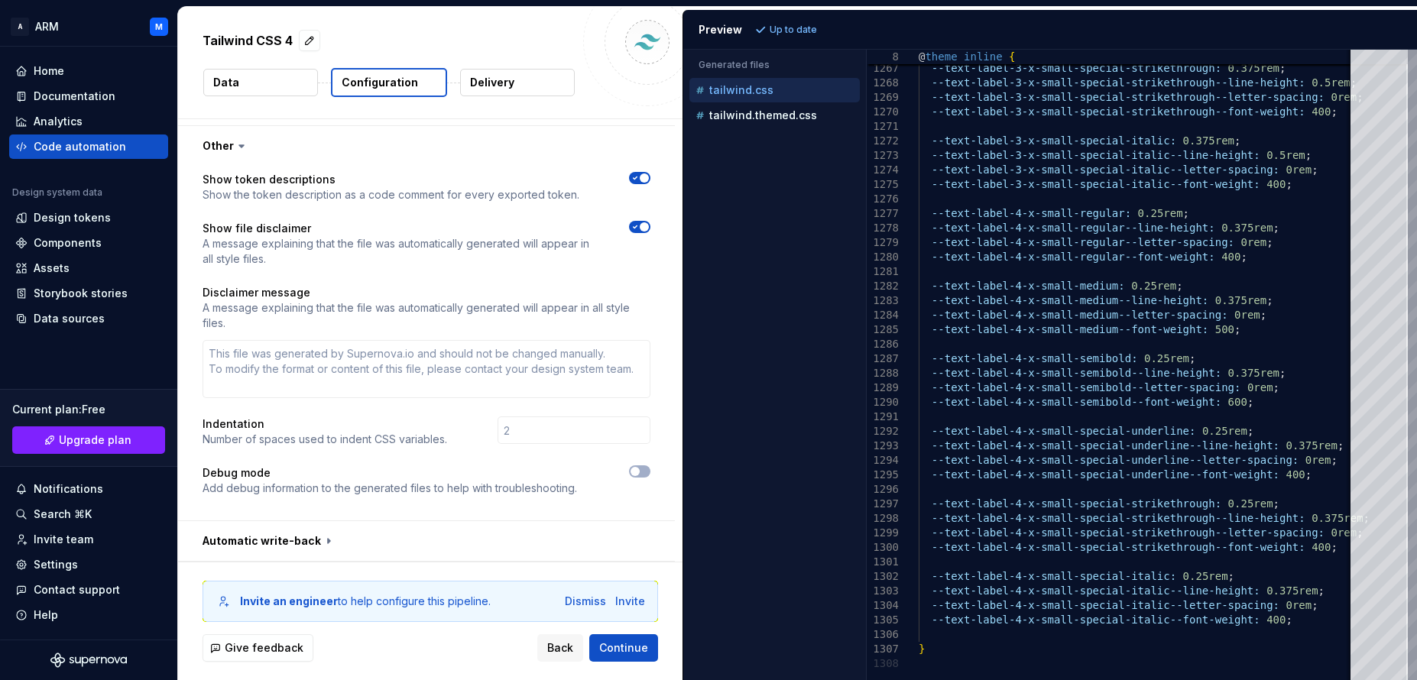
click at [635, 228] on icon "button" at bounding box center [635, 226] width 12 height 9
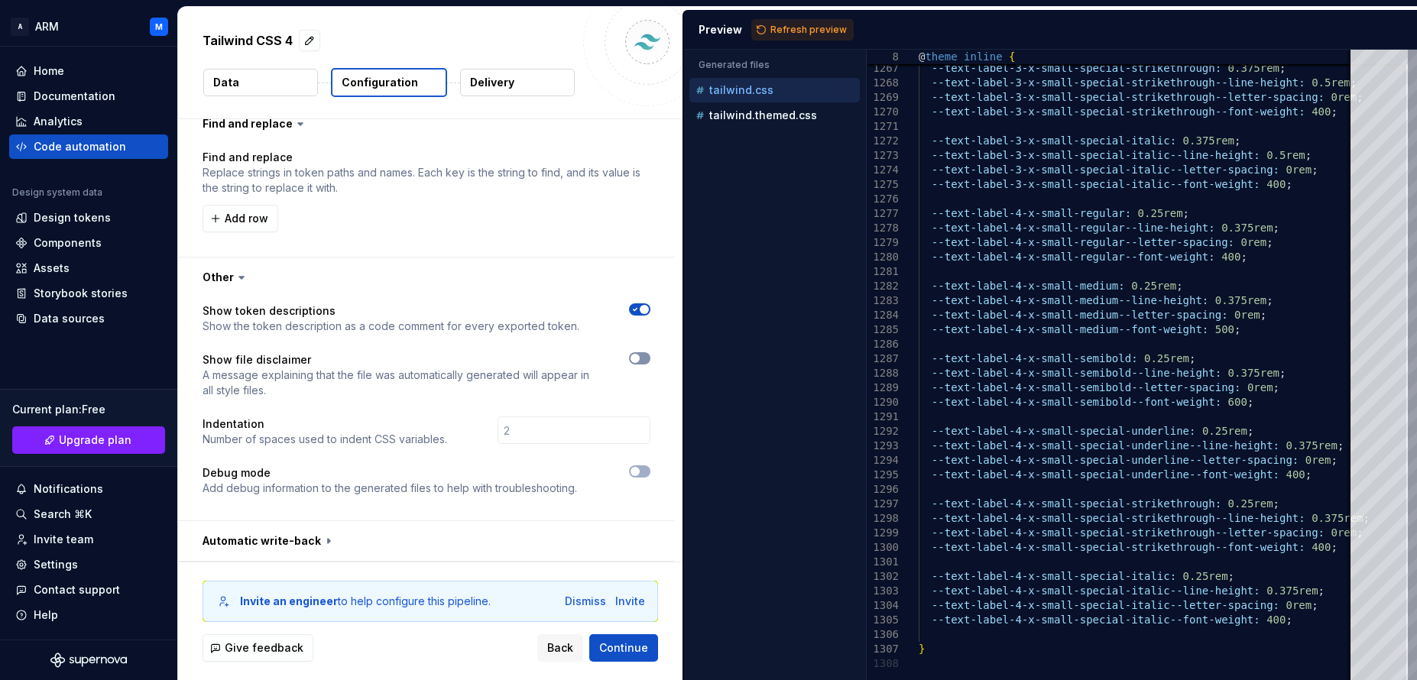
scroll to position [1375, 0]
click at [313, 543] on button "button" at bounding box center [426, 541] width 497 height 40
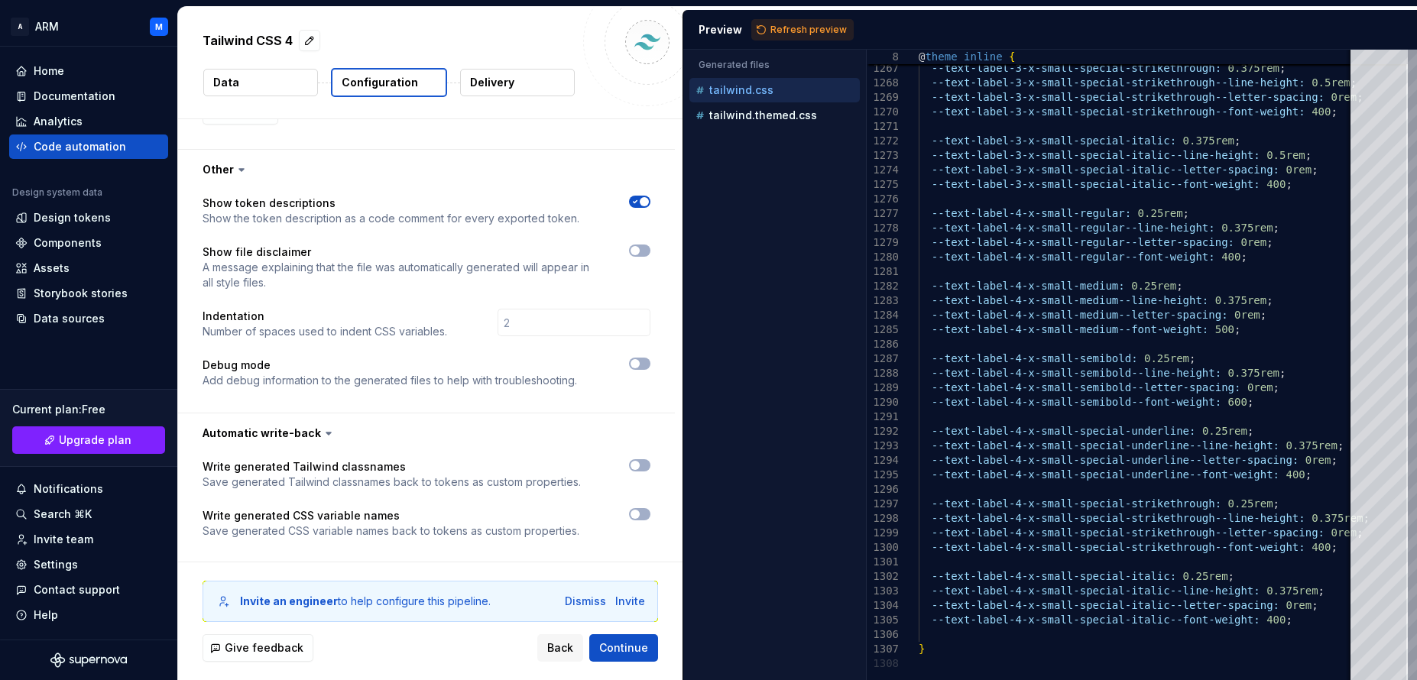
scroll to position [1485, 0]
click at [629, 648] on span "Continue" at bounding box center [623, 647] width 49 height 15
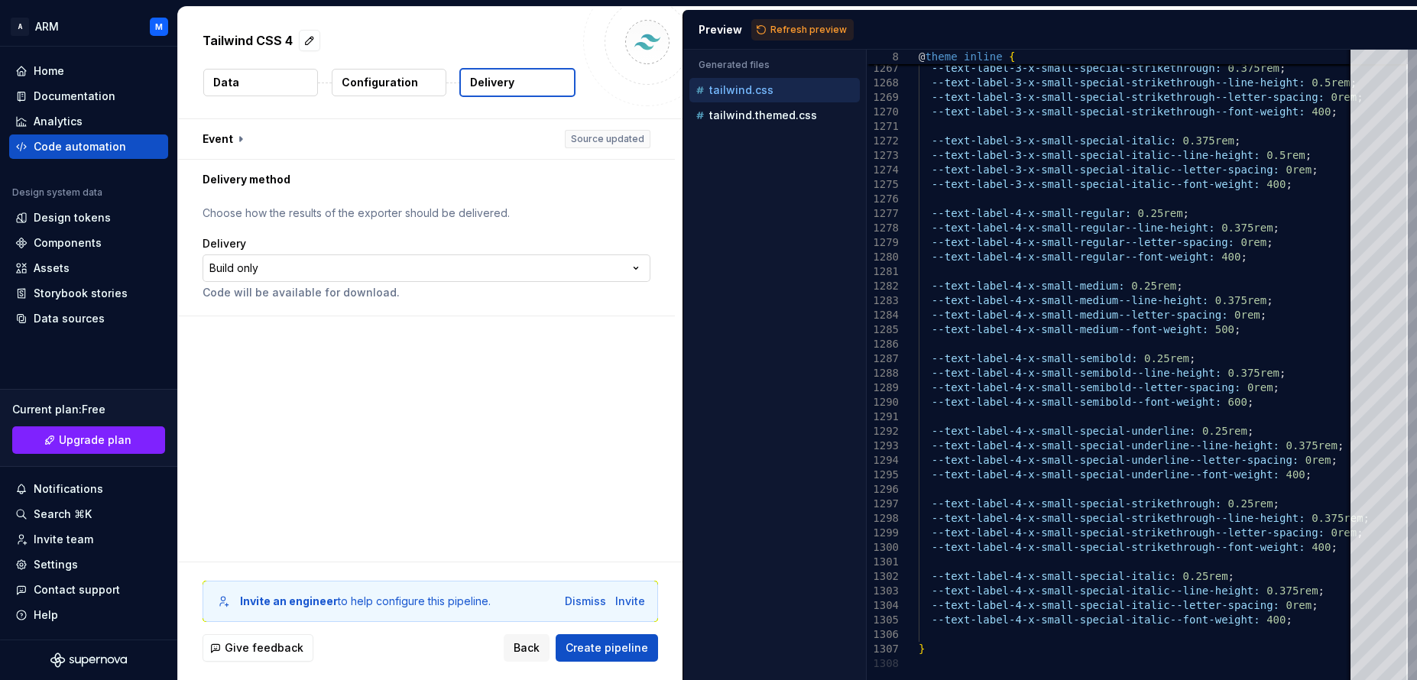
click at [335, 264] on html "**********" at bounding box center [708, 340] width 1417 height 680
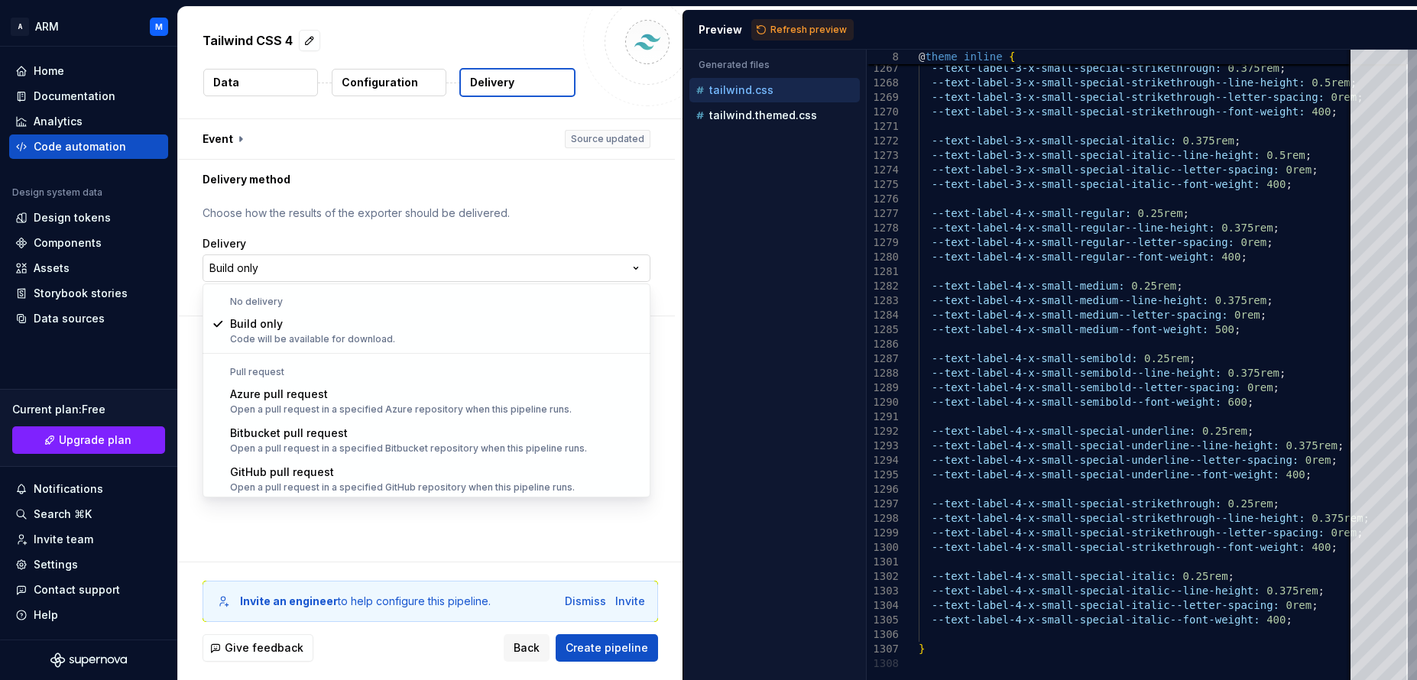
click at [335, 264] on html "**********" at bounding box center [708, 340] width 1417 height 680
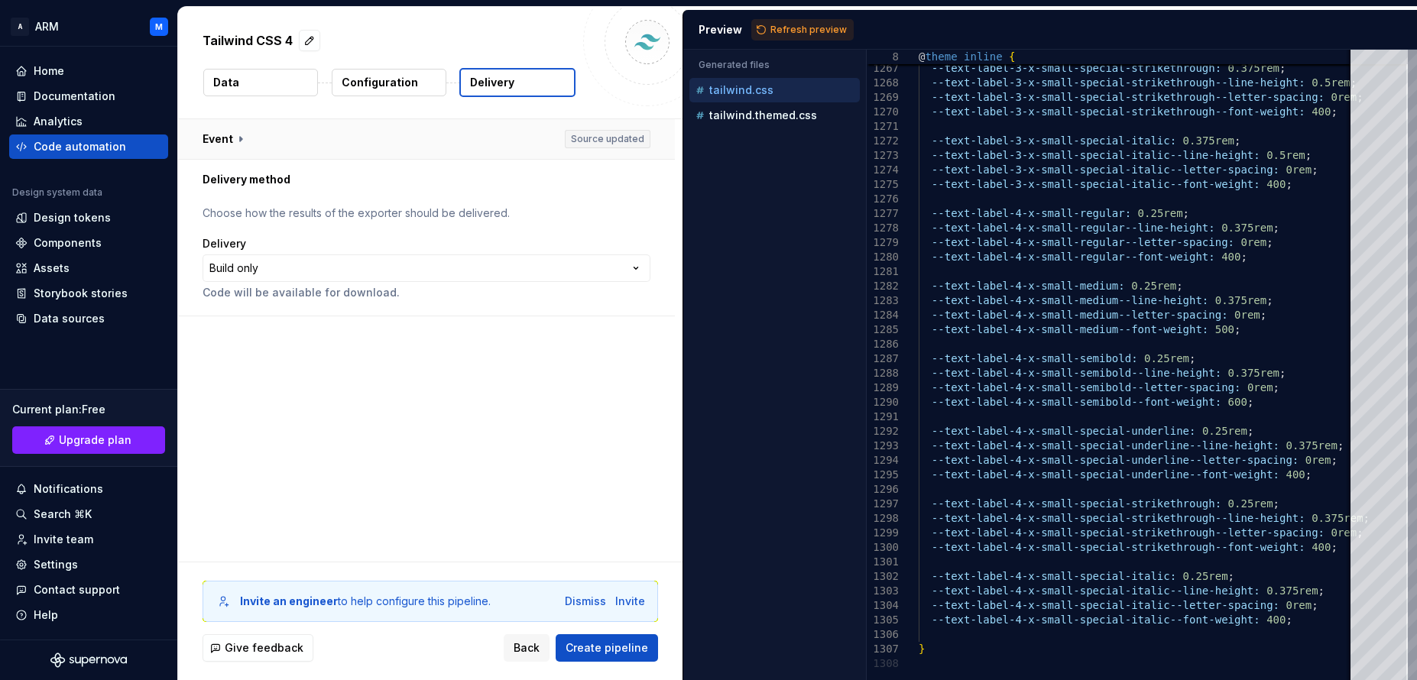
click at [240, 132] on button "button" at bounding box center [426, 139] width 497 height 40
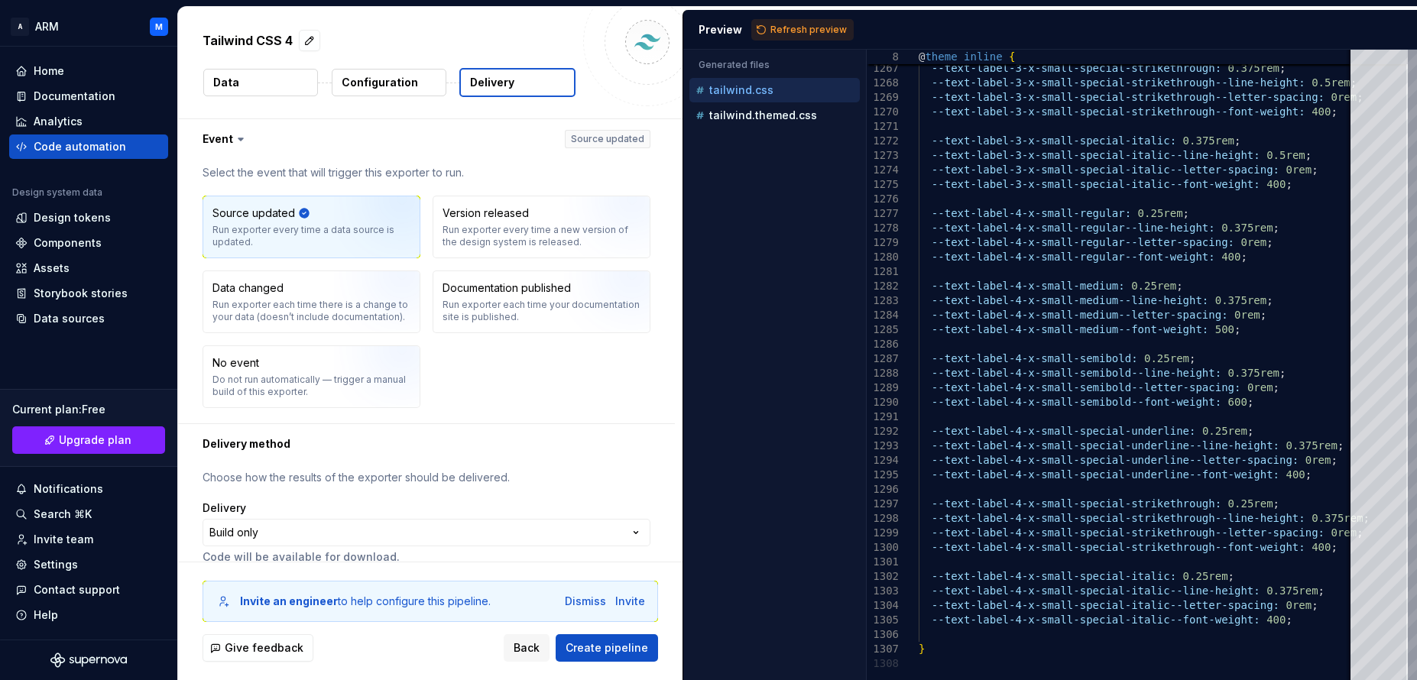
click at [239, 133] on icon at bounding box center [240, 138] width 15 height 15
click at [238, 135] on icon at bounding box center [240, 138] width 15 height 15
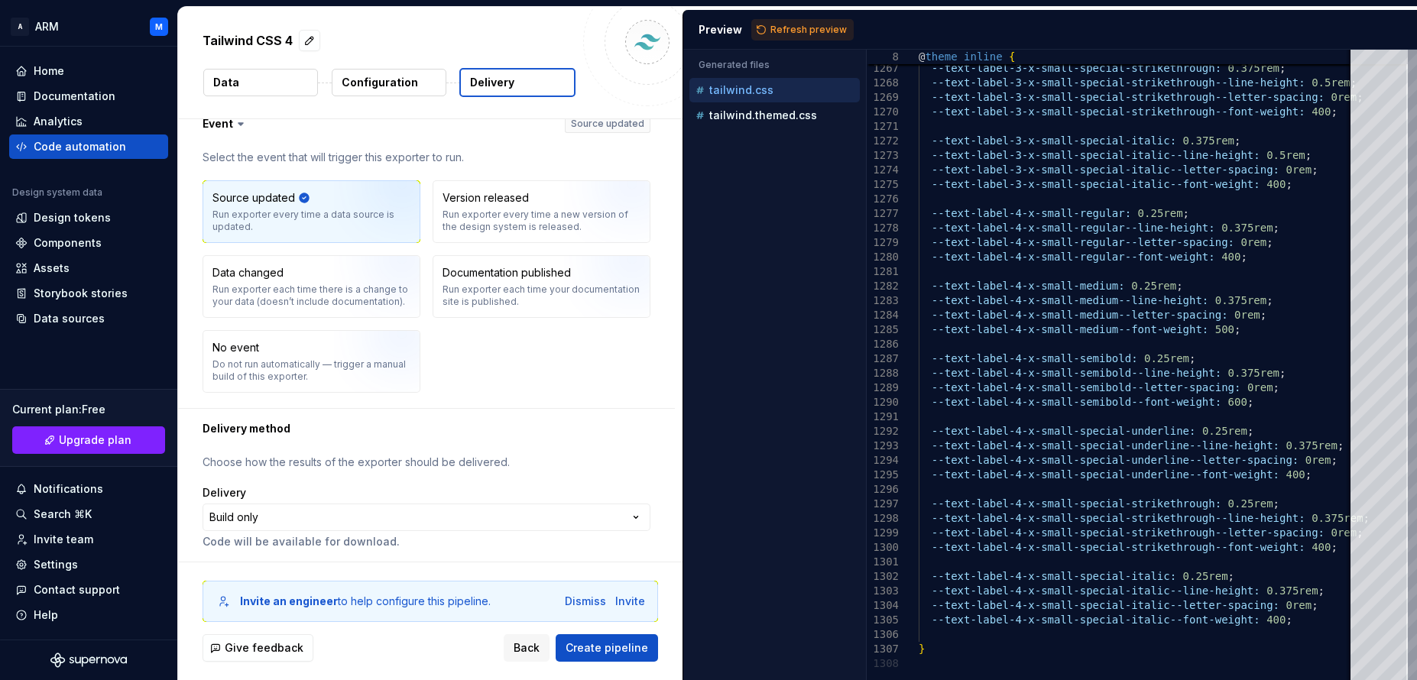
scroll to position [19, 0]
click at [619, 648] on span "Create pipeline" at bounding box center [606, 647] width 83 height 15
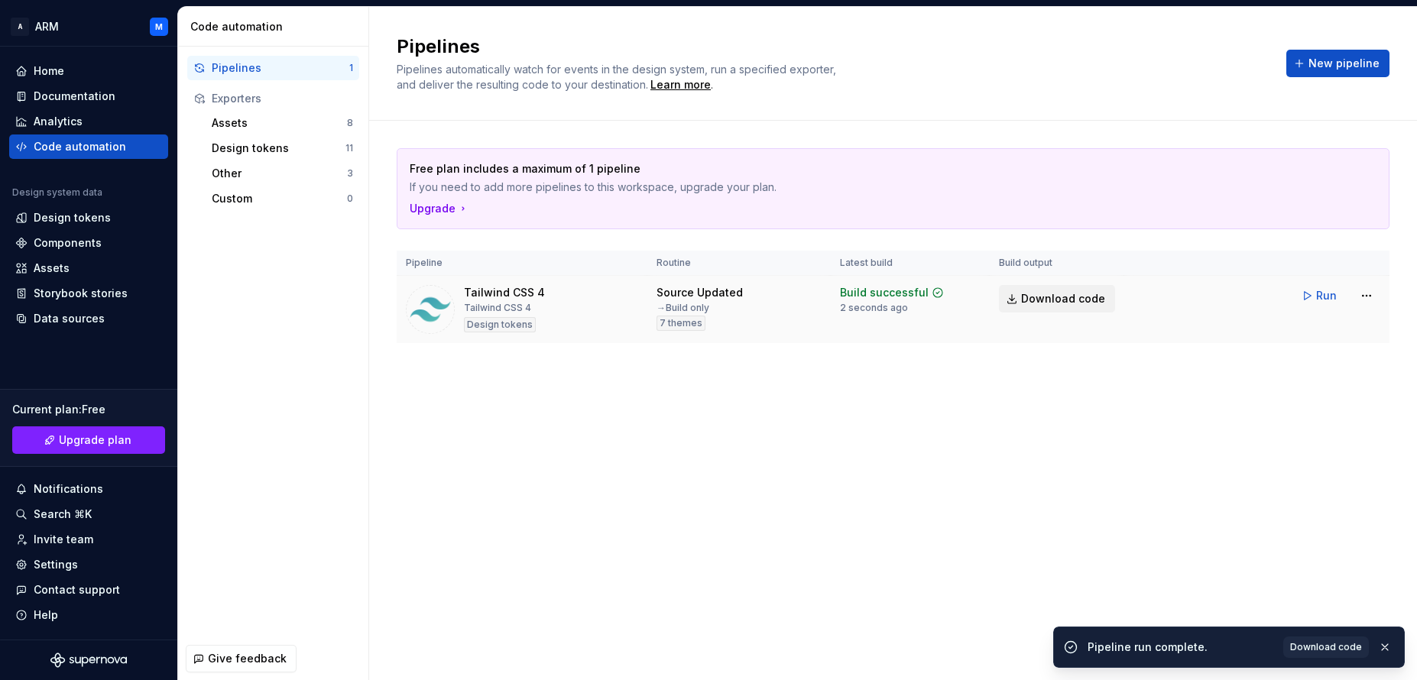
click at [1050, 297] on span "Download code" at bounding box center [1063, 298] width 84 height 15
